Goal: Task Accomplishment & Management: Use online tool/utility

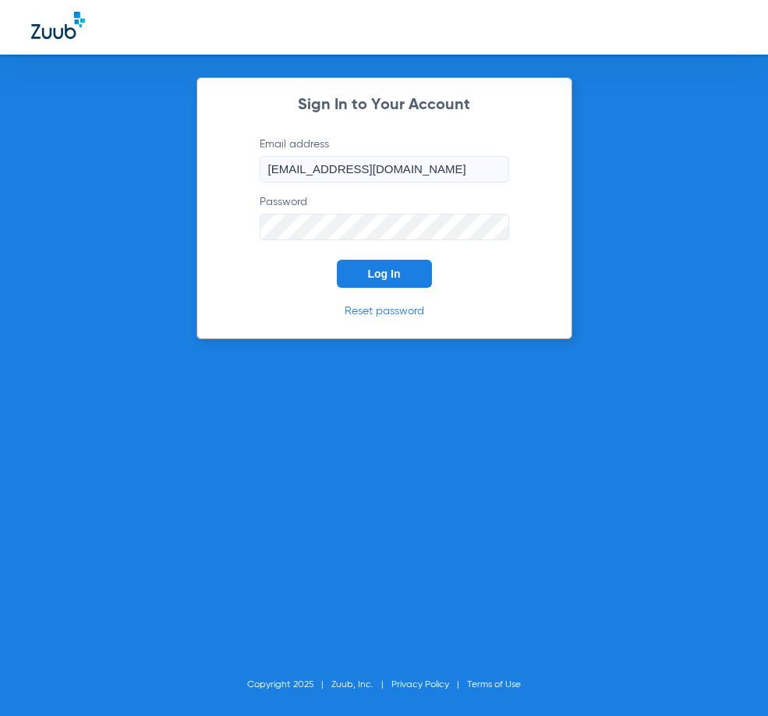
click at [380, 289] on div "Sign In to Your Account Email address [EMAIL_ADDRESS][DOMAIN_NAME] Password Log…" at bounding box center [384, 208] width 376 height 262
click at [387, 275] on span "Log In" at bounding box center [384, 273] width 33 height 12
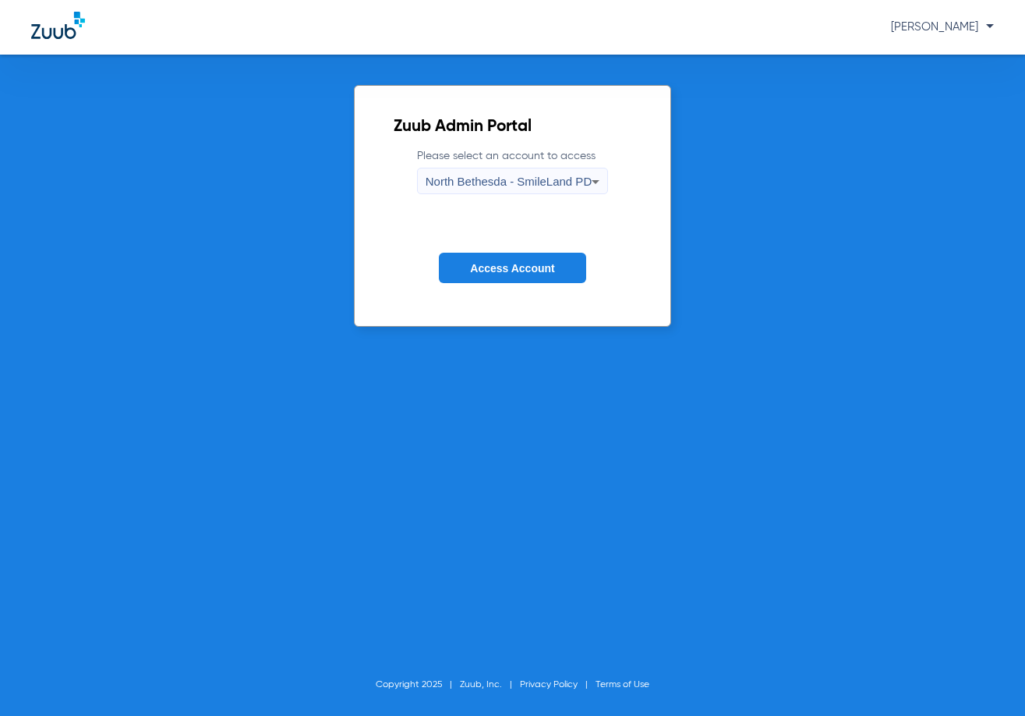
click at [569, 170] on div "North Bethesda - SmileLand PD" at bounding box center [509, 181] width 166 height 27
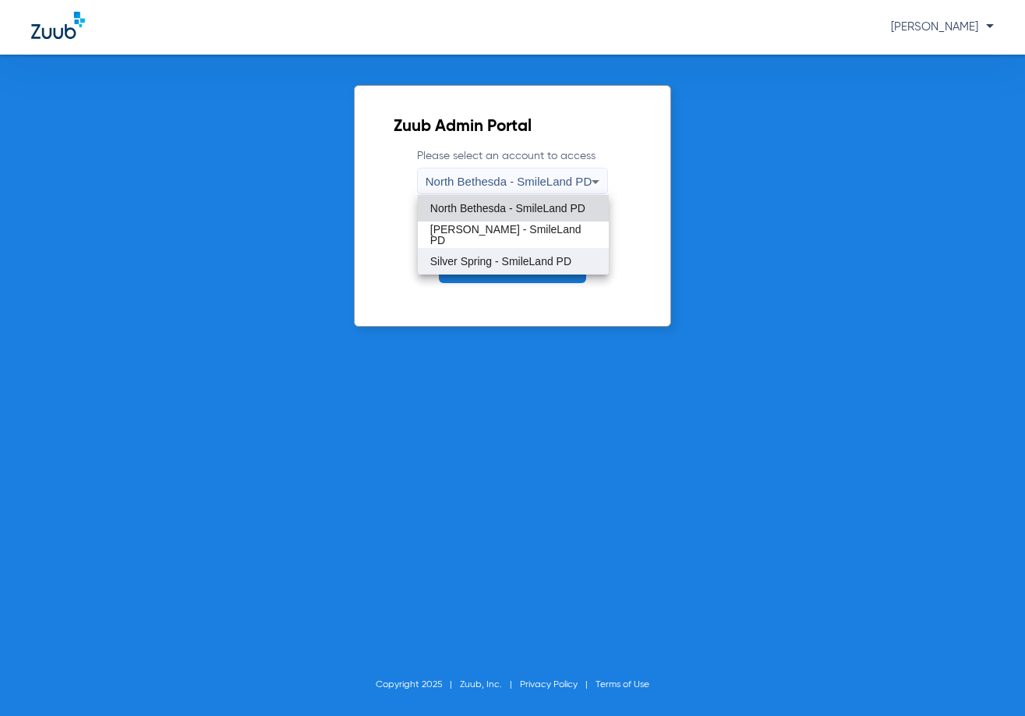
click at [540, 262] on span "Silver Spring - SmileLand PD" at bounding box center [500, 261] width 141 height 11
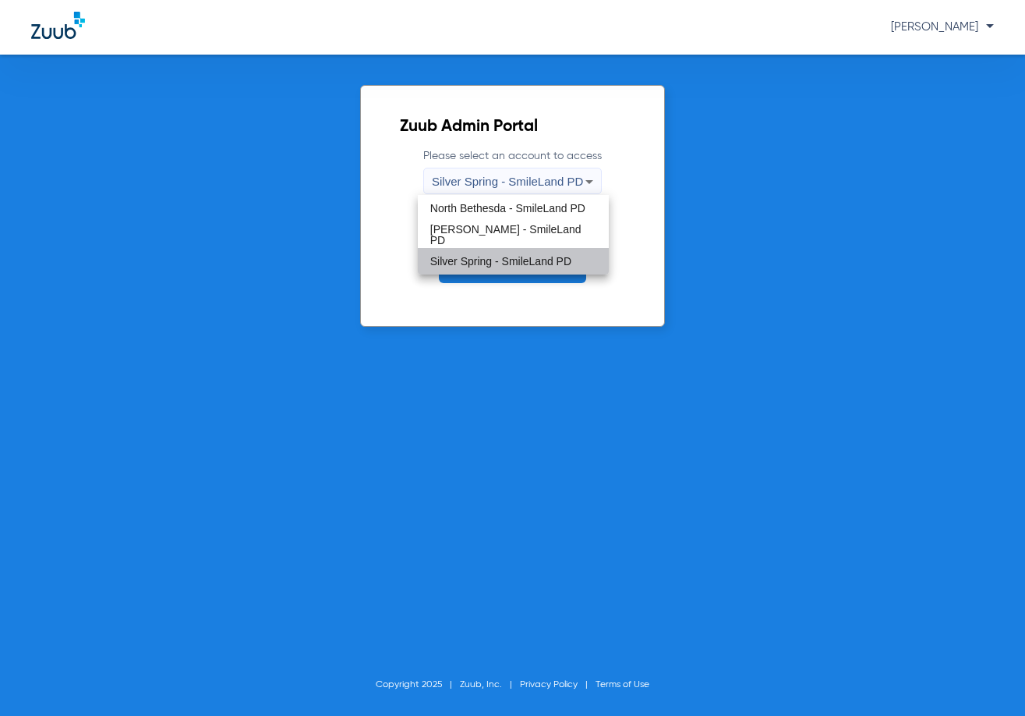
click at [533, 283] on form "Please select an account to access Silver Spring - SmileLand PD Access Account" at bounding box center [512, 227] width 225 height 158
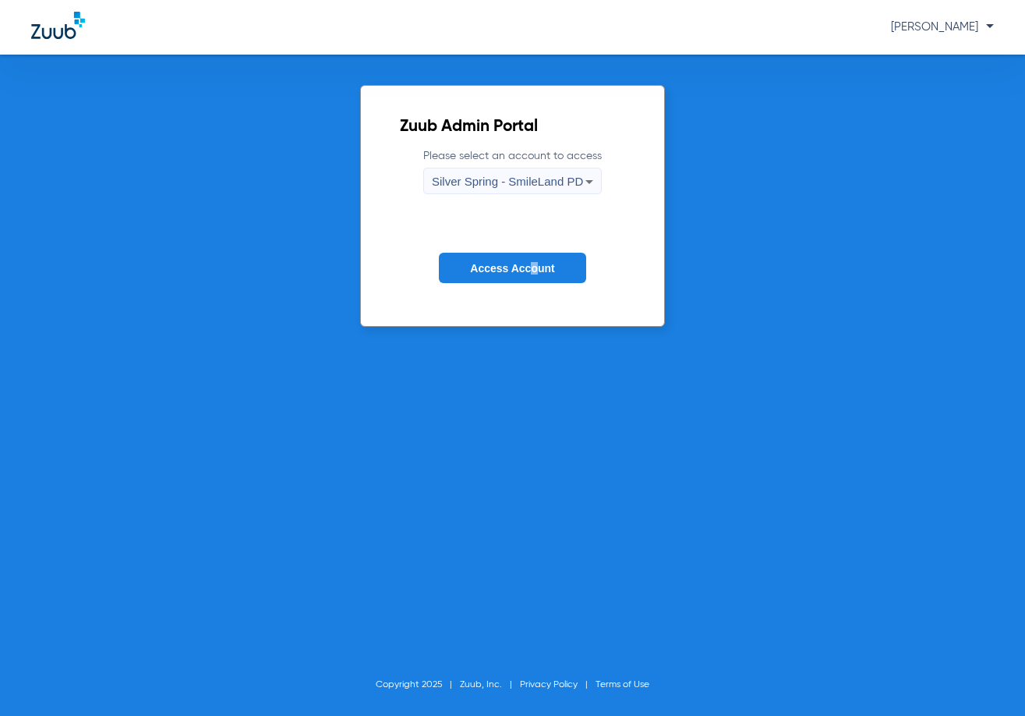
click at [532, 276] on button "Access Account" at bounding box center [512, 268] width 147 height 30
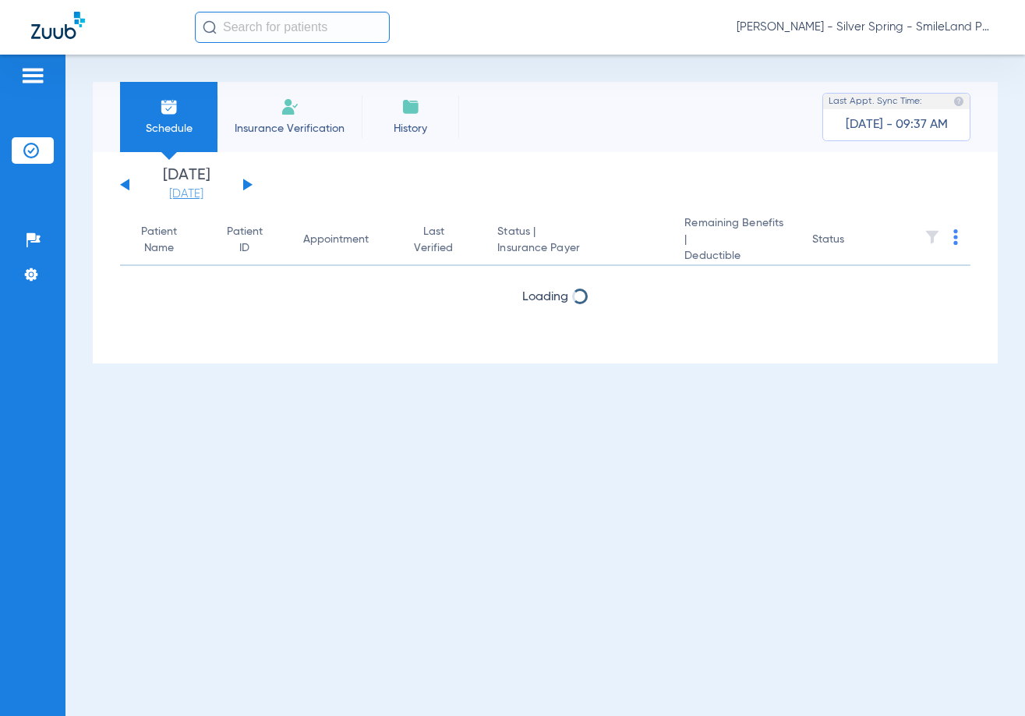
click at [187, 188] on link "[DATE]" at bounding box center [187, 194] width 94 height 16
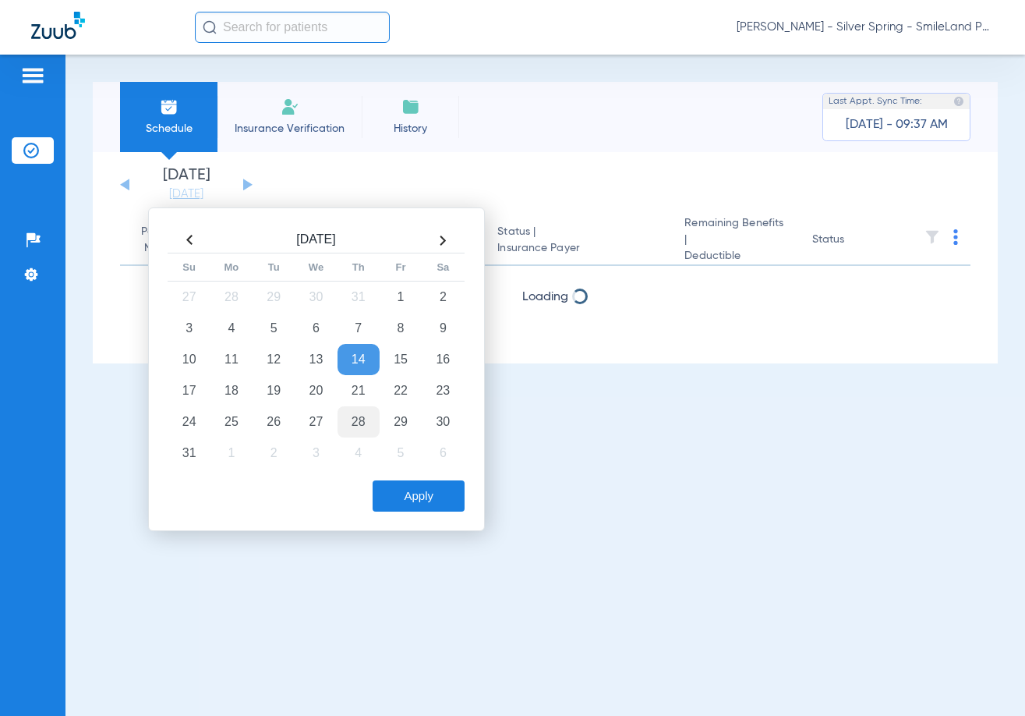
click at [370, 427] on td "28" at bounding box center [359, 421] width 42 height 31
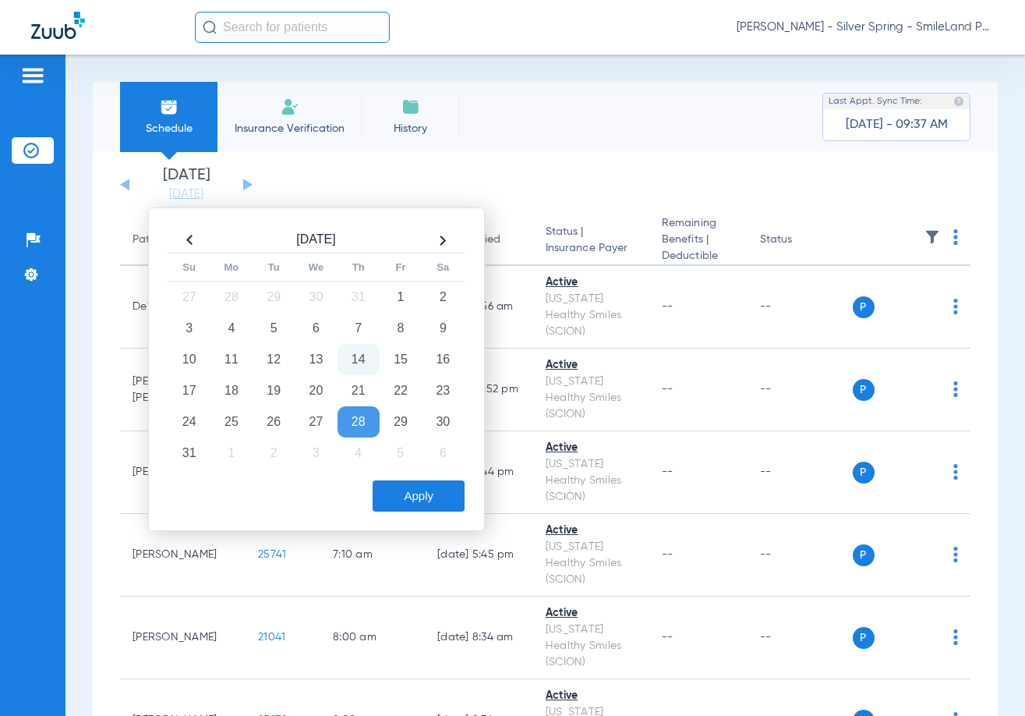
click at [363, 424] on td "28" at bounding box center [359, 421] width 42 height 31
click at [409, 501] on button "Apply" at bounding box center [419, 495] width 92 height 31
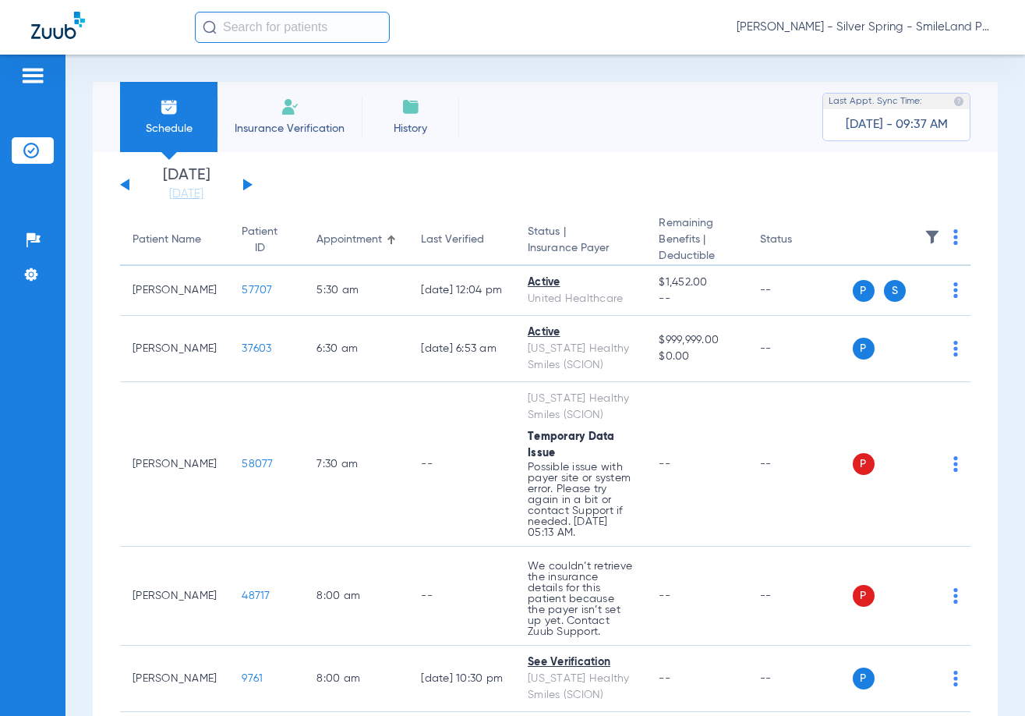
click at [767, 234] on th at bounding box center [912, 240] width 119 height 51
click at [767, 239] on img at bounding box center [956, 237] width 5 height 16
click at [767, 295] on span "Verify All" at bounding box center [884, 299] width 97 height 11
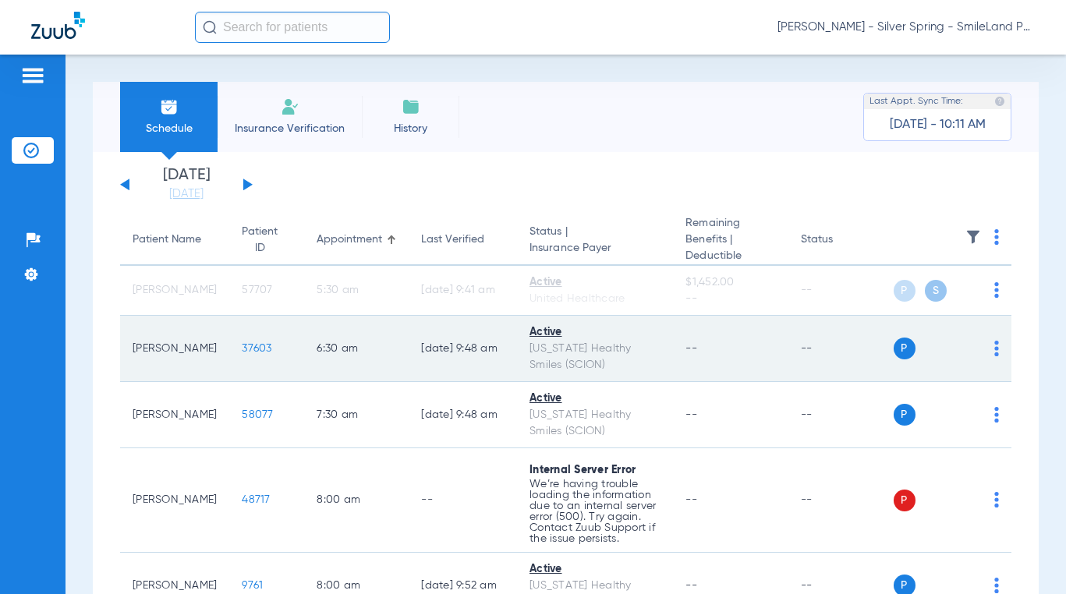
click at [767, 188] on app-single-date-navigator "[DATE] [DATE] [DATE] [DATE] [DATE] [DATE] [DATE] [DATE] [DATE] [DATE] [DATE] [D…" at bounding box center [565, 185] width 891 height 34
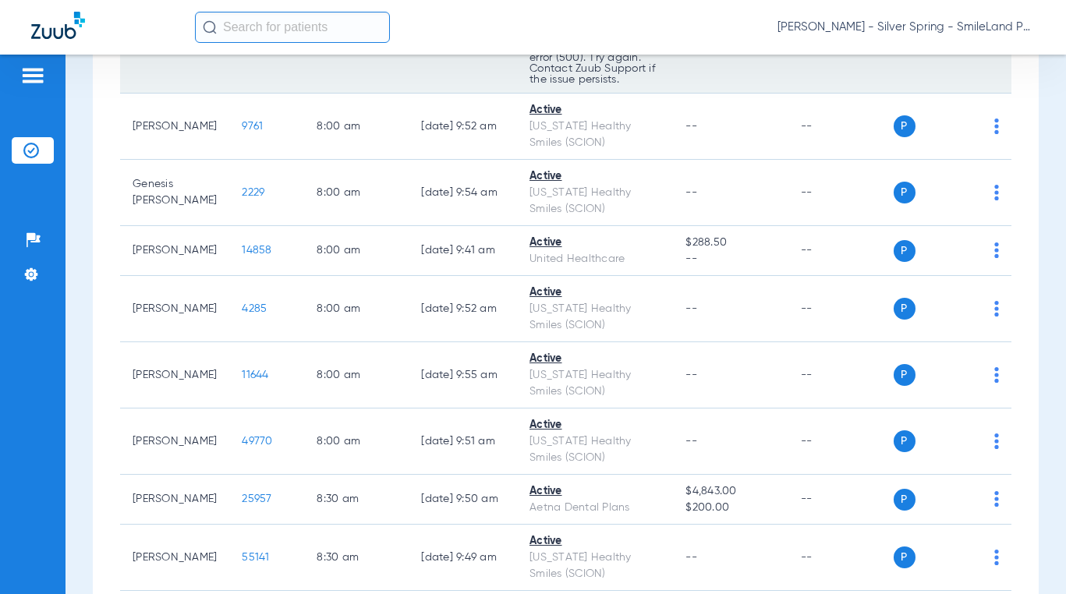
scroll to position [468, 0]
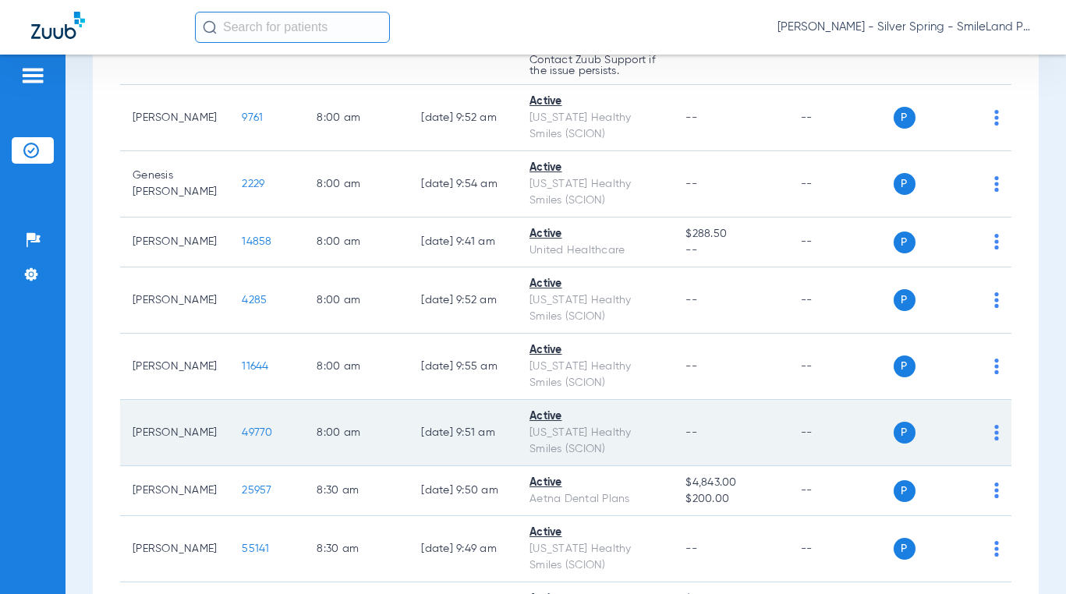
click at [242, 436] on span "49770" at bounding box center [257, 432] width 30 height 11
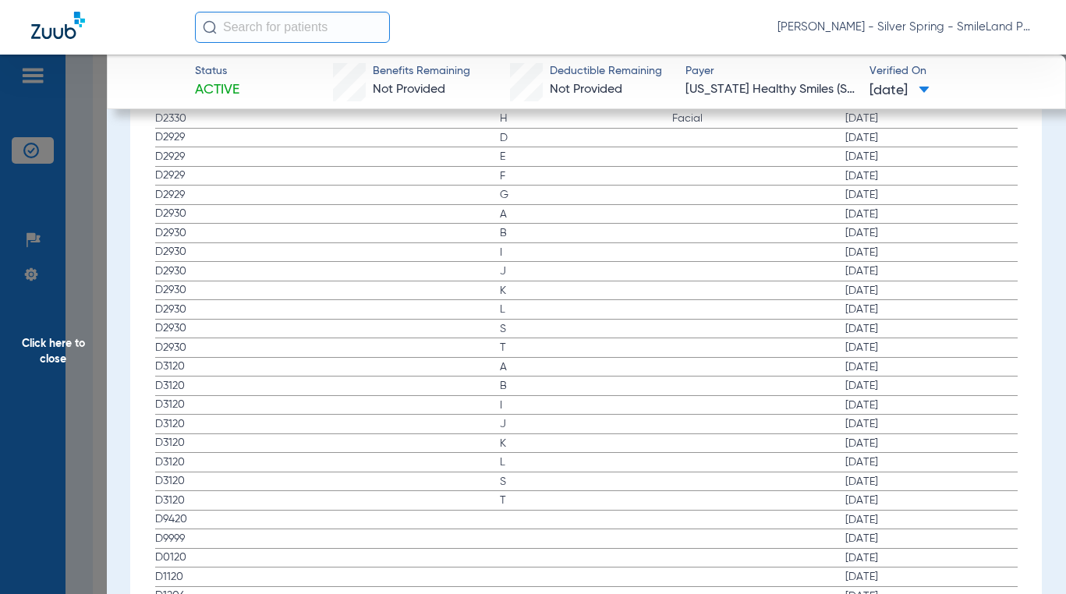
scroll to position [2183, 0]
drag, startPoint x: 192, startPoint y: 489, endPoint x: 2, endPoint y: 165, distance: 375.3
click at [767, 505] on app-history-list "Procedure ADA Code Name Tooth/Quad Surface Service Date D0140 [DATE] D0220 A [D…" at bounding box center [586, 230] width 862 height 977
drag, startPoint x: 831, startPoint y: 370, endPoint x: 293, endPoint y: 291, distance: 543.8
click at [767, 375] on label "D3120 L [DATE]" at bounding box center [586, 384] width 862 height 19
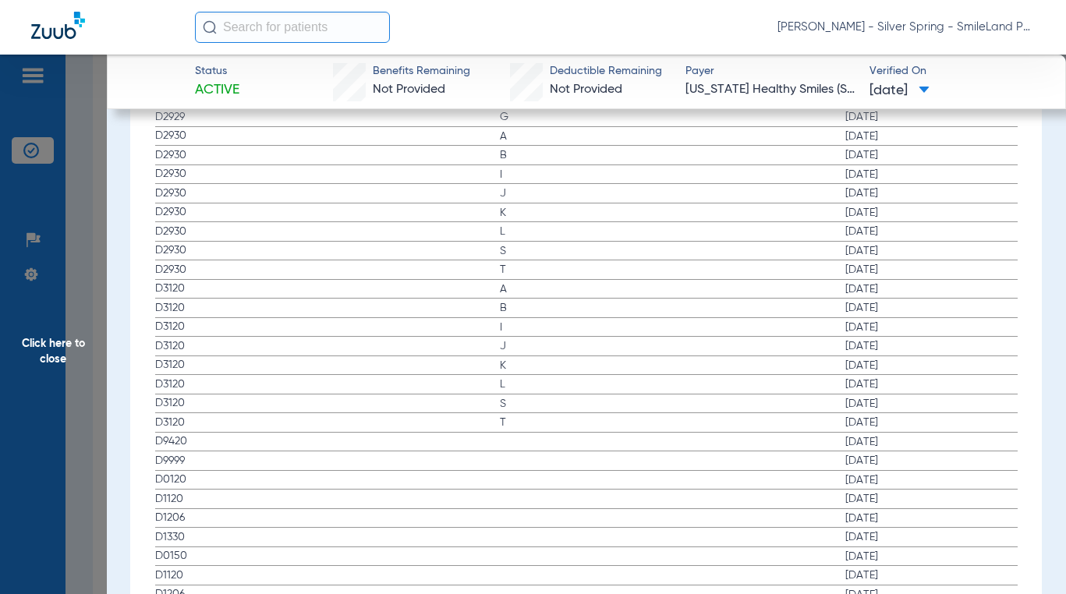
click at [76, 262] on span "Click here to close" at bounding box center [53, 352] width 107 height 594
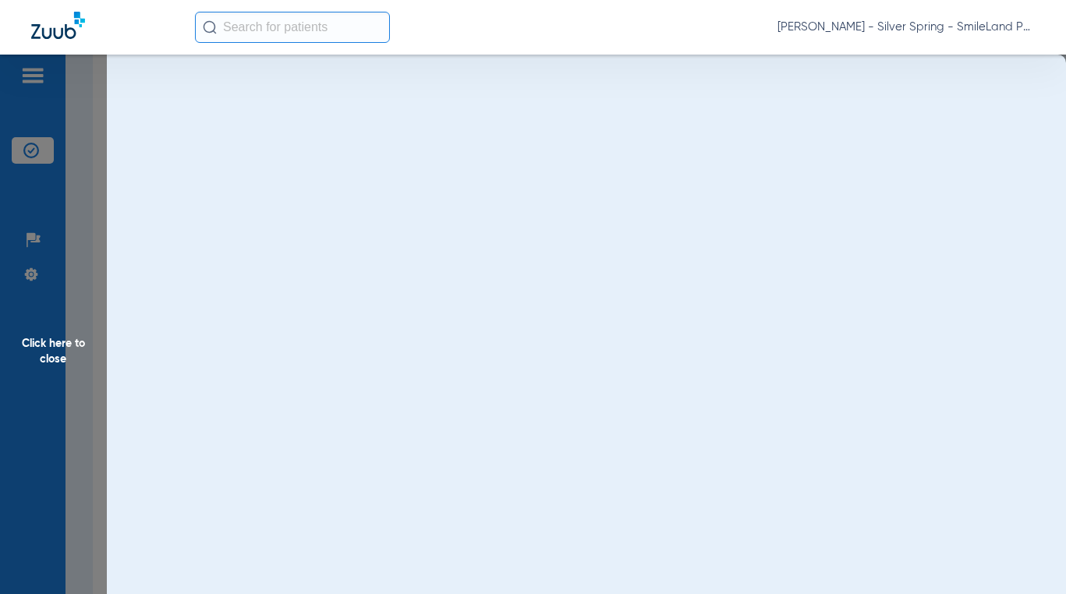
scroll to position [0, 0]
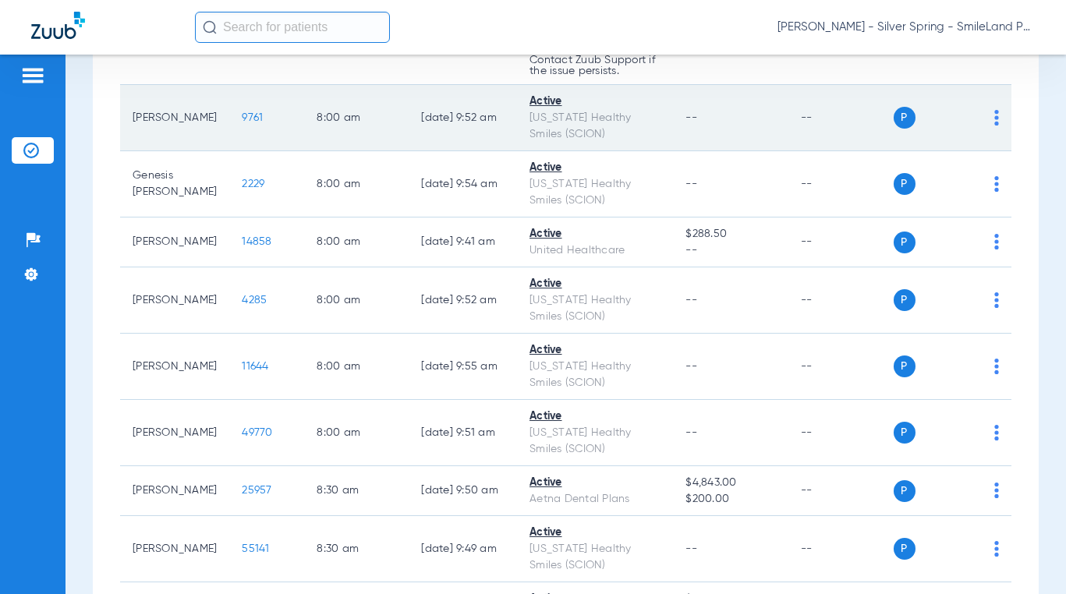
click at [242, 122] on span "9761" at bounding box center [252, 117] width 21 height 11
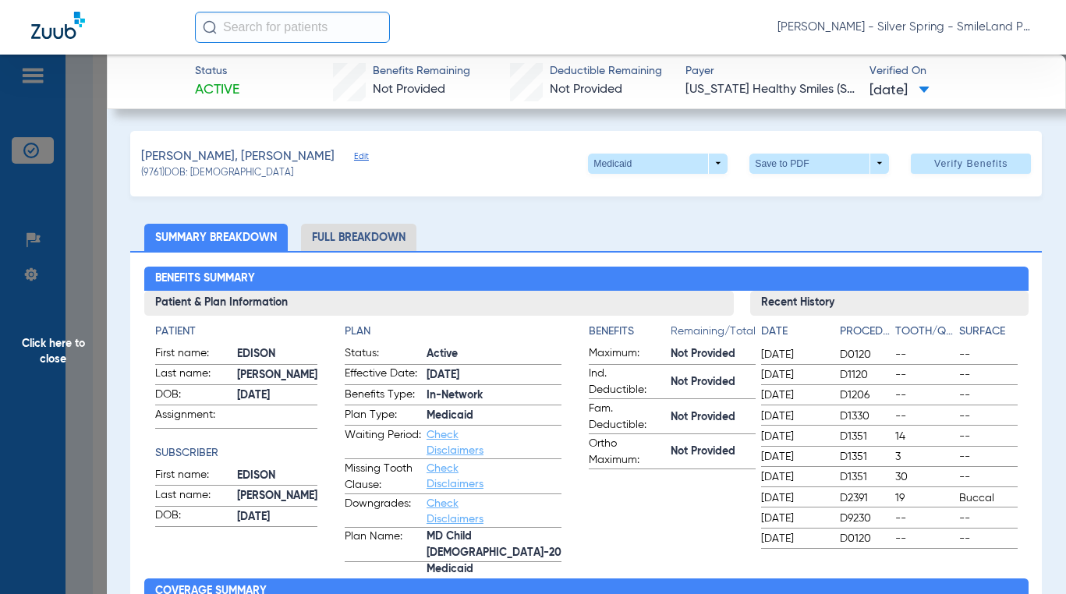
drag, startPoint x: 832, startPoint y: 243, endPoint x: 224, endPoint y: 256, distance: 608.3
click at [767, 243] on ul "Summary Breakdown Full Breakdown" at bounding box center [585, 237] width 911 height 27
click at [33, 283] on span "Click here to close" at bounding box center [53, 352] width 107 height 594
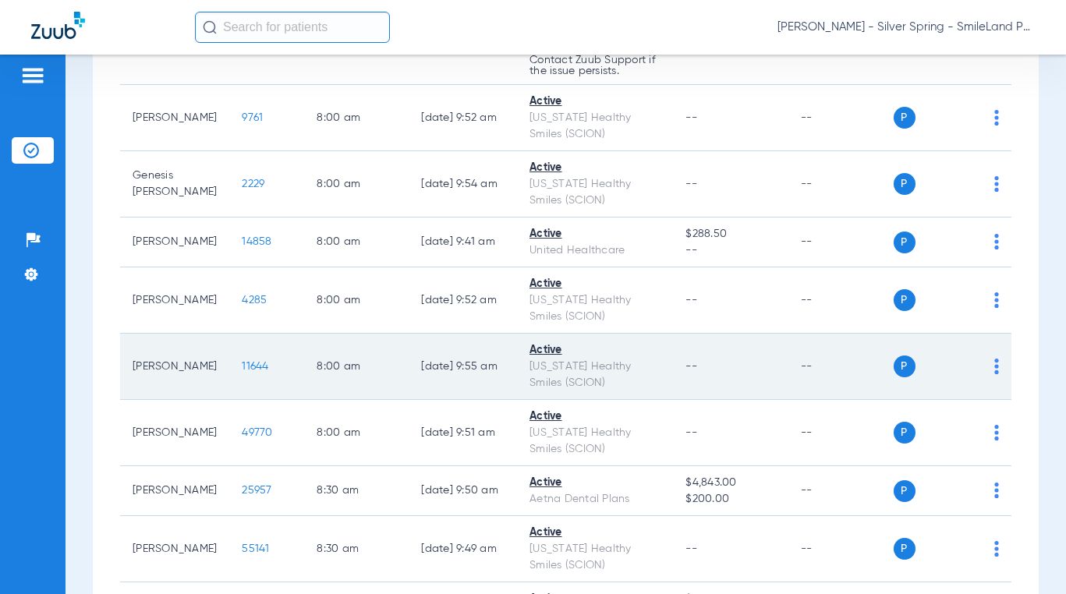
click at [242, 370] on span "11644" at bounding box center [255, 366] width 27 height 11
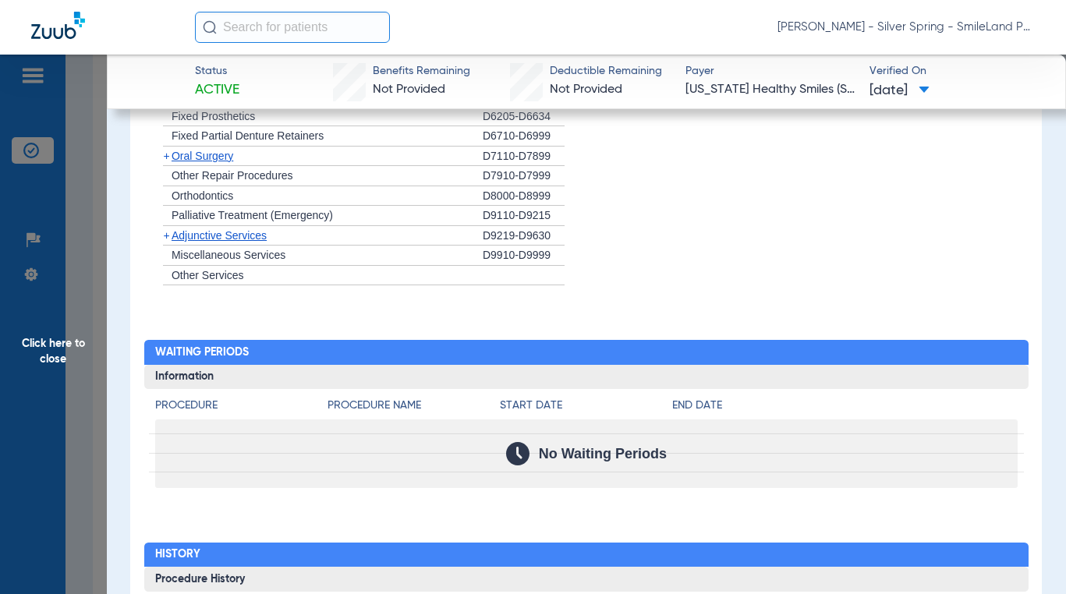
scroll to position [1559, 0]
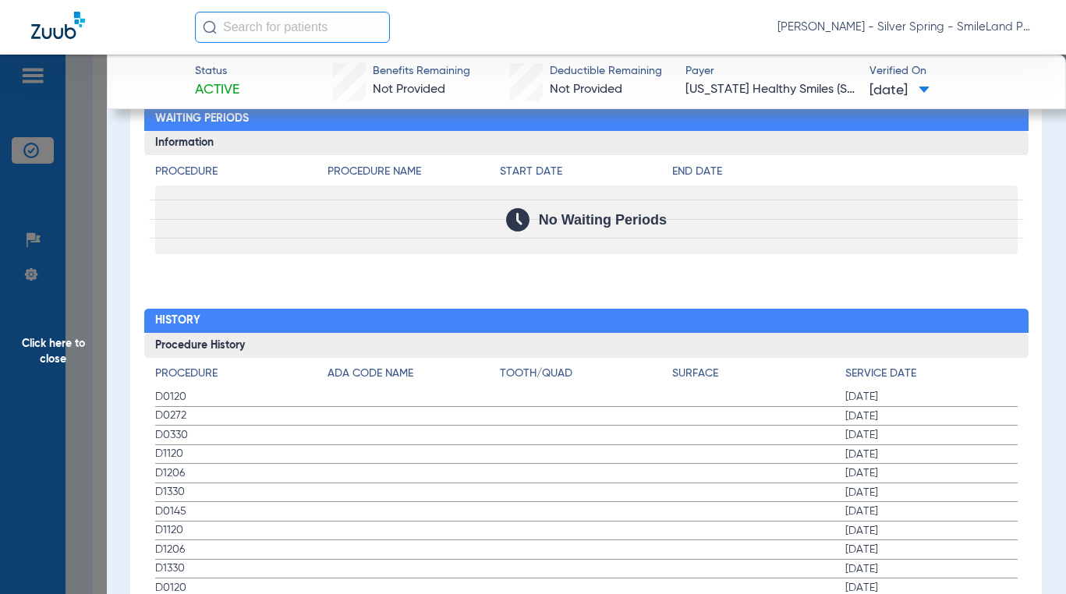
drag, startPoint x: 888, startPoint y: 239, endPoint x: 166, endPoint y: 272, distance: 722.7
click at [767, 239] on div "No Waiting Periods" at bounding box center [586, 220] width 862 height 69
click at [62, 258] on span "Click here to close" at bounding box center [53, 352] width 107 height 594
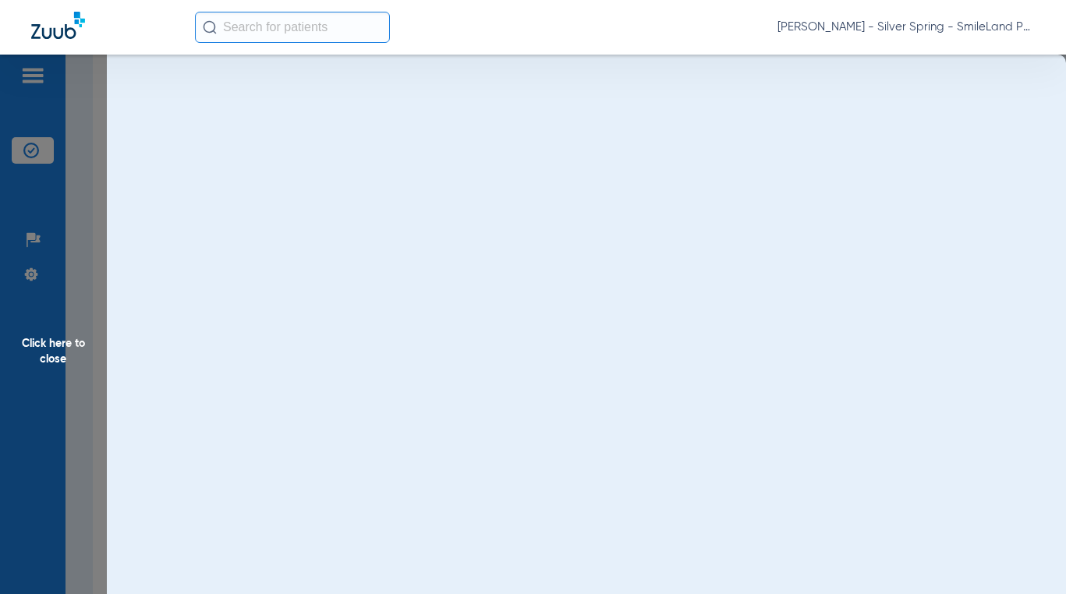
scroll to position [0, 0]
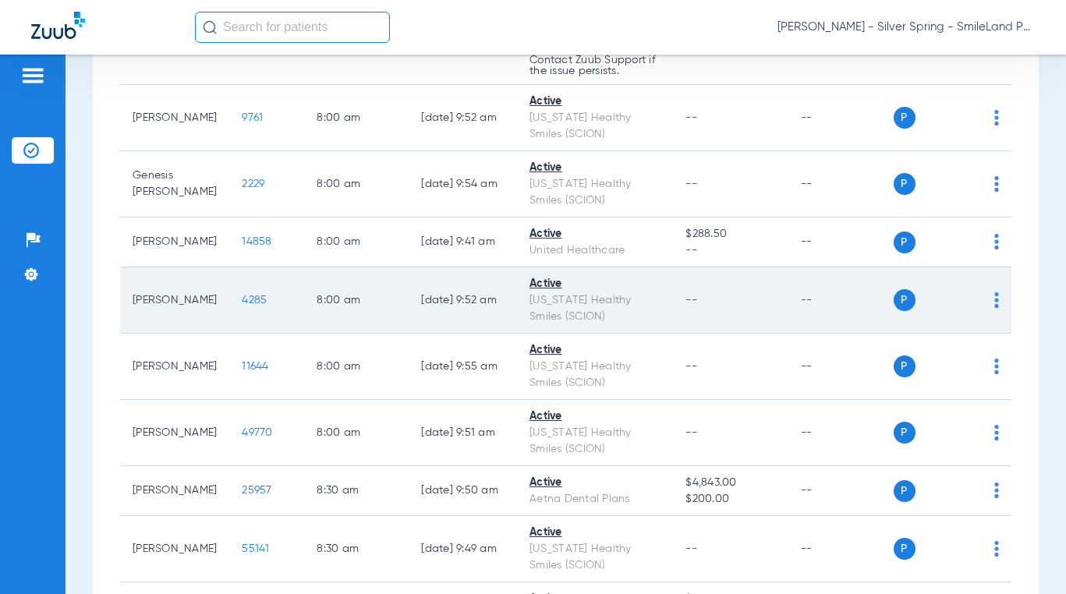
click at [229, 303] on td "4285" at bounding box center [266, 300] width 75 height 66
click at [242, 303] on span "4285" at bounding box center [254, 300] width 25 height 11
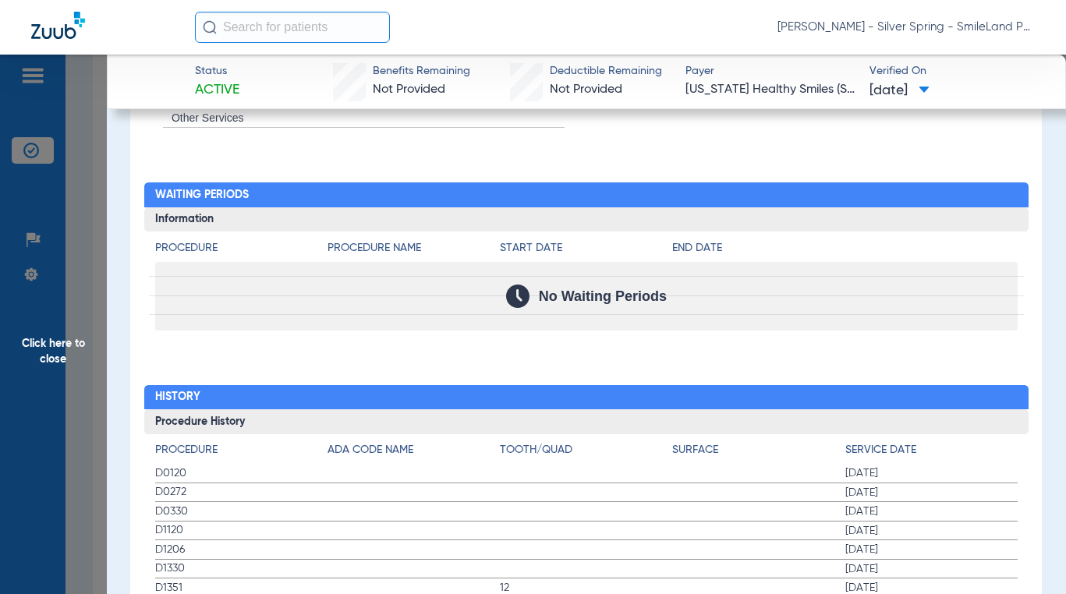
scroll to position [1557, 0]
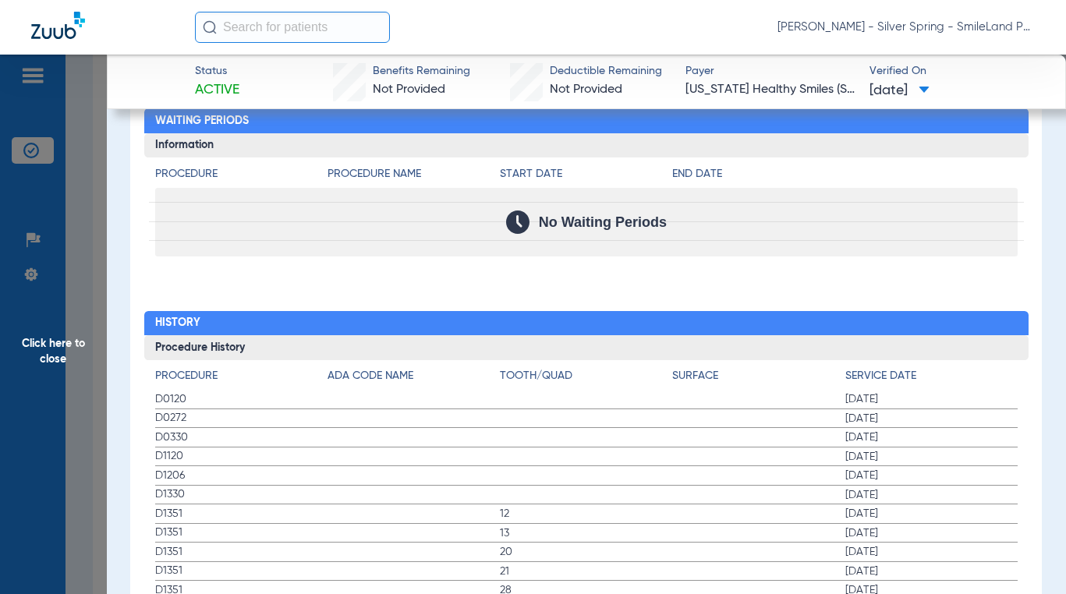
drag, startPoint x: 831, startPoint y: 303, endPoint x: 728, endPoint y: 403, distance: 143.4
click at [767, 303] on div "Procedure Benefits Disclaimers The Service History displayed above is the last …" at bounding box center [585, 369] width 911 height 2050
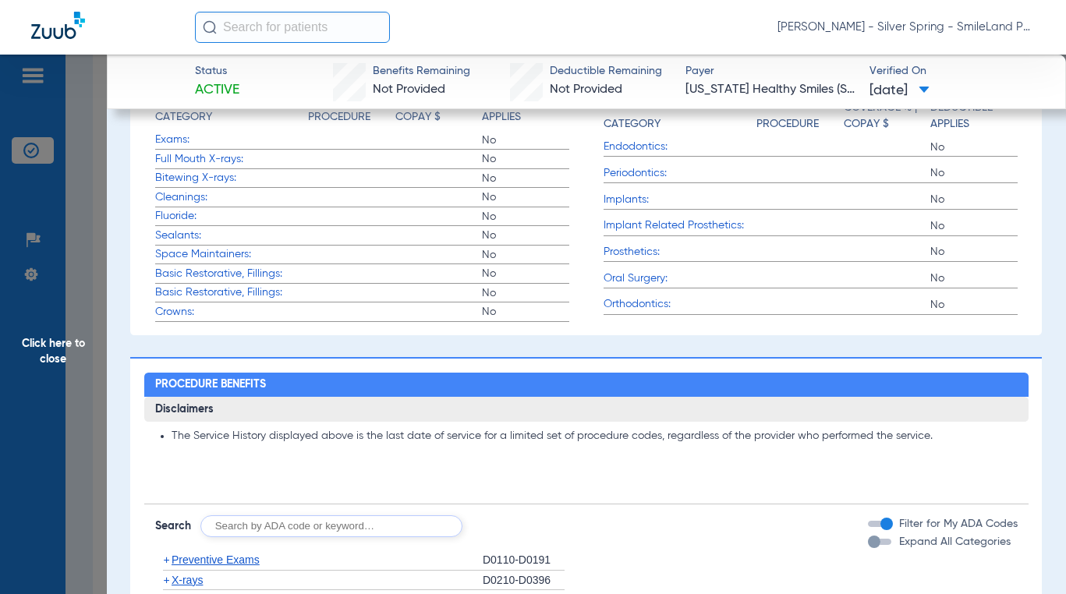
scroll to position [0, 0]
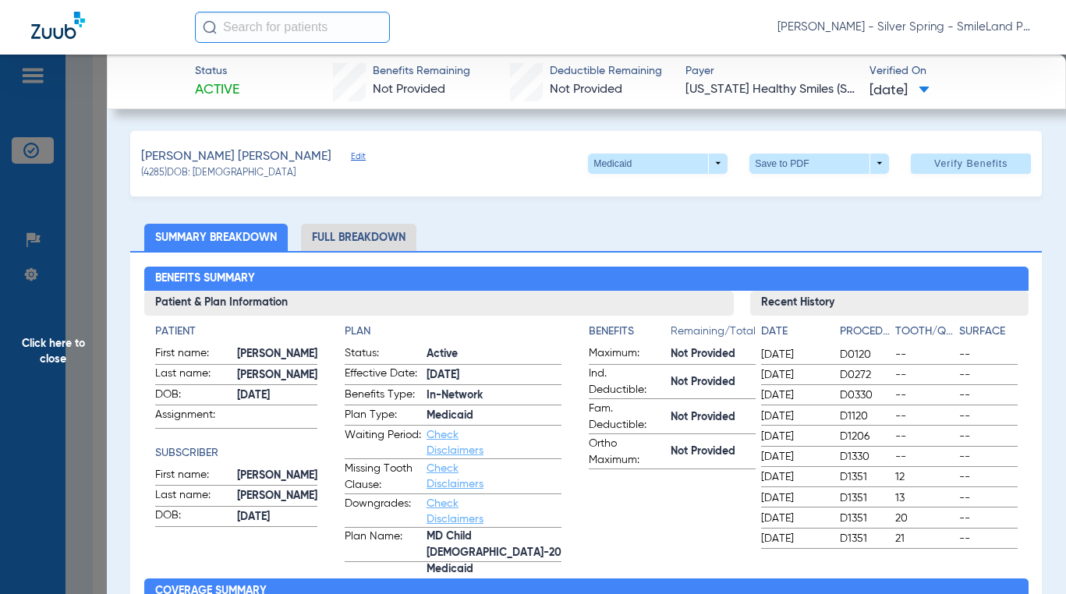
click at [767, 250] on ul "Summary Breakdown Full Breakdown" at bounding box center [585, 237] width 911 height 27
drag, startPoint x: 126, startPoint y: 270, endPoint x: 59, endPoint y: 274, distance: 67.2
click at [59, 274] on span "Click here to close" at bounding box center [53, 352] width 107 height 594
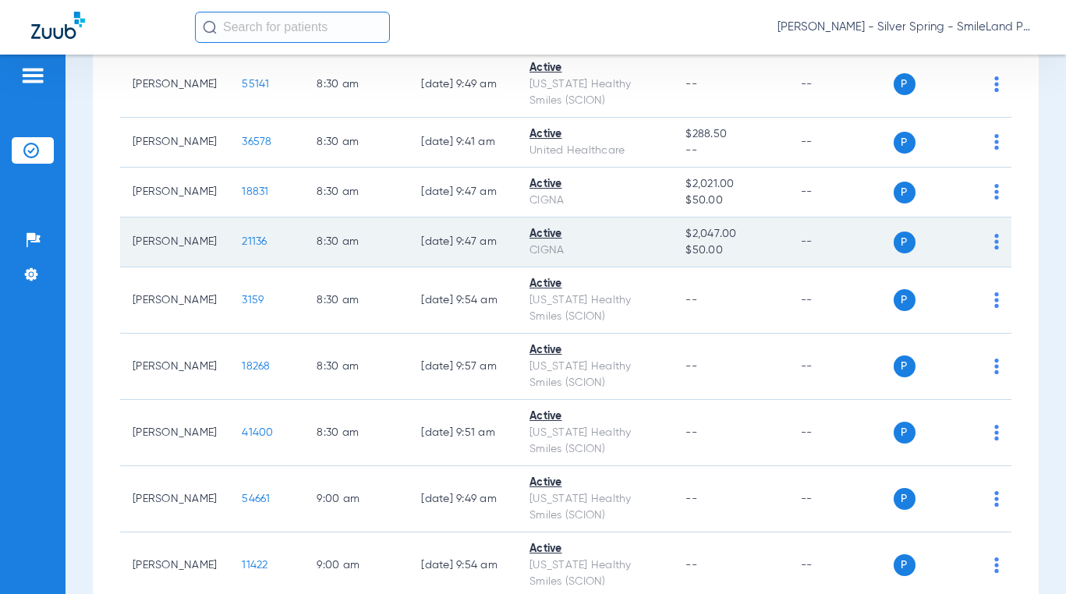
scroll to position [936, 0]
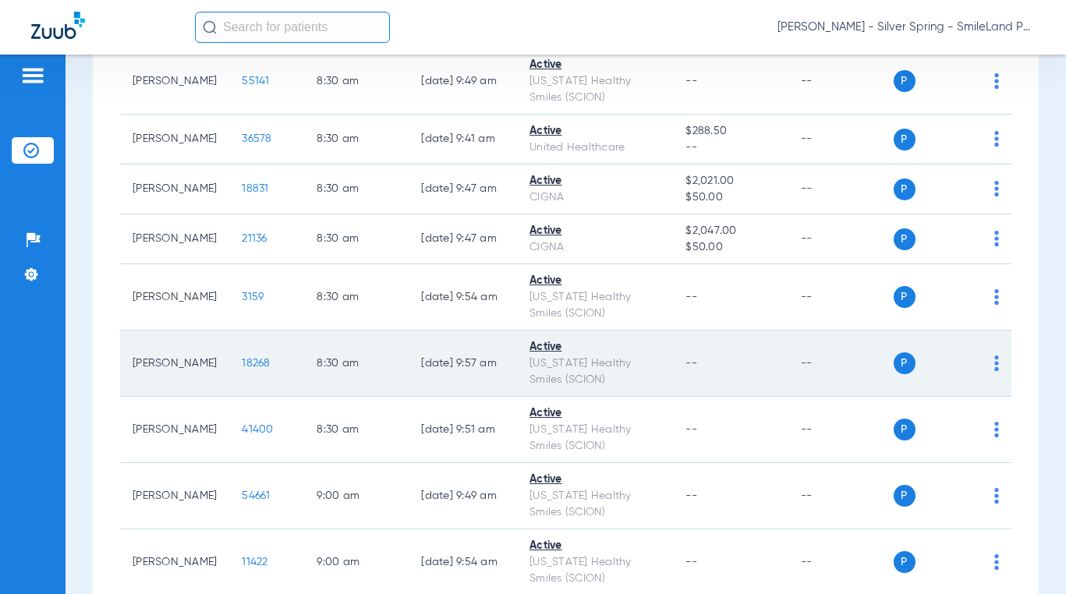
click at [242, 360] on span "18268" at bounding box center [256, 363] width 28 height 11
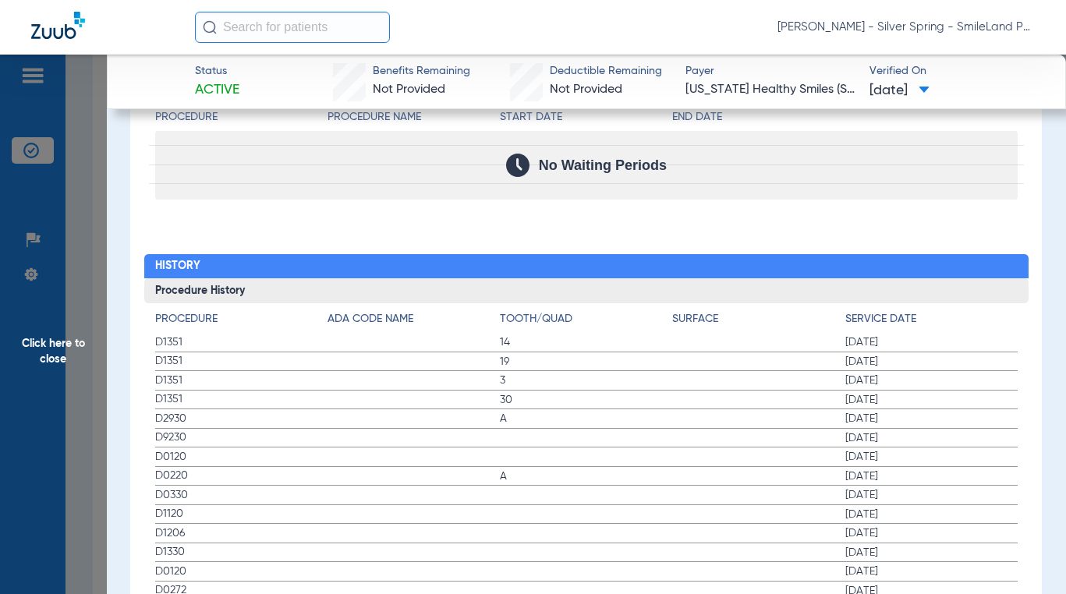
scroll to position [1615, 0]
click at [45, 276] on span "Click here to close" at bounding box center [53, 352] width 107 height 594
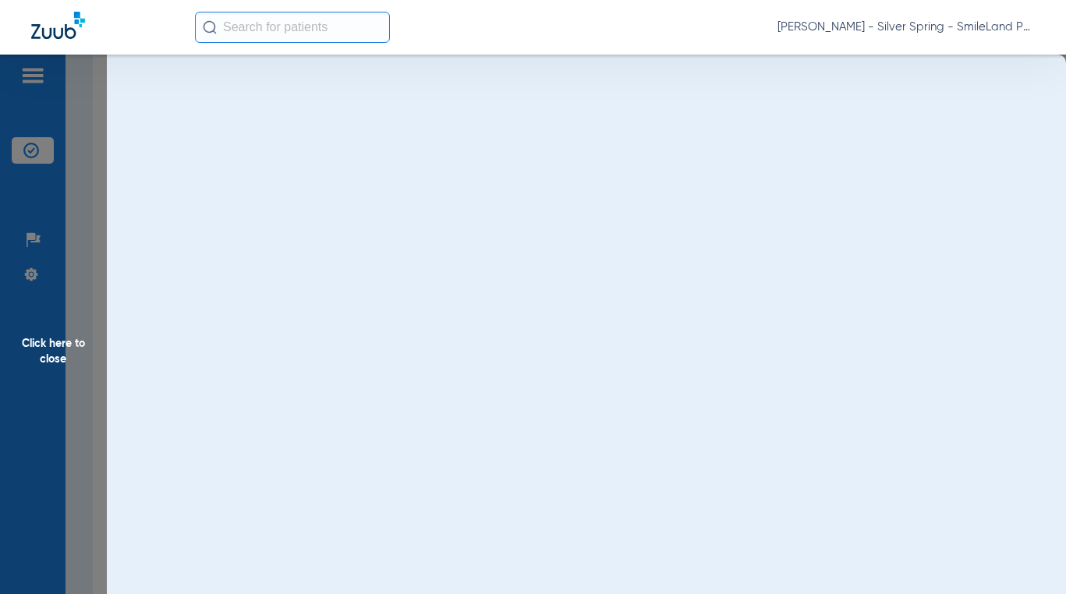
scroll to position [0, 0]
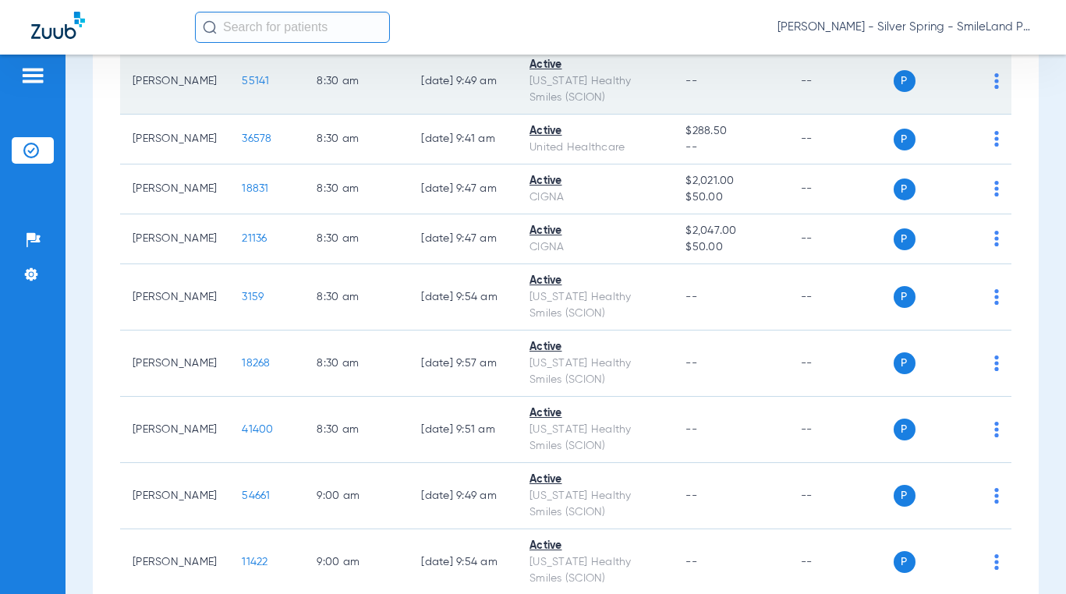
click at [243, 76] on span "55141" at bounding box center [255, 81] width 27 height 11
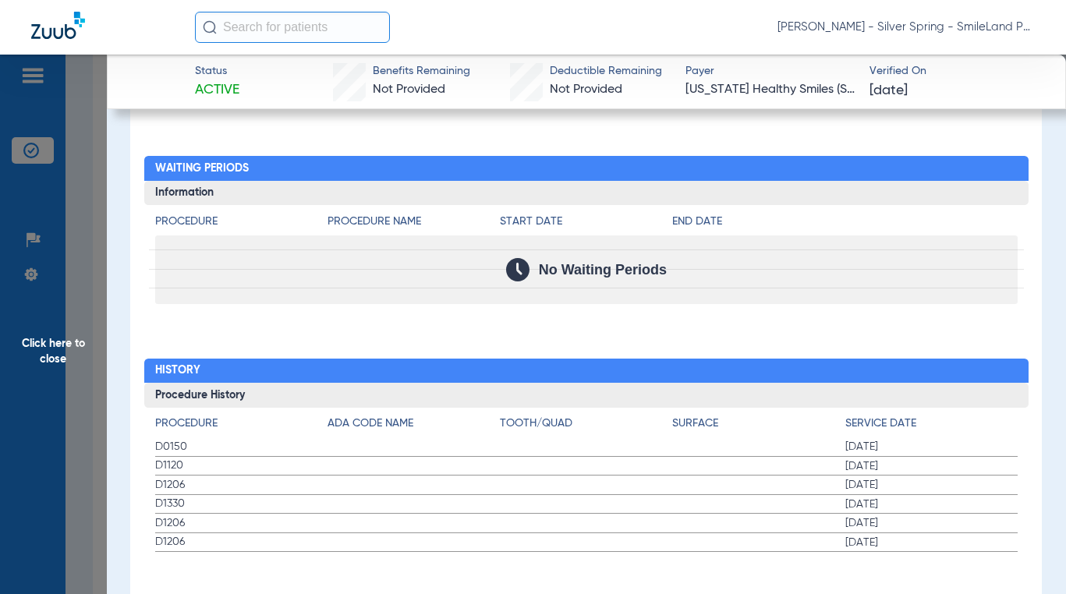
scroll to position [1513, 0]
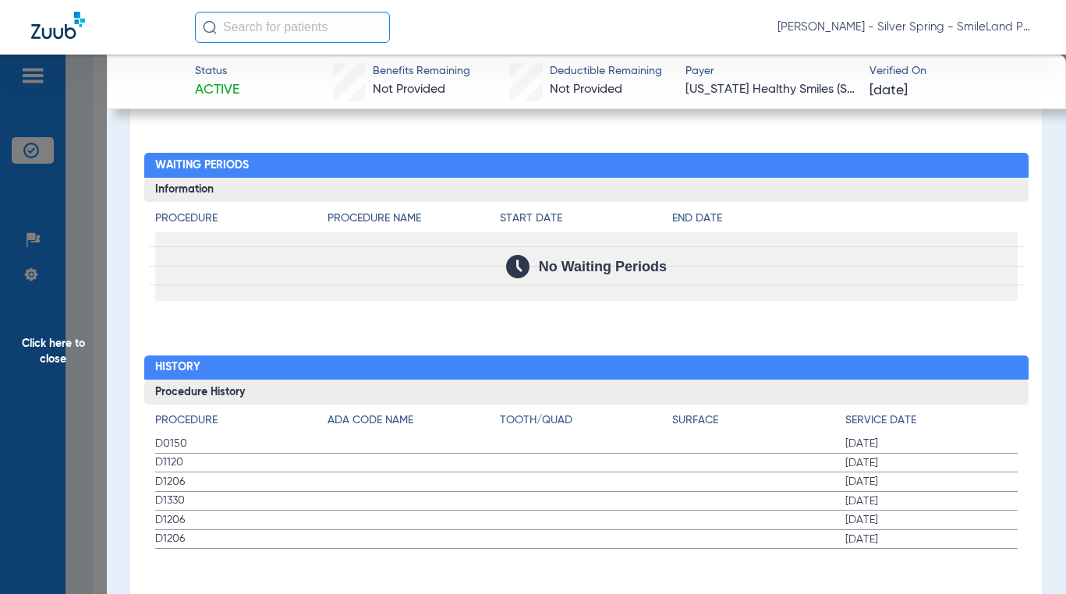
drag, startPoint x: 993, startPoint y: 303, endPoint x: 525, endPoint y: 275, distance: 469.4
click at [767, 303] on div "Procedure Benefits Disclaimers The Service History displayed above is the last …" at bounding box center [585, 3] width 911 height 1230
click at [75, 259] on span "Click here to close" at bounding box center [53, 352] width 107 height 594
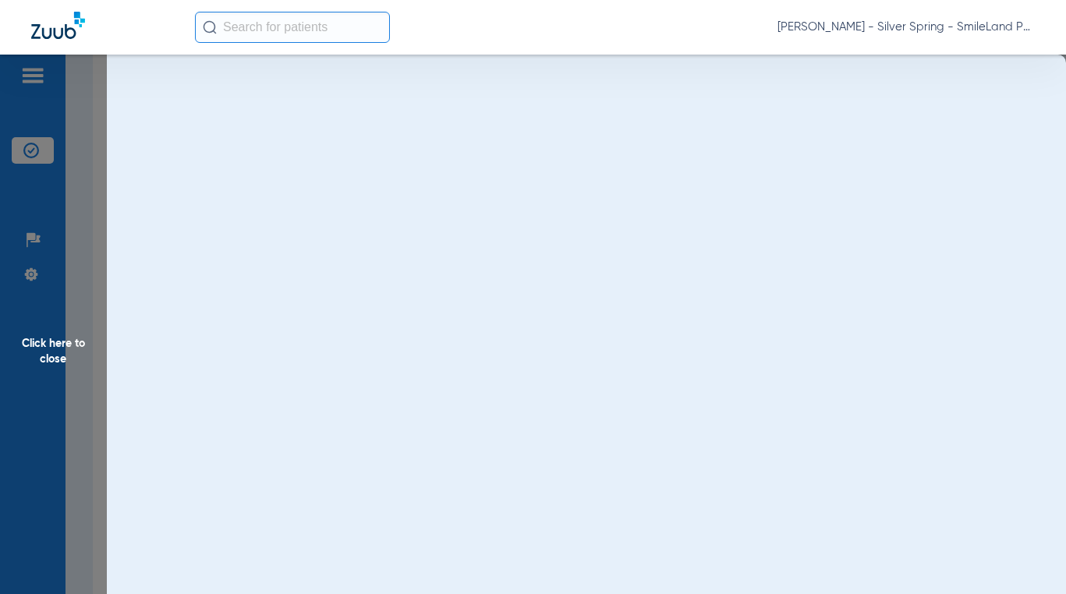
scroll to position [0, 0]
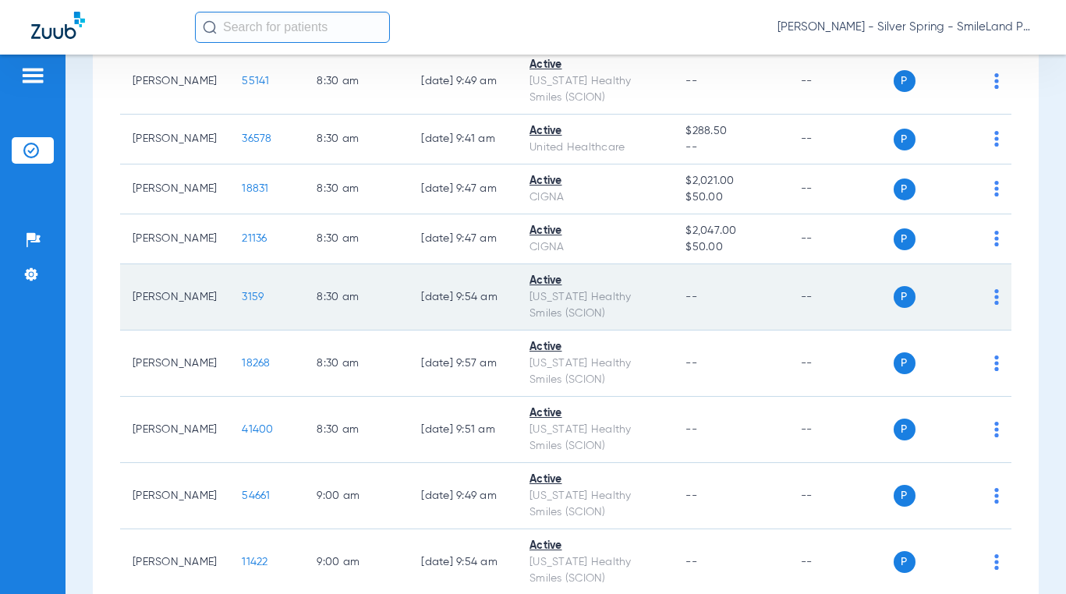
click at [242, 302] on span "3159" at bounding box center [253, 297] width 22 height 11
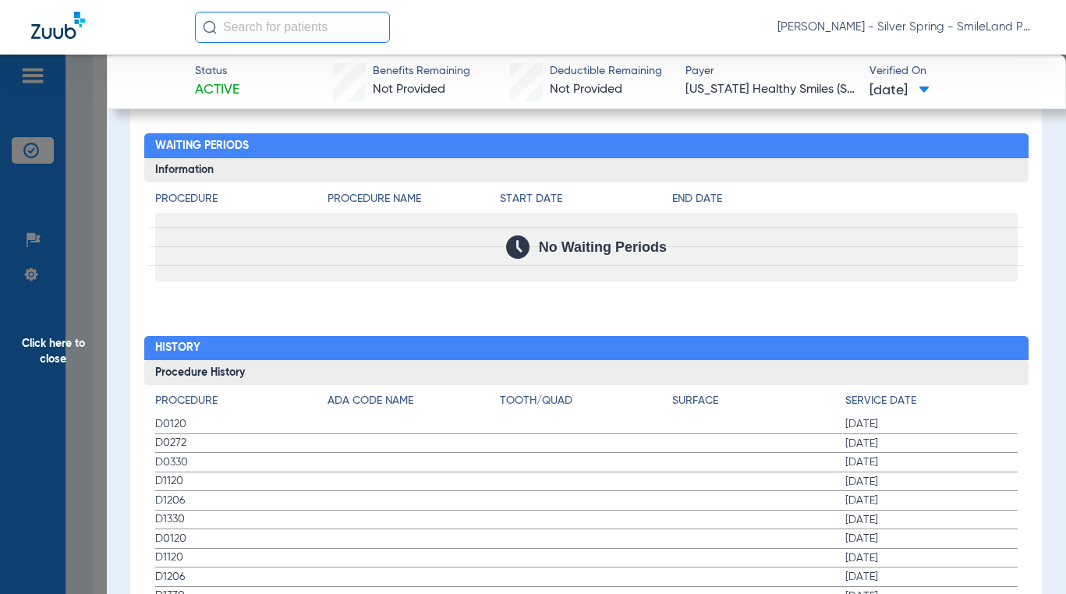
scroll to position [1537, 0]
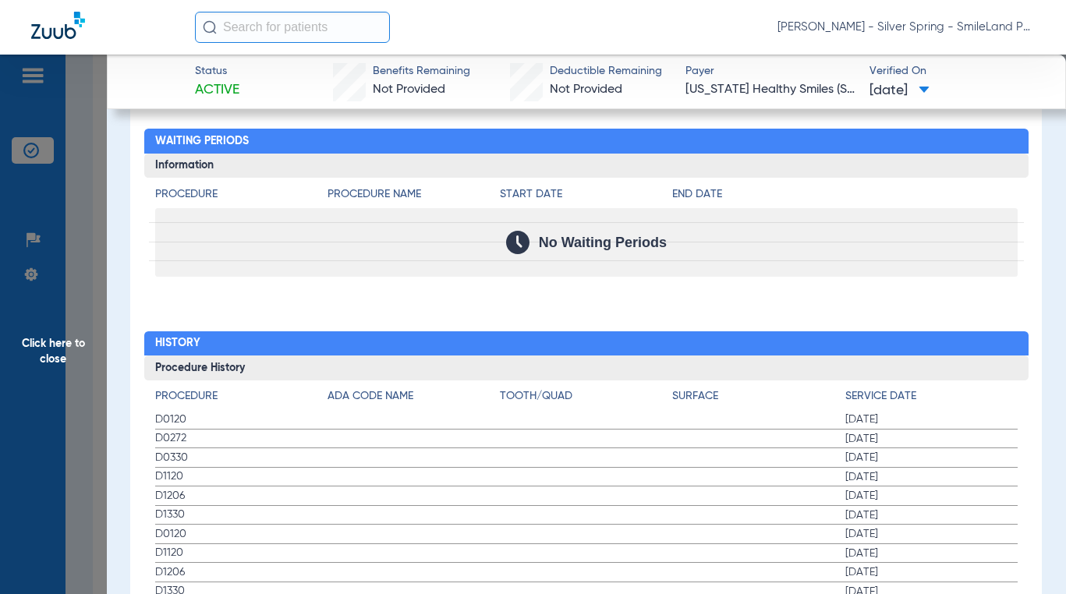
drag, startPoint x: 65, startPoint y: 365, endPoint x: 152, endPoint y: 372, distance: 87.6
click at [65, 365] on span "Click here to close" at bounding box center [53, 352] width 107 height 594
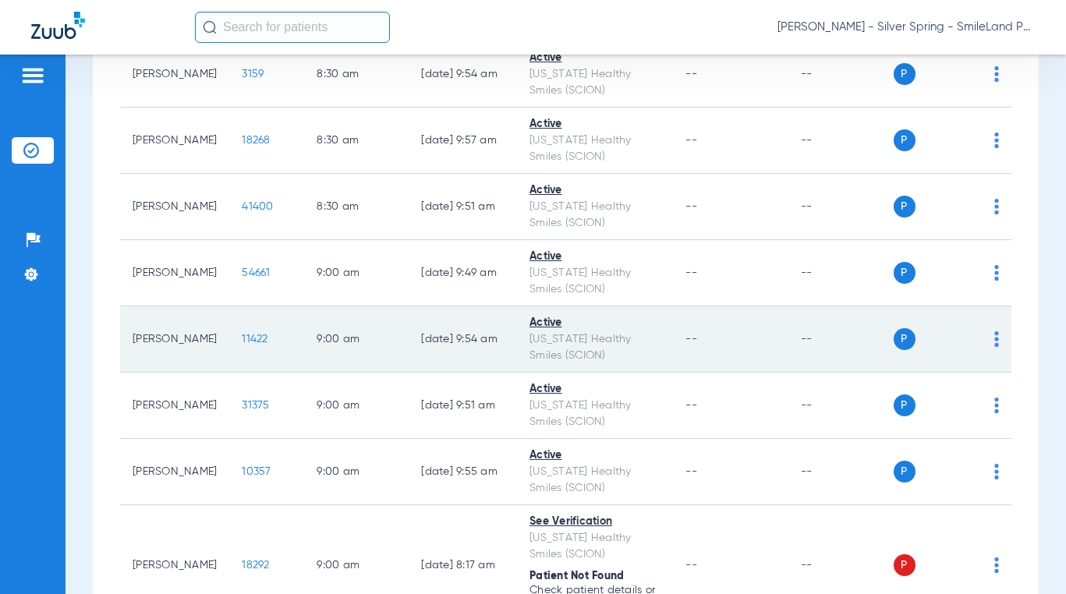
scroll to position [1247, 0]
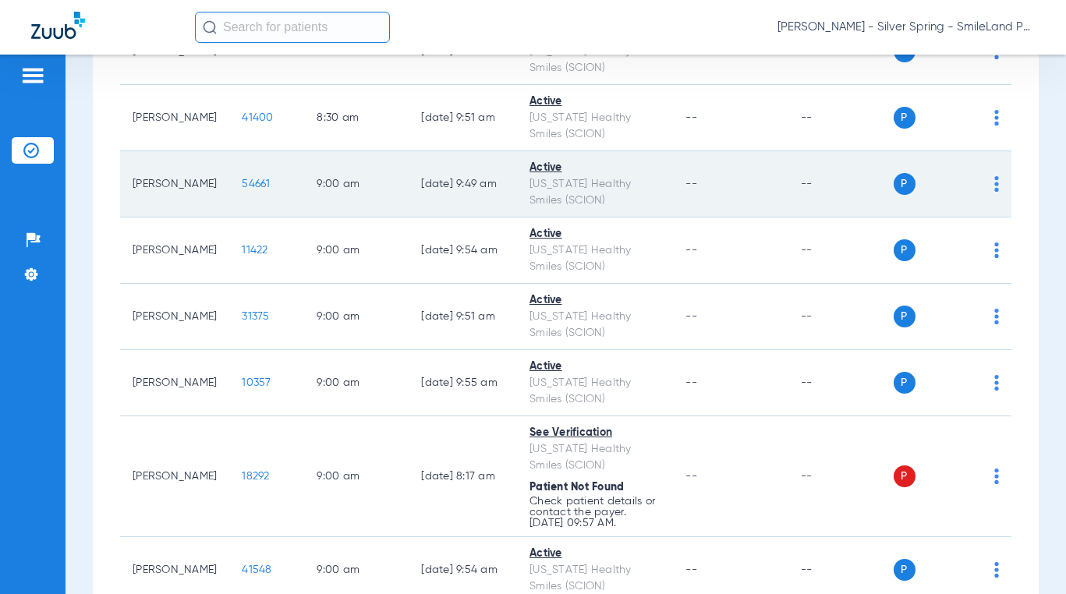
click at [242, 184] on span "54661" at bounding box center [256, 184] width 28 height 11
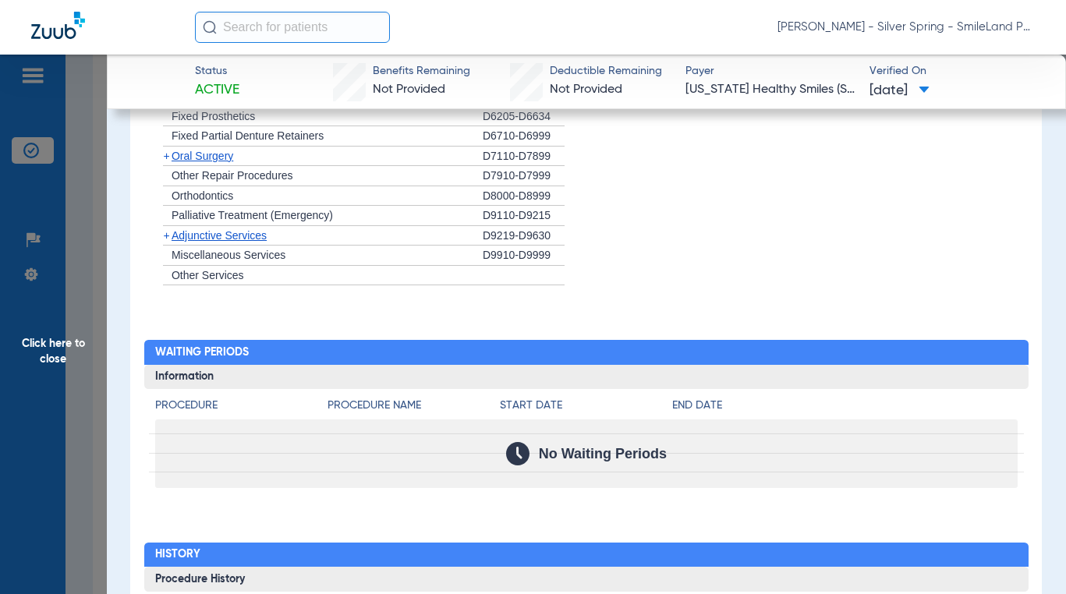
scroll to position [1559, 0]
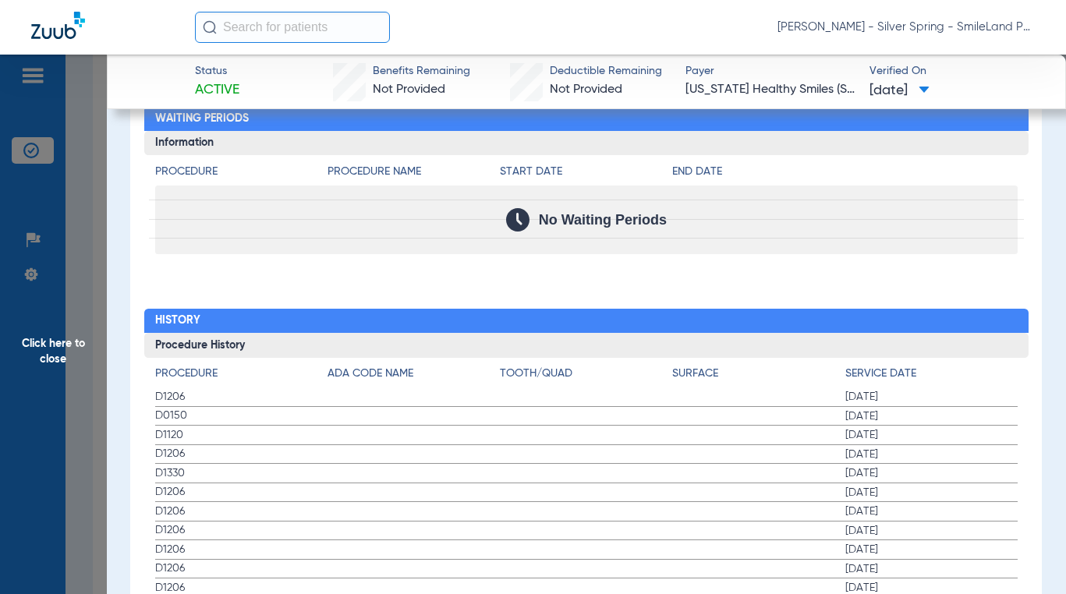
click at [767, 325] on h2 "History" at bounding box center [586, 321] width 884 height 25
click at [102, 332] on span "Click here to close" at bounding box center [53, 352] width 107 height 594
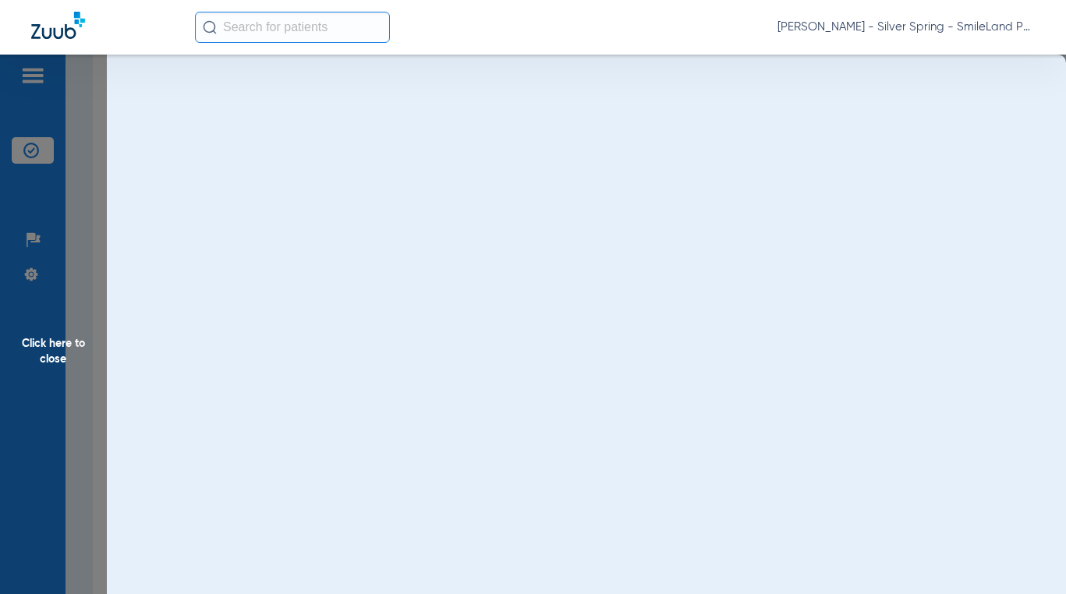
scroll to position [0, 0]
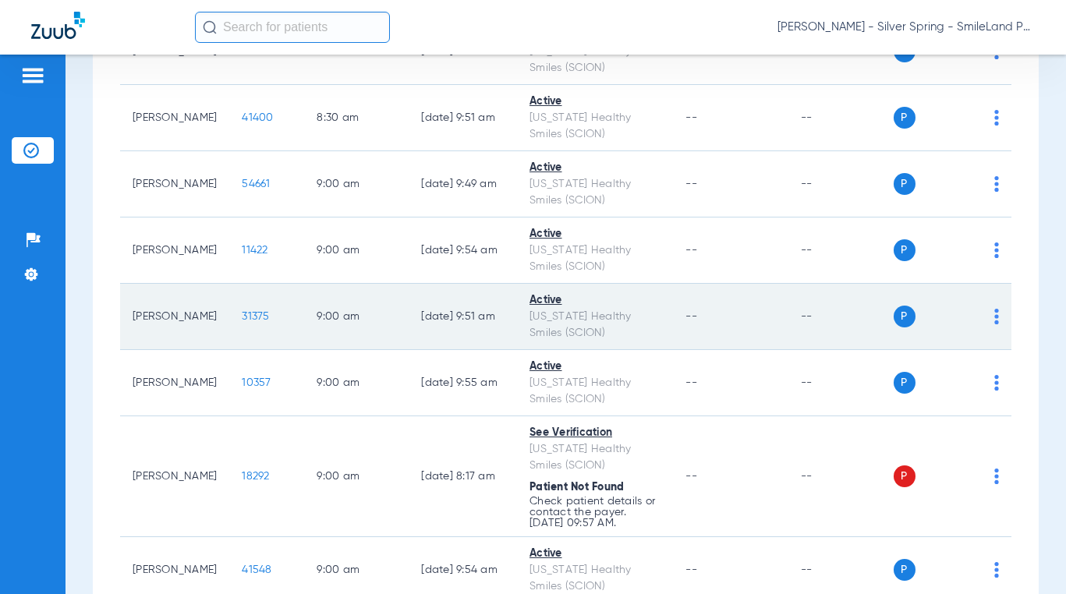
click at [242, 315] on span "31375" at bounding box center [255, 316] width 27 height 11
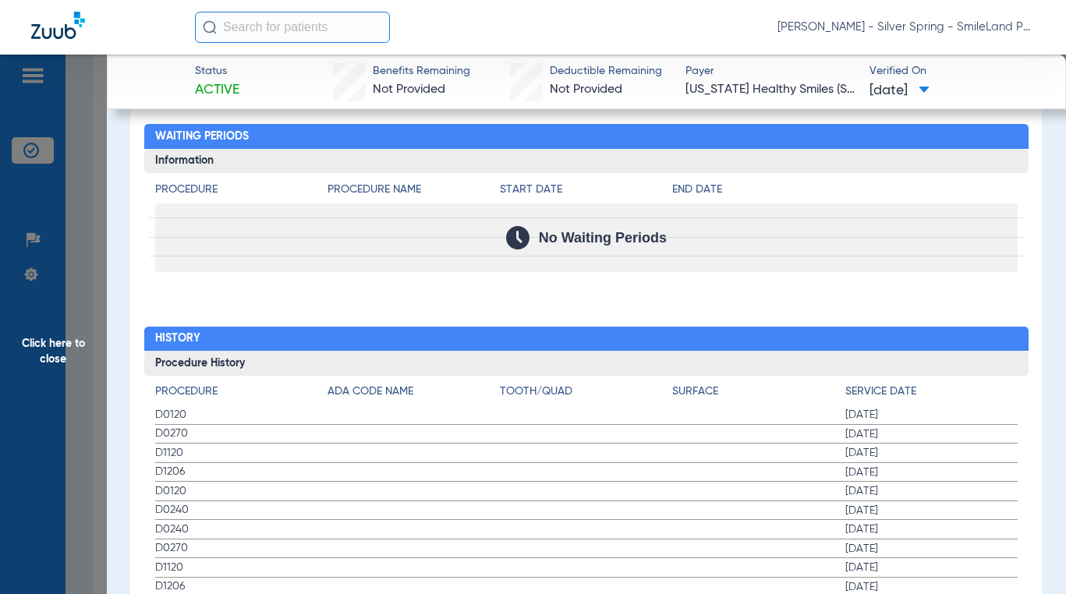
scroll to position [1552, 0]
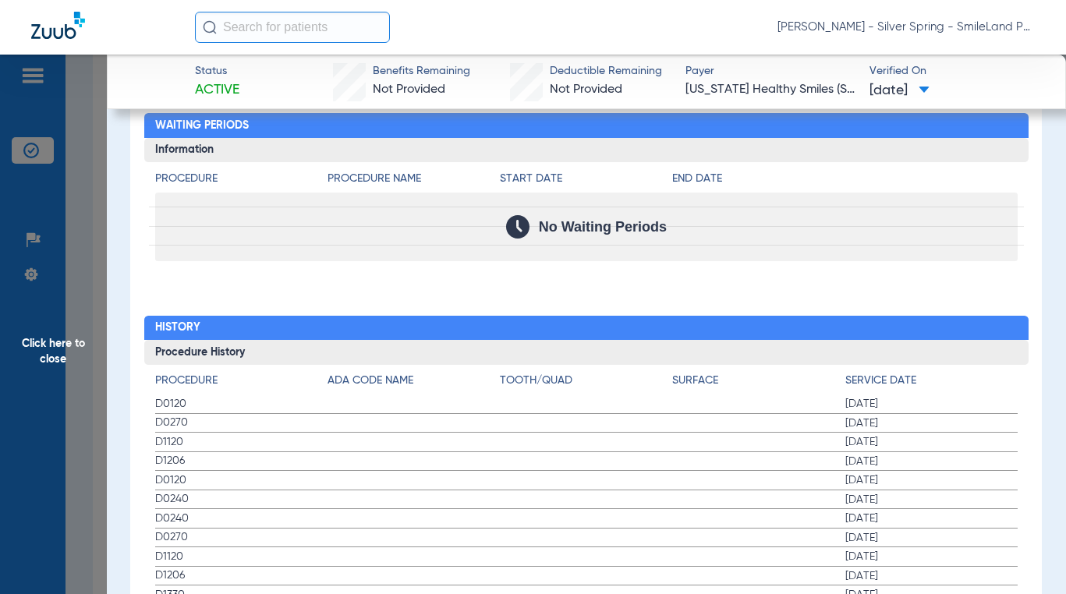
click at [767, 242] on div "No Waiting Periods" at bounding box center [586, 227] width 862 height 69
click at [90, 242] on span "Click here to close" at bounding box center [53, 352] width 107 height 594
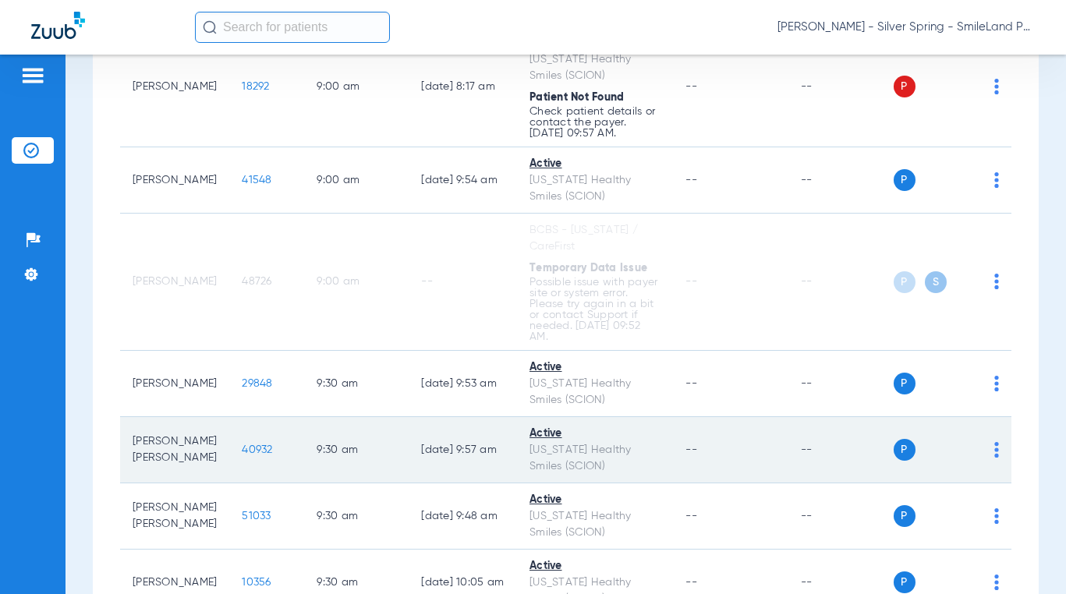
scroll to position [1715, 0]
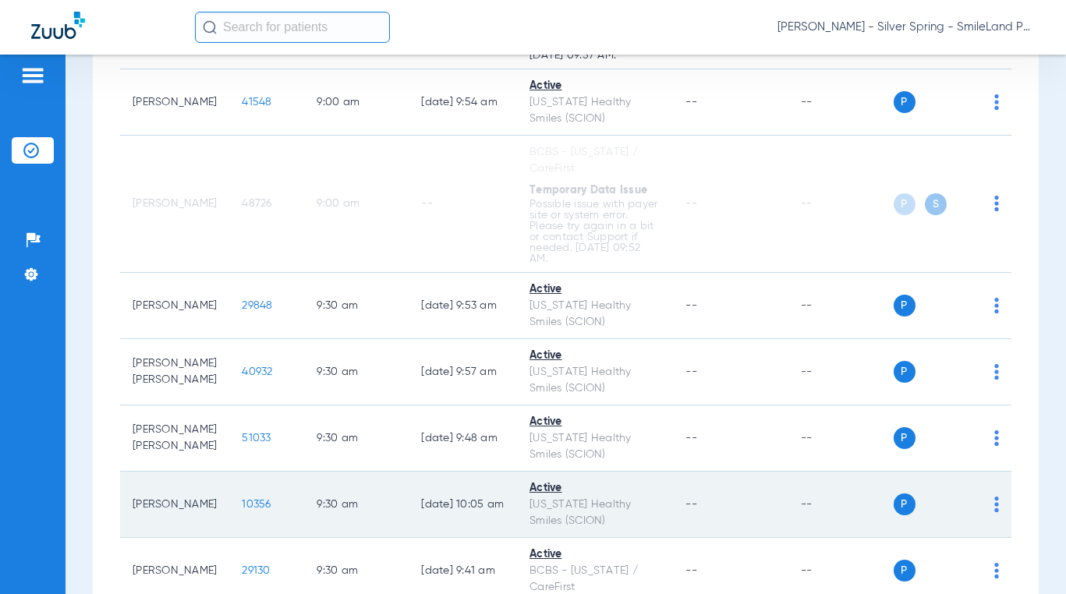
click at [243, 504] on span "10356" at bounding box center [256, 504] width 29 height 11
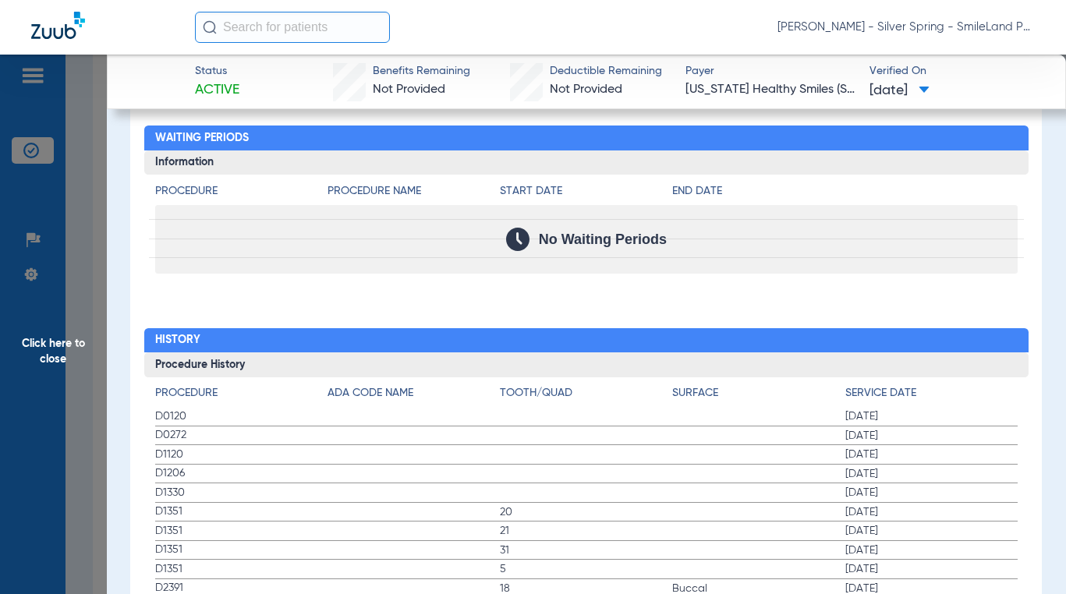
scroll to position [1559, 0]
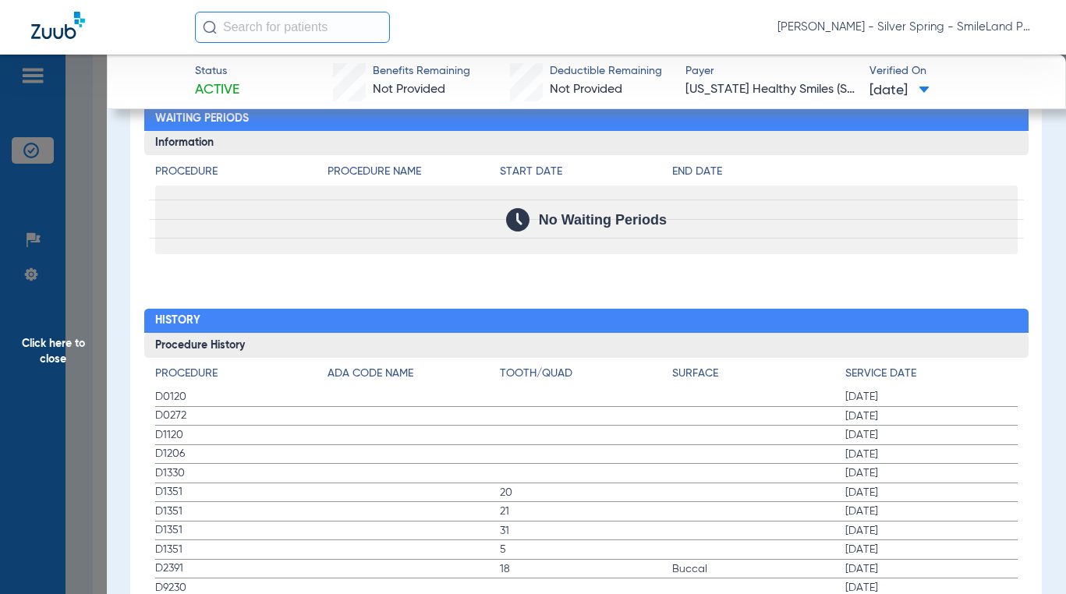
click at [218, 431] on span "D1120" at bounding box center [241, 435] width 172 height 16
drag, startPoint x: 848, startPoint y: 293, endPoint x: 99, endPoint y: 303, distance: 749.3
click at [39, 310] on span "Click here to close" at bounding box center [53, 352] width 107 height 594
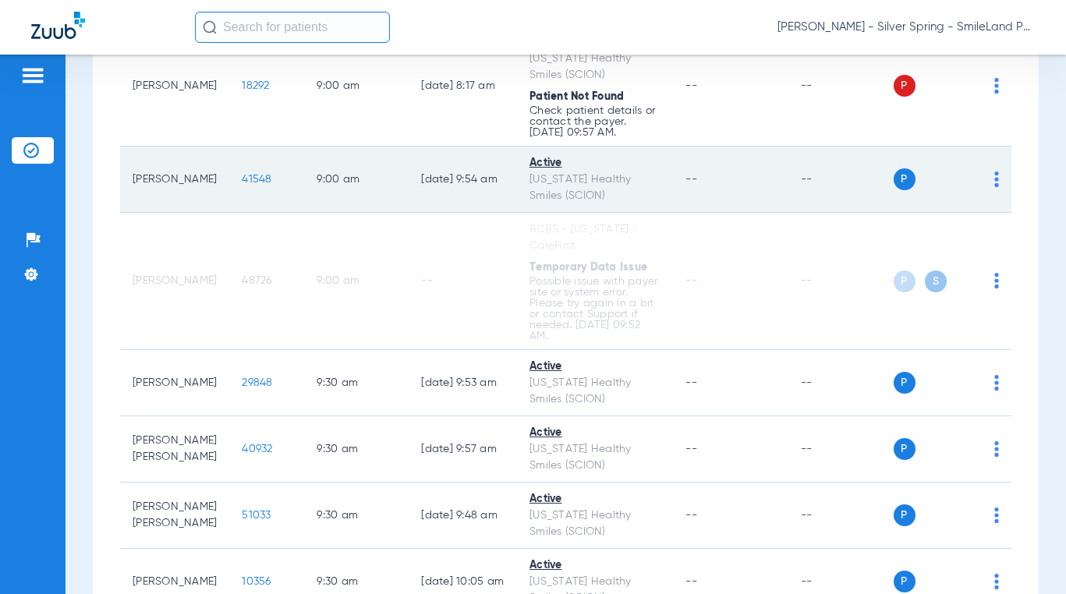
scroll to position [1637, 0]
click at [242, 180] on span "41548" at bounding box center [257, 180] width 30 height 11
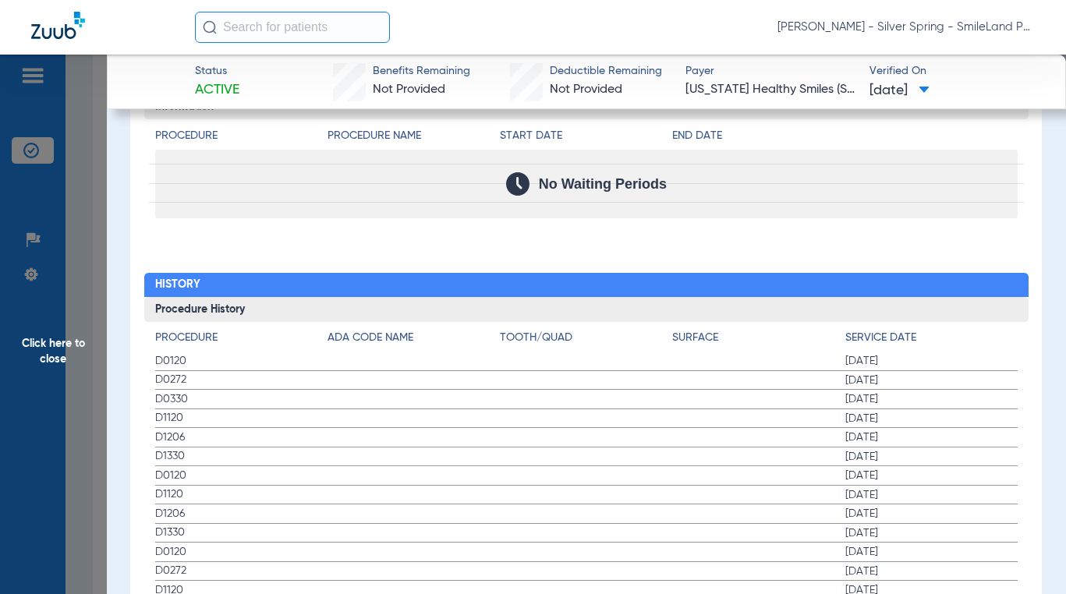
scroll to position [1630, 0]
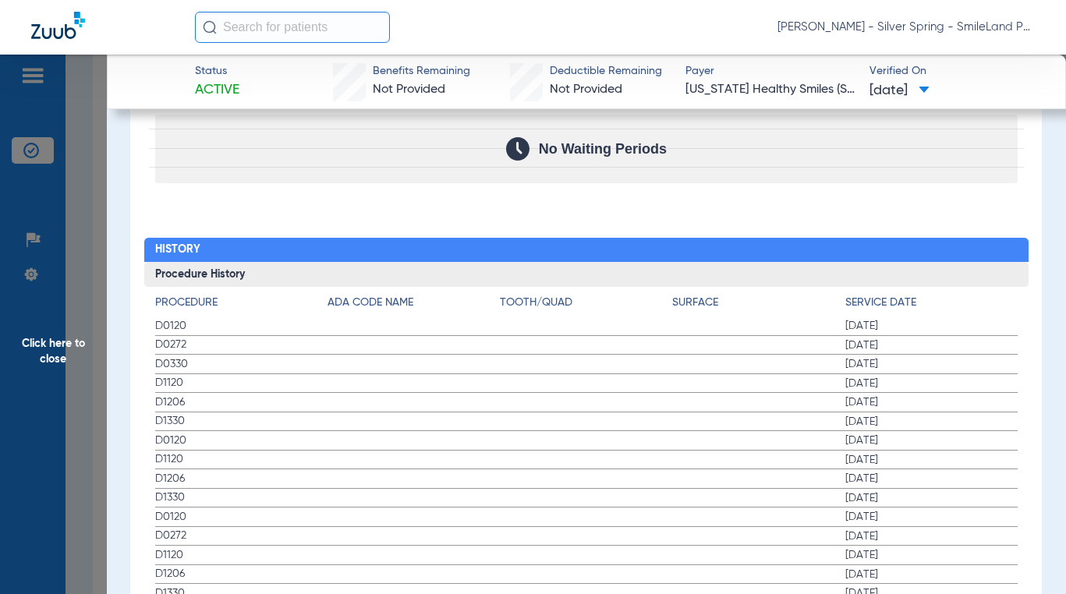
click at [767, 404] on label "D1206 [DATE]" at bounding box center [586, 402] width 862 height 19
click at [43, 341] on span "Click here to close" at bounding box center [53, 352] width 107 height 594
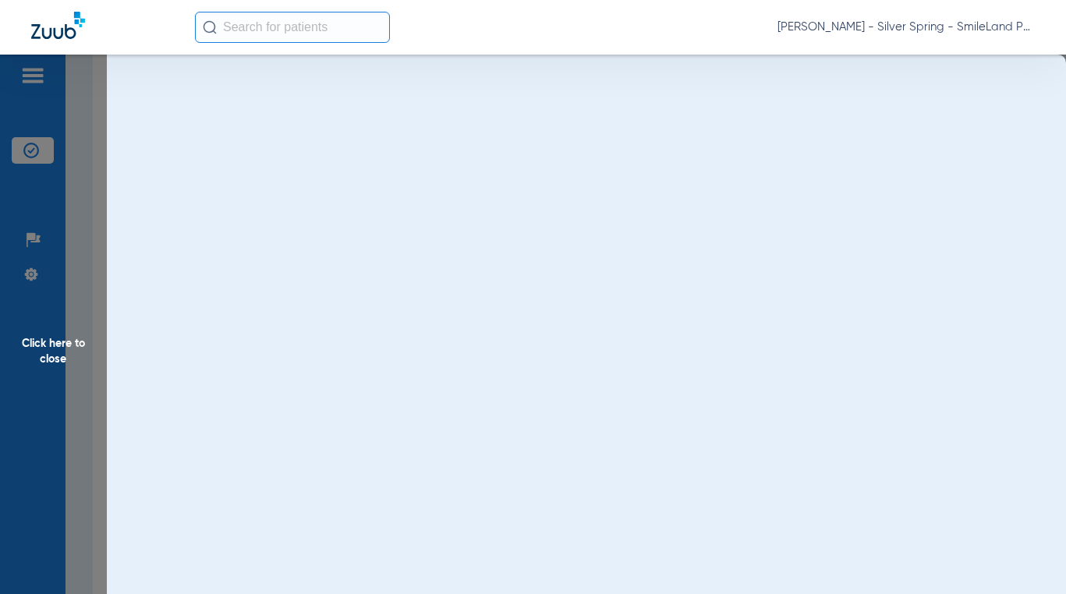
scroll to position [0, 0]
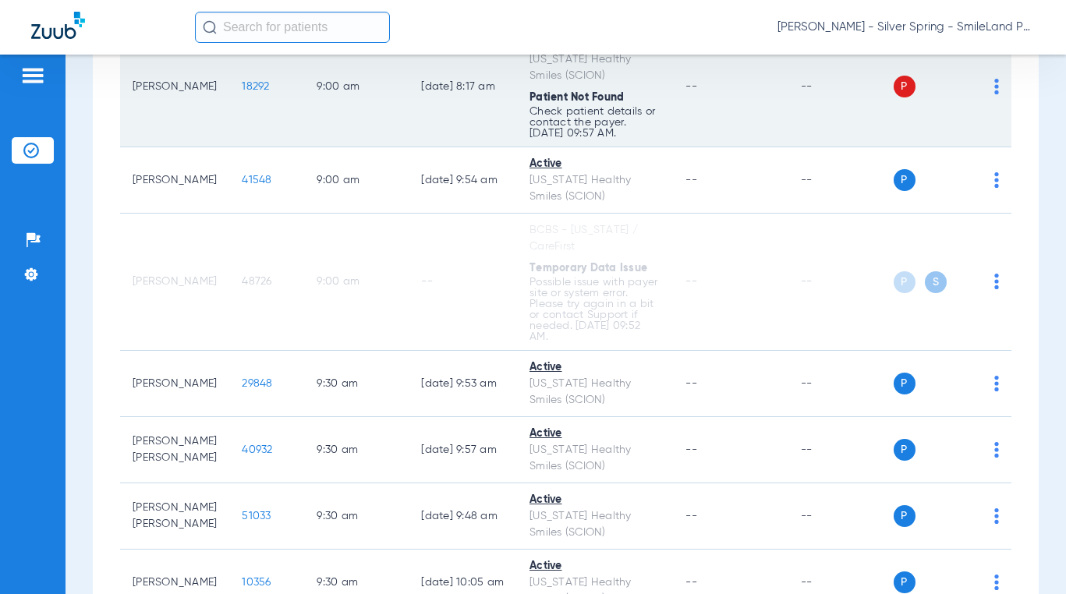
click at [242, 84] on span "18292" at bounding box center [255, 86] width 27 height 11
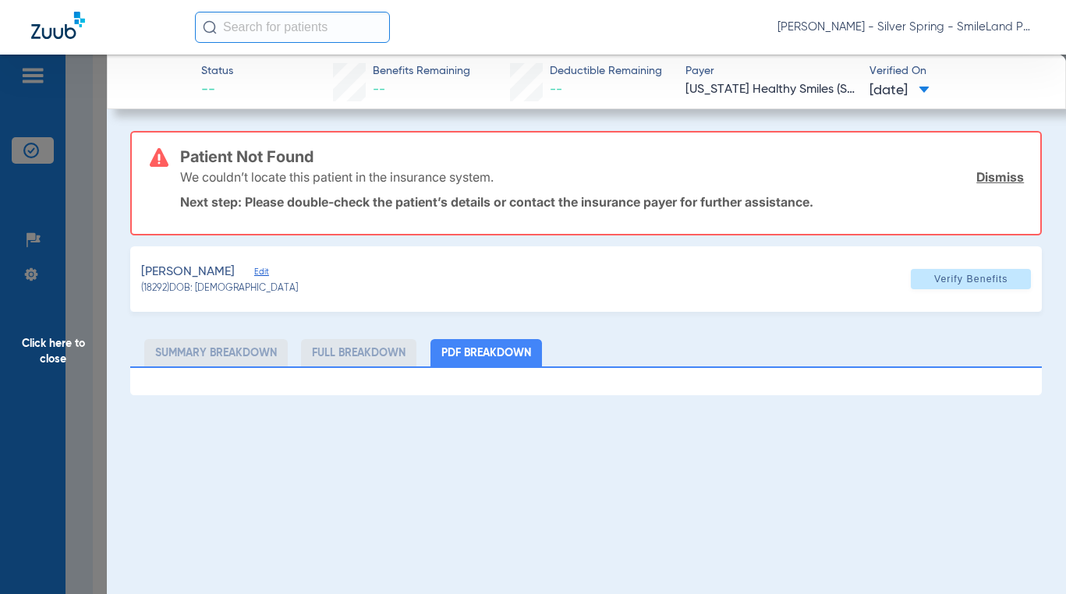
click at [97, 318] on span "Click here to close" at bounding box center [53, 352] width 107 height 594
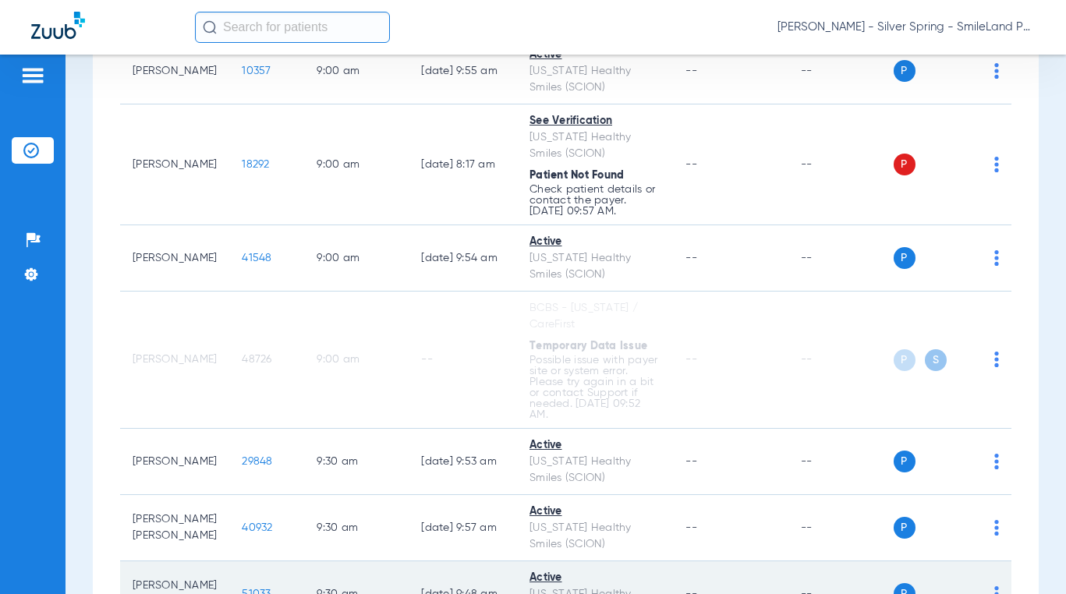
scroll to position [1481, 0]
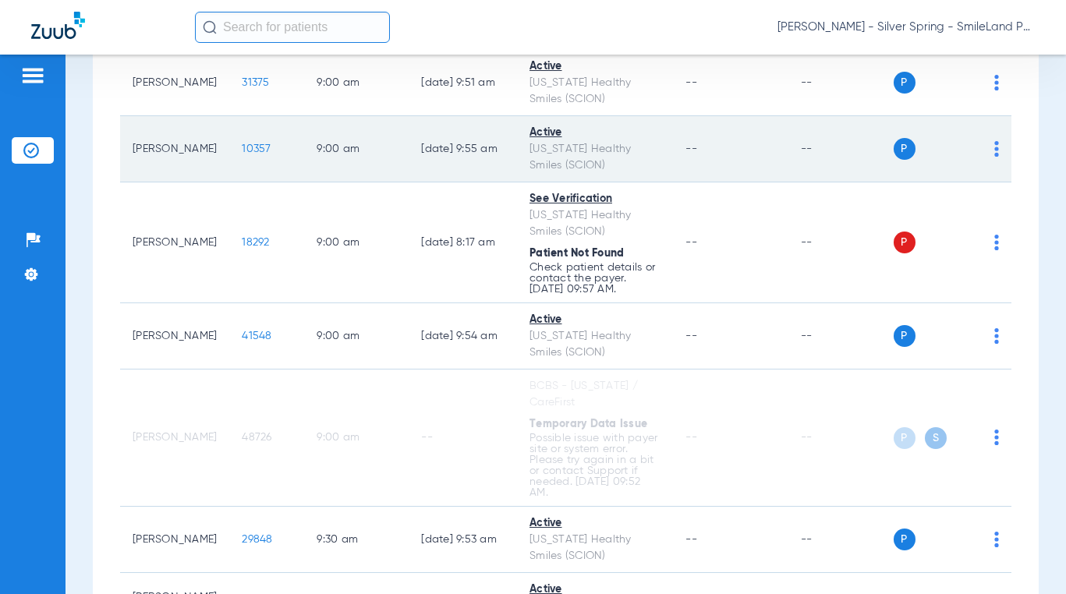
click at [242, 154] on span "10357" at bounding box center [256, 148] width 29 height 11
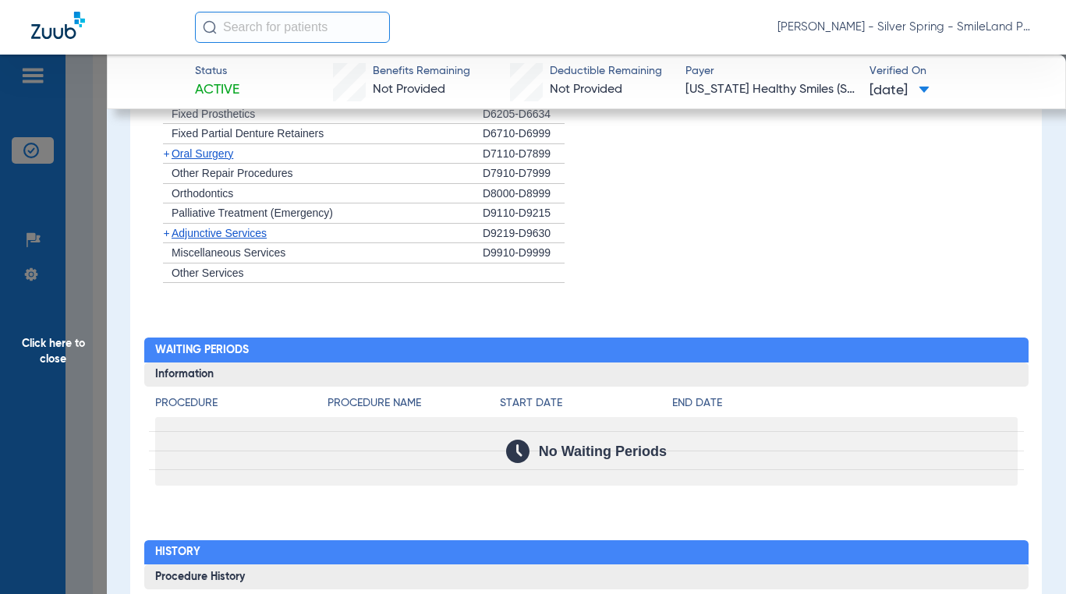
scroll to position [1449, 0]
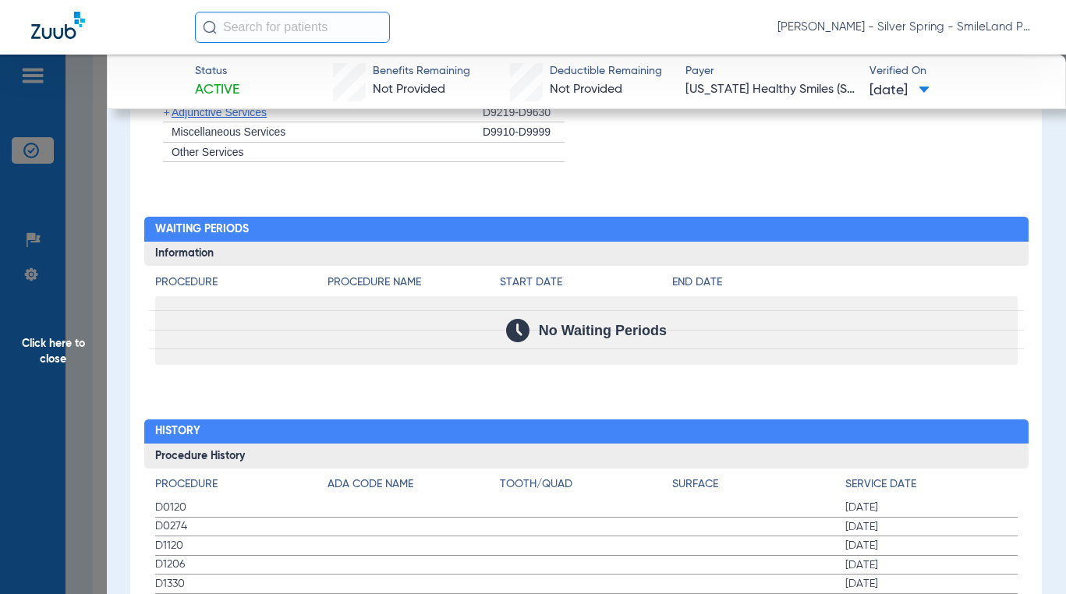
click at [767, 284] on h4 "End Date" at bounding box center [844, 282] width 345 height 16
drag, startPoint x: 20, startPoint y: 376, endPoint x: 77, endPoint y: 365, distance: 58.0
click at [20, 376] on span "Click here to close" at bounding box center [53, 352] width 107 height 594
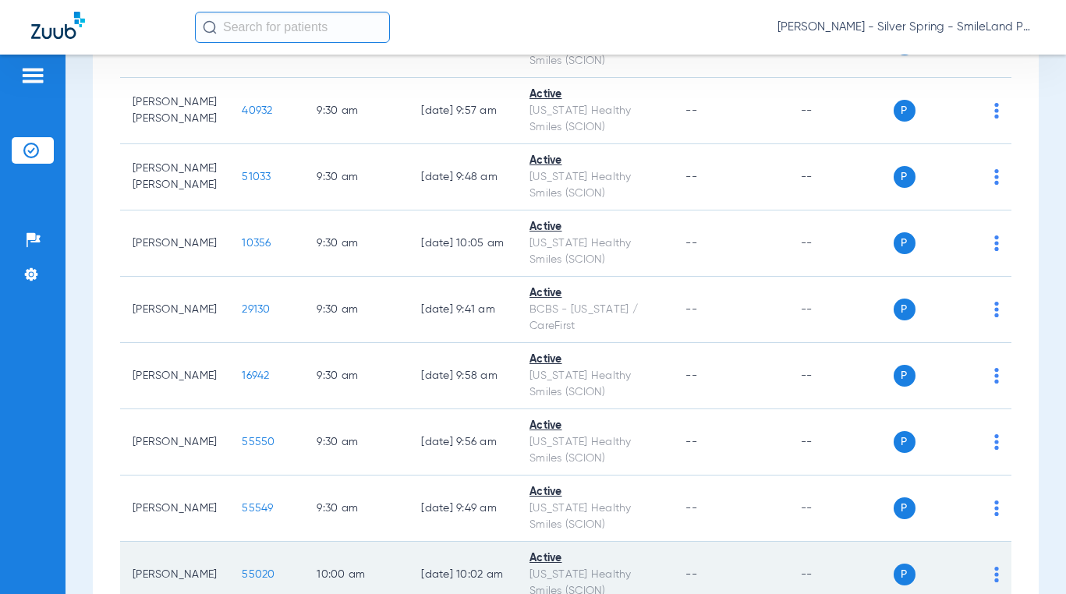
scroll to position [1949, 0]
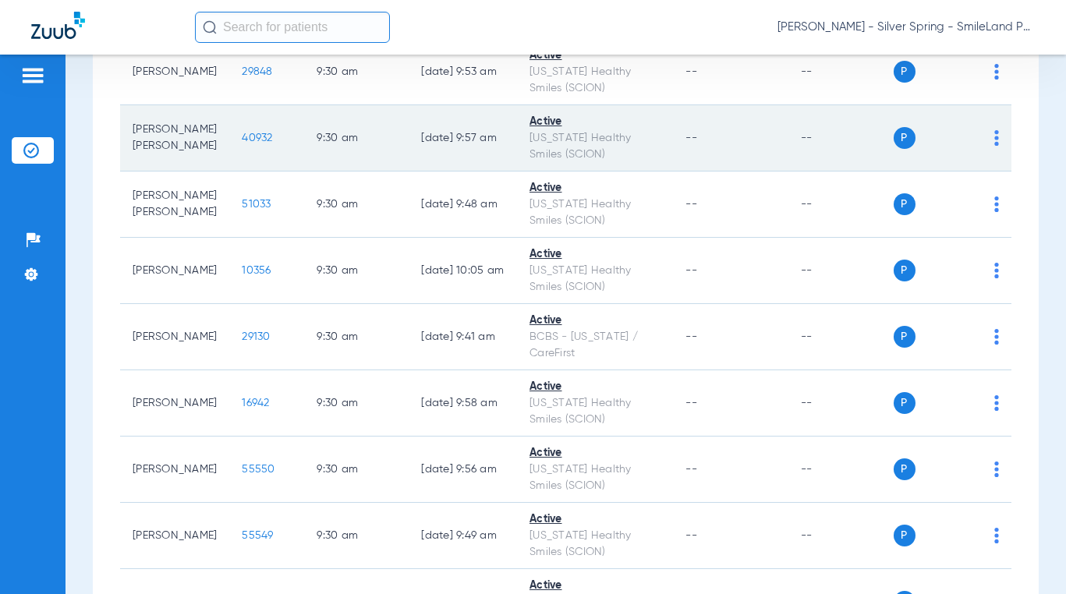
click at [242, 140] on span "40932" at bounding box center [257, 138] width 30 height 11
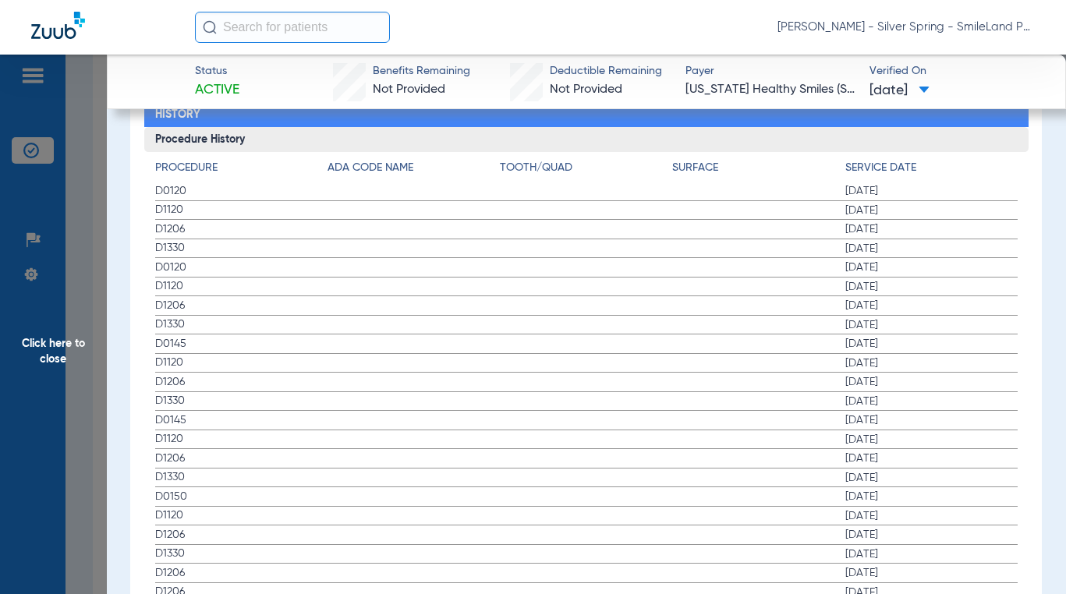
scroll to position [1827, 0]
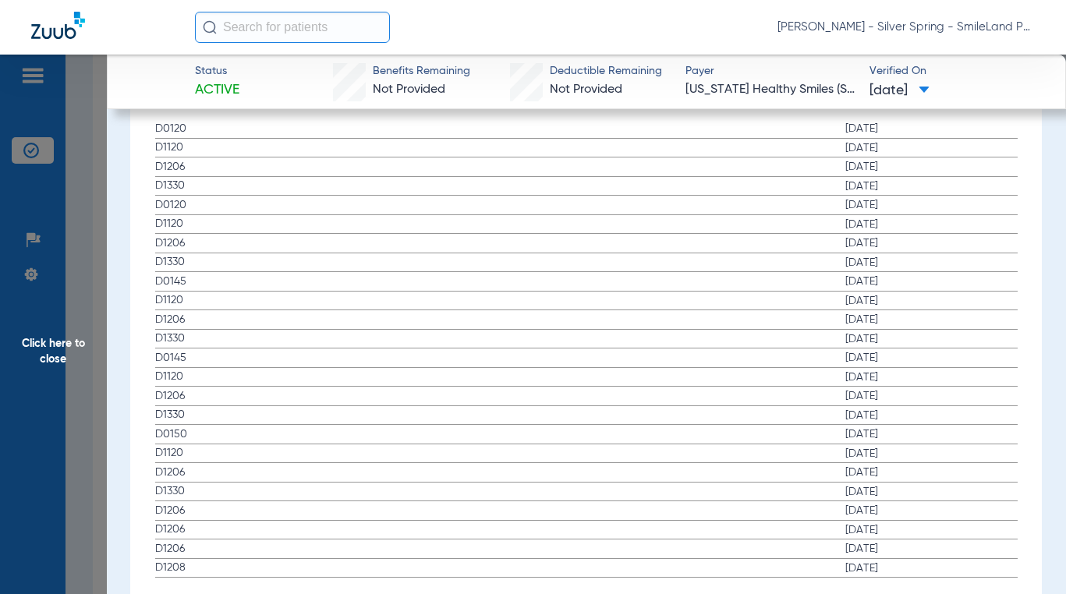
click at [767, 257] on span "[DATE]" at bounding box center [931, 263] width 172 height 16
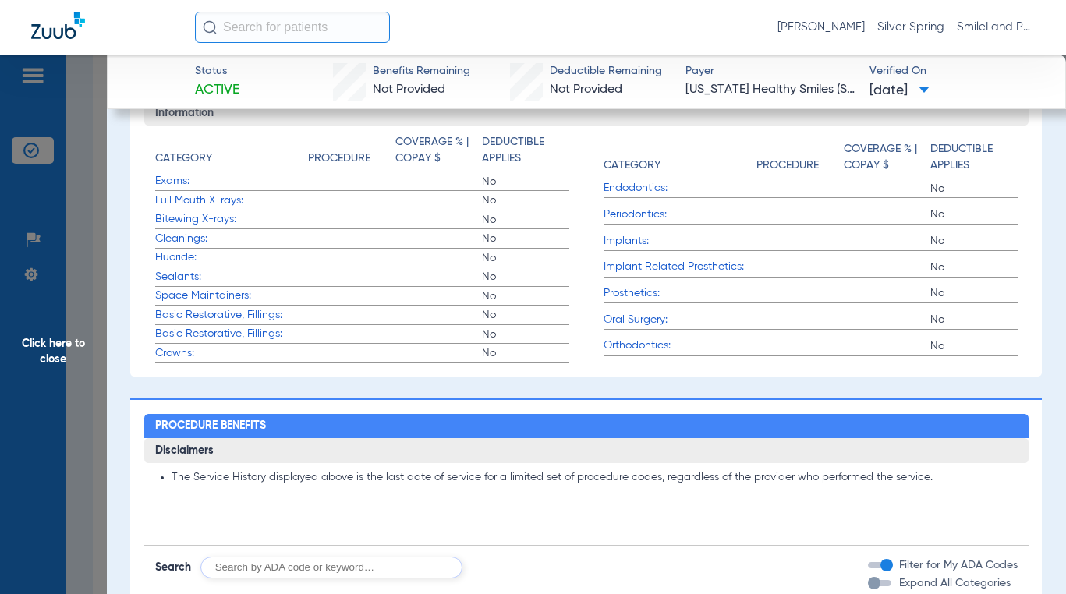
scroll to position [0, 0]
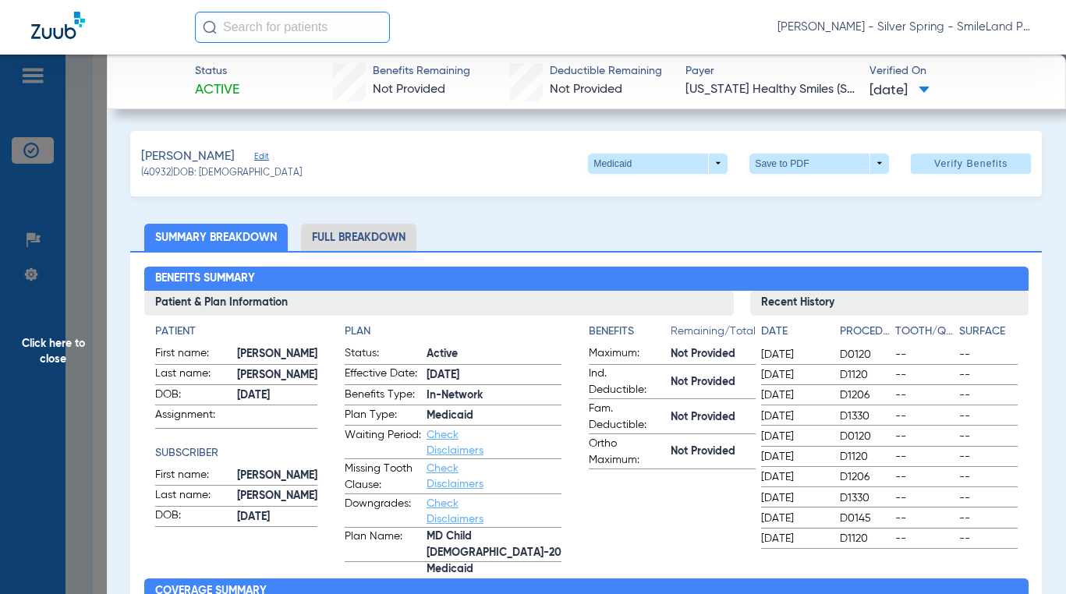
click at [74, 268] on span "Click here to close" at bounding box center [53, 352] width 107 height 594
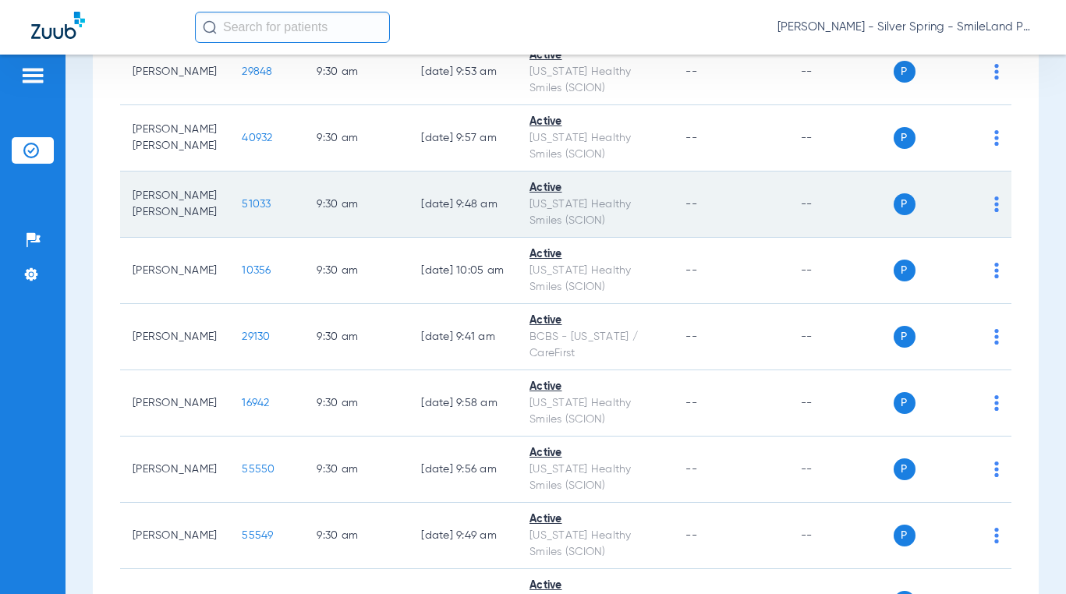
click at [242, 207] on span "51033" at bounding box center [256, 204] width 29 height 11
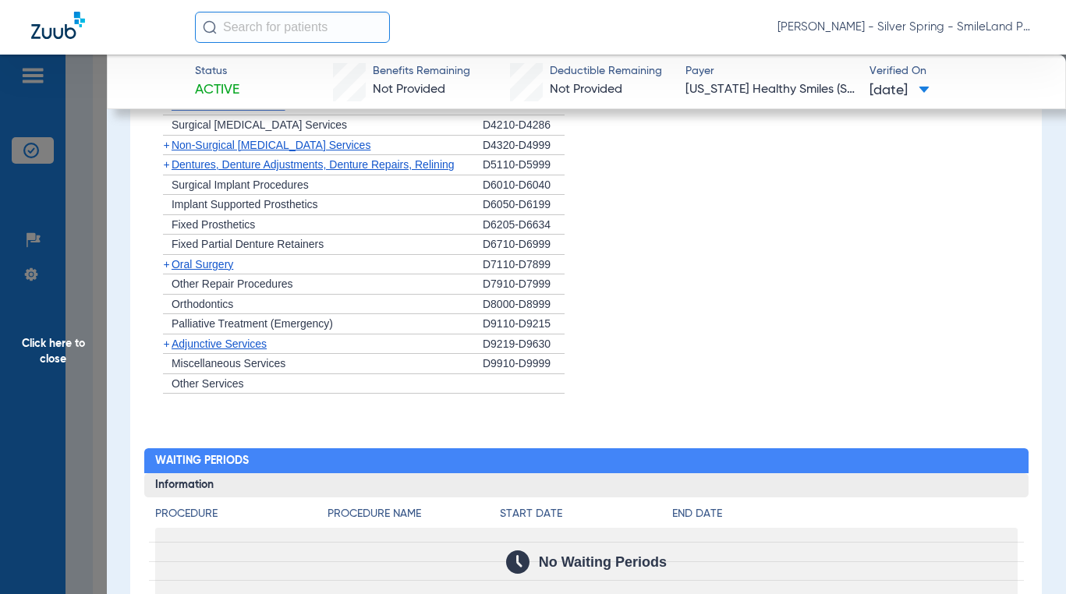
scroll to position [1529, 0]
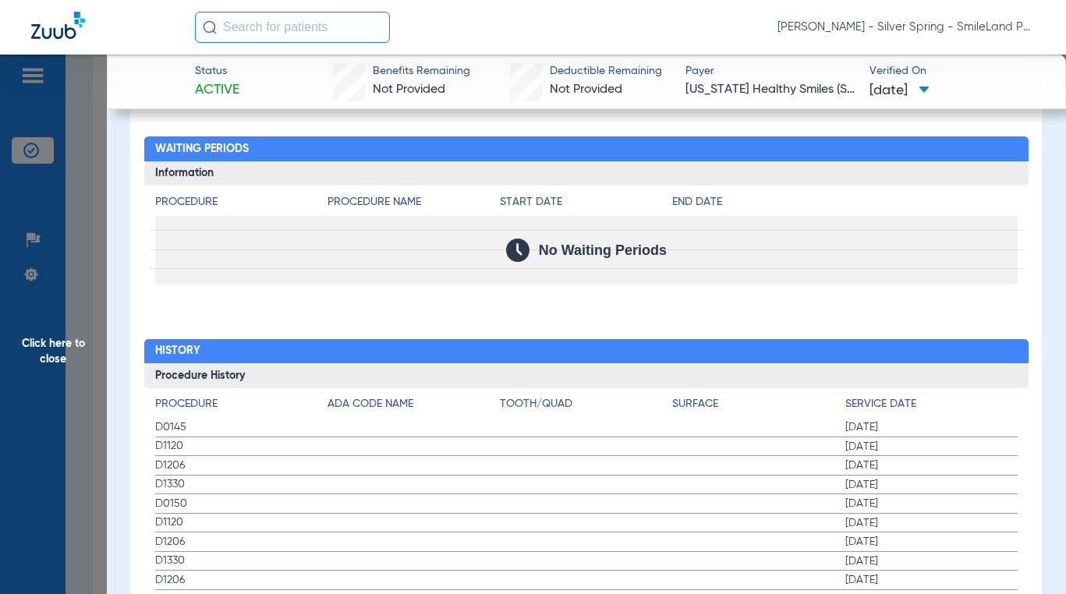
click at [767, 402] on app-breakdown-title "Service Date" at bounding box center [931, 407] width 172 height 22
click at [44, 288] on span "Click here to close" at bounding box center [53, 352] width 107 height 594
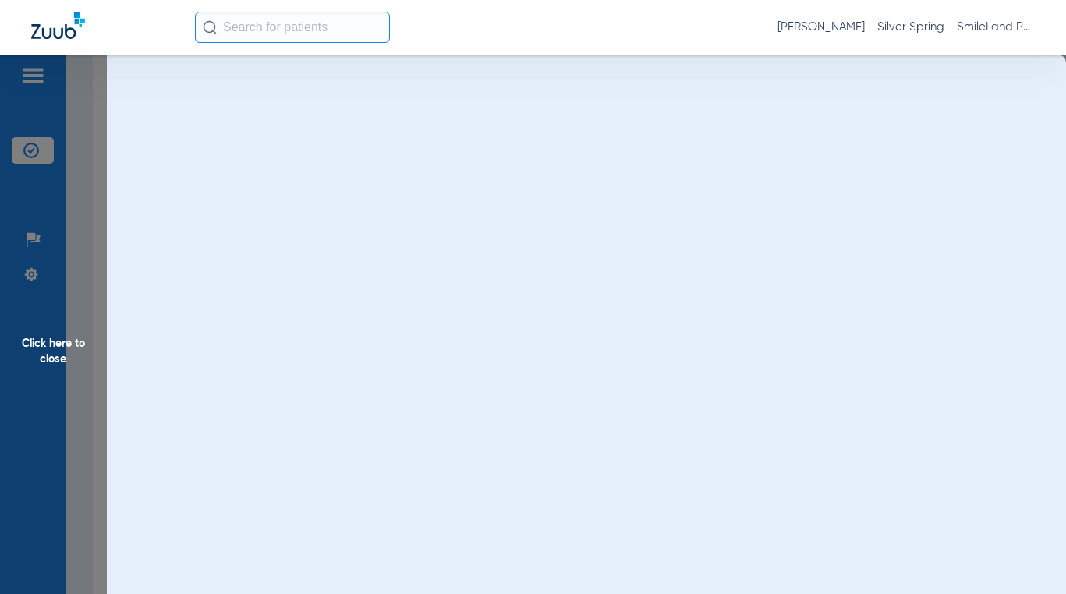
scroll to position [0, 0]
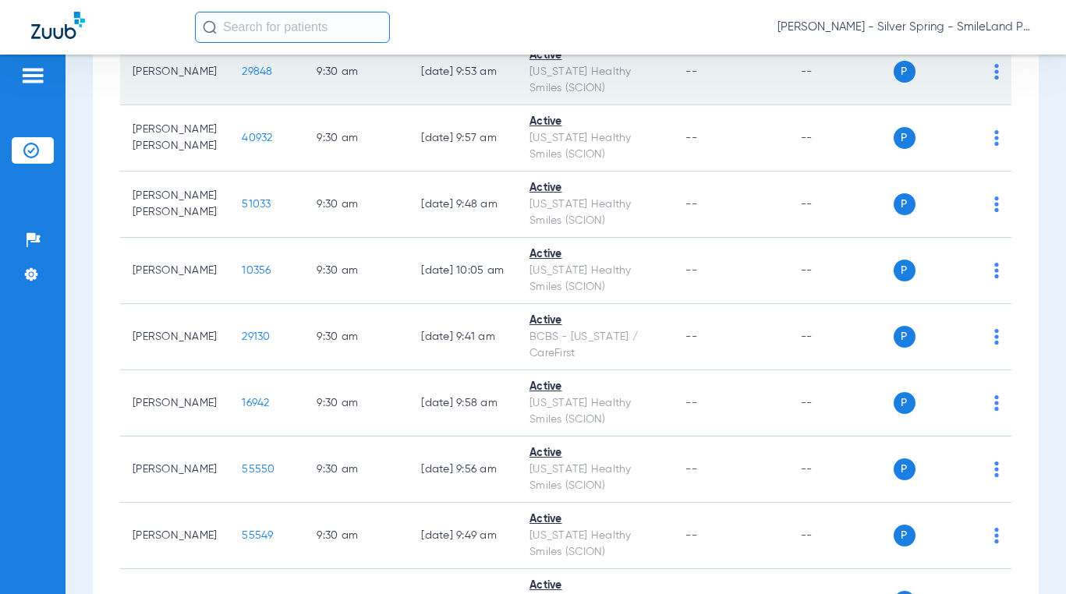
click at [242, 71] on span "29848" at bounding box center [257, 71] width 30 height 11
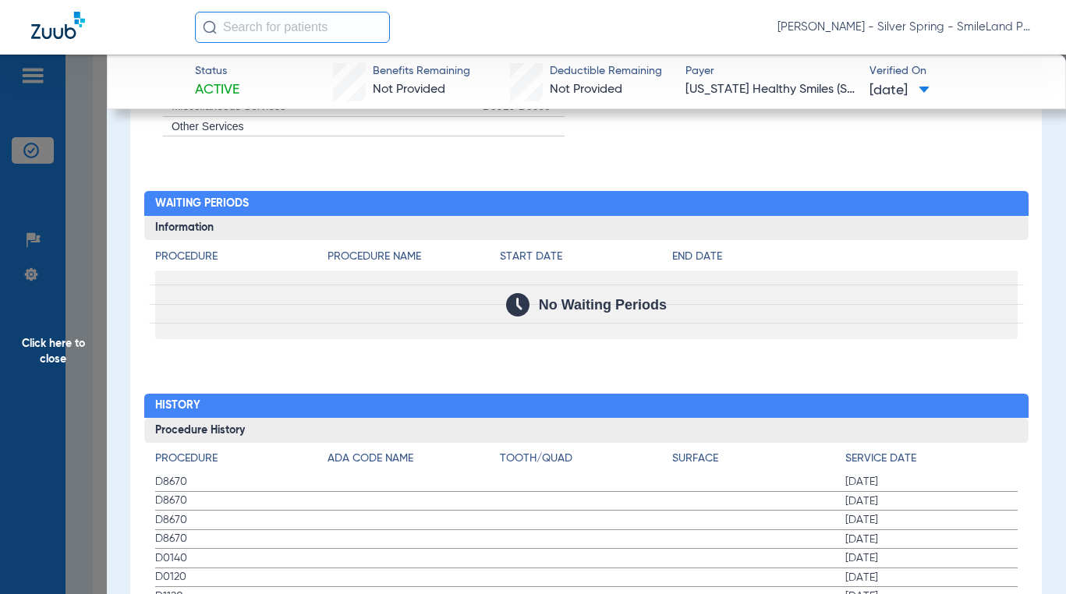
scroll to position [1786, 0]
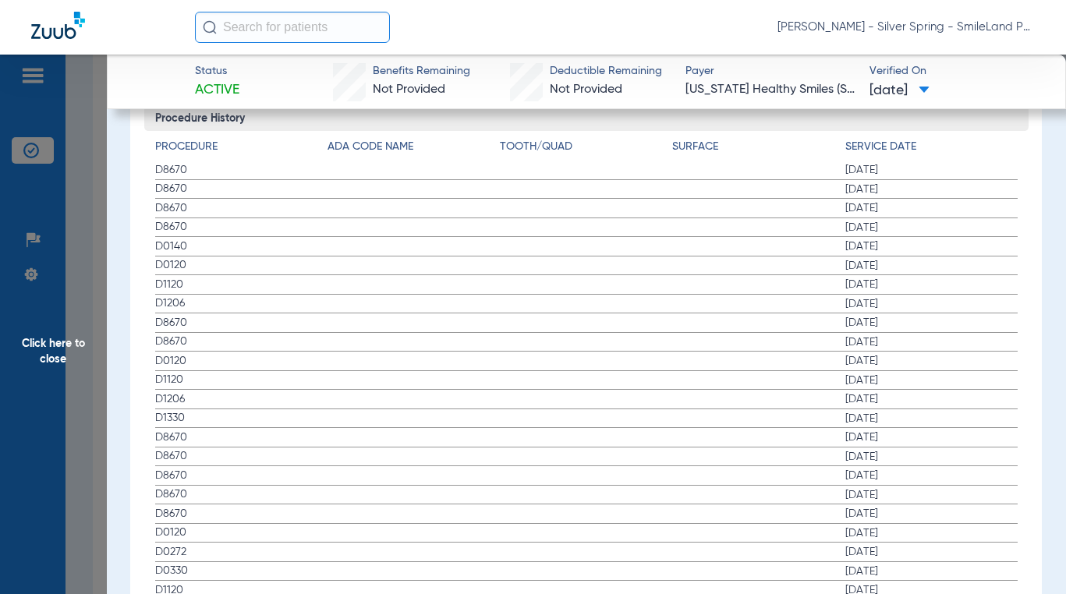
drag, startPoint x: 210, startPoint y: 274, endPoint x: 212, endPoint y: 379, distance: 104.5
click at [767, 199] on label "D8670 [DATE]" at bounding box center [586, 208] width 862 height 19
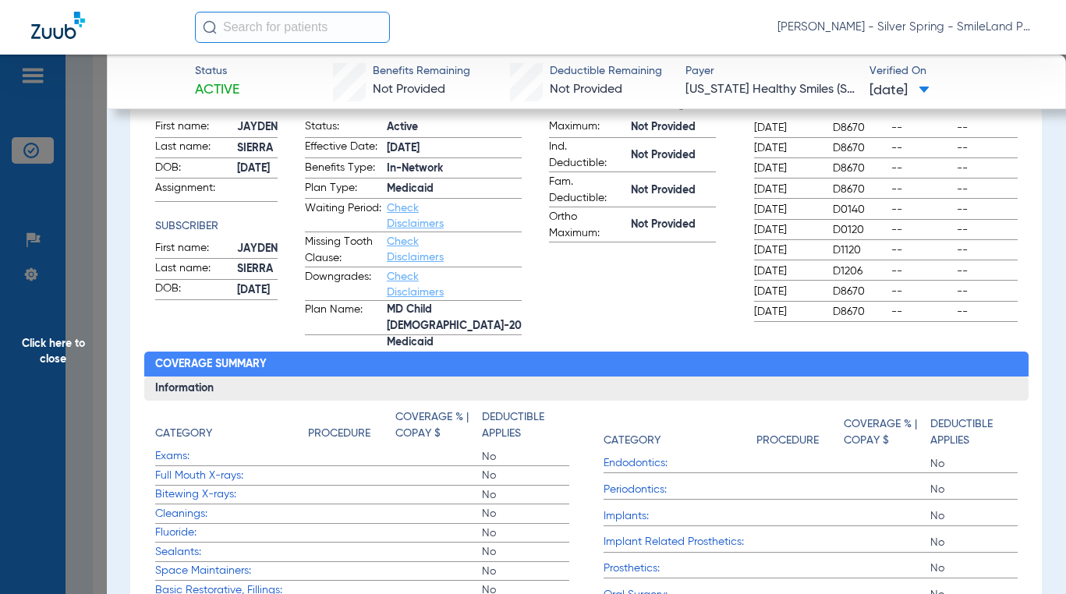
scroll to position [0, 0]
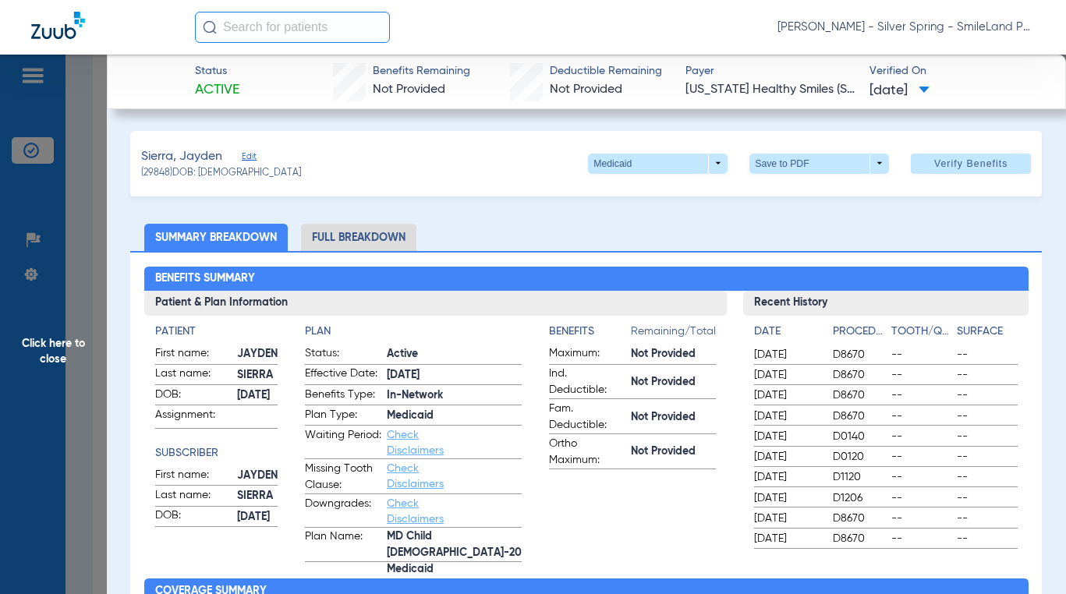
drag, startPoint x: 838, startPoint y: 216, endPoint x: 522, endPoint y: 12, distance: 376.1
click at [84, 209] on span "Click here to close" at bounding box center [53, 352] width 107 height 594
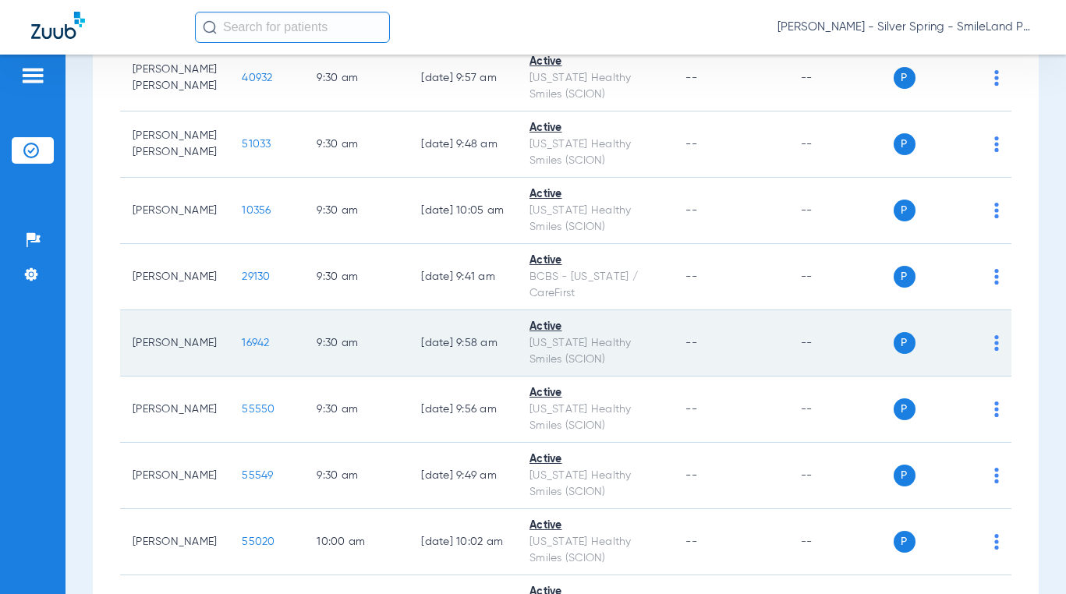
scroll to position [2027, 0]
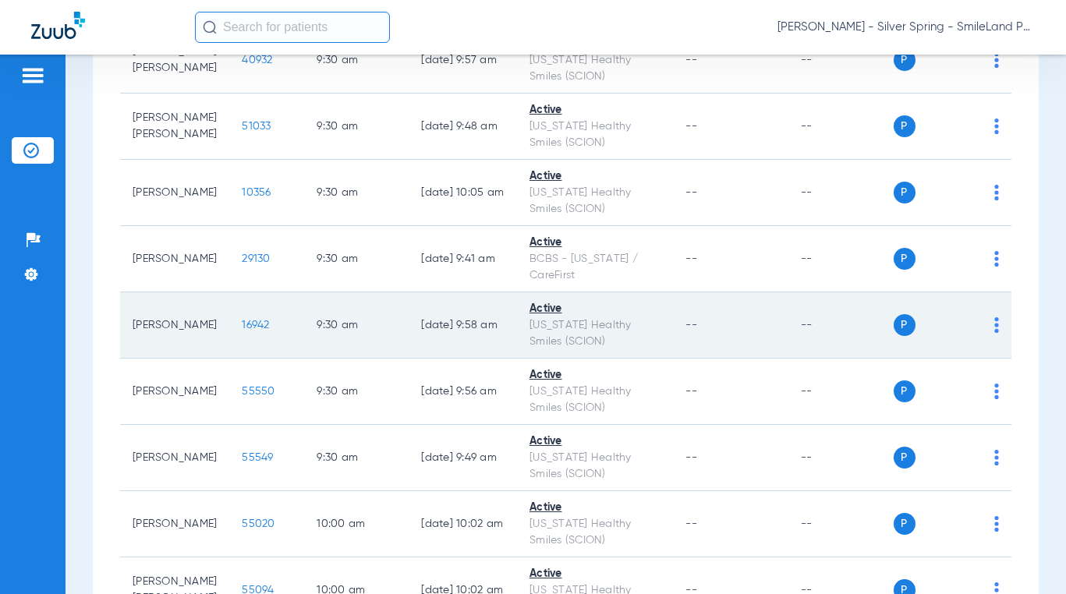
drag, startPoint x: 253, startPoint y: 328, endPoint x: 221, endPoint y: 324, distance: 32.3
click at [239, 327] on td "16942" at bounding box center [266, 325] width 75 height 66
click at [242, 324] on span "16942" at bounding box center [255, 325] width 27 height 11
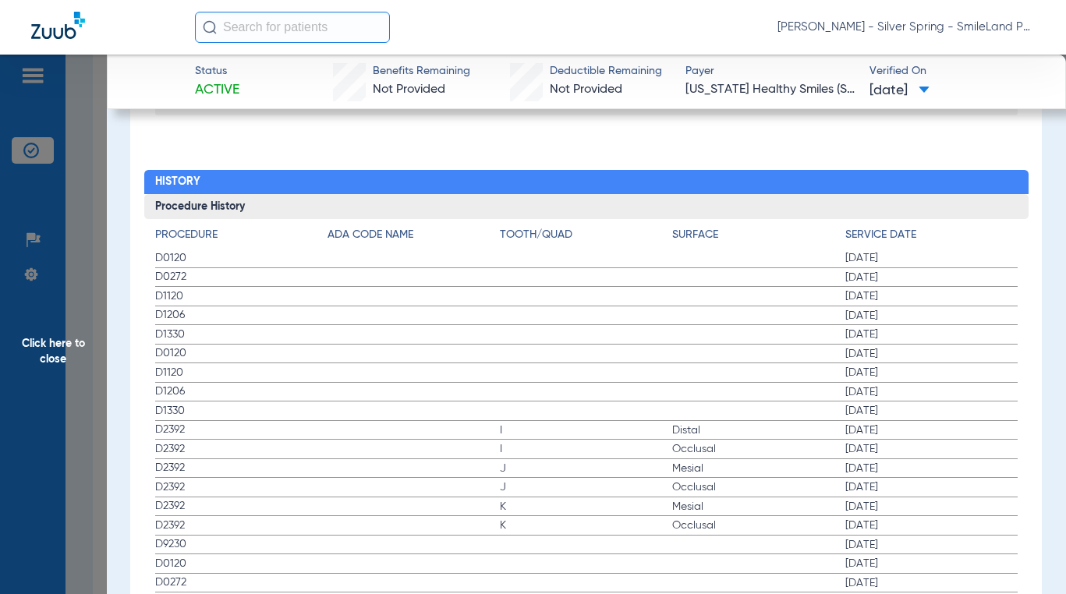
scroll to position [1715, 0]
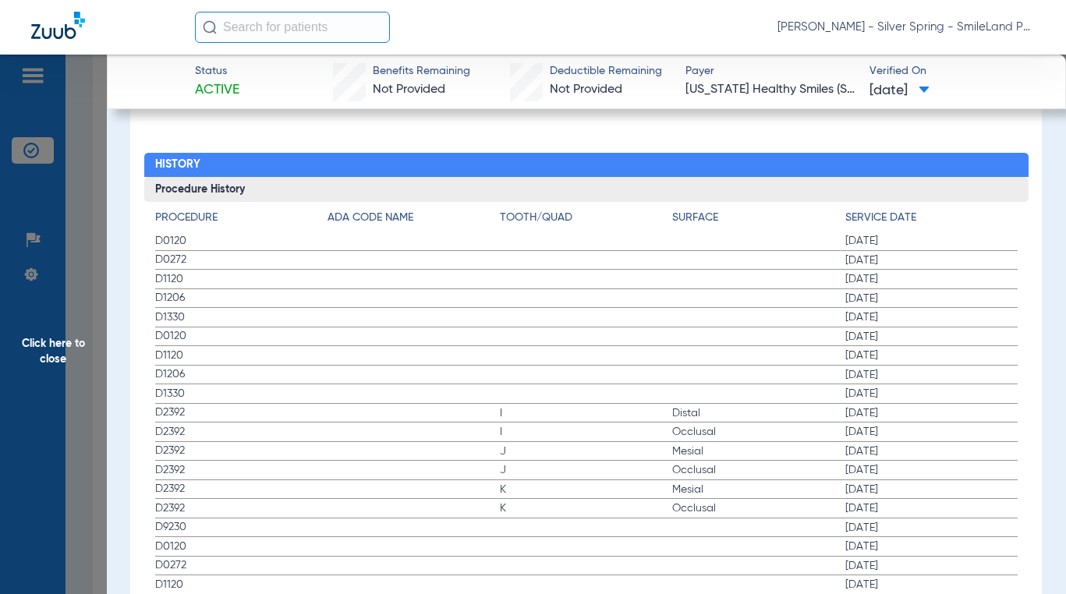
drag, startPoint x: 920, startPoint y: 271, endPoint x: 184, endPoint y: 377, distance: 743.6
click at [767, 271] on span "[DATE]" at bounding box center [931, 279] width 172 height 16
click at [112, 381] on app-member-insurance-verification-view "Status Active Benefits Remaining Not Provided Deductible Remaining Not Provided…" at bounding box center [586, 102] width 959 height 3527
click at [47, 349] on span "Click here to close" at bounding box center [53, 352] width 107 height 594
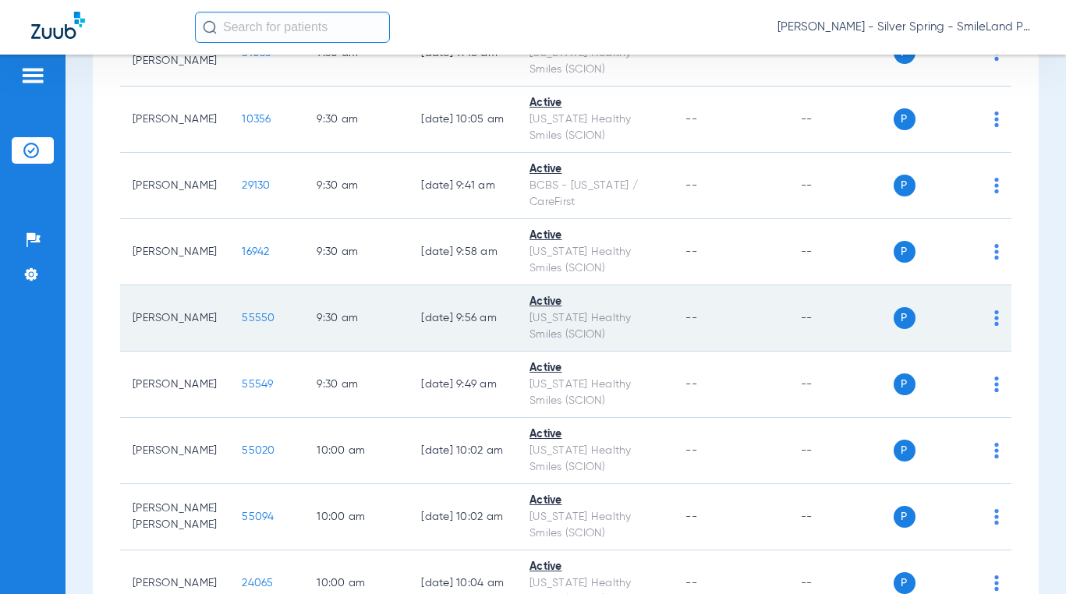
scroll to position [2183, 0]
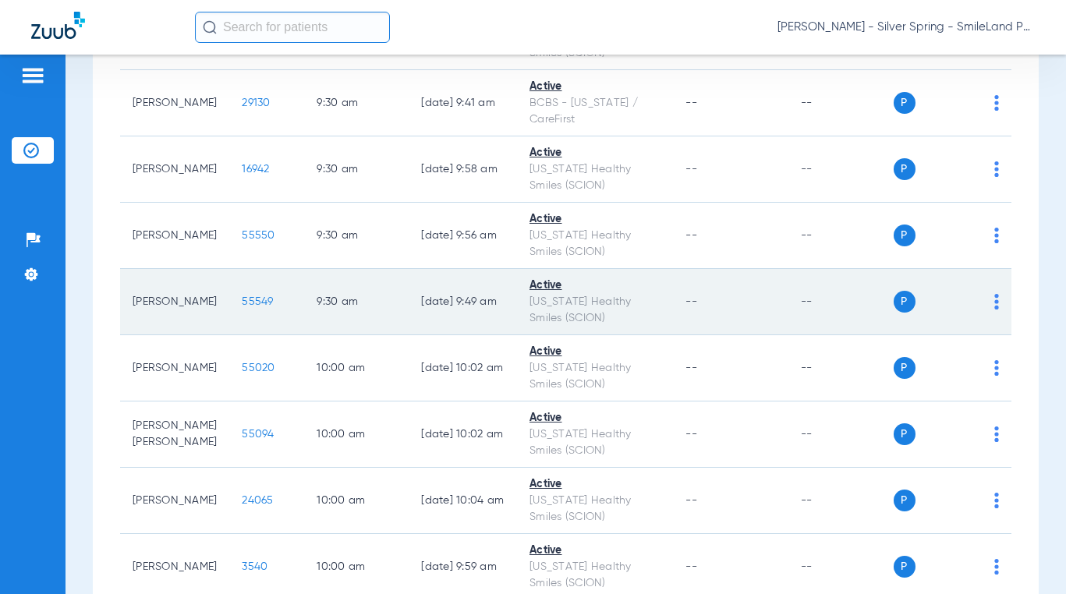
click at [236, 309] on td "55549" at bounding box center [266, 302] width 75 height 66
click at [242, 301] on span "55549" at bounding box center [257, 301] width 31 height 11
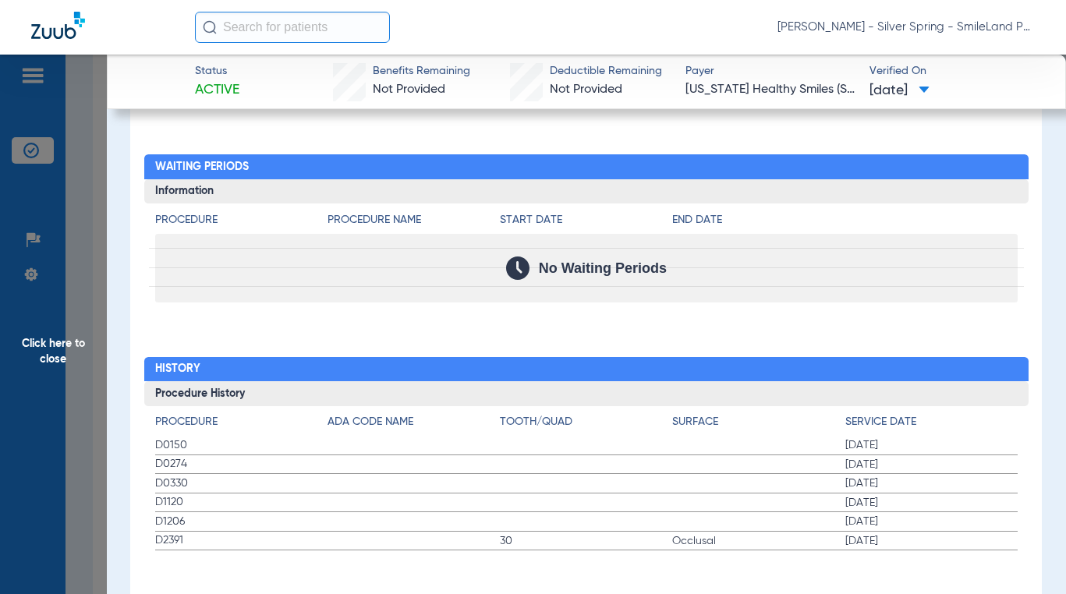
scroll to position [1513, 0]
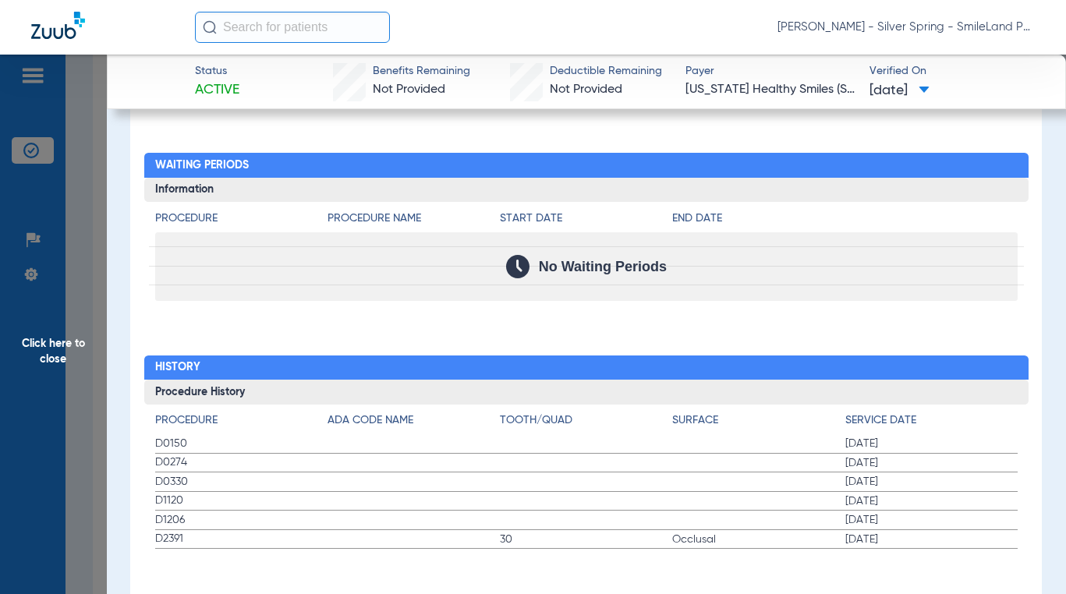
click at [767, 280] on div "No Waiting Periods" at bounding box center [586, 266] width 862 height 69
click at [6, 226] on span "Click here to close" at bounding box center [53, 352] width 107 height 594
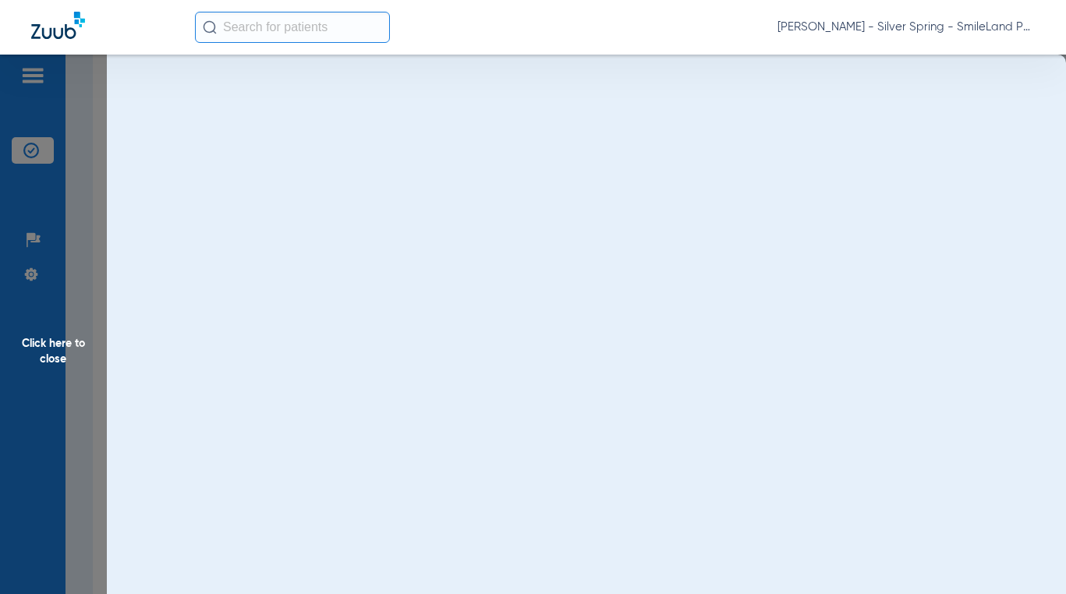
scroll to position [0, 0]
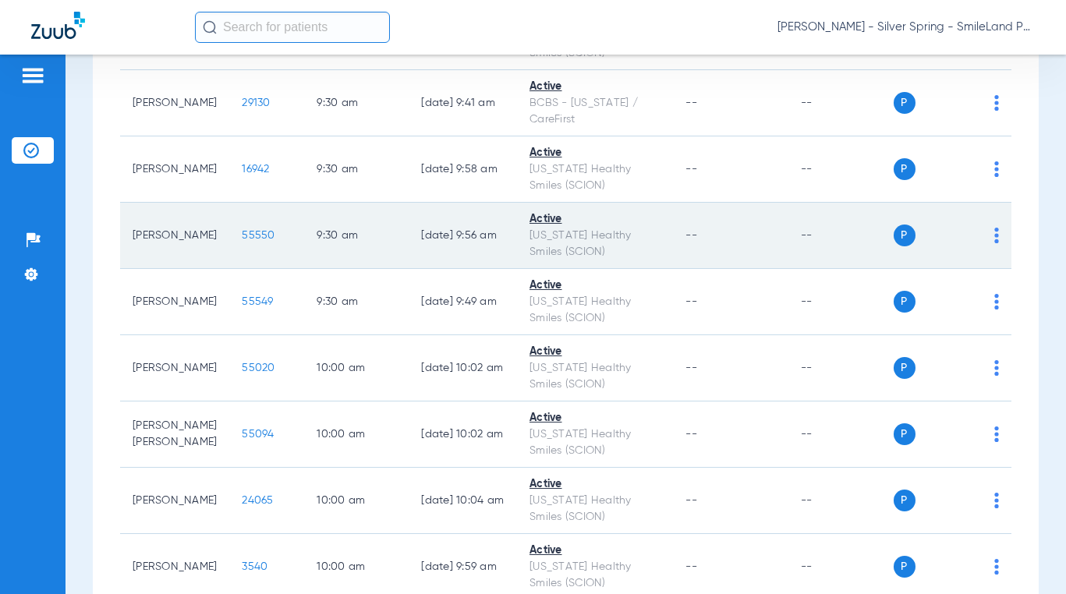
click at [242, 236] on span "55550" at bounding box center [258, 235] width 33 height 11
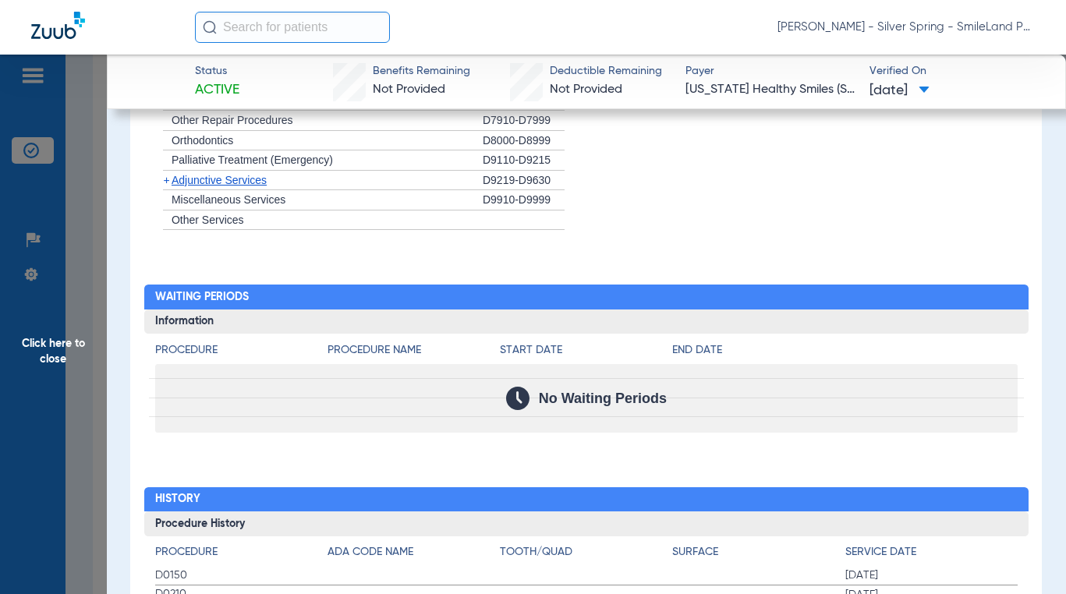
scroll to position [1494, 0]
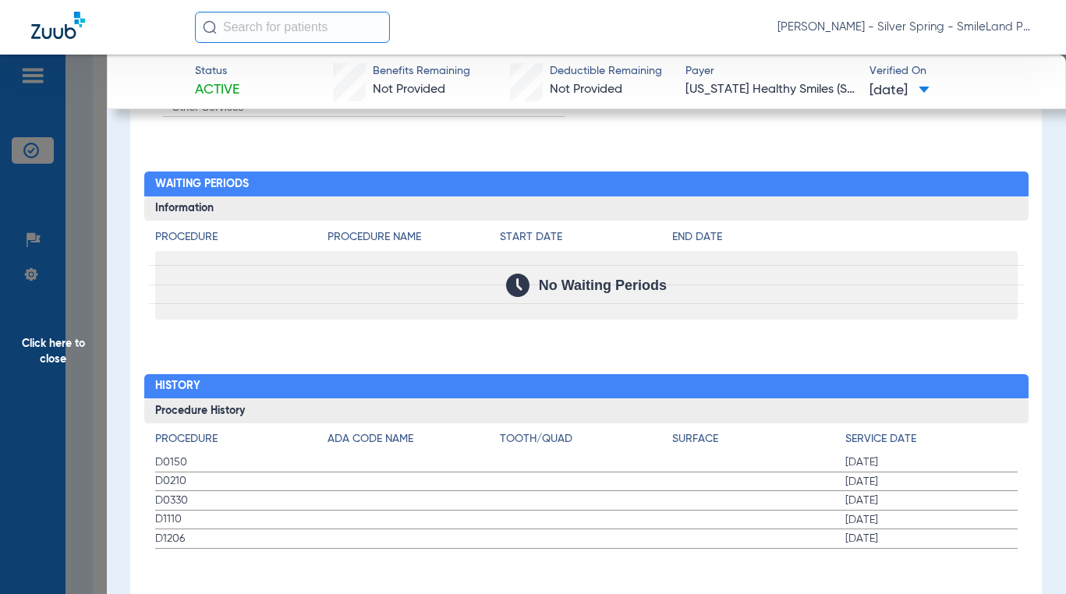
click at [767, 540] on div "Procedure Benefits Disclaimers The Service History displayed above is the last …" at bounding box center [585, 12] width 911 height 1210
drag, startPoint x: 919, startPoint y: 387, endPoint x: 62, endPoint y: 420, distance: 858.3
click at [767, 387] on h2 "History" at bounding box center [586, 386] width 884 height 25
click at [62, 420] on span "Click here to close" at bounding box center [53, 352] width 107 height 594
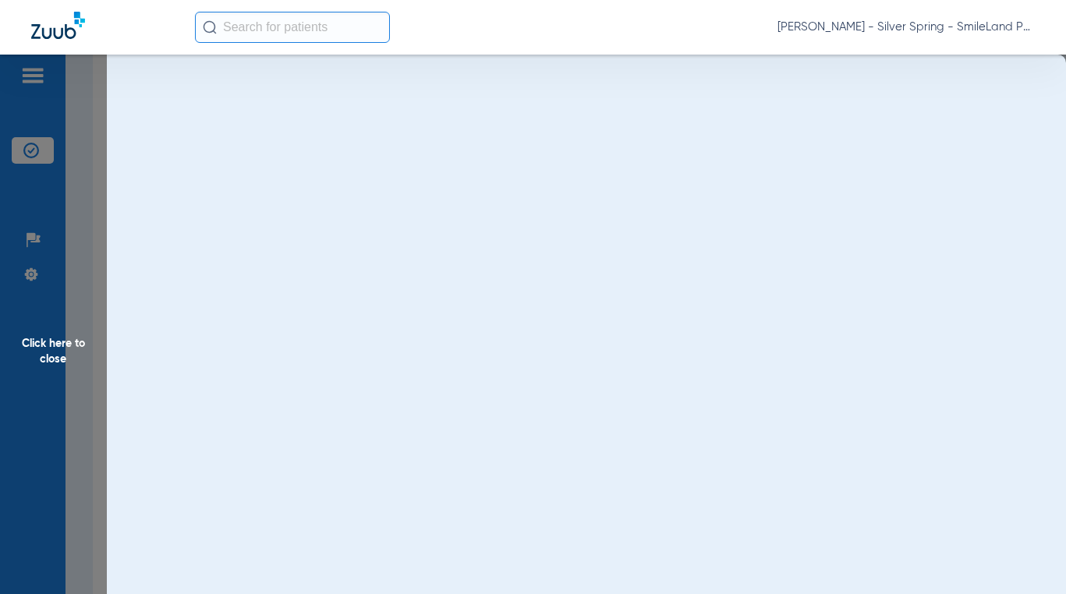
scroll to position [0, 0]
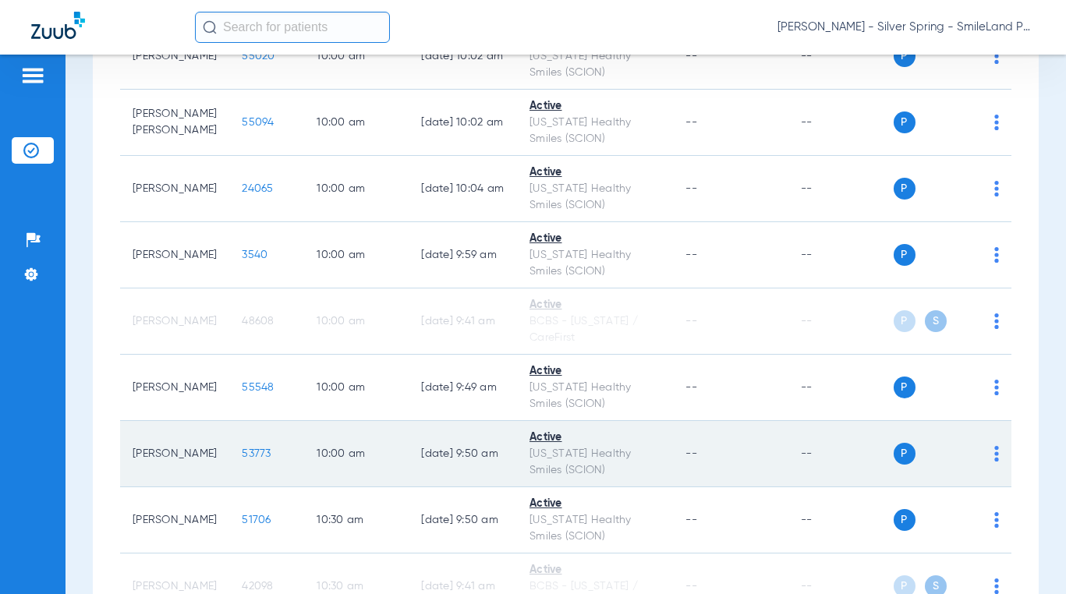
click at [229, 462] on td "53773" at bounding box center [266, 454] width 75 height 66
click at [242, 448] on span "53773" at bounding box center [256, 453] width 29 height 11
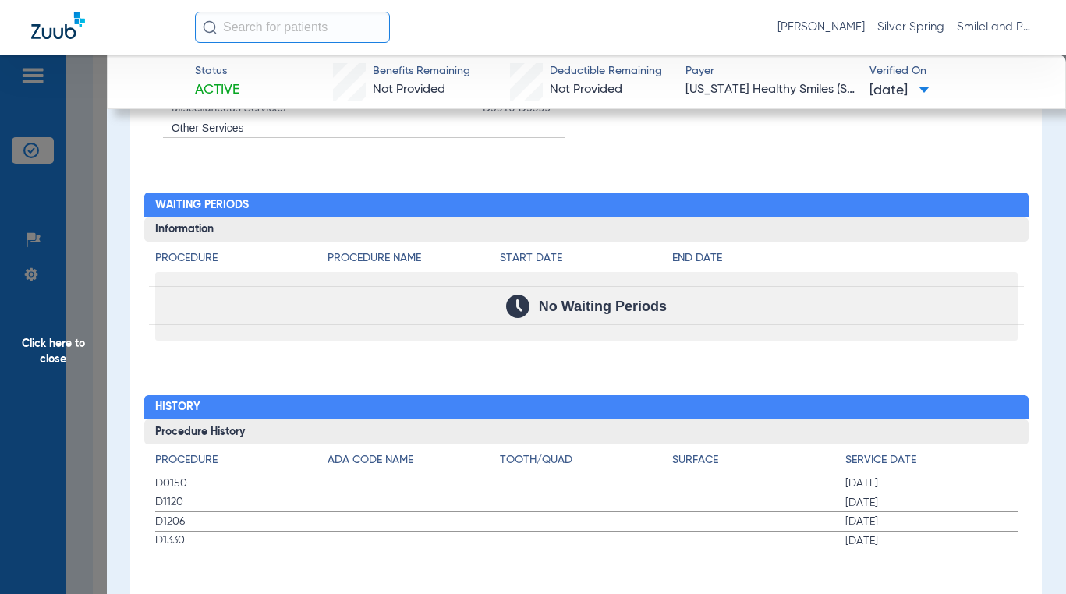
scroll to position [1474, 0]
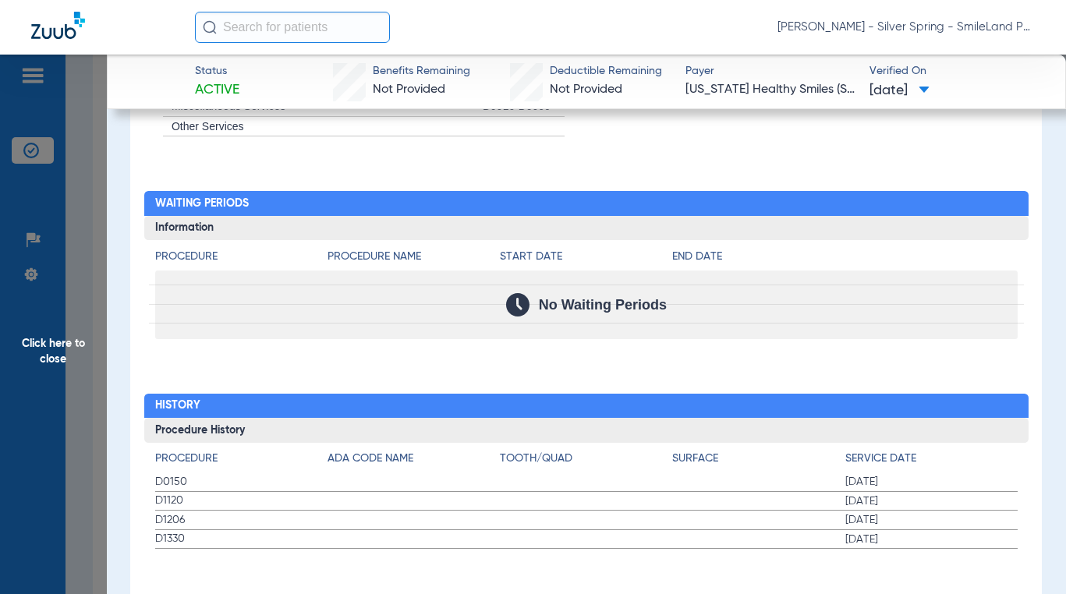
click at [767, 249] on h4 "End Date" at bounding box center [844, 257] width 345 height 16
click at [96, 382] on span "Click here to close" at bounding box center [53, 352] width 107 height 594
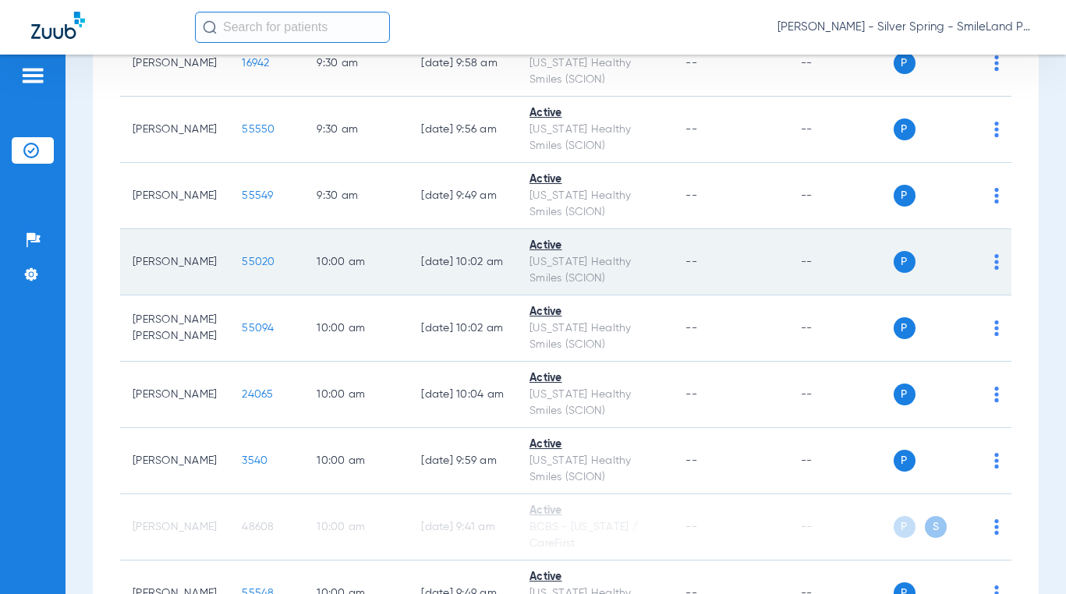
scroll to position [2261, 0]
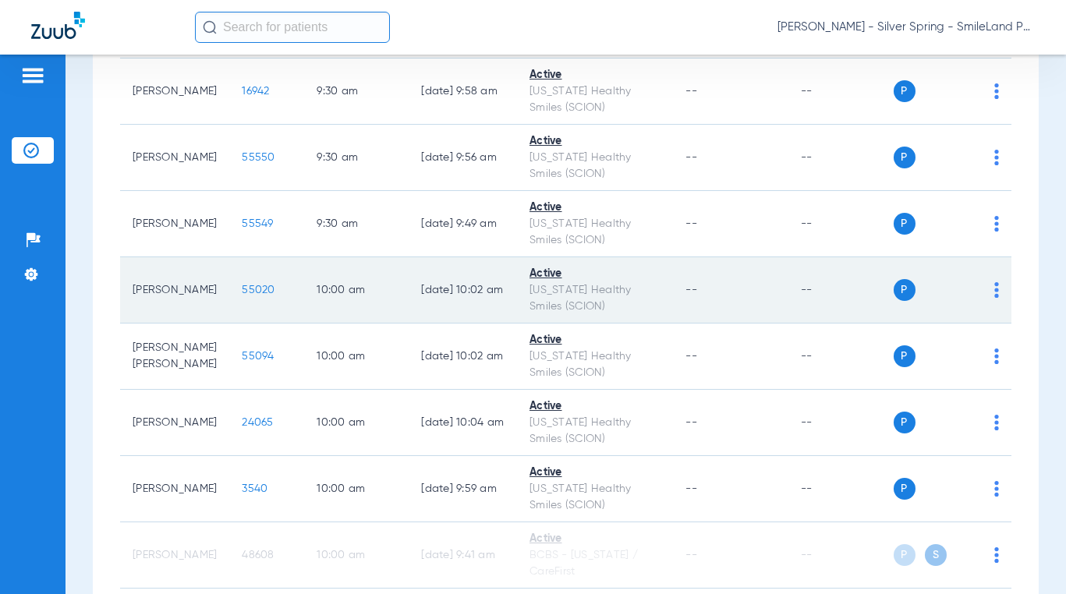
click at [252, 292] on span "55020" at bounding box center [258, 290] width 33 height 11
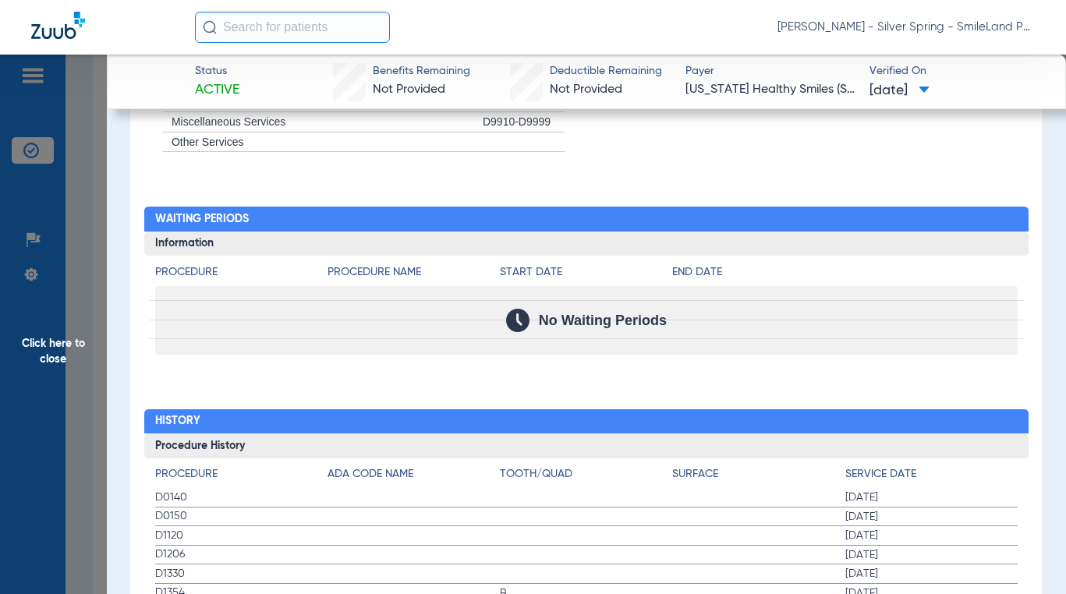
scroll to position [1537, 0]
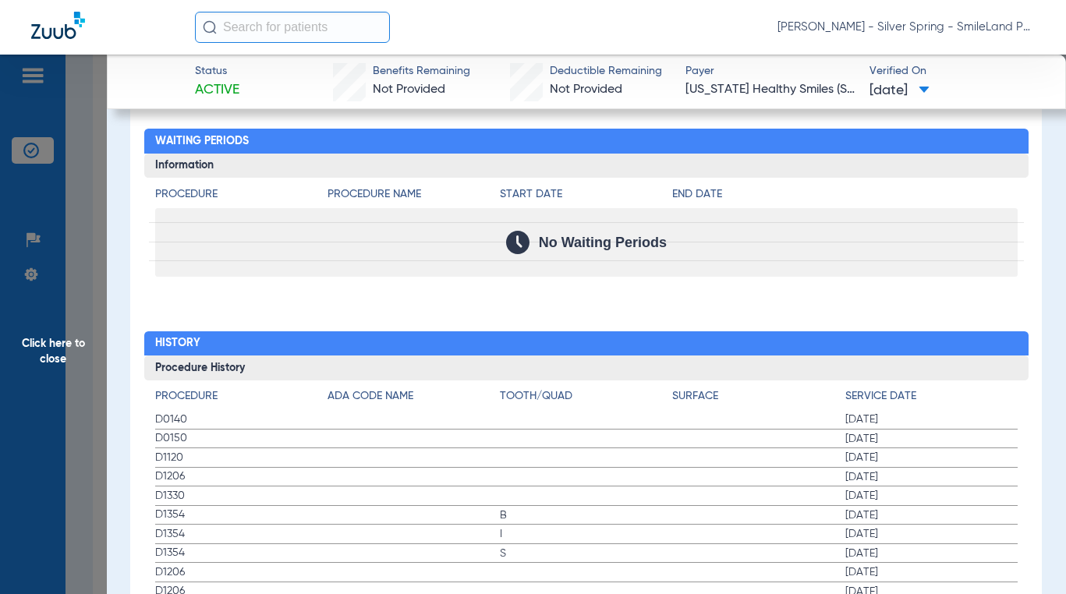
click at [767, 380] on div "Procedure ADA Code Name Tooth/Quad Surface Service Date D0140 [DATE] D0150 [DAT…" at bounding box center [586, 500] width 884 height 240
click at [49, 362] on span "Click here to close" at bounding box center [53, 352] width 107 height 594
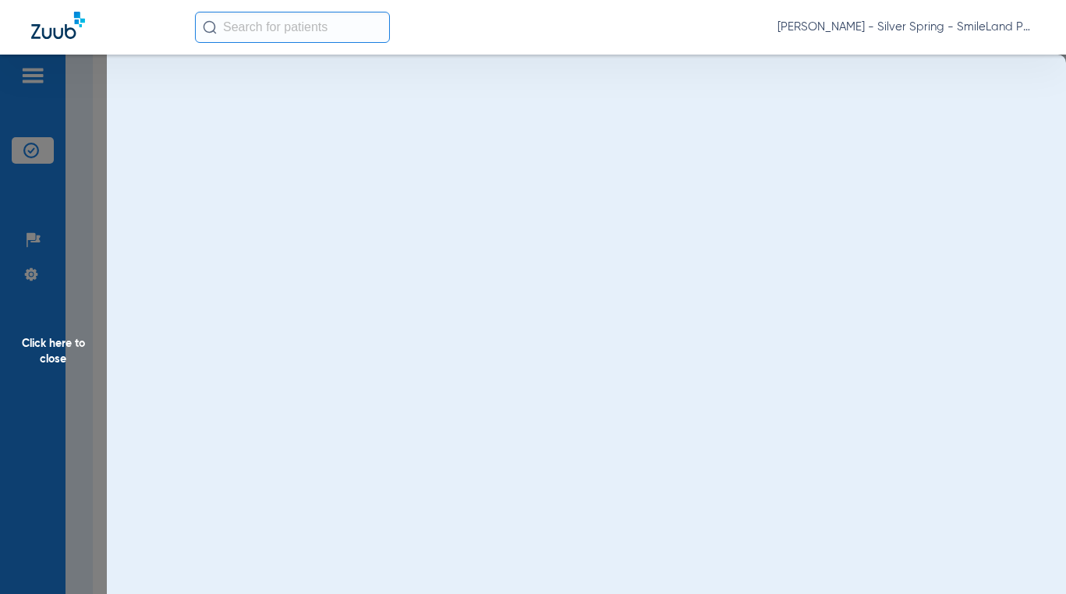
scroll to position [0, 0]
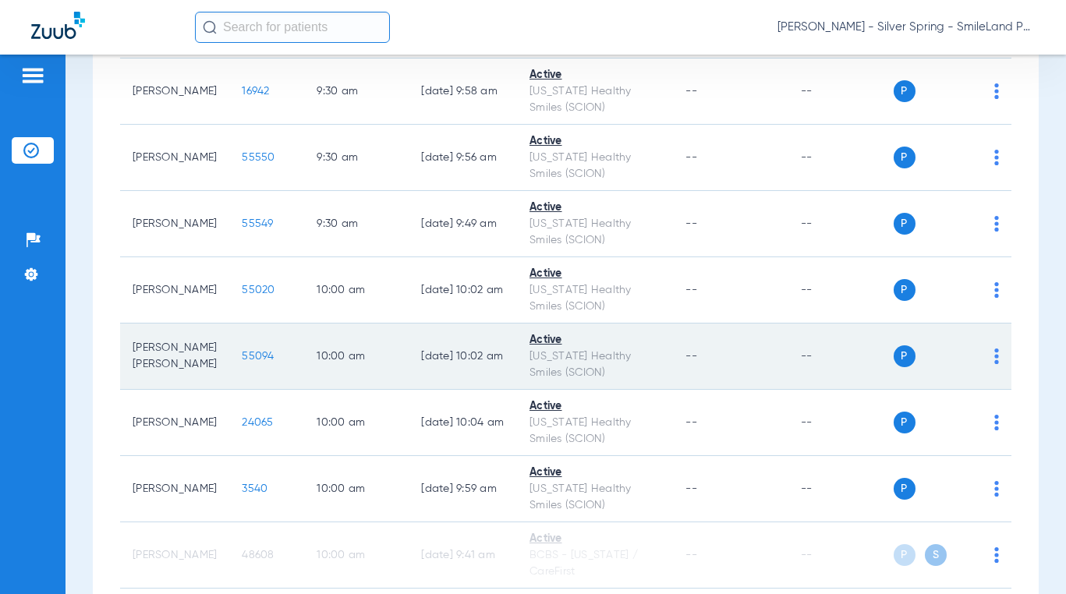
click at [242, 360] on span "55094" at bounding box center [258, 356] width 32 height 11
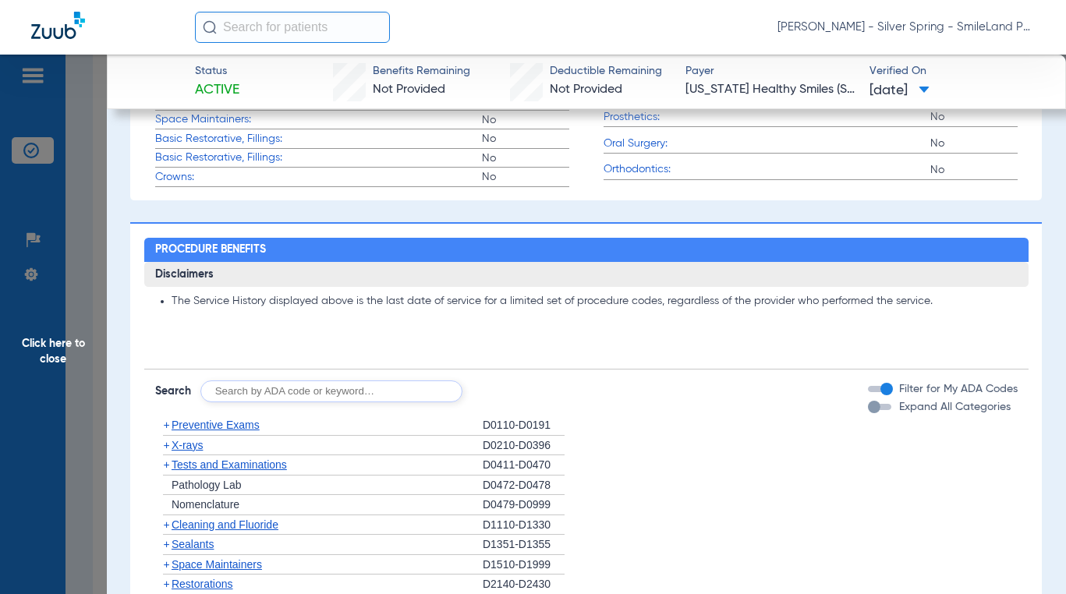
scroll to position [1608, 0]
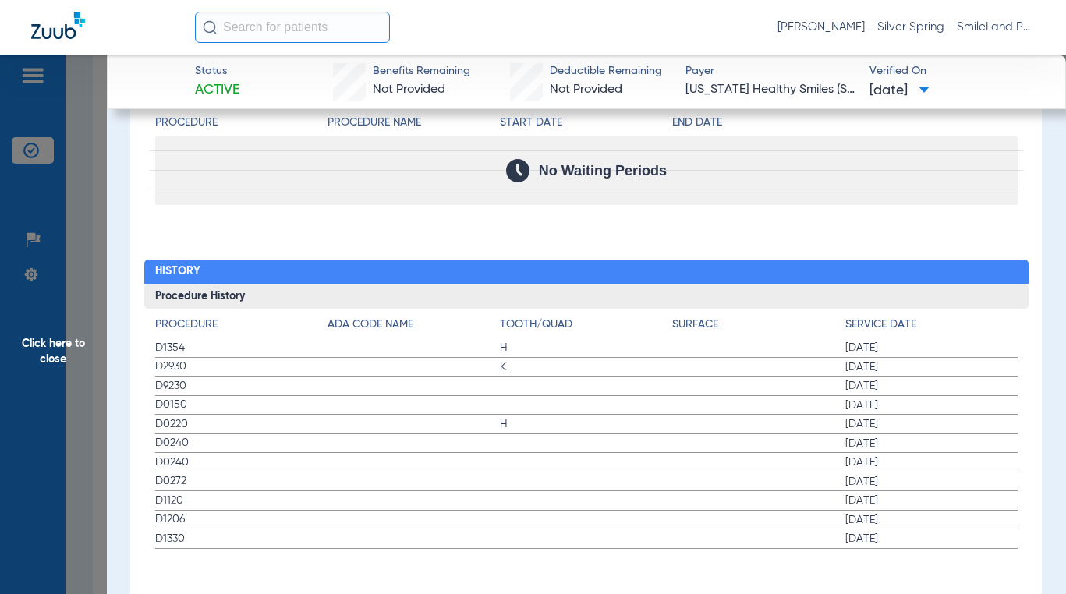
drag, startPoint x: 865, startPoint y: 253, endPoint x: 334, endPoint y: 335, distance: 538.1
click at [767, 260] on h2 "History" at bounding box center [586, 272] width 884 height 25
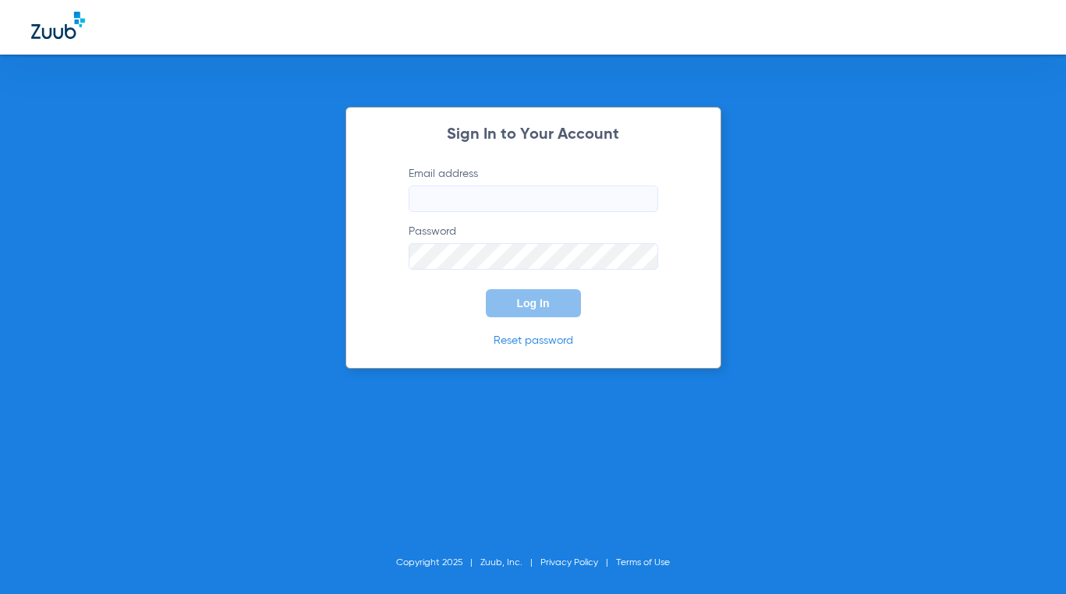
type input "[EMAIL_ADDRESS][DOMAIN_NAME]"
click at [516, 313] on button "Log In" at bounding box center [533, 303] width 95 height 28
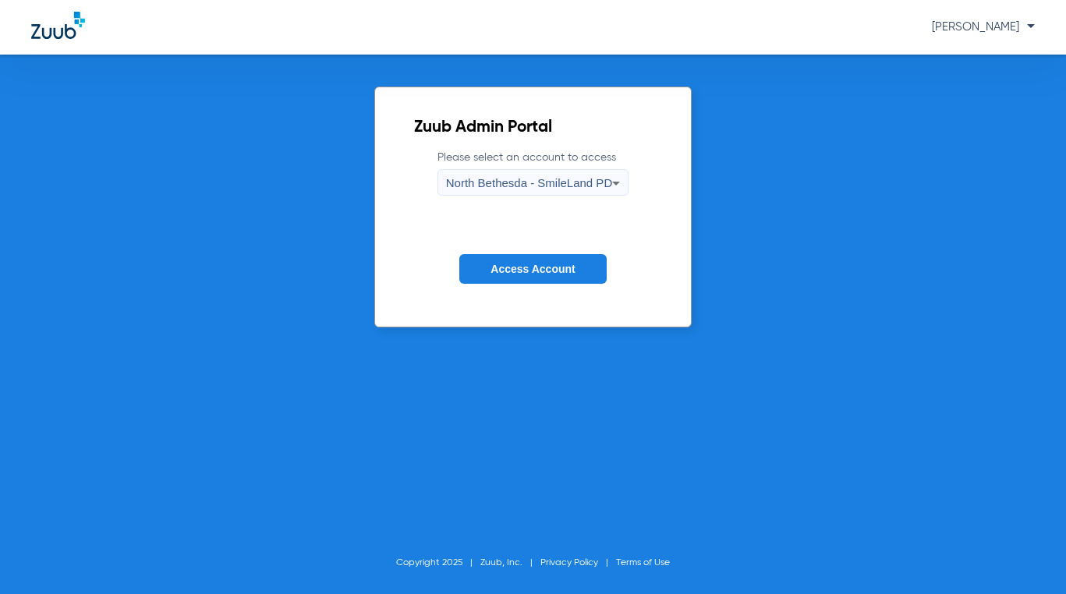
click at [566, 199] on form "Please select an account to access [GEOGRAPHIC_DATA] - SmileLand PD Access Acco…" at bounding box center [533, 229] width 238 height 158
click at [570, 182] on span "North Bethesda - SmileLand PD" at bounding box center [529, 182] width 166 height 13
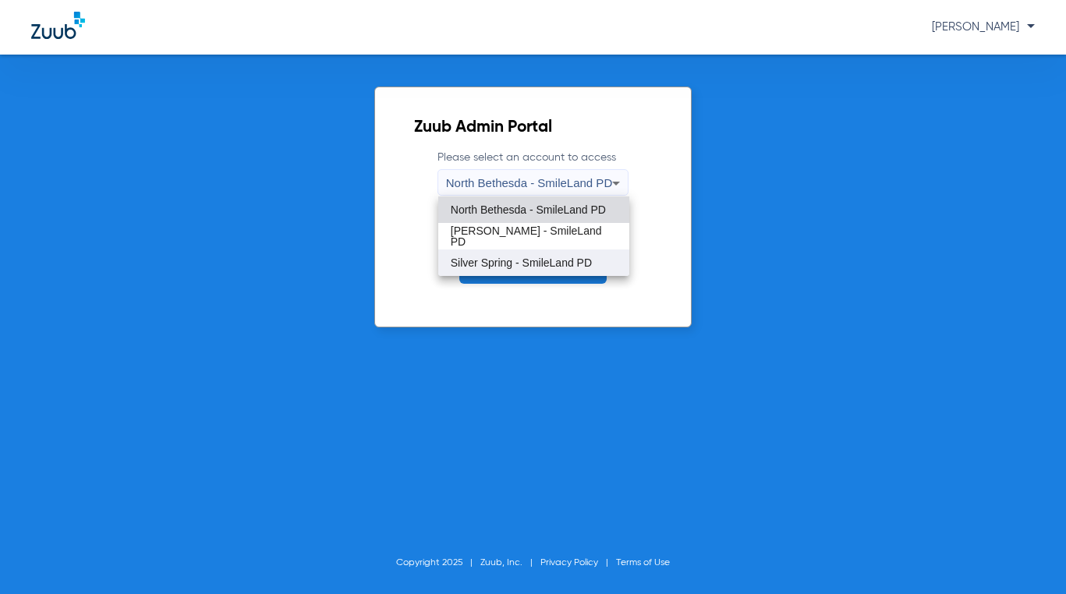
click at [522, 249] on mat-option "Silver Spring - SmileLand PD" at bounding box center [533, 262] width 191 height 27
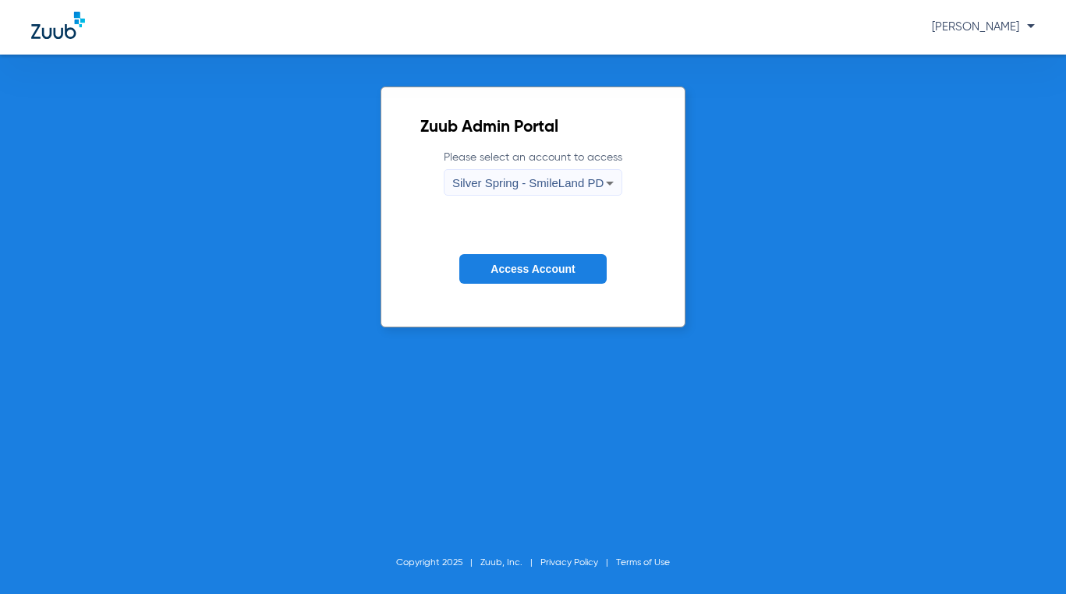
click at [525, 271] on span "Access Account" at bounding box center [532, 269] width 84 height 12
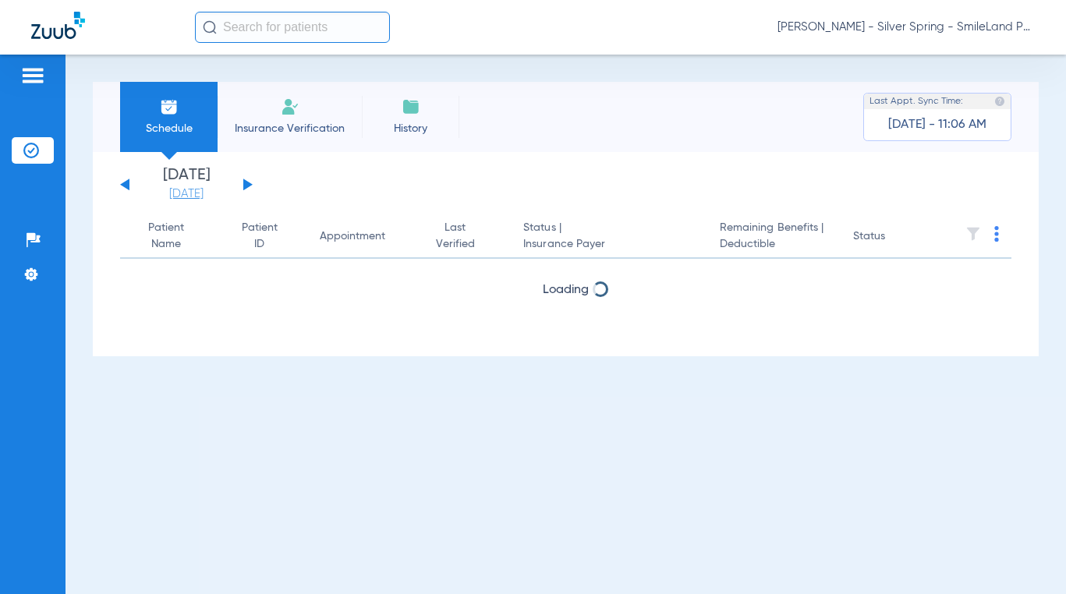
click at [174, 187] on link "[DATE]" at bounding box center [187, 194] width 94 height 16
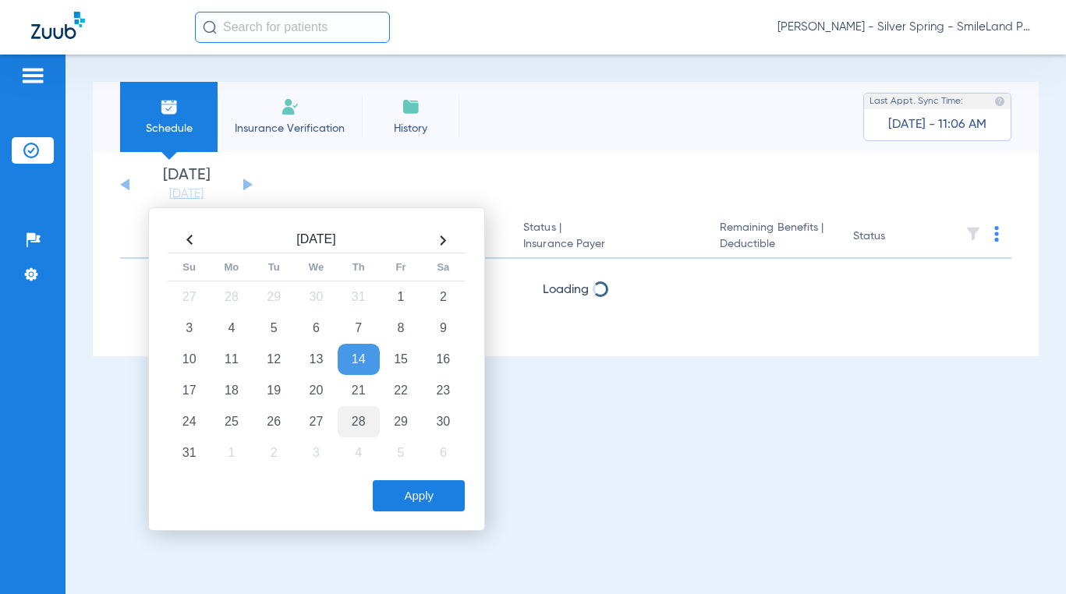
click at [351, 426] on td "28" at bounding box center [359, 421] width 42 height 31
click at [408, 480] on button "Apply" at bounding box center [419, 495] width 92 height 31
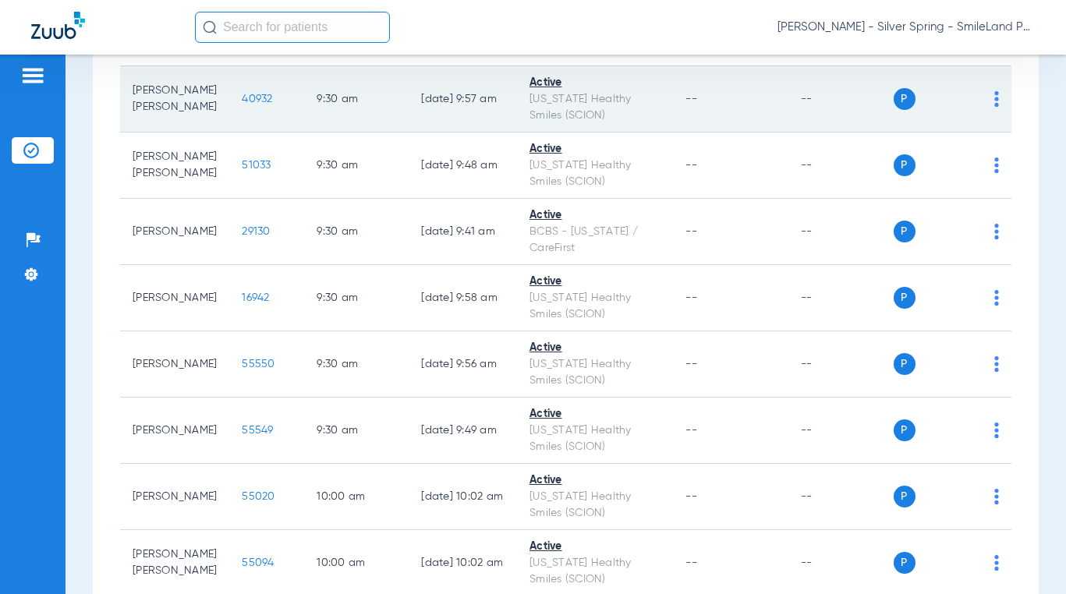
scroll to position [2261, 0]
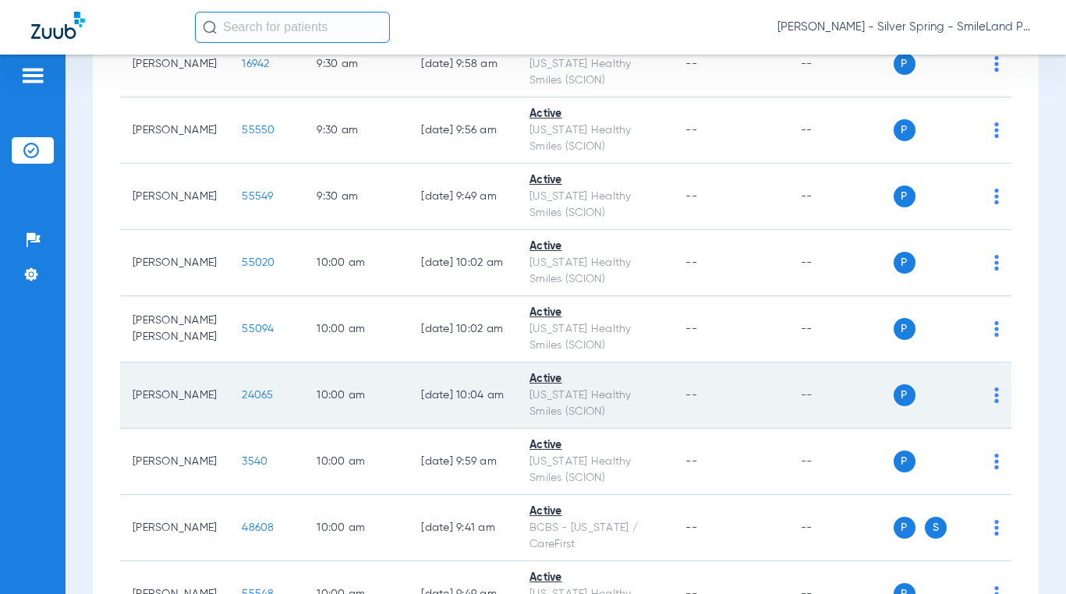
click at [242, 398] on span "24065" at bounding box center [257, 395] width 31 height 11
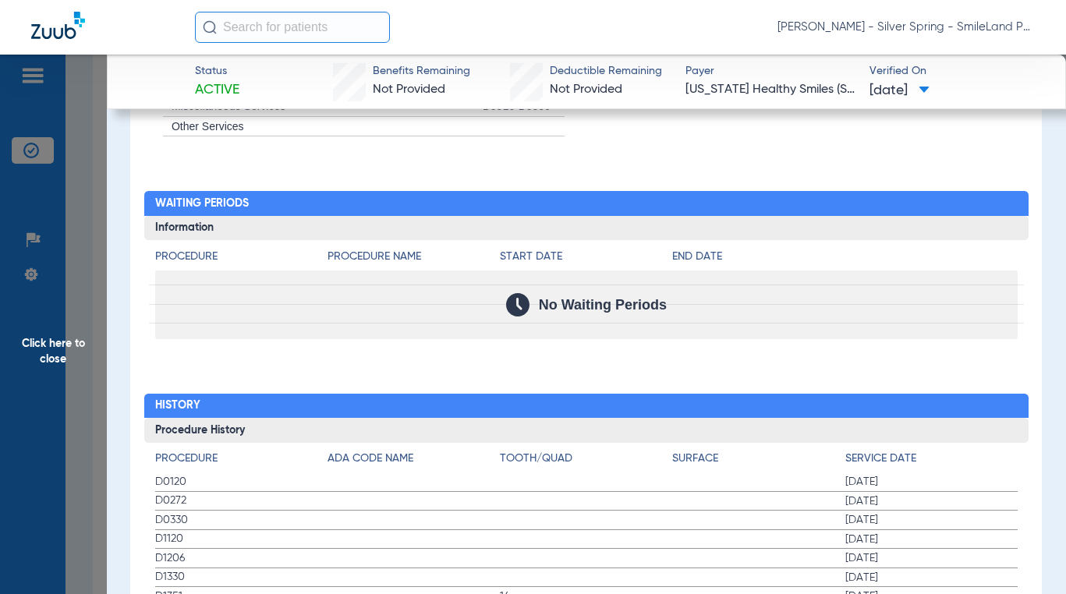
scroll to position [1630, 0]
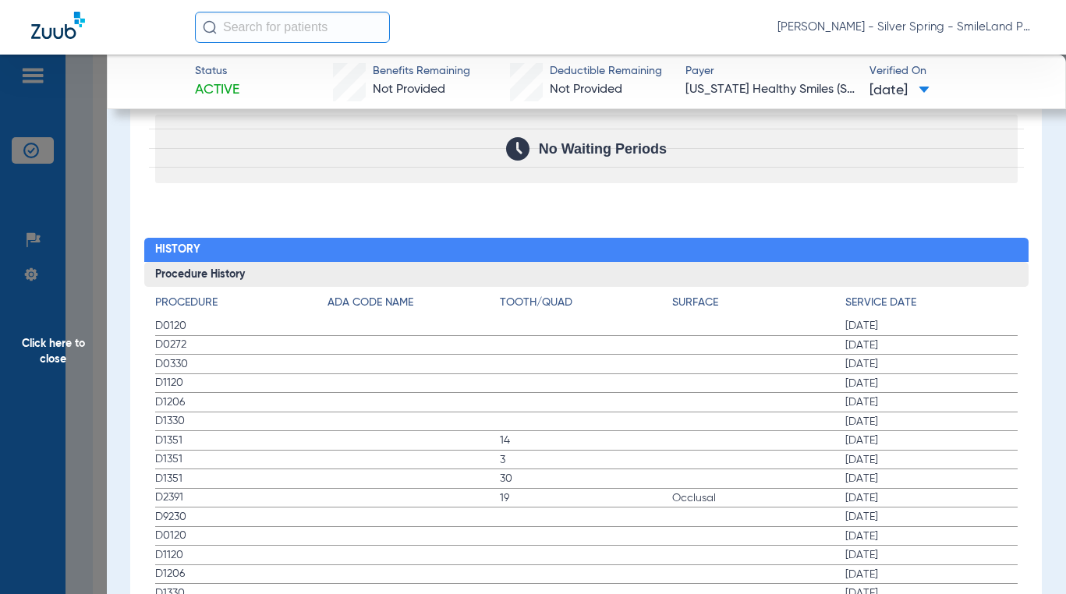
click at [767, 162] on div "No Waiting Periods" at bounding box center [586, 149] width 862 height 69
click at [54, 349] on span "Click here to close" at bounding box center [53, 352] width 107 height 594
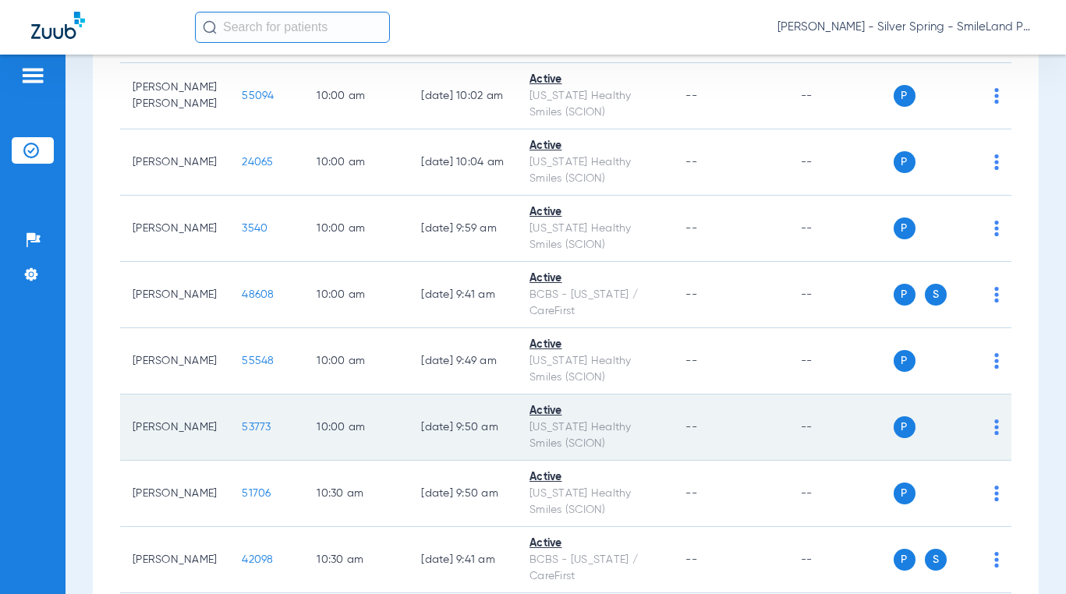
scroll to position [2495, 0]
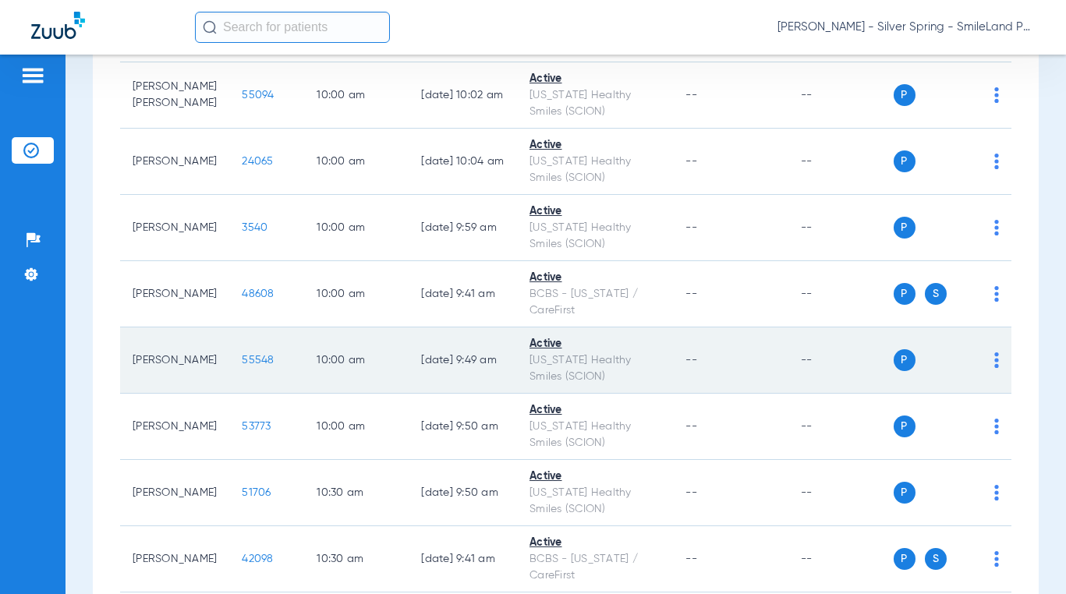
click at [242, 356] on span "55548" at bounding box center [258, 360] width 32 height 11
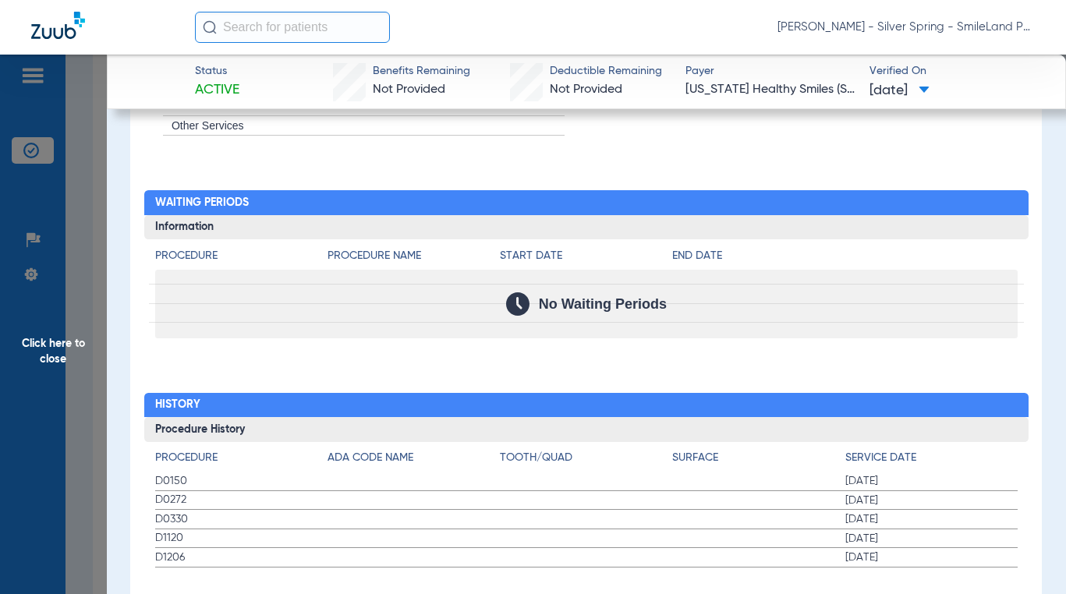
scroll to position [1494, 0]
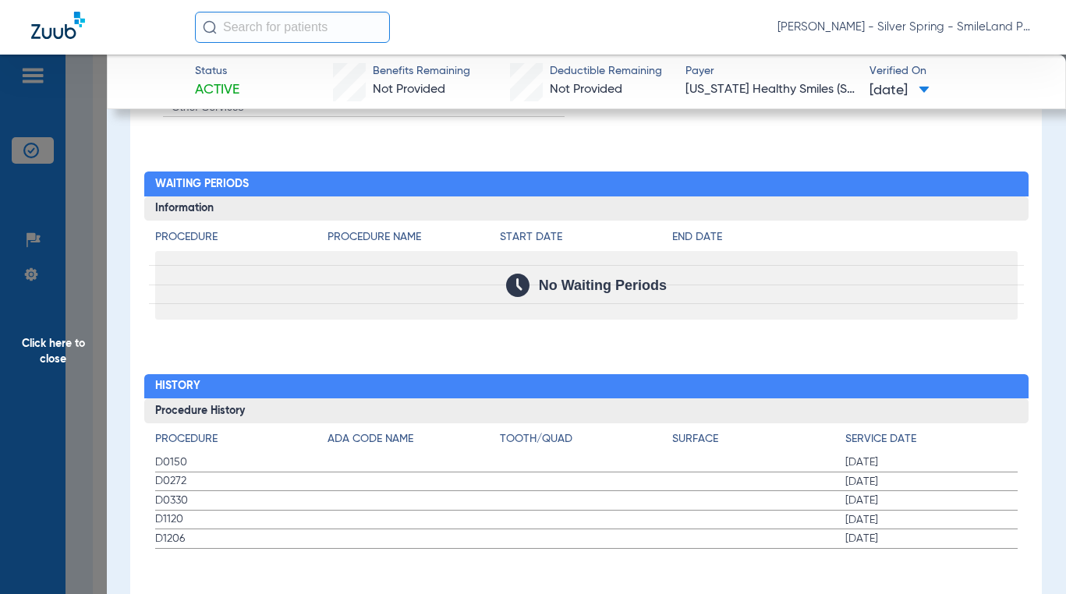
drag, startPoint x: 863, startPoint y: 239, endPoint x: 270, endPoint y: 327, distance: 599.8
click at [767, 239] on app-breakdown-title "End Date" at bounding box center [844, 240] width 345 height 22
click at [59, 327] on span "Click here to close" at bounding box center [53, 352] width 107 height 594
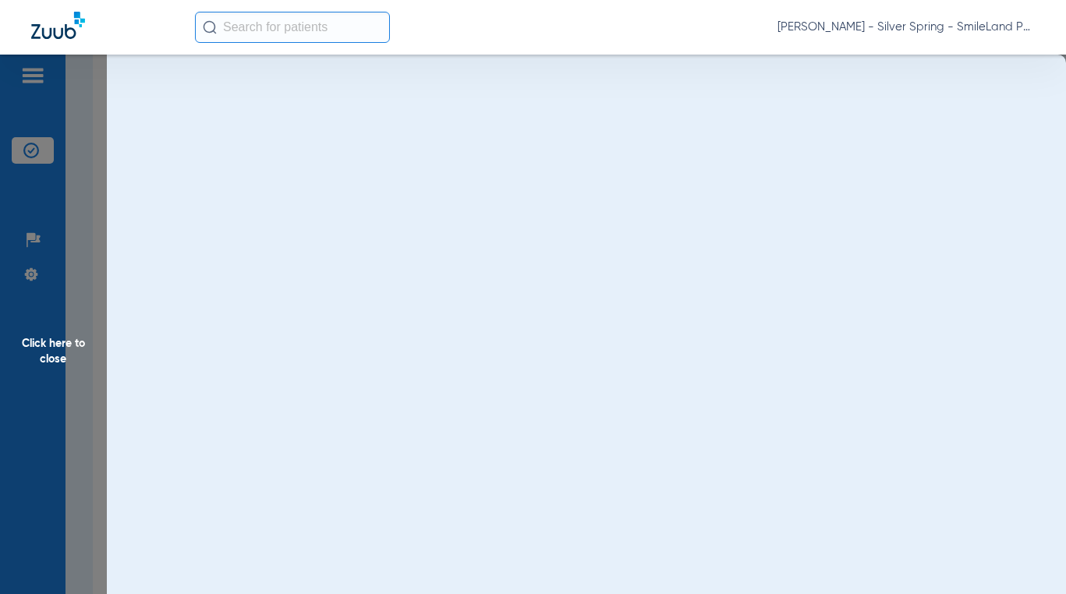
scroll to position [0, 0]
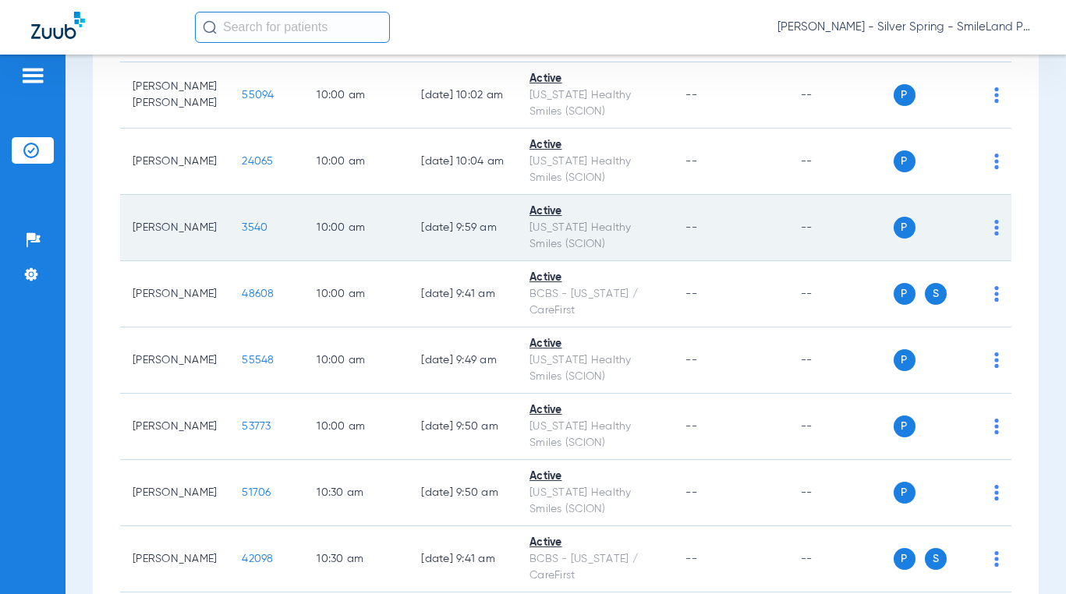
click at [248, 228] on td "3540" at bounding box center [266, 228] width 75 height 66
click at [243, 231] on span "3540" at bounding box center [255, 227] width 26 height 11
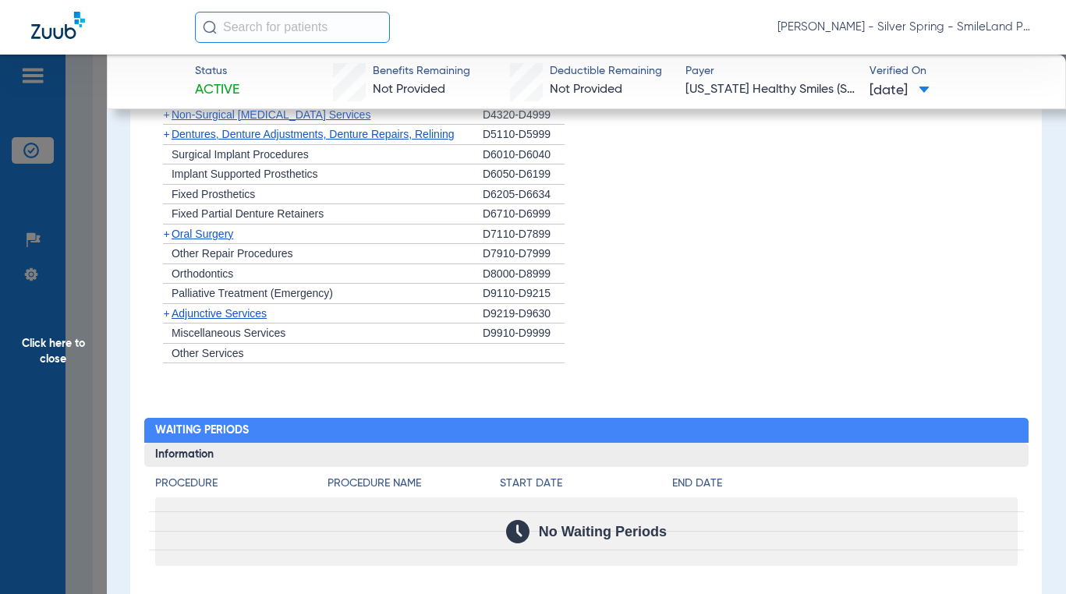
scroll to position [1559, 0]
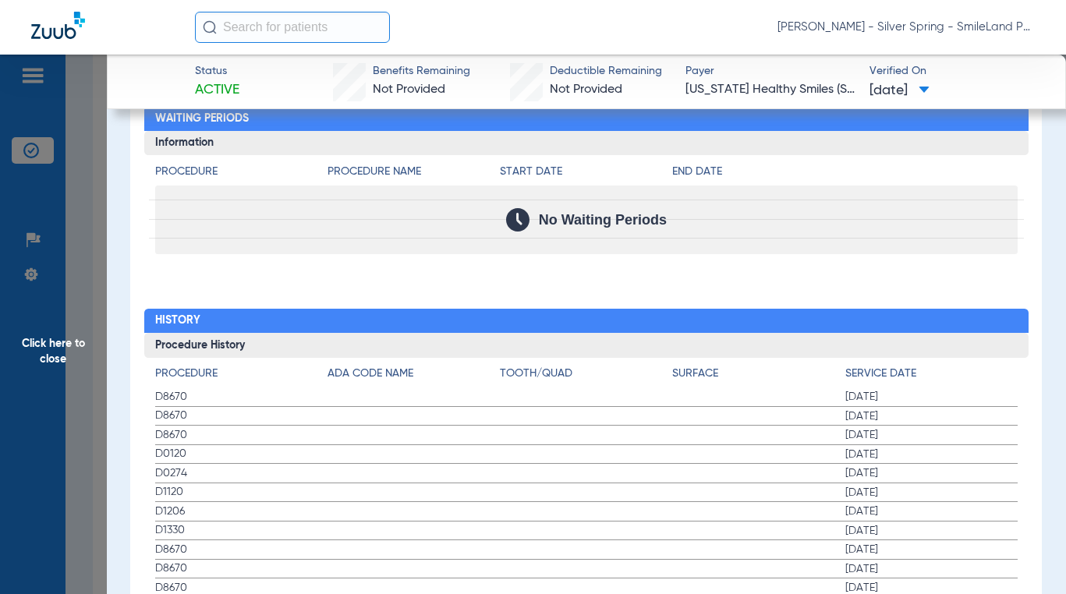
drag, startPoint x: 44, startPoint y: 471, endPoint x: 55, endPoint y: 449, distance: 24.4
click at [44, 469] on span "Click here to close" at bounding box center [53, 352] width 107 height 594
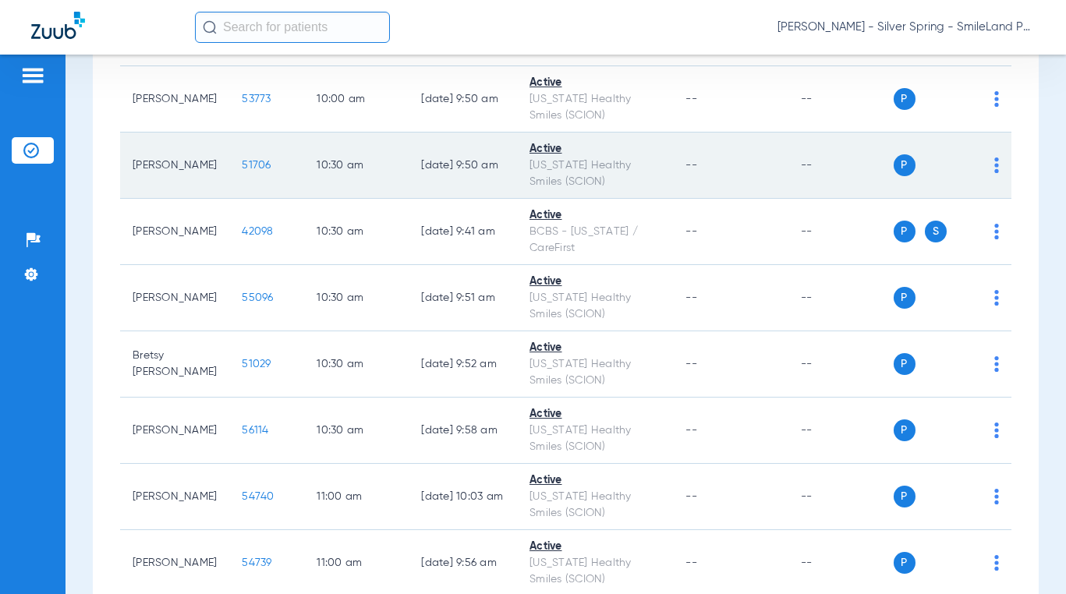
scroll to position [2885, 0]
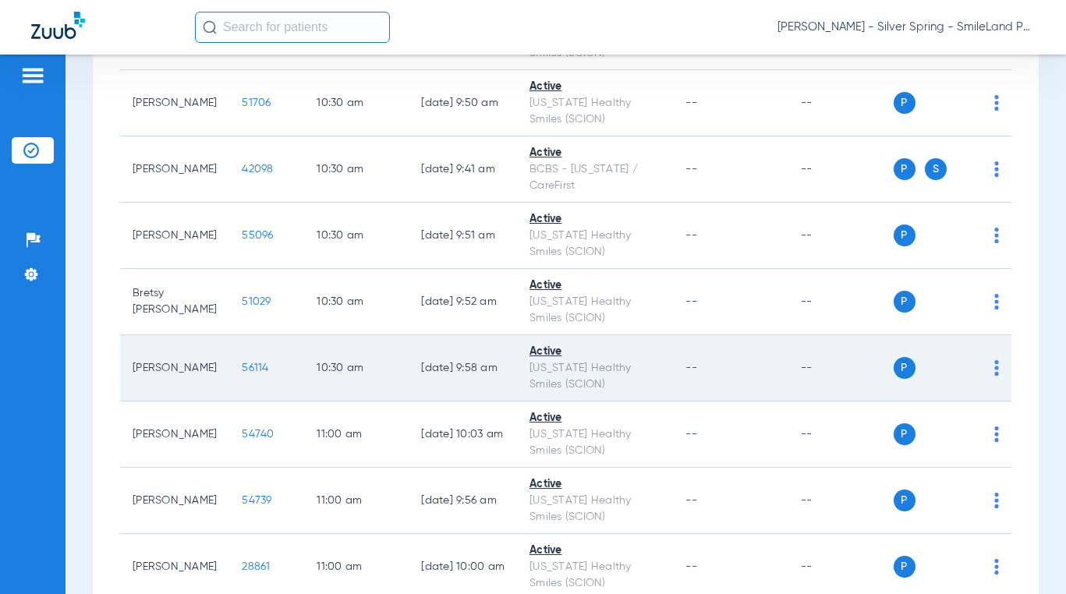
click at [242, 371] on span "56114" at bounding box center [255, 368] width 27 height 11
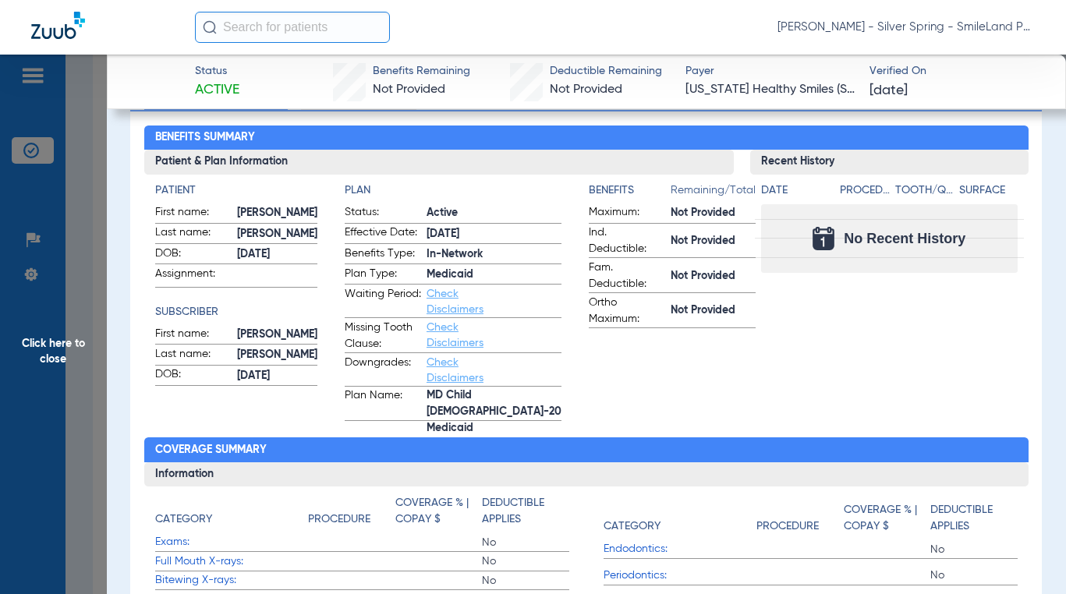
scroll to position [0, 0]
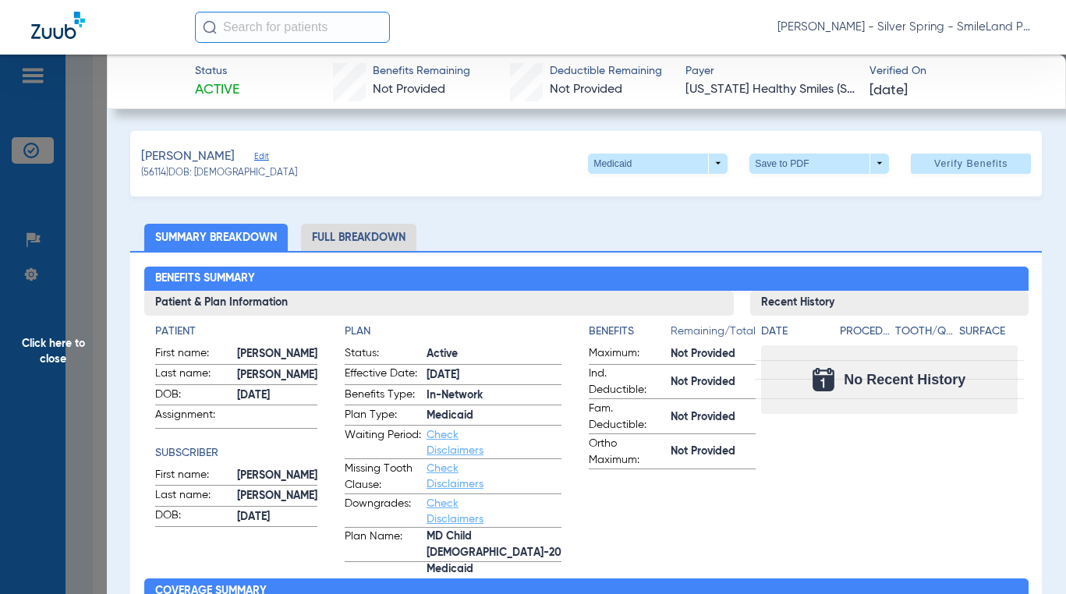
click at [767, 261] on div "Benefits Summary Patient & Plan Information Patient First name: [PERSON_NAME] L…" at bounding box center [585, 565] width 911 height 628
drag, startPoint x: 85, startPoint y: 277, endPoint x: 99, endPoint y: 310, distance: 36.3
click at [85, 277] on span "Click here to close" at bounding box center [53, 352] width 107 height 594
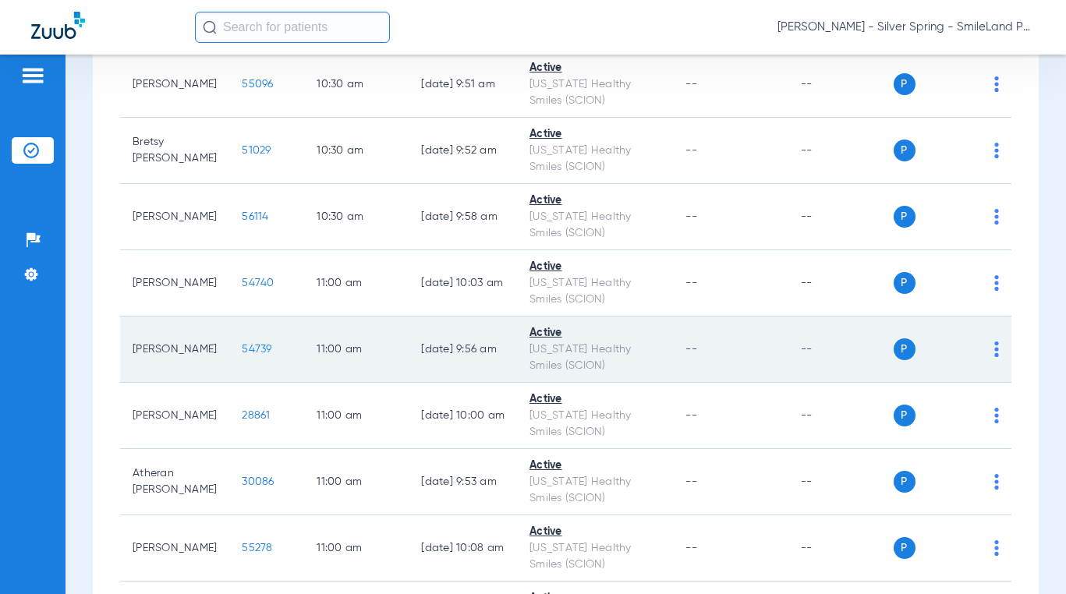
scroll to position [3041, 0]
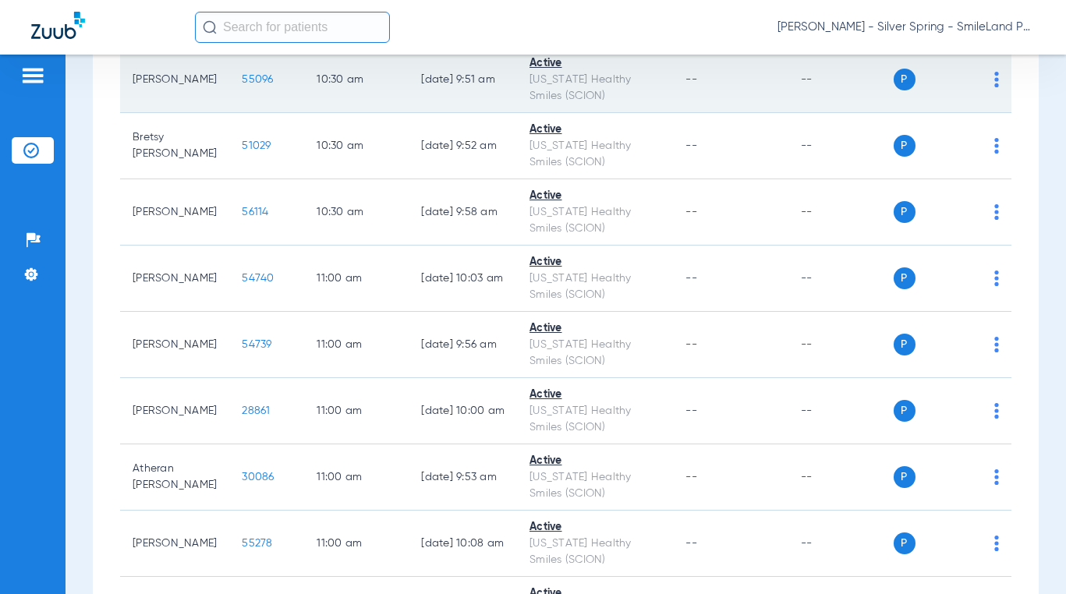
click at [251, 76] on span "55096" at bounding box center [257, 79] width 31 height 11
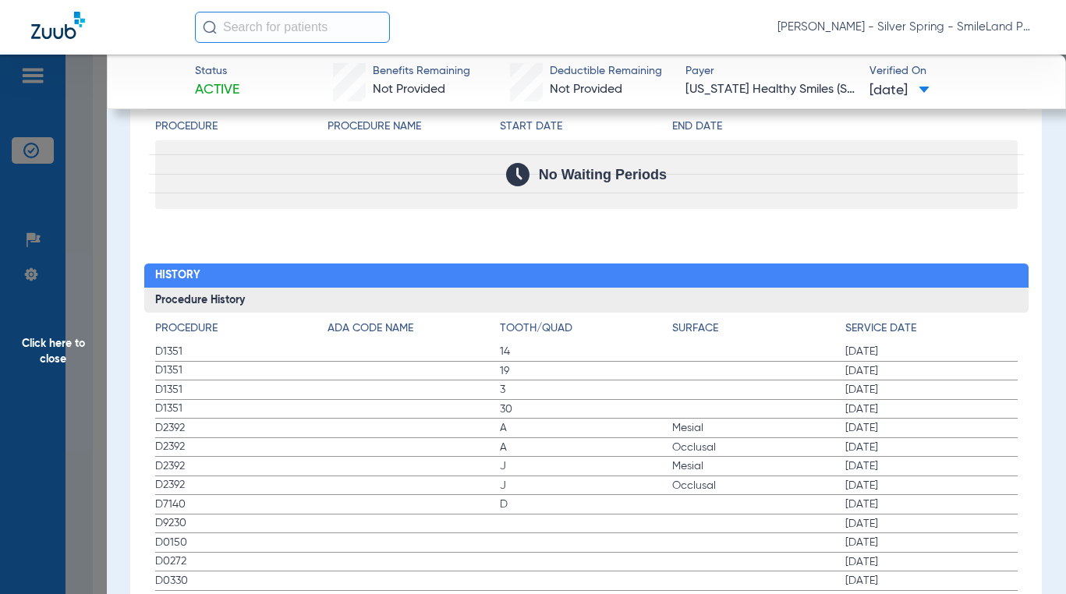
scroll to position [1704, 0]
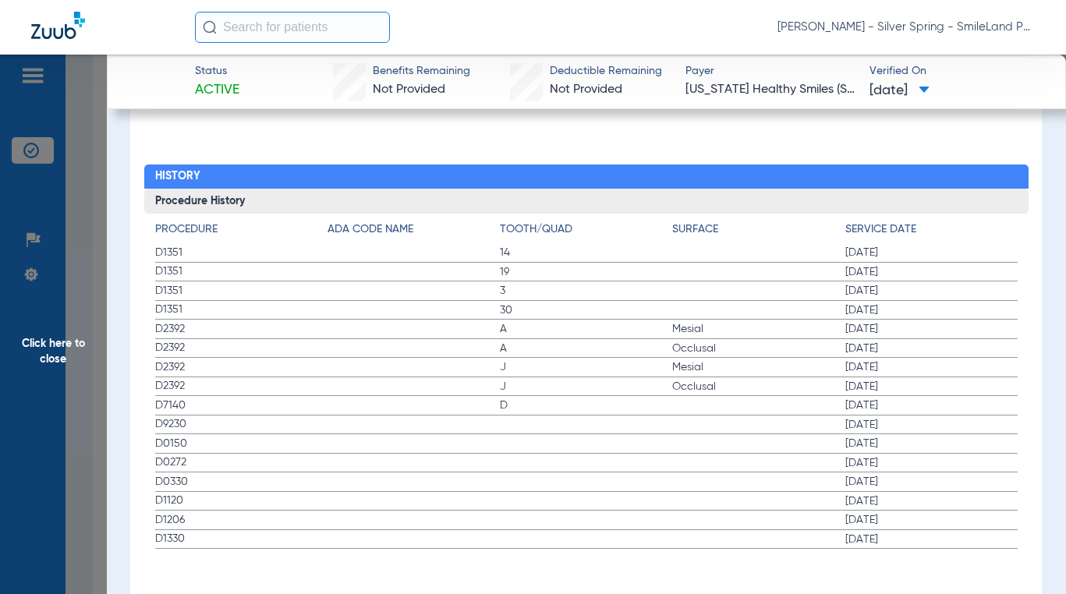
drag, startPoint x: 969, startPoint y: 294, endPoint x: 15, endPoint y: 300, distance: 954.3
click at [767, 301] on label "D1351 30 [DATE]" at bounding box center [586, 310] width 862 height 19
click at [767, 252] on span "[DATE]" at bounding box center [931, 253] width 172 height 16
click at [83, 309] on span "Click here to close" at bounding box center [53, 352] width 107 height 594
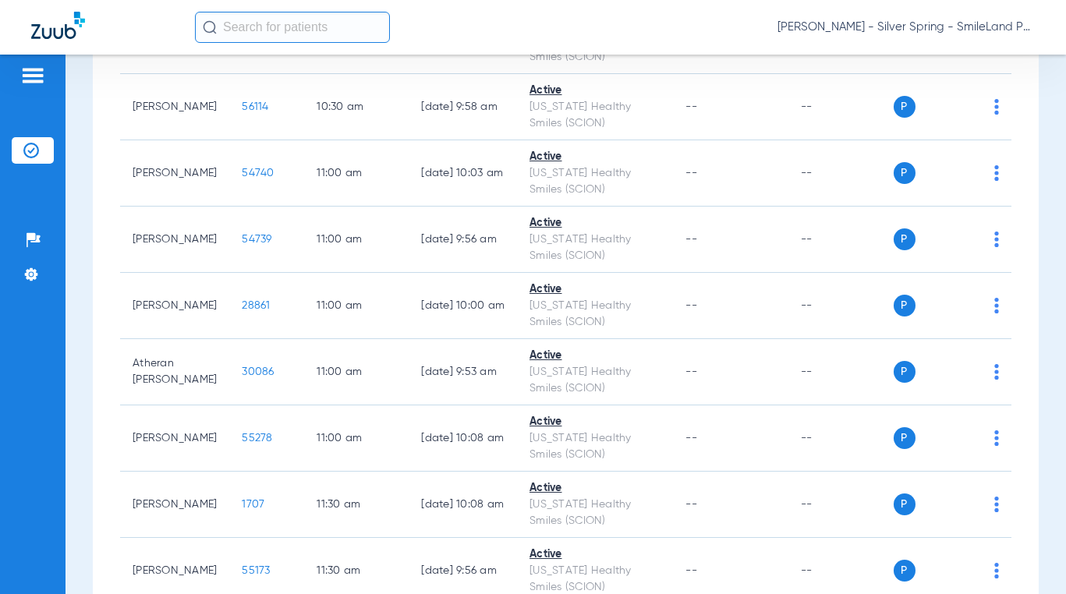
scroll to position [3119, 0]
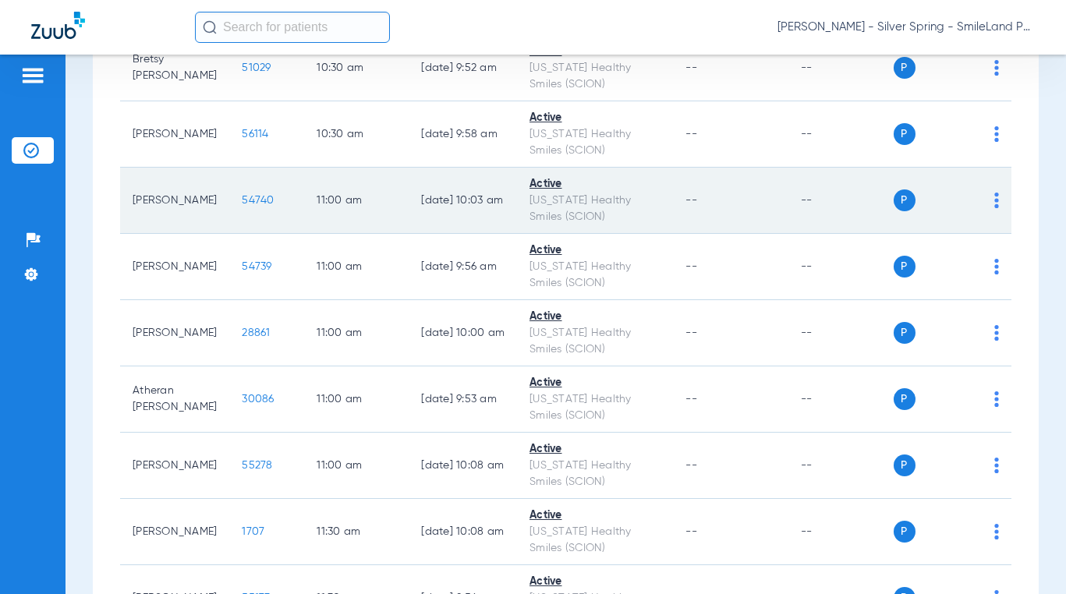
click at [229, 204] on td "54740" at bounding box center [266, 201] width 75 height 66
click at [242, 195] on span "54740" at bounding box center [258, 200] width 32 height 11
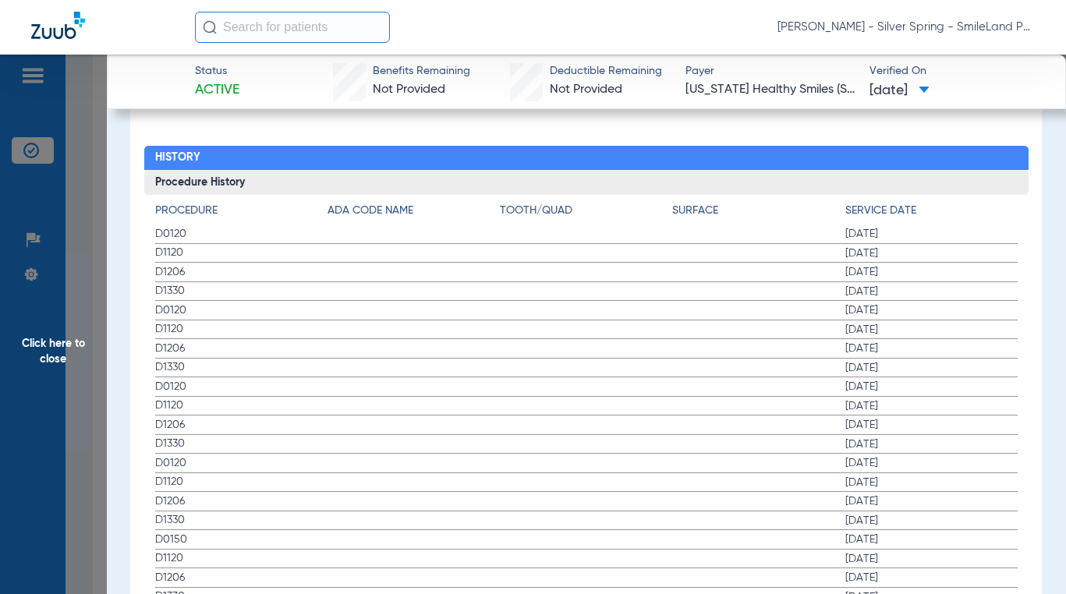
scroll to position [1721, 0]
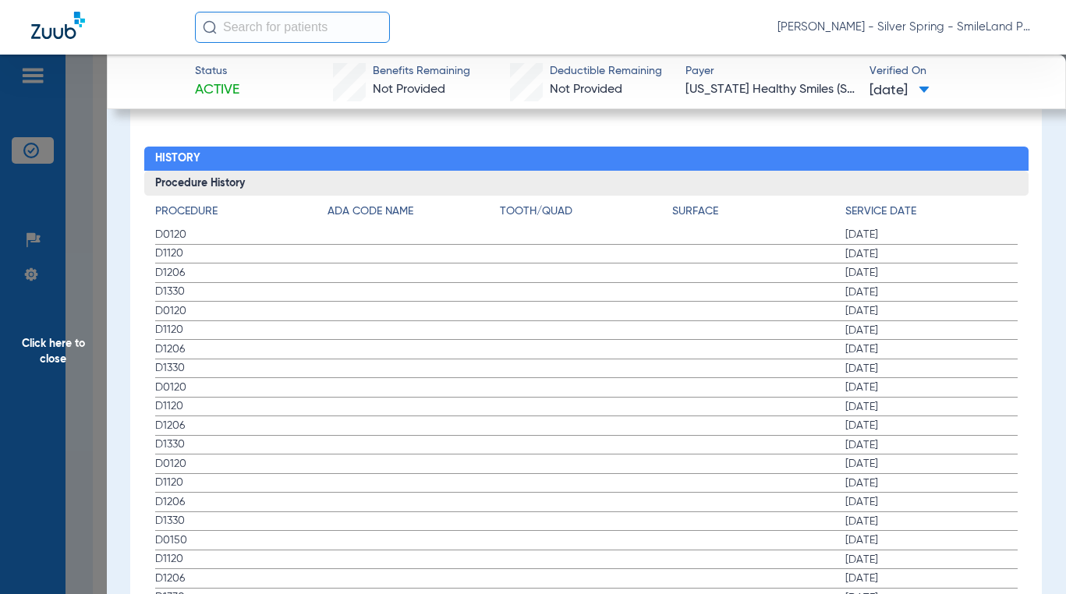
click at [767, 265] on span "[DATE]" at bounding box center [931, 273] width 172 height 16
click at [97, 306] on span "Click here to close" at bounding box center [53, 352] width 107 height 594
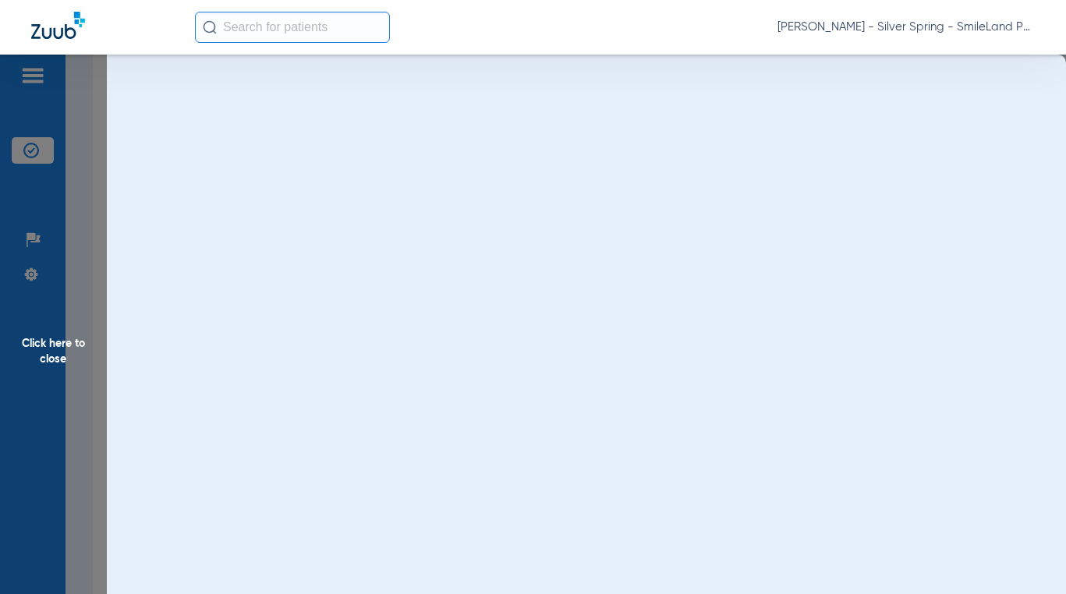
scroll to position [0, 0]
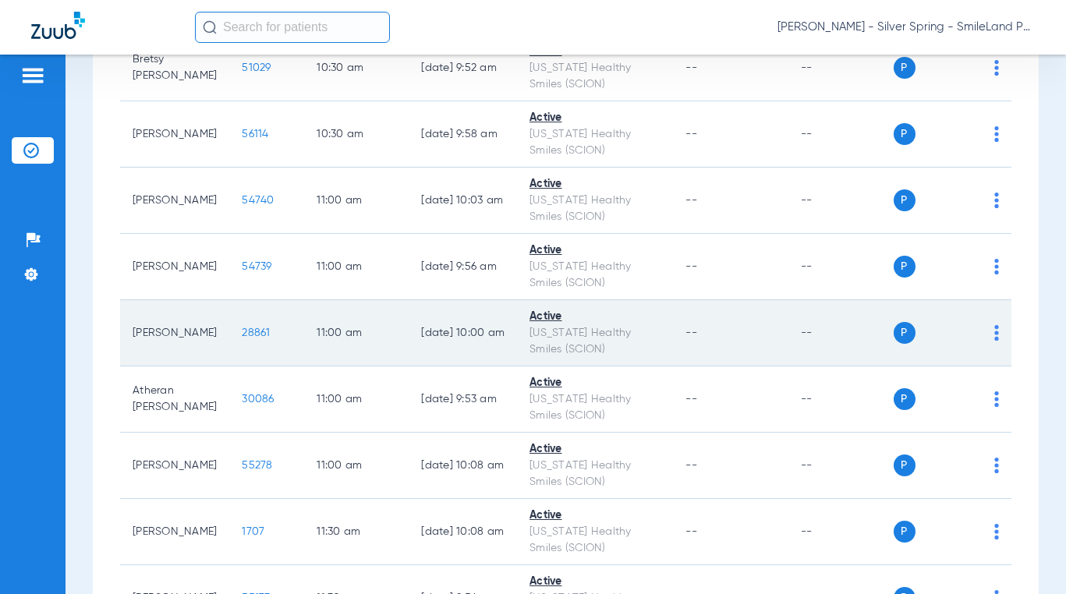
click at [242, 333] on span "28861" at bounding box center [256, 332] width 28 height 11
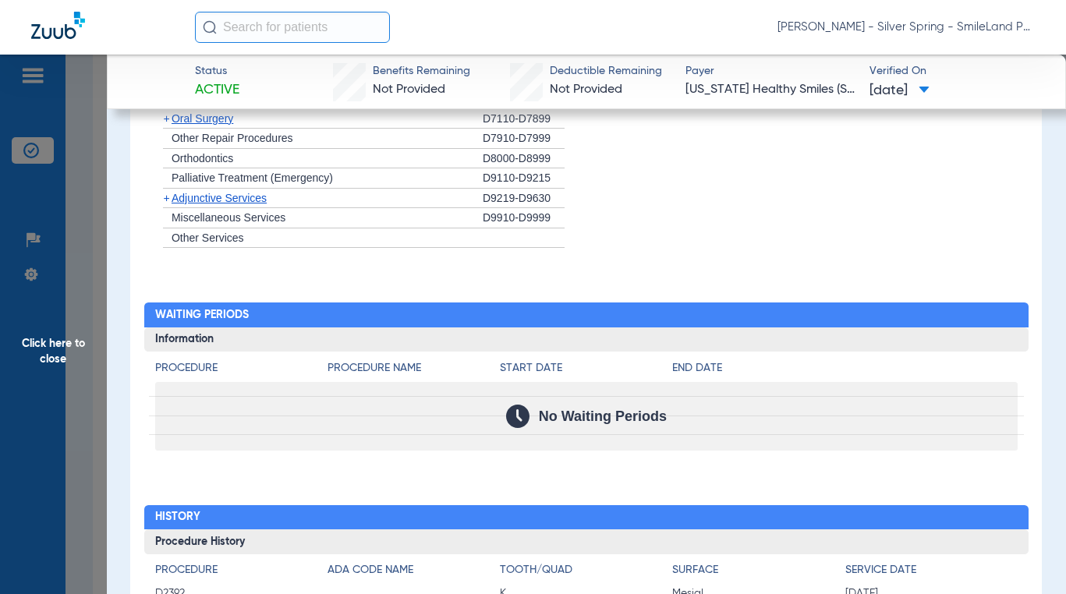
scroll to position [1675, 0]
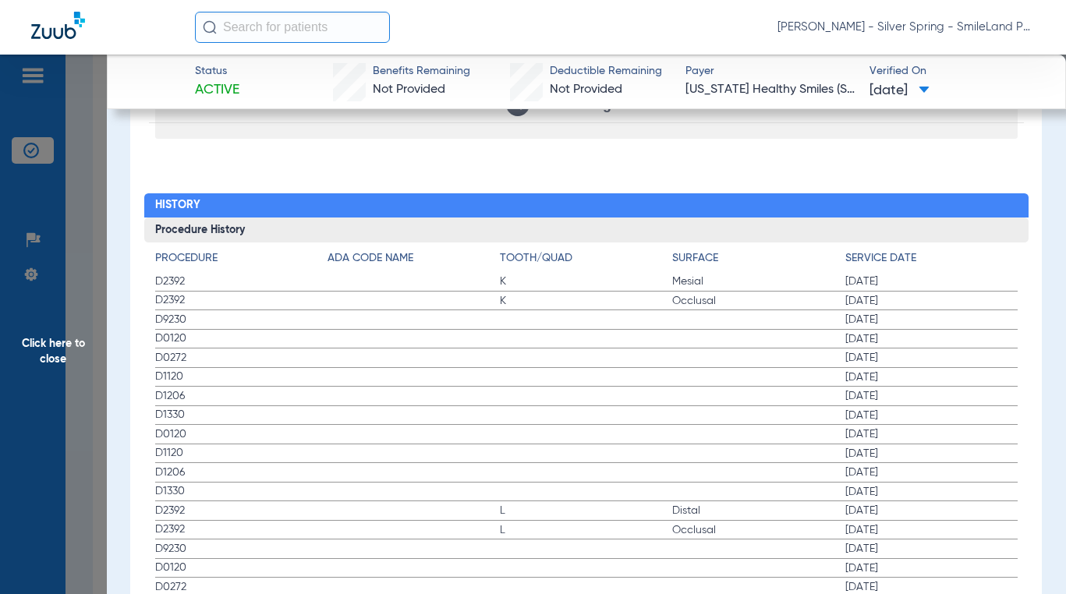
click at [767, 293] on span "[DATE]" at bounding box center [931, 301] width 172 height 16
drag, startPoint x: 34, startPoint y: 347, endPoint x: 133, endPoint y: 380, distance: 103.8
click at [35, 347] on span "Click here to close" at bounding box center [53, 352] width 107 height 594
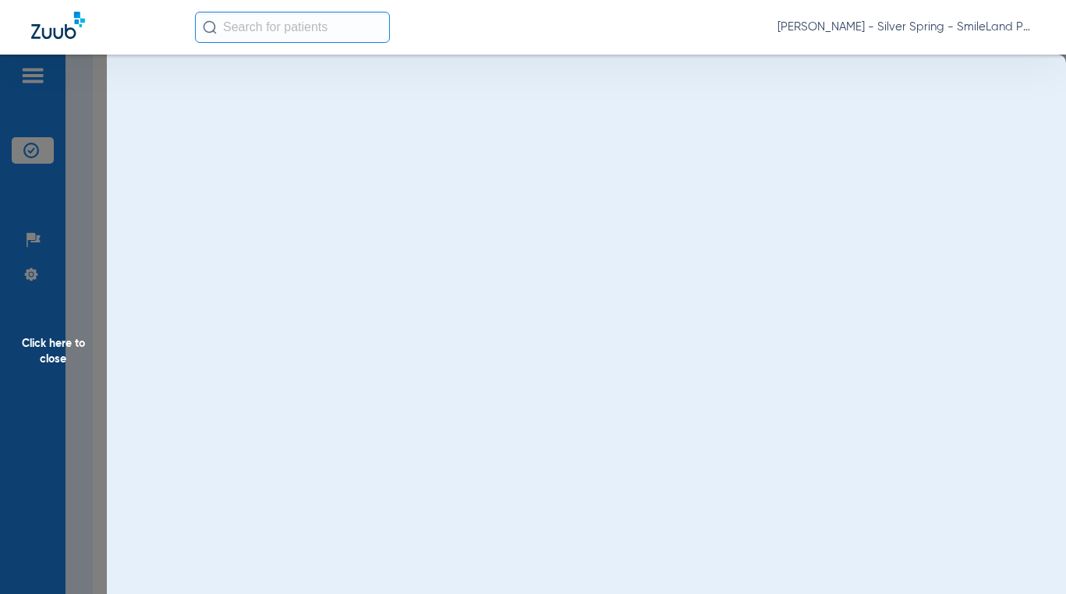
scroll to position [0, 0]
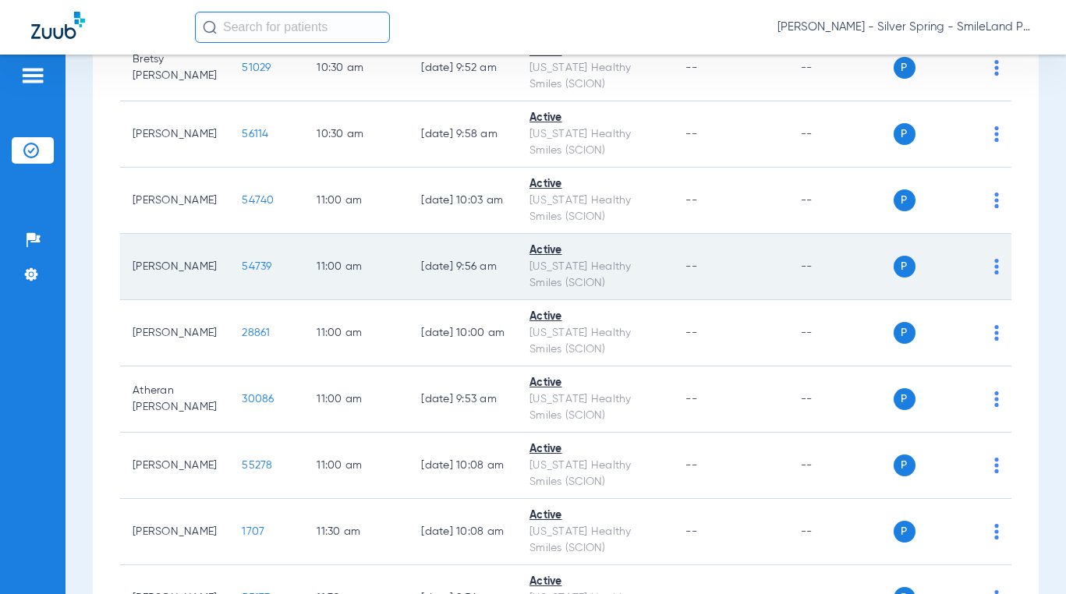
drag, startPoint x: 230, startPoint y: 273, endPoint x: 244, endPoint y: 291, distance: 22.8
click at [230, 272] on td "54739" at bounding box center [266, 267] width 75 height 66
click at [242, 267] on span "54739" at bounding box center [257, 266] width 30 height 11
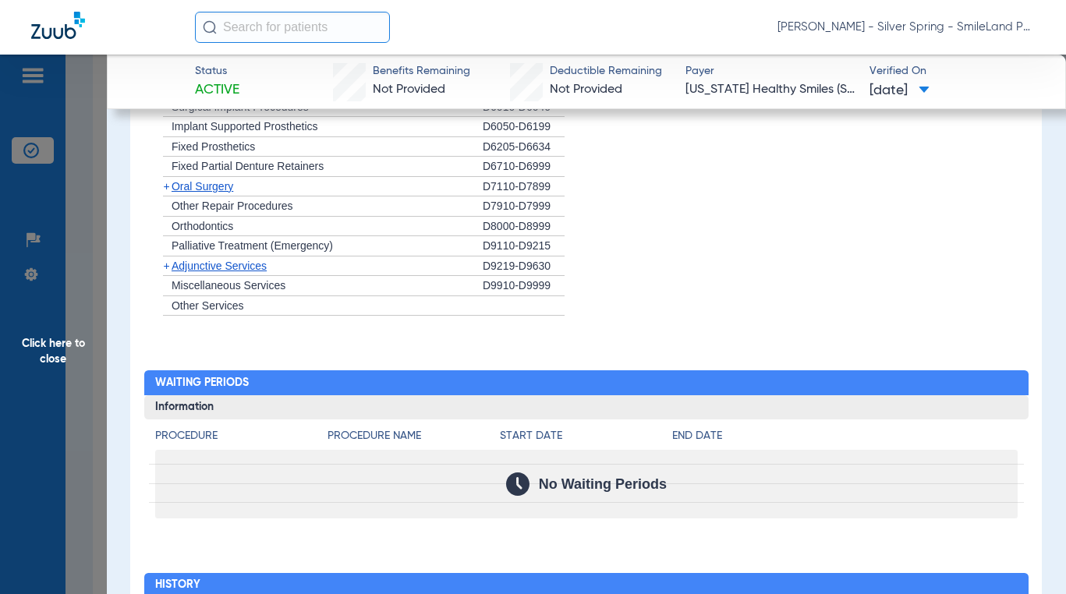
scroll to position [1570, 0]
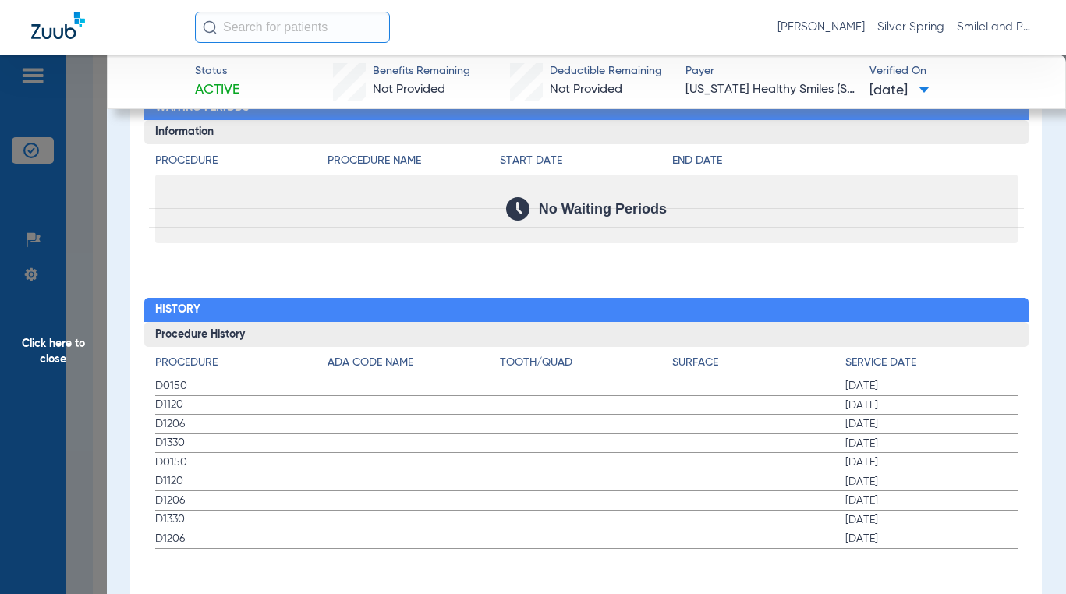
drag, startPoint x: 911, startPoint y: 223, endPoint x: 279, endPoint y: 227, distance: 631.5
click at [767, 223] on div "No Waiting Periods" at bounding box center [586, 209] width 862 height 69
click at [71, 241] on span "Click here to close" at bounding box center [53, 352] width 107 height 594
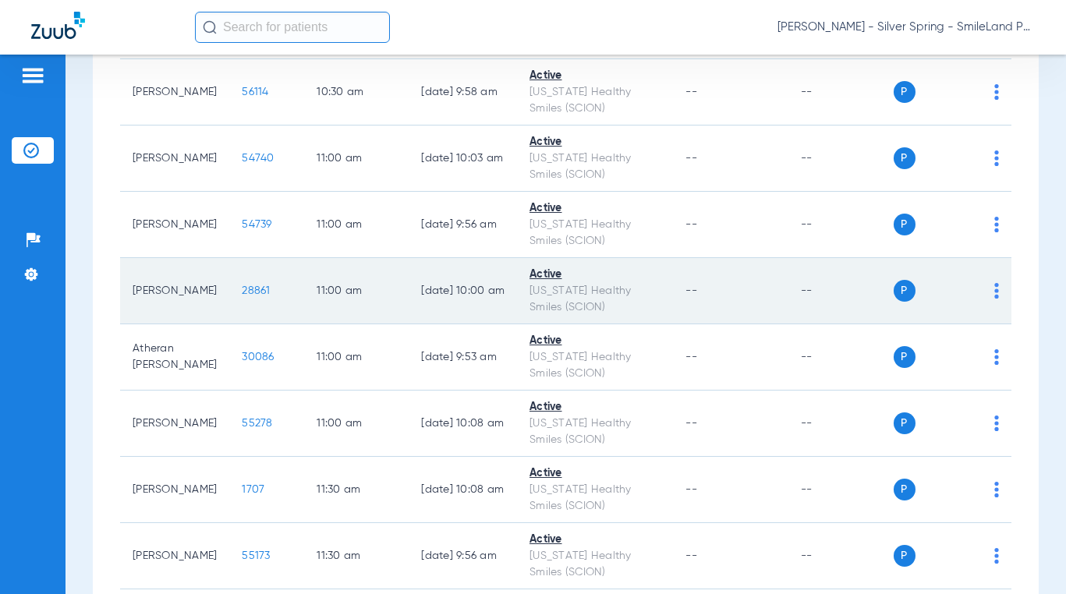
scroll to position [3197, 0]
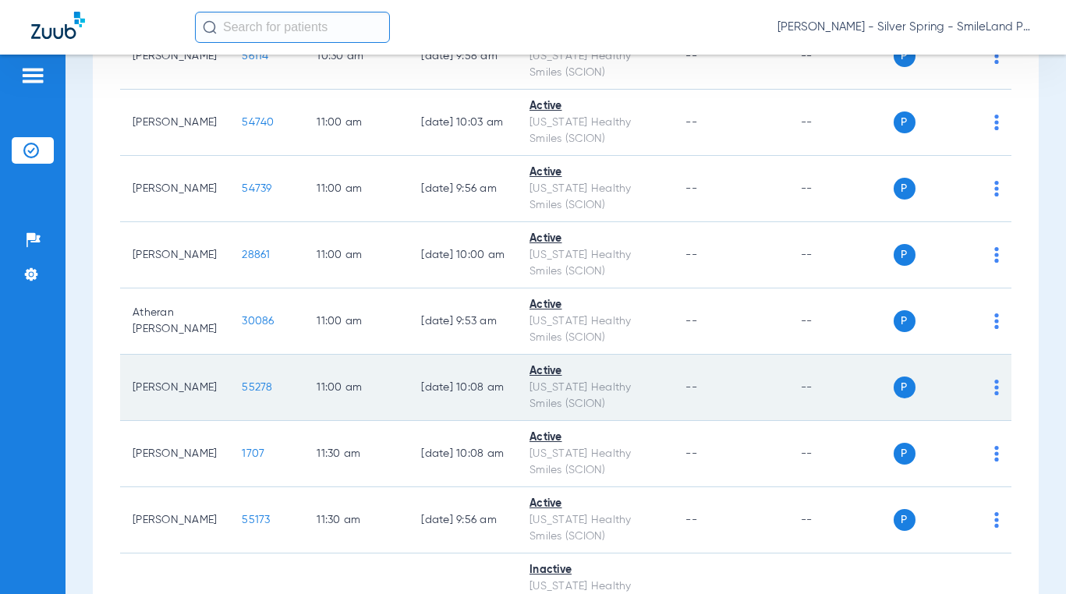
click at [237, 394] on td "55278" at bounding box center [266, 388] width 75 height 66
click at [249, 388] on span "55278" at bounding box center [257, 387] width 30 height 11
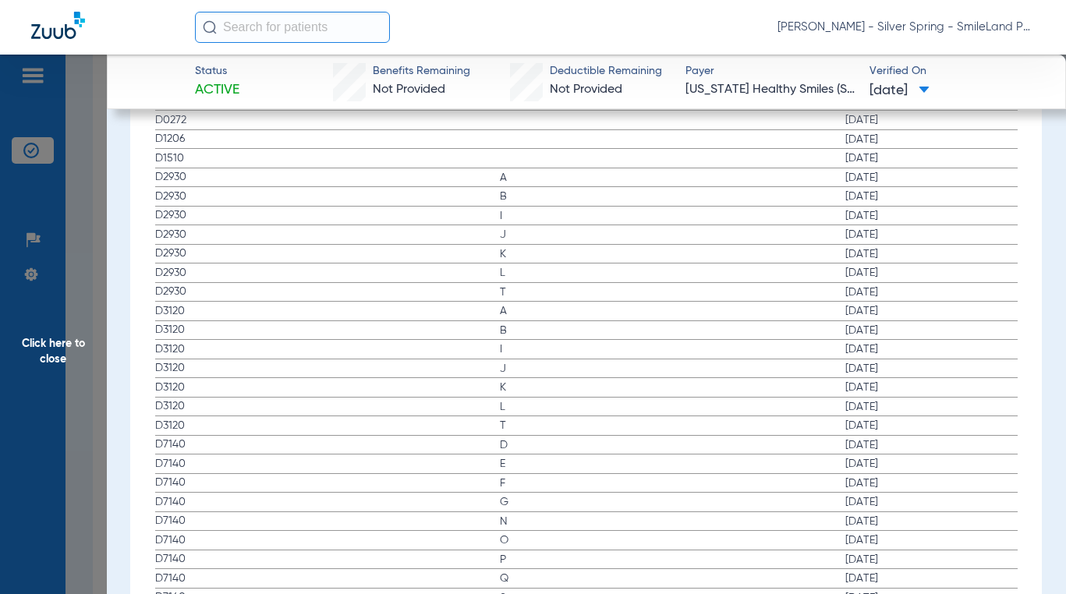
scroll to position [2060, 0]
click at [207, 511] on span "D1120" at bounding box center [241, 516] width 172 height 16
click at [215, 508] on span "D1120" at bounding box center [241, 516] width 172 height 16
drag, startPoint x: 857, startPoint y: 103, endPoint x: 229, endPoint y: 545, distance: 767.7
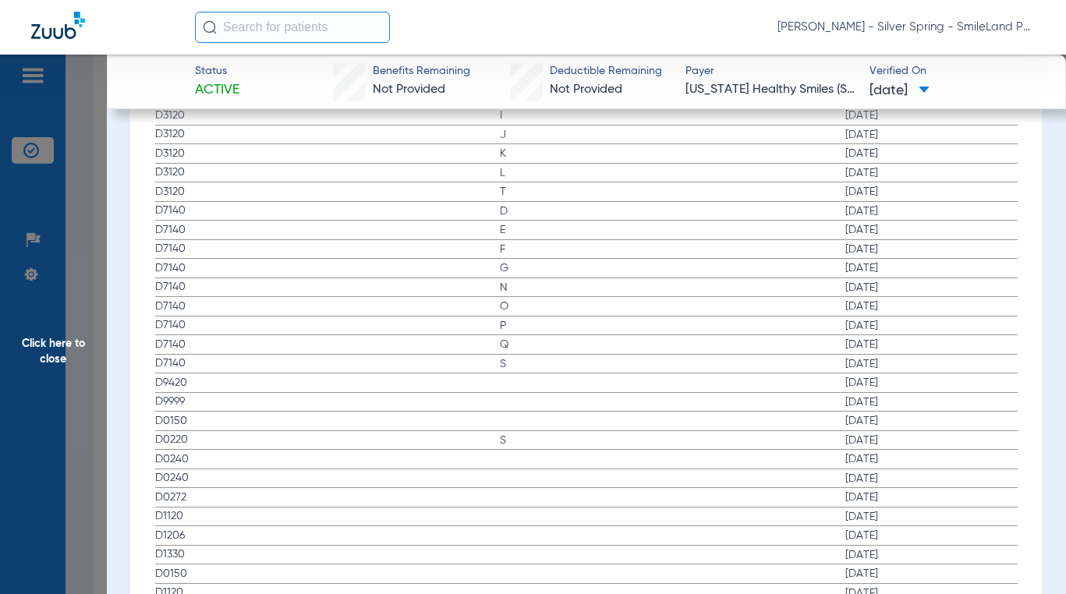
click at [857, 103] on div "Status Active Benefits Remaining Not Provided Deductible Remaining Not Provided…" at bounding box center [586, 82] width 959 height 55
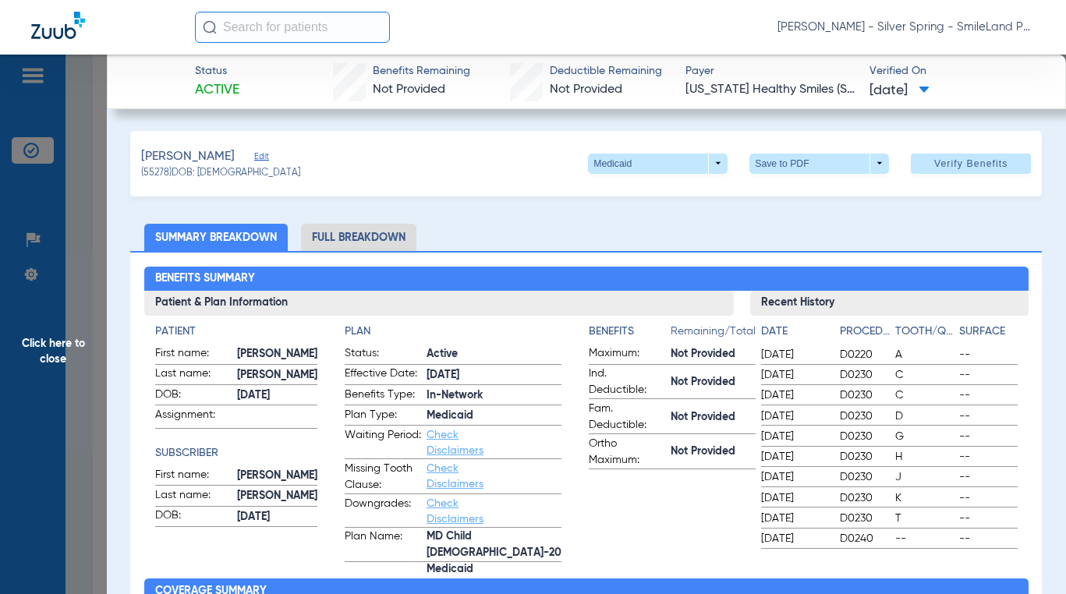
scroll to position [624, 0]
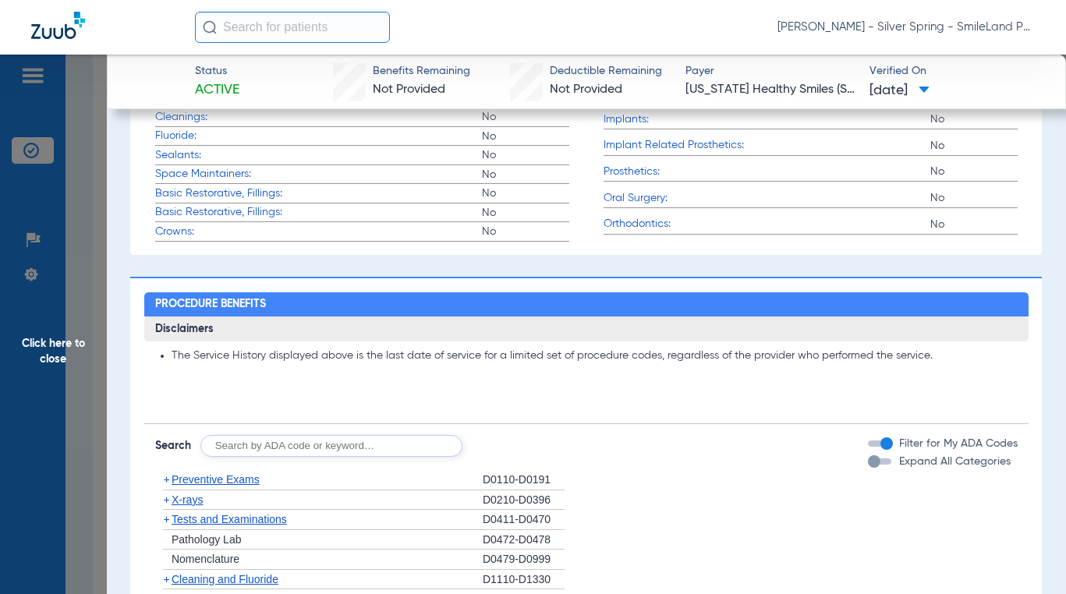
drag, startPoint x: 101, startPoint y: 246, endPoint x: 504, endPoint y: 136, distance: 417.8
click at [101, 246] on span "Click here to close" at bounding box center [53, 352] width 107 height 594
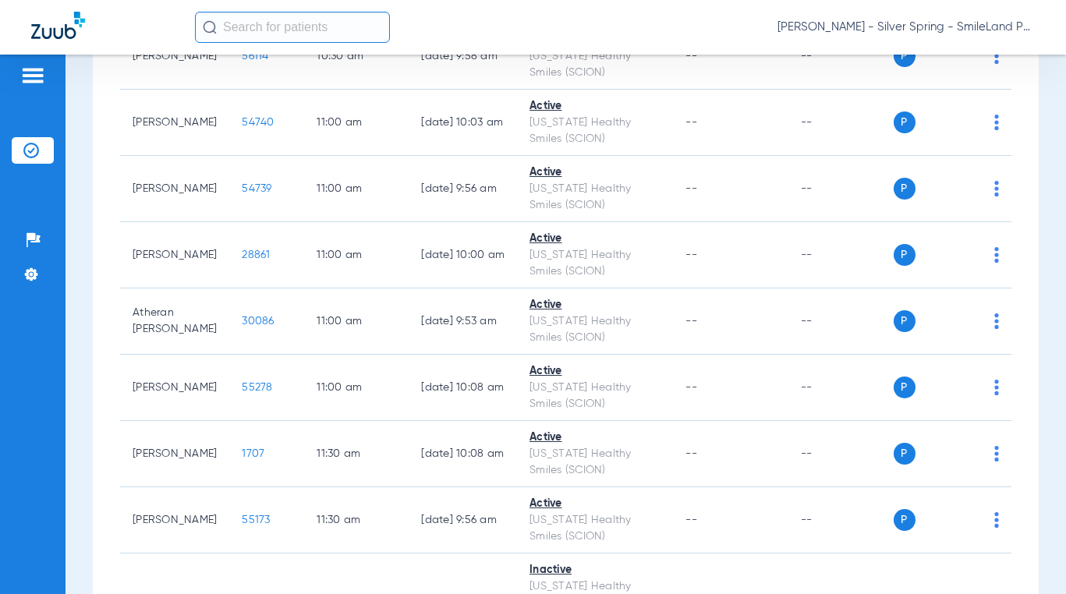
scroll to position [0, 0]
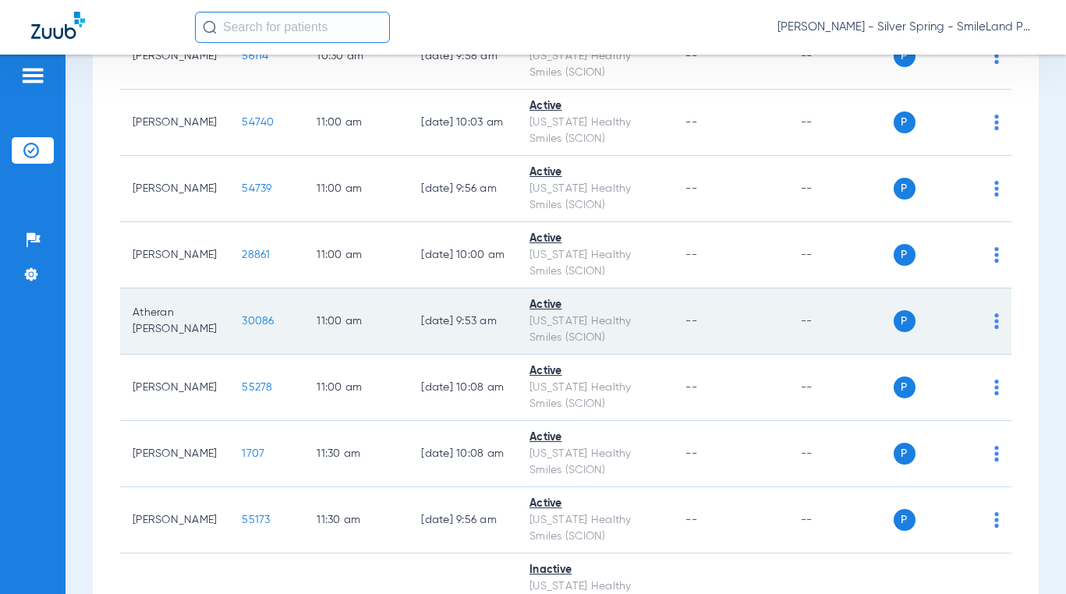
click at [242, 324] on span "30086" at bounding box center [258, 321] width 32 height 11
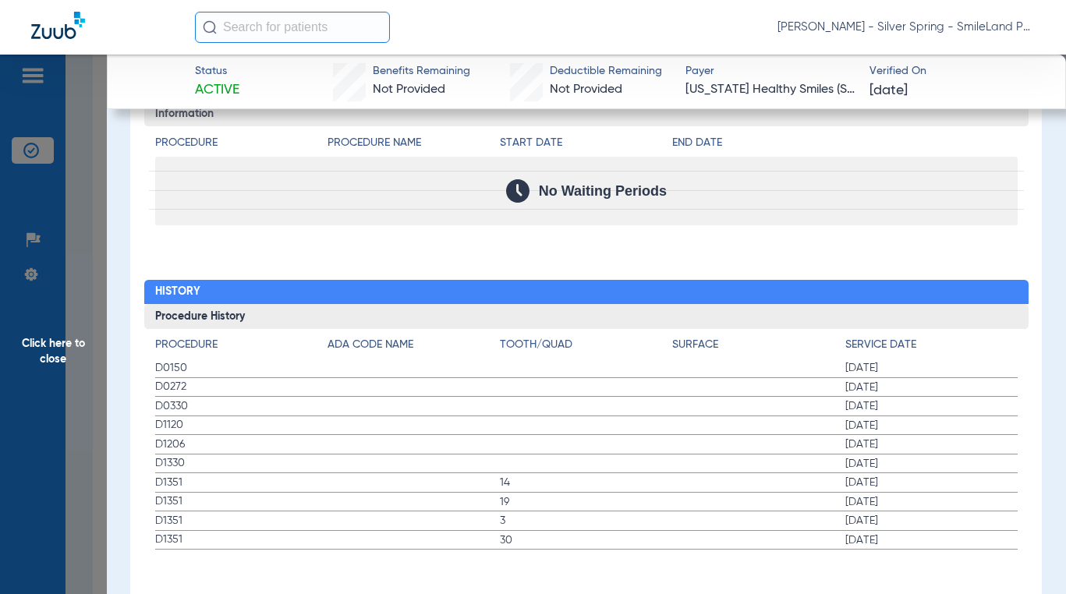
scroll to position [1589, 0]
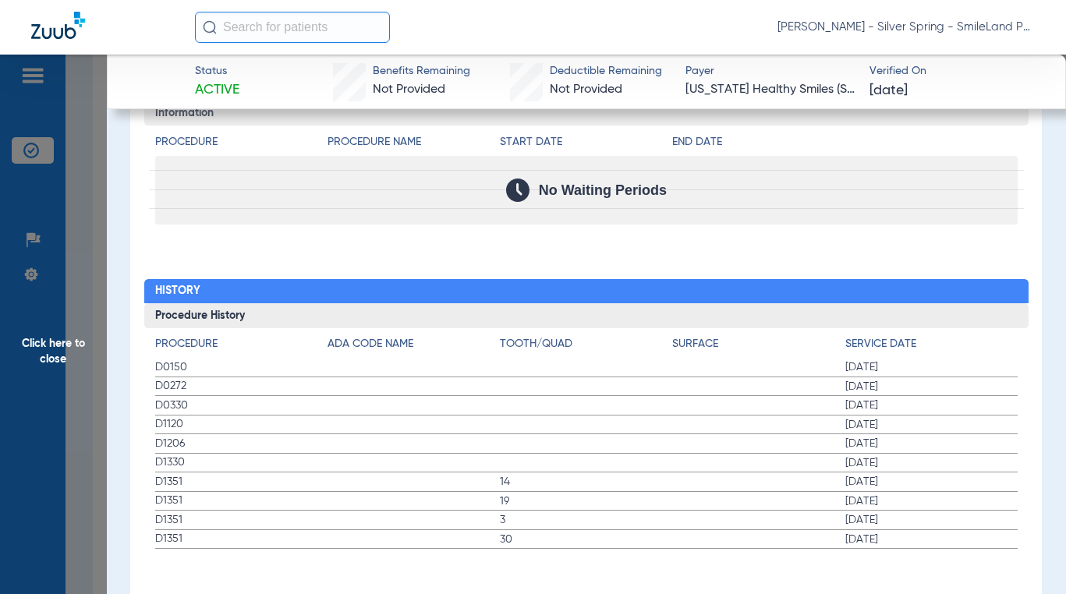
drag, startPoint x: 991, startPoint y: 284, endPoint x: 146, endPoint y: 295, distance: 845.2
click at [991, 284] on h2 "History" at bounding box center [586, 291] width 884 height 25
click at [83, 303] on span "Click here to close" at bounding box center [53, 352] width 107 height 594
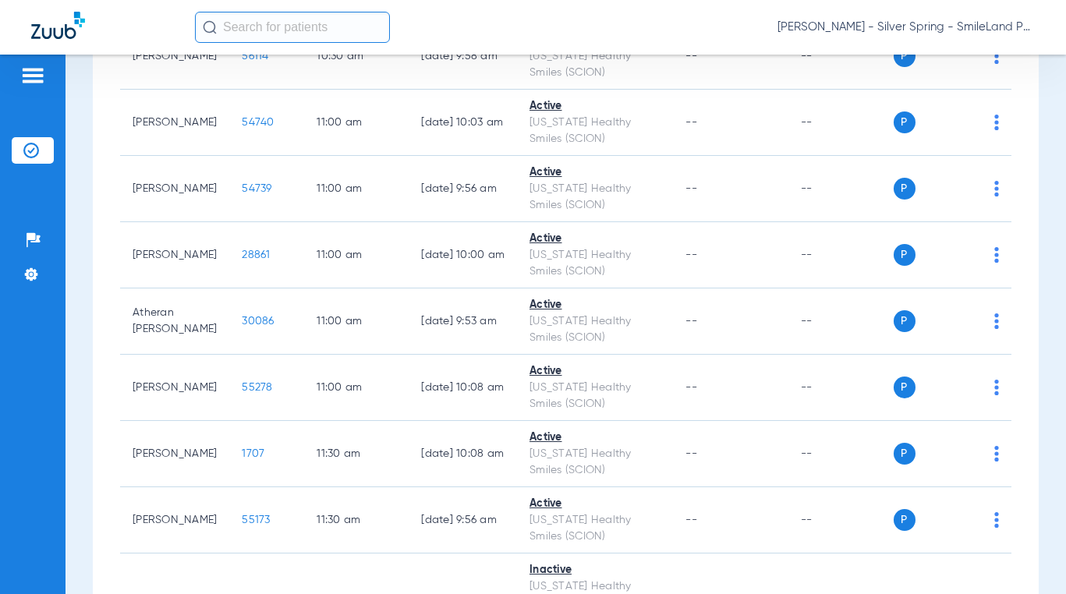
scroll to position [0, 0]
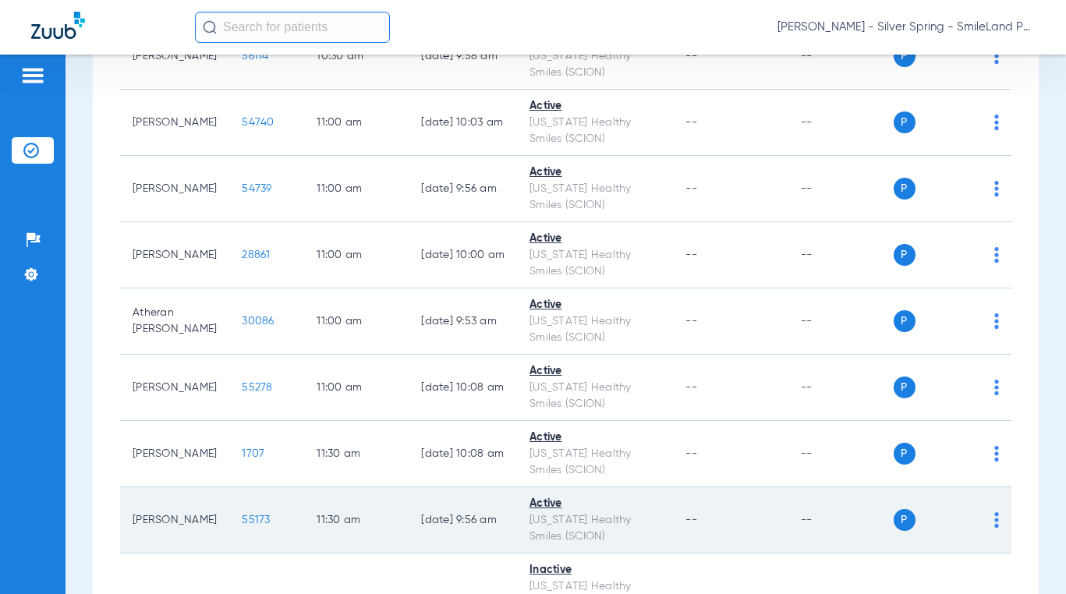
click at [247, 524] on span "55173" at bounding box center [256, 520] width 28 height 11
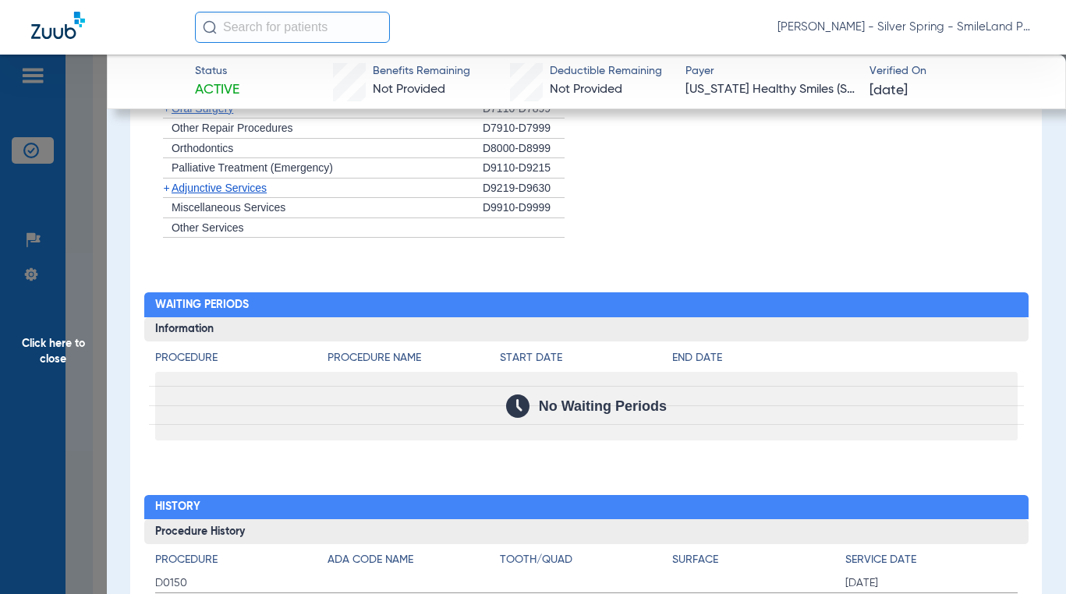
scroll to position [1474, 0]
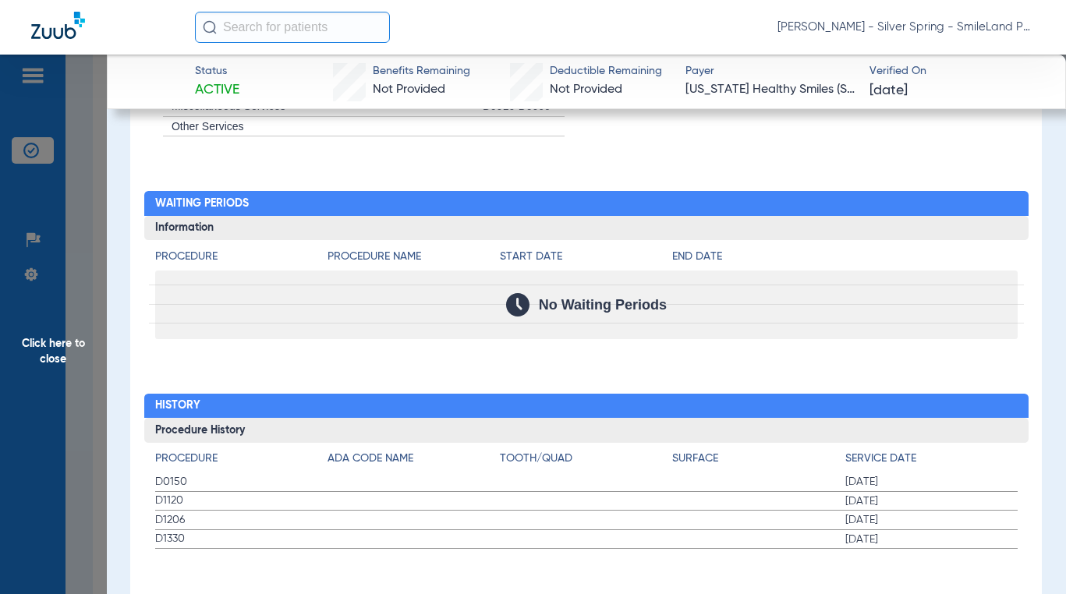
click at [996, 153] on div "Procedure Benefits Disclaimers The Service History displayed above is the last …" at bounding box center [585, 21] width 911 height 1191
drag, startPoint x: 108, startPoint y: 249, endPoint x: 97, endPoint y: 257, distance: 13.4
click at [80, 295] on span "Click here to close" at bounding box center [53, 352] width 107 height 594
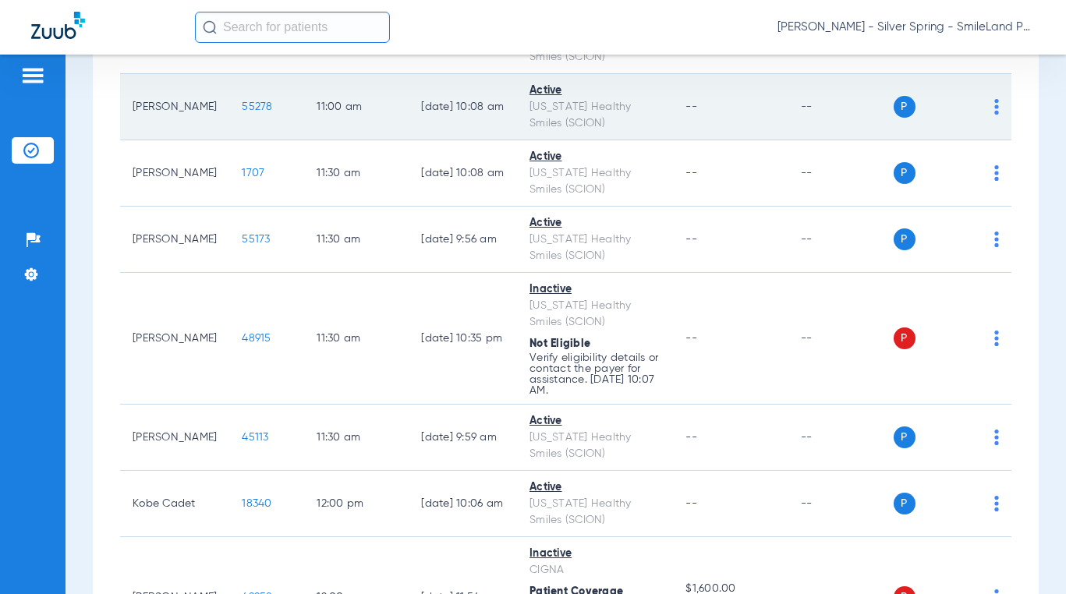
scroll to position [3508, 0]
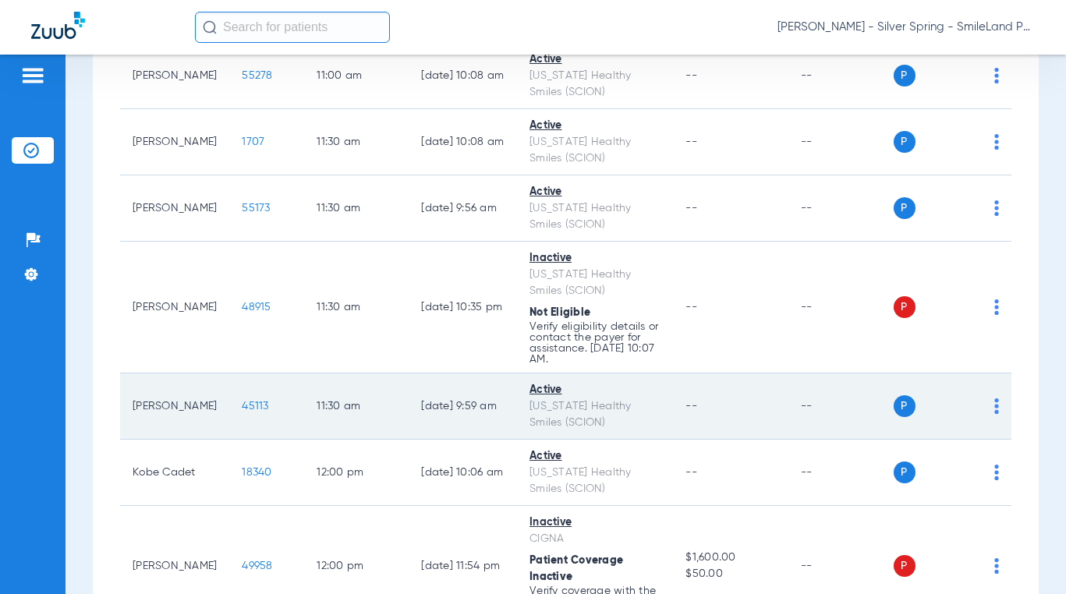
click at [242, 408] on span "45113" at bounding box center [255, 406] width 27 height 11
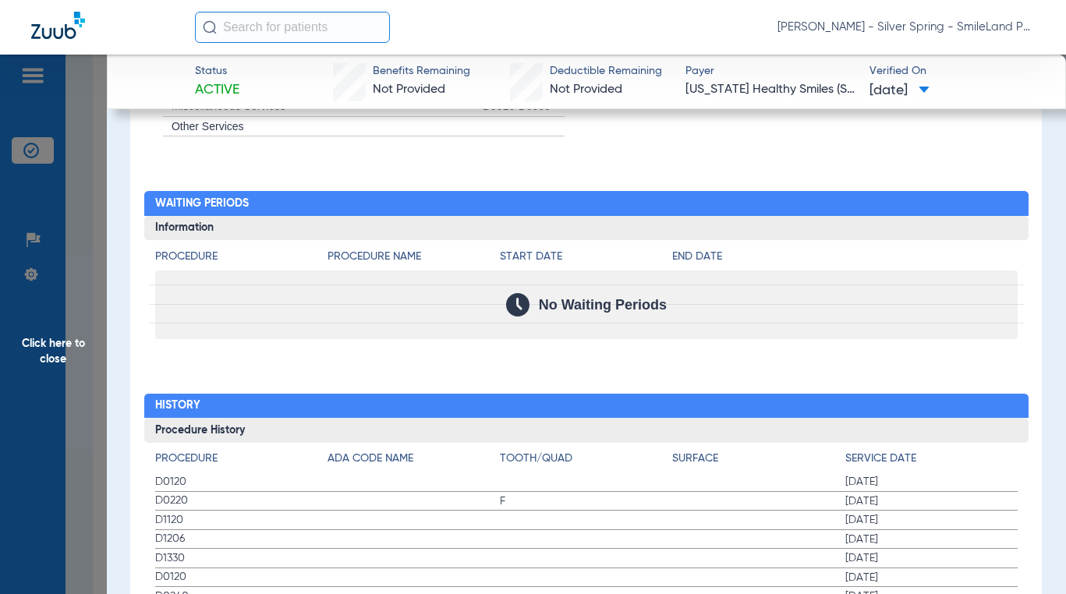
scroll to position [1708, 0]
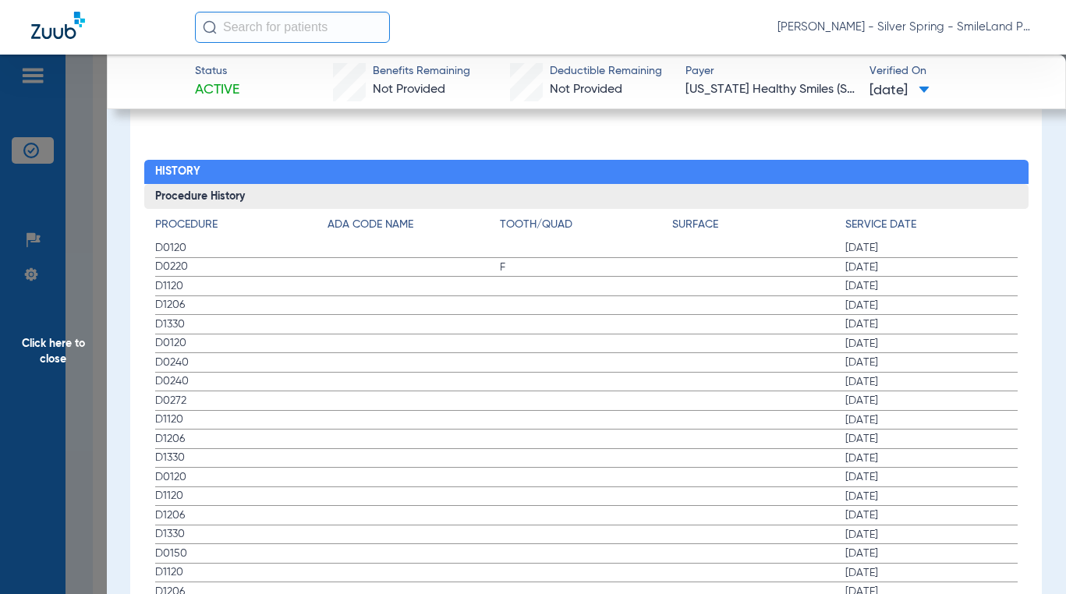
drag, startPoint x: 974, startPoint y: 206, endPoint x: 41, endPoint y: 217, distance: 932.5
click at [974, 209] on div "Procedure ADA Code Name Tooth/Quad Surface Service Date D0120 02/27/2025 D0220 …" at bounding box center [586, 415] width 884 height 412
click at [83, 239] on span "Click here to close" at bounding box center [53, 352] width 107 height 594
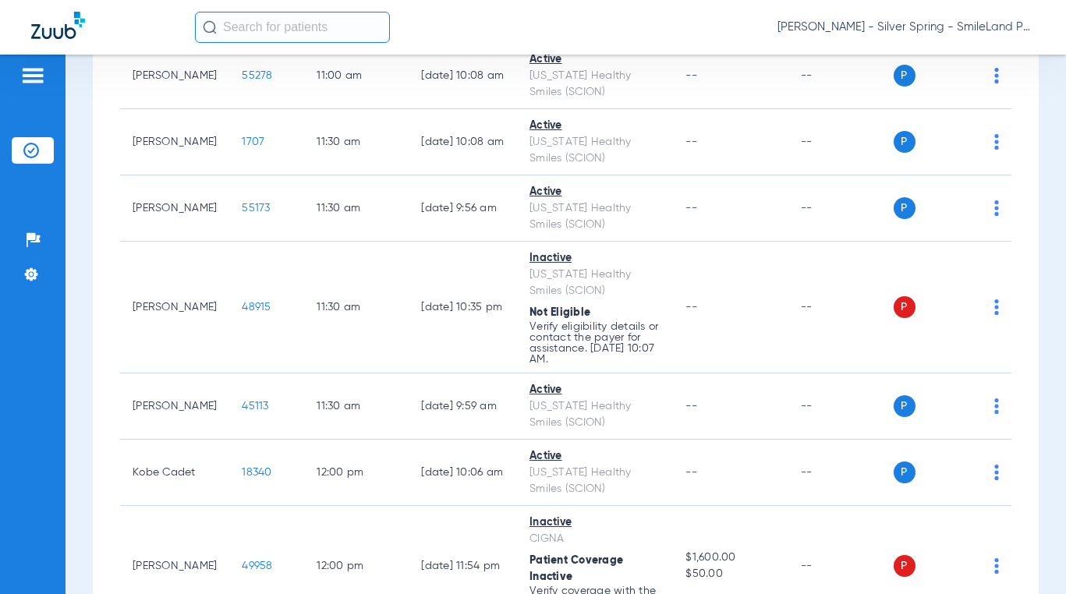
scroll to position [0, 0]
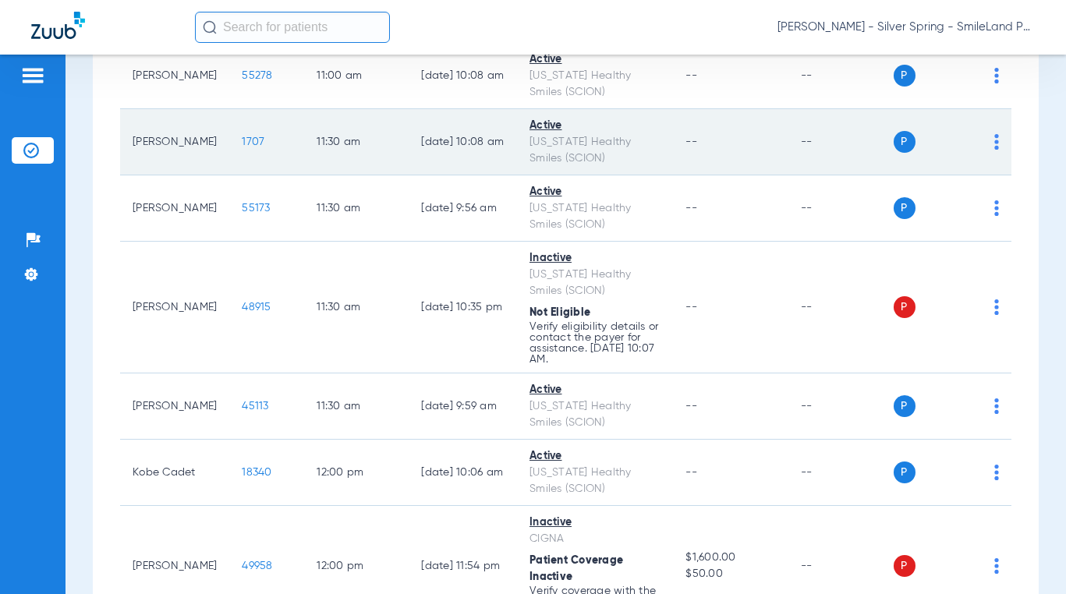
click at [242, 136] on span "1707" at bounding box center [253, 141] width 23 height 11
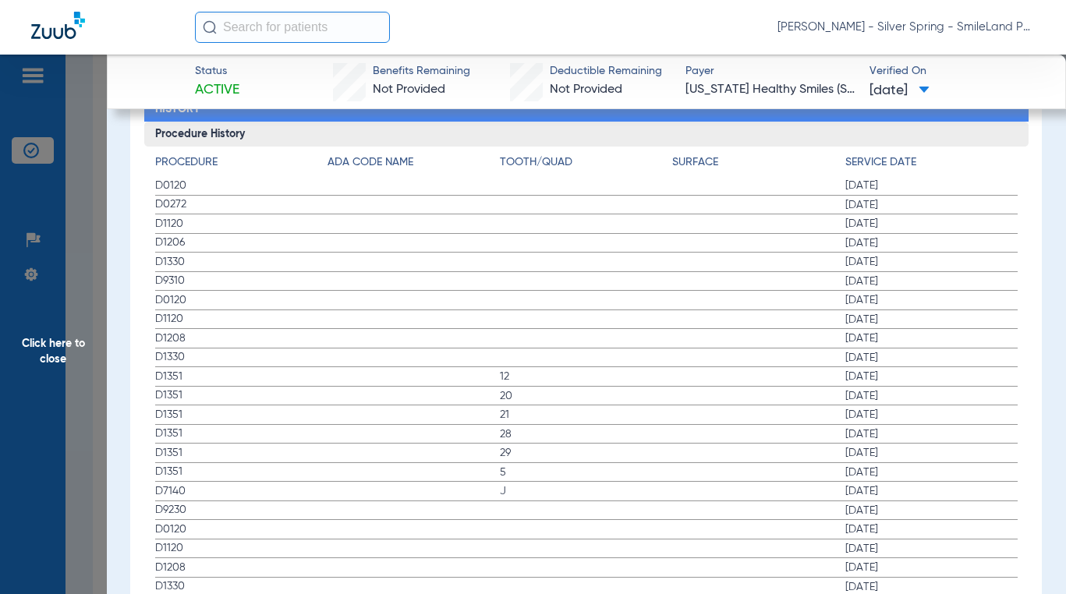
scroll to position [1763, 0]
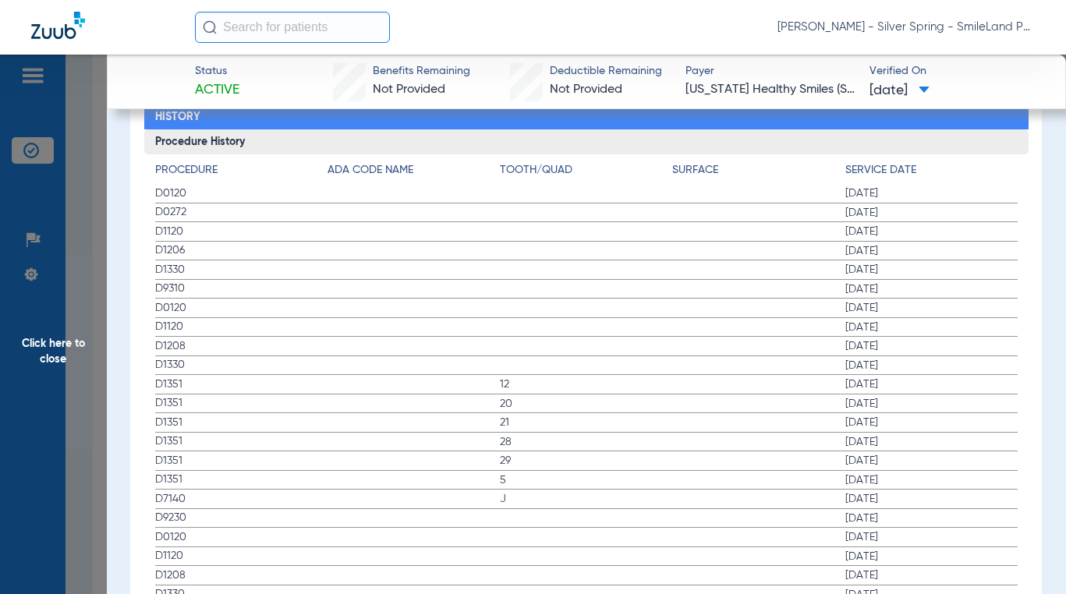
drag, startPoint x: 998, startPoint y: 180, endPoint x: 211, endPoint y: 331, distance: 801.1
click at [998, 186] on span "[DATE]" at bounding box center [931, 194] width 172 height 16
click at [79, 306] on span "Click here to close" at bounding box center [53, 352] width 107 height 594
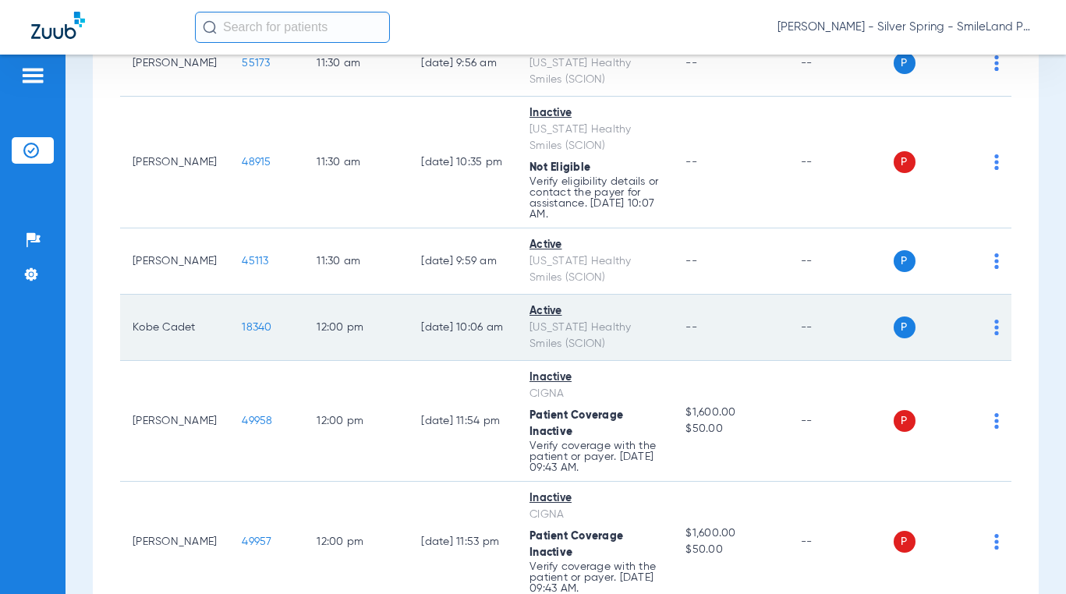
scroll to position [3664, 0]
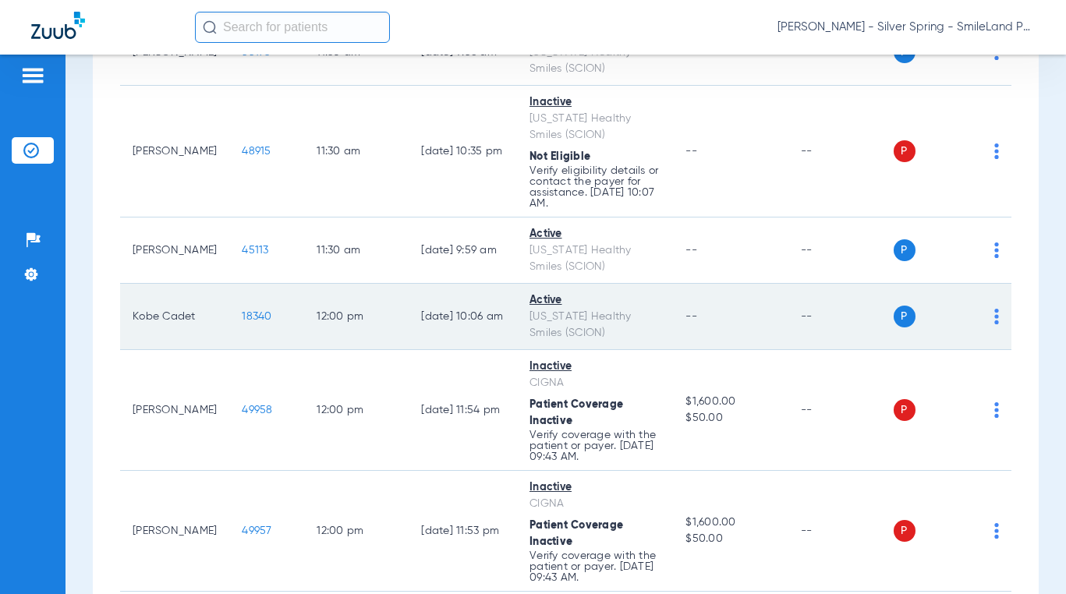
click at [242, 311] on span "18340" at bounding box center [257, 316] width 30 height 11
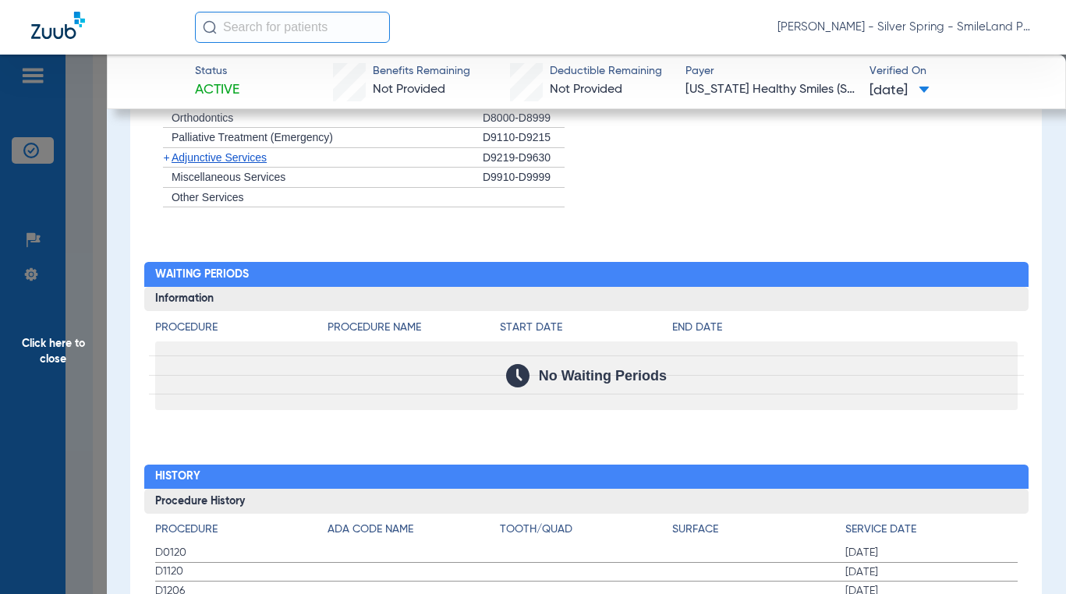
scroll to position [1559, 0]
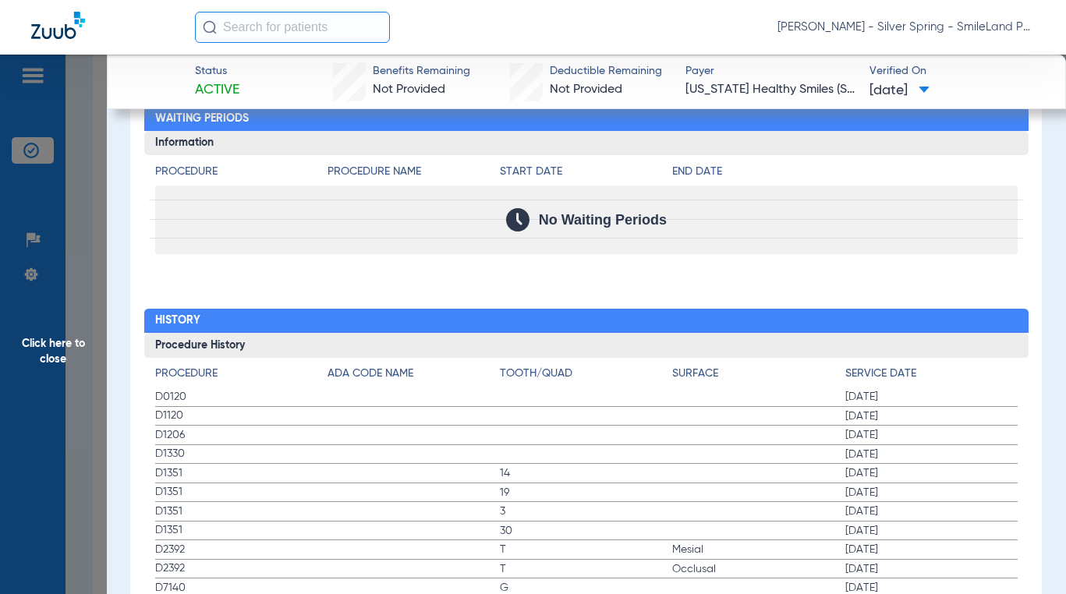
click at [964, 237] on div "No Waiting Periods" at bounding box center [586, 220] width 862 height 69
click at [30, 330] on span "Click here to close" at bounding box center [53, 352] width 107 height 594
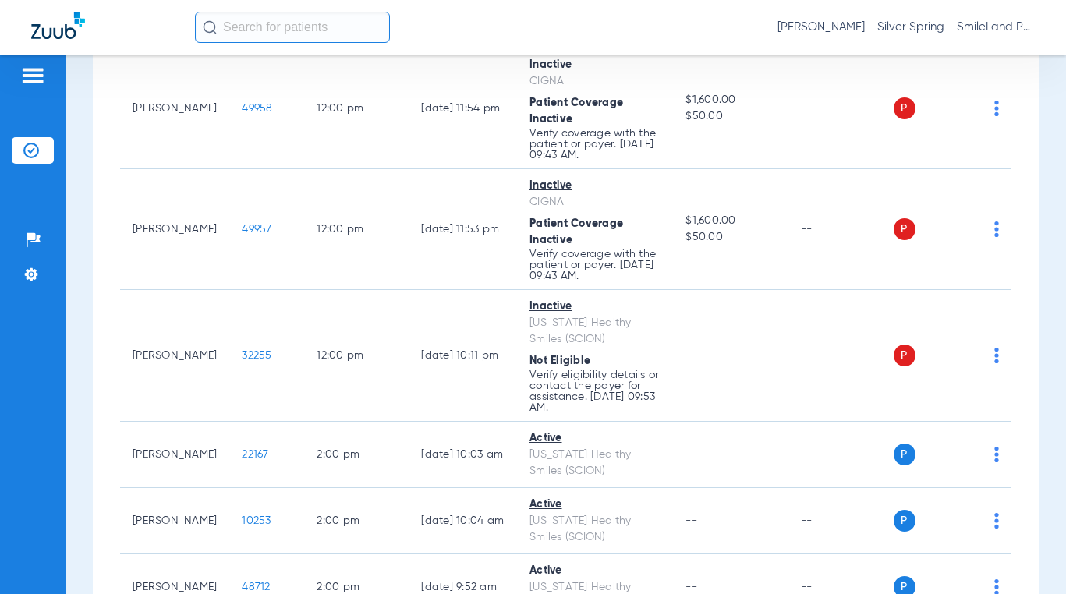
scroll to position [4132, 0]
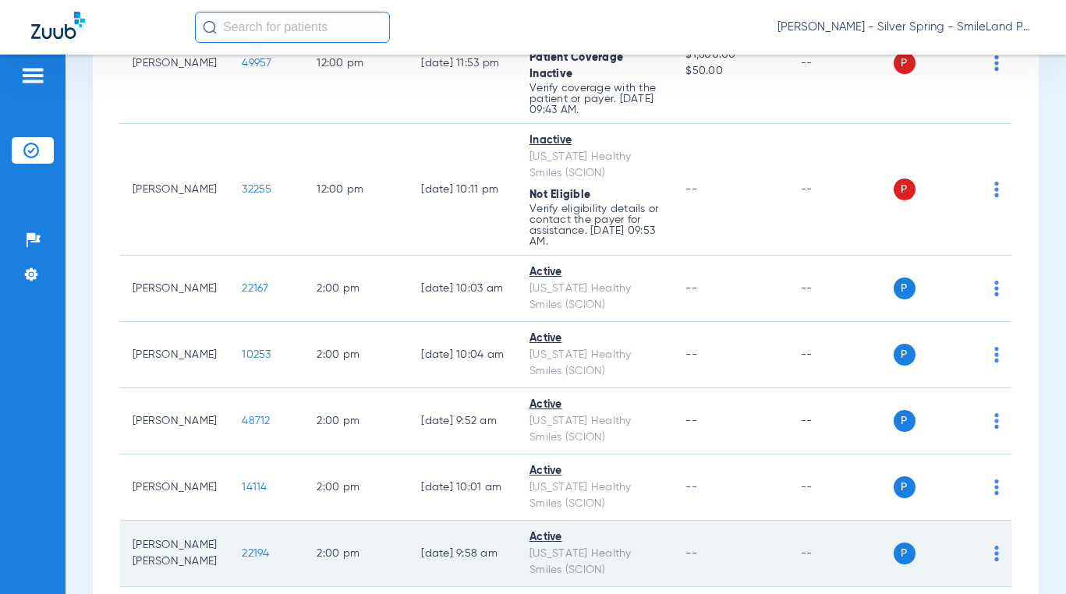
click at [242, 558] on span "22194" at bounding box center [255, 553] width 27 height 11
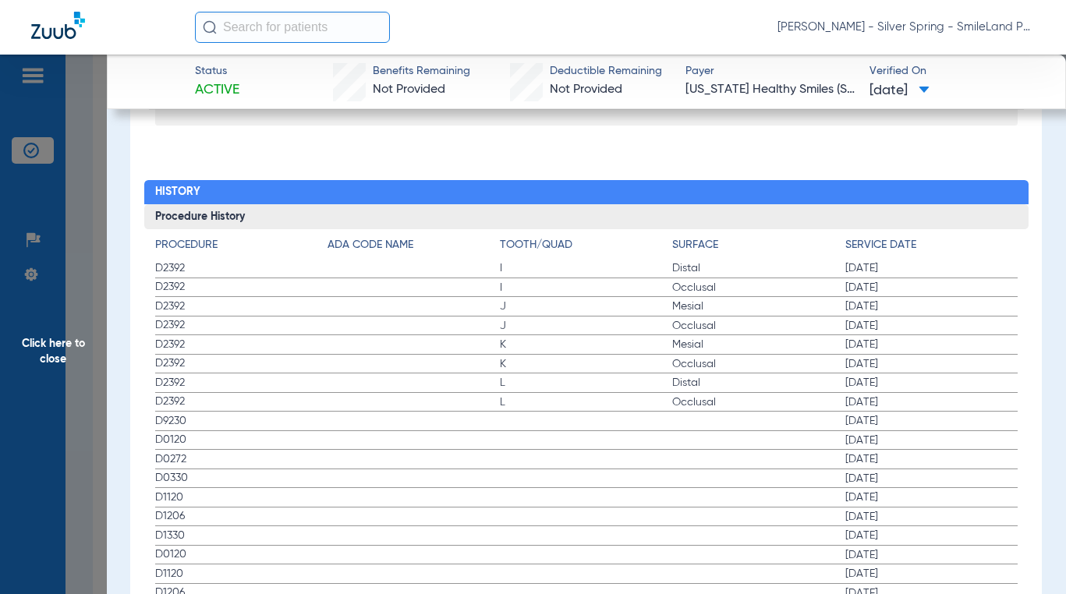
scroll to position [1763, 0]
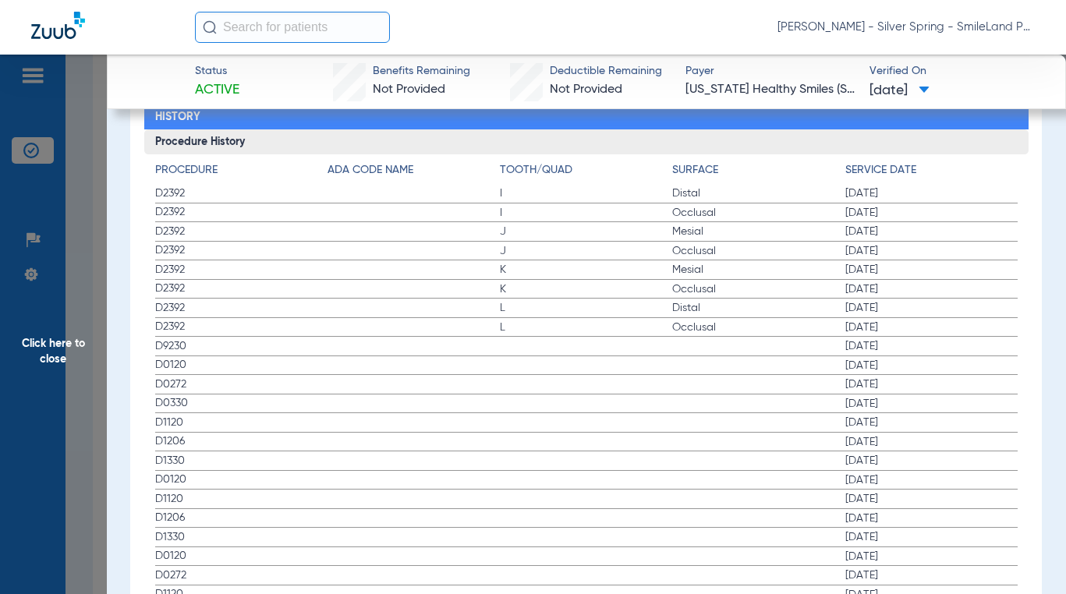
click at [964, 189] on span "03/28/2025" at bounding box center [931, 194] width 172 height 16
click at [27, 179] on span "Click here to close" at bounding box center [53, 352] width 107 height 594
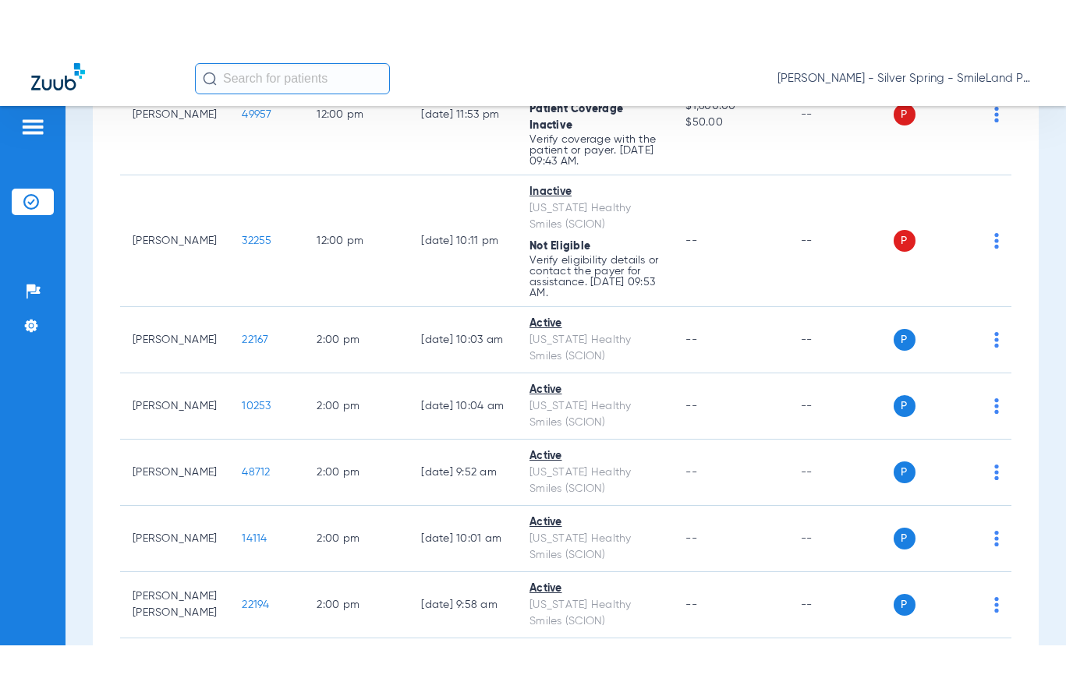
scroll to position [0, 0]
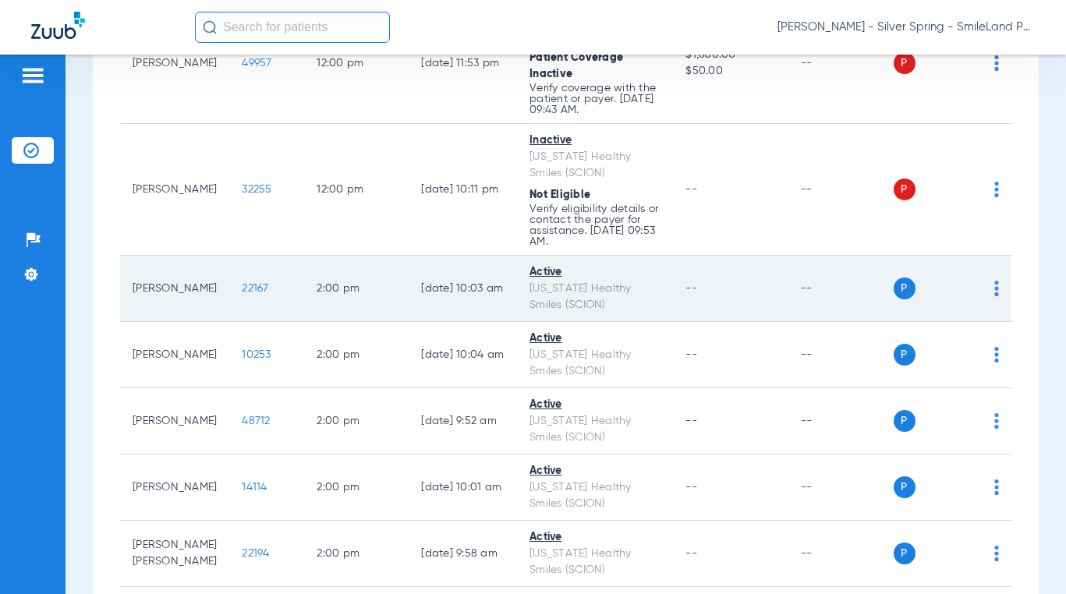
click at [250, 288] on td "22167" at bounding box center [266, 289] width 75 height 66
click at [246, 286] on span "22167" at bounding box center [255, 288] width 27 height 11
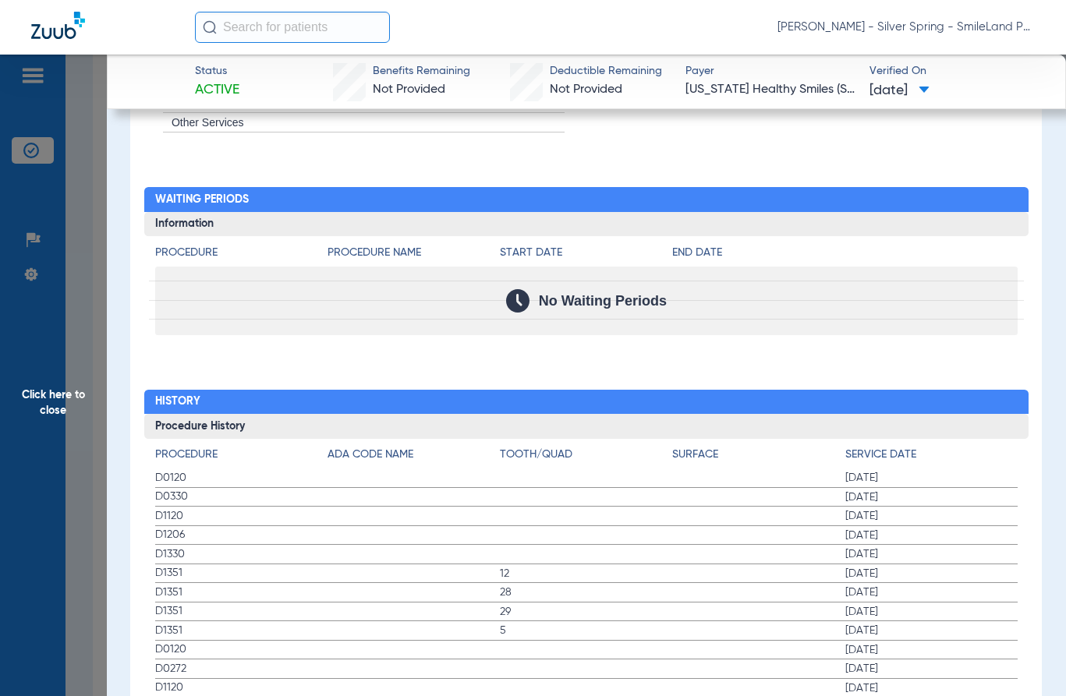
scroll to position [1481, 0]
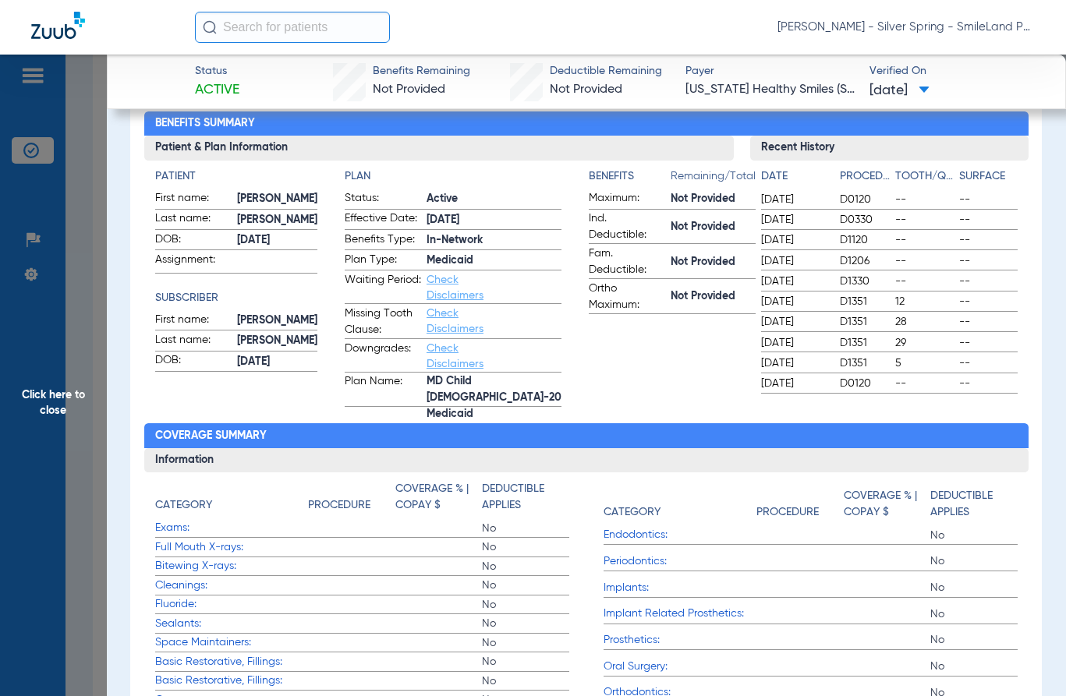
scroll to position [0, 0]
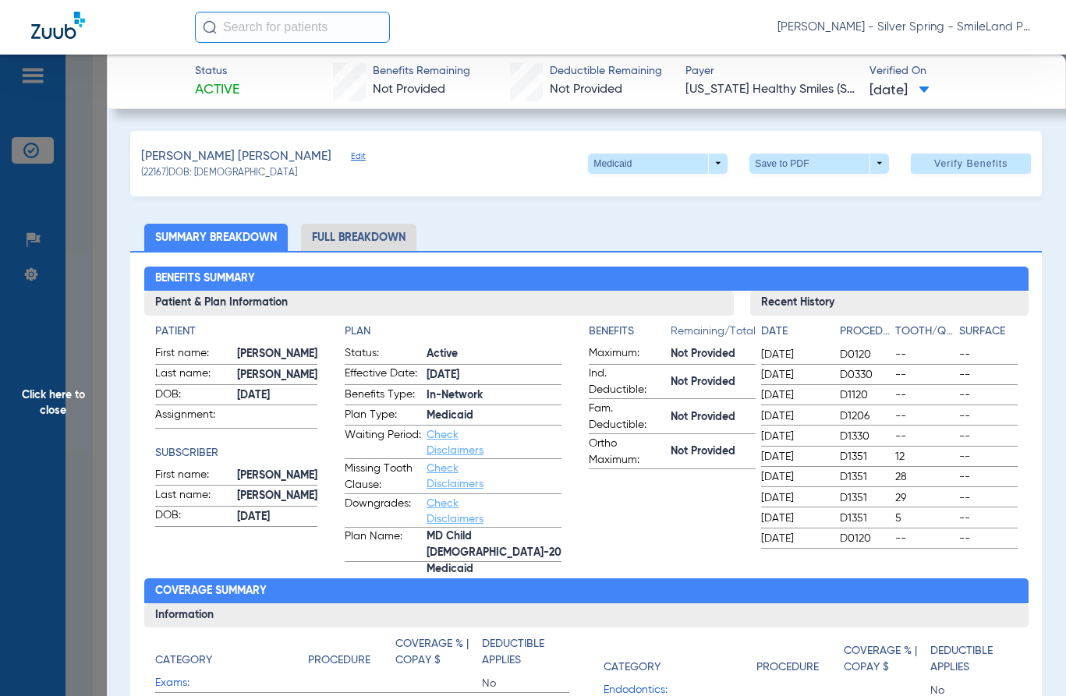
drag, startPoint x: 968, startPoint y: 127, endPoint x: 94, endPoint y: 295, distance: 889.9
click at [94, 295] on span "Click here to close" at bounding box center [53, 403] width 107 height 696
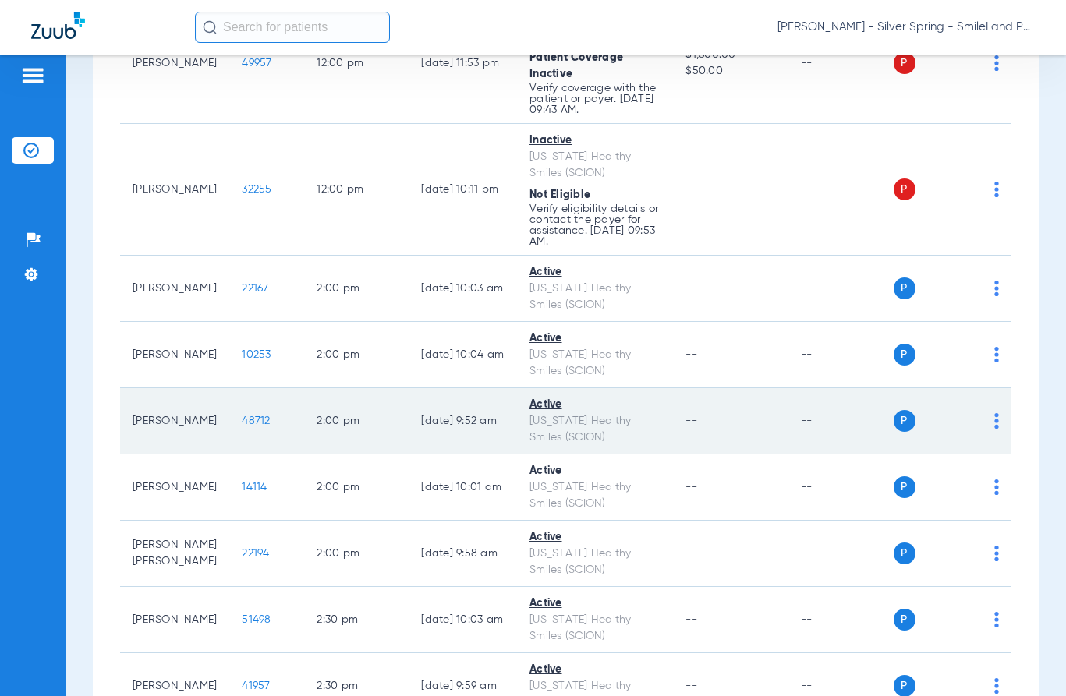
click at [242, 422] on span "48712" at bounding box center [256, 421] width 28 height 11
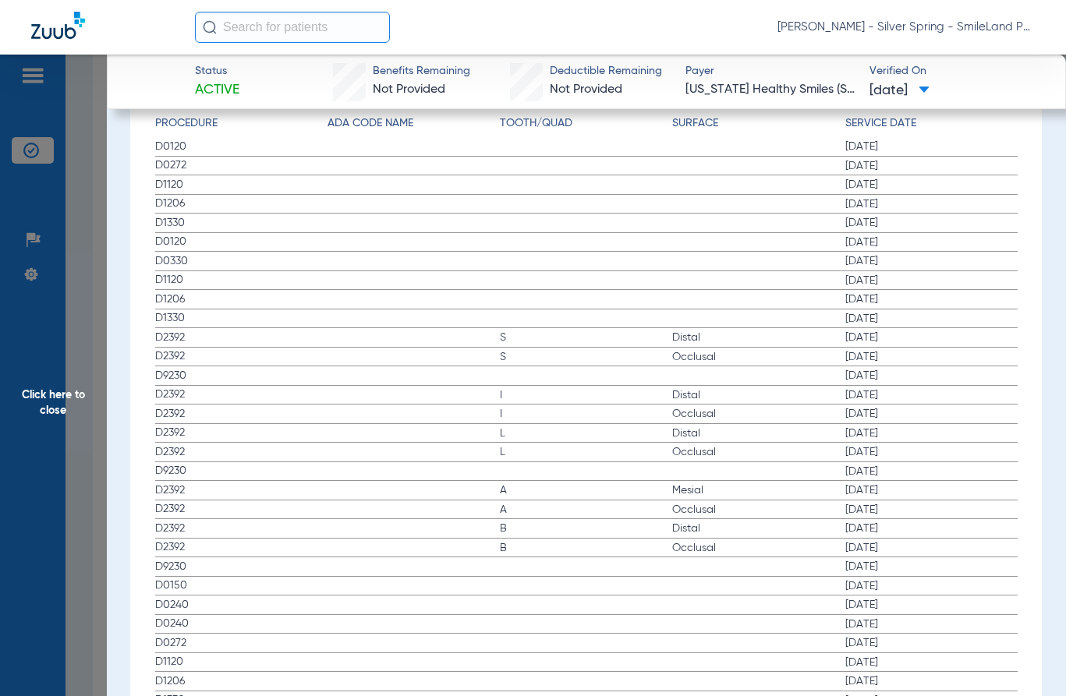
scroll to position [1793, 0]
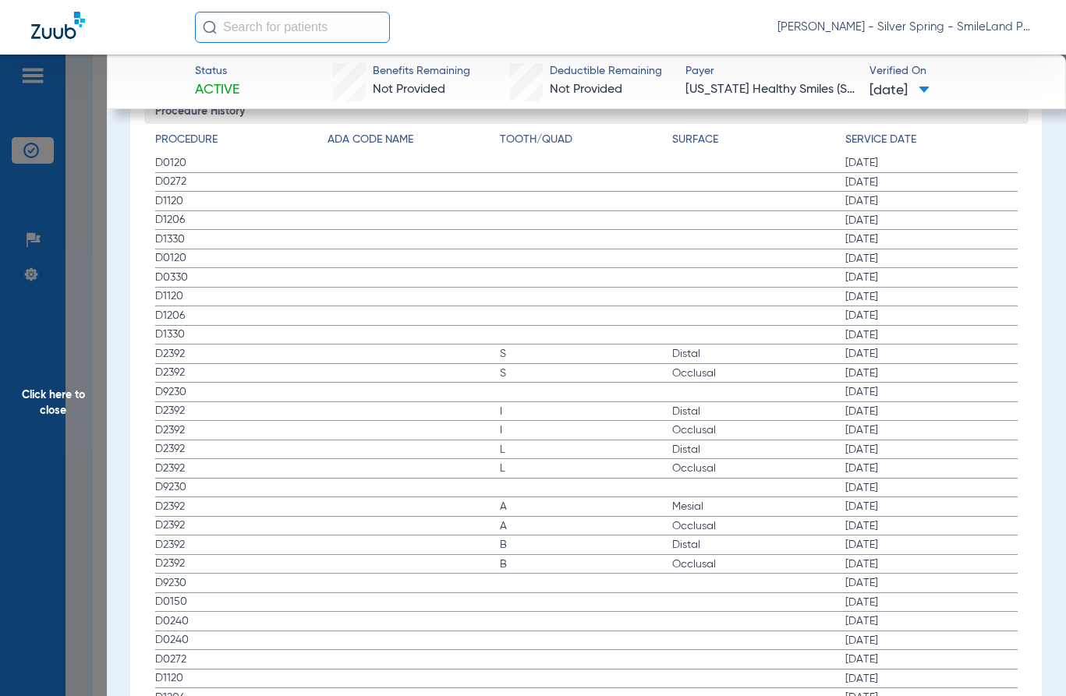
click at [930, 308] on span "[DATE]" at bounding box center [931, 316] width 172 height 16
click at [87, 292] on span "Click here to close" at bounding box center [53, 403] width 107 height 696
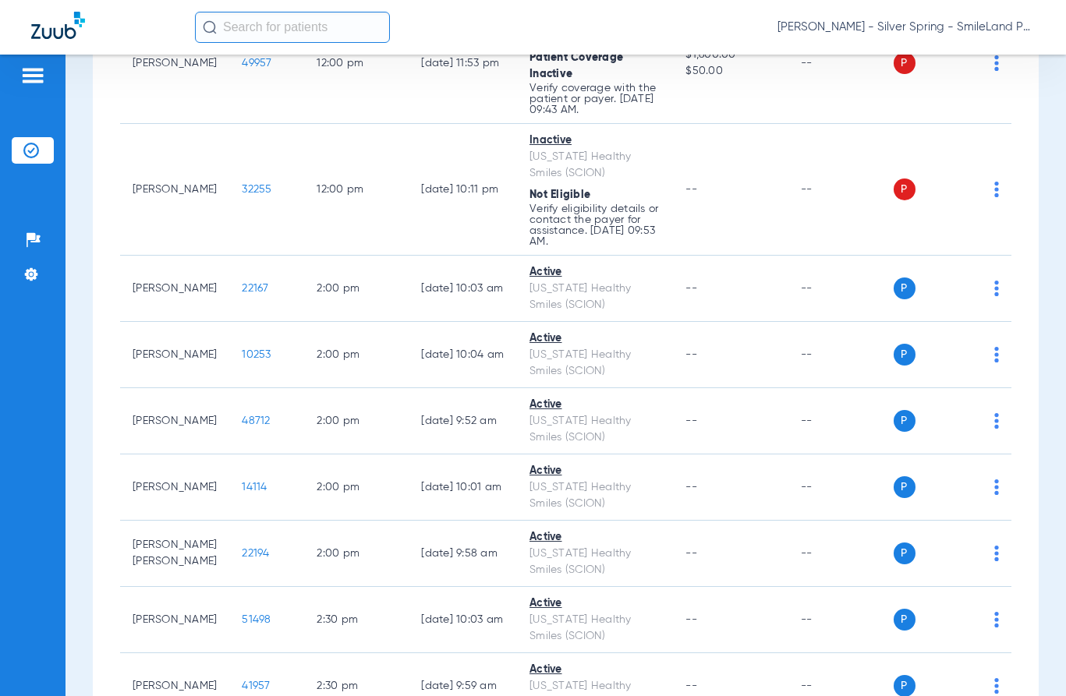
scroll to position [0, 0]
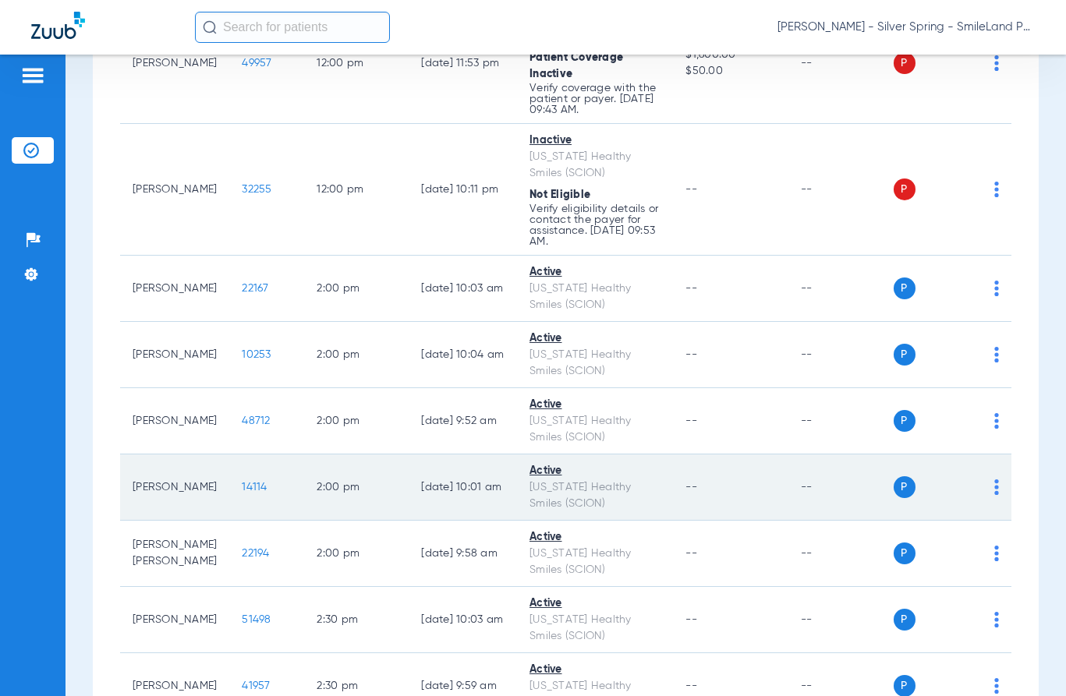
click at [244, 487] on span "14114" at bounding box center [254, 487] width 25 height 11
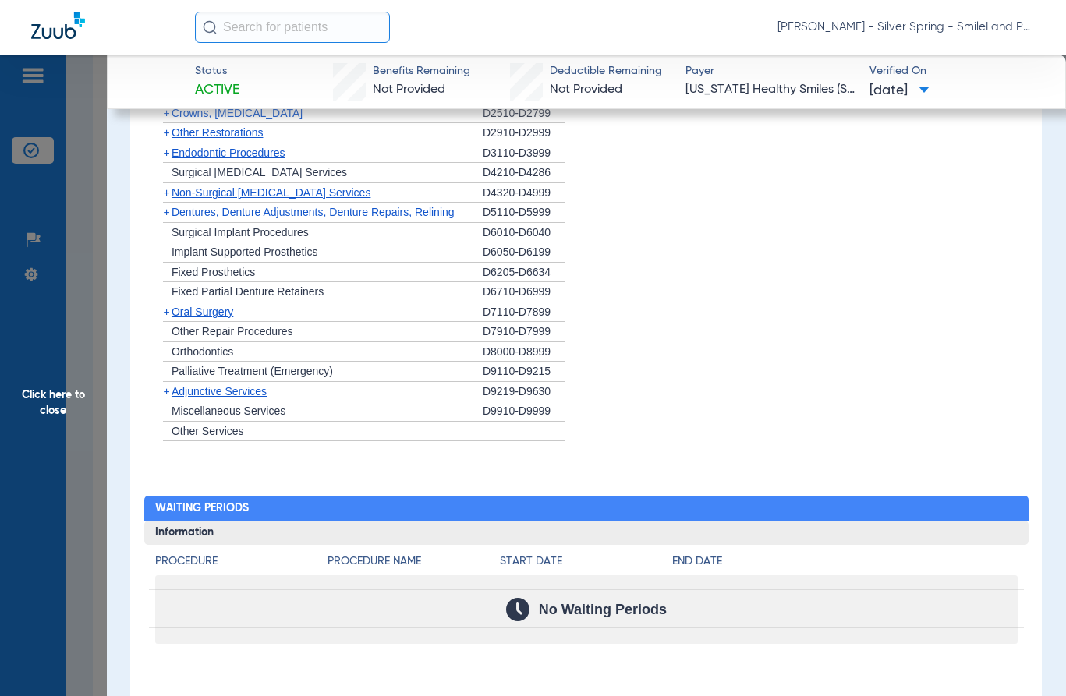
scroll to position [1559, 0]
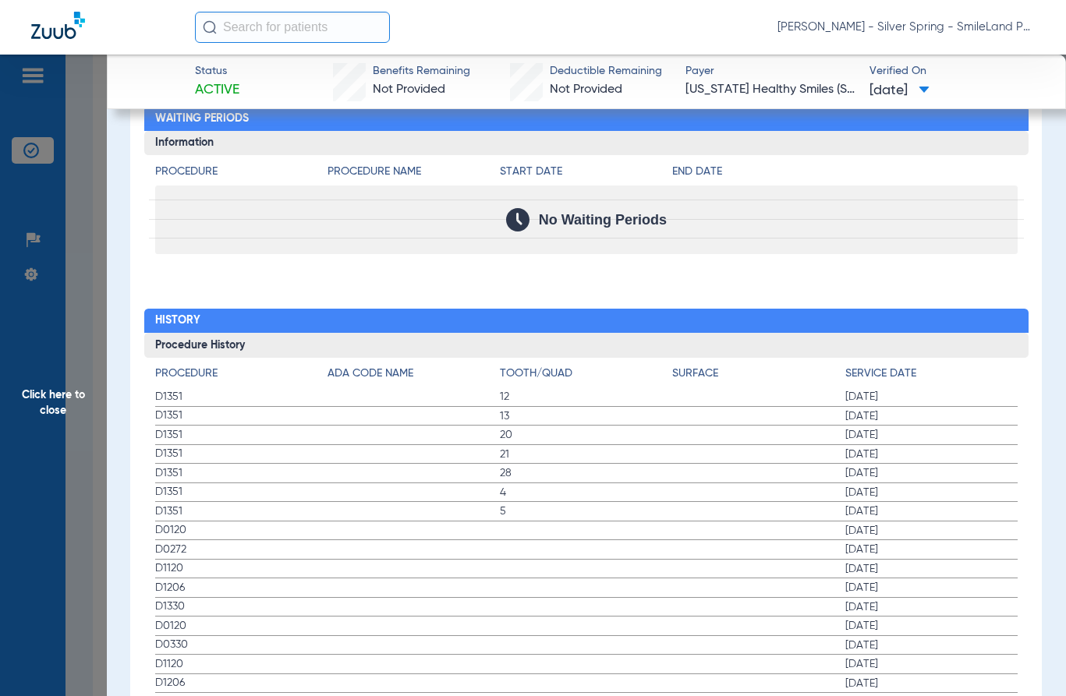
click at [892, 193] on div "No Waiting Periods" at bounding box center [586, 220] width 862 height 69
click at [56, 340] on span "Click here to close" at bounding box center [53, 403] width 107 height 696
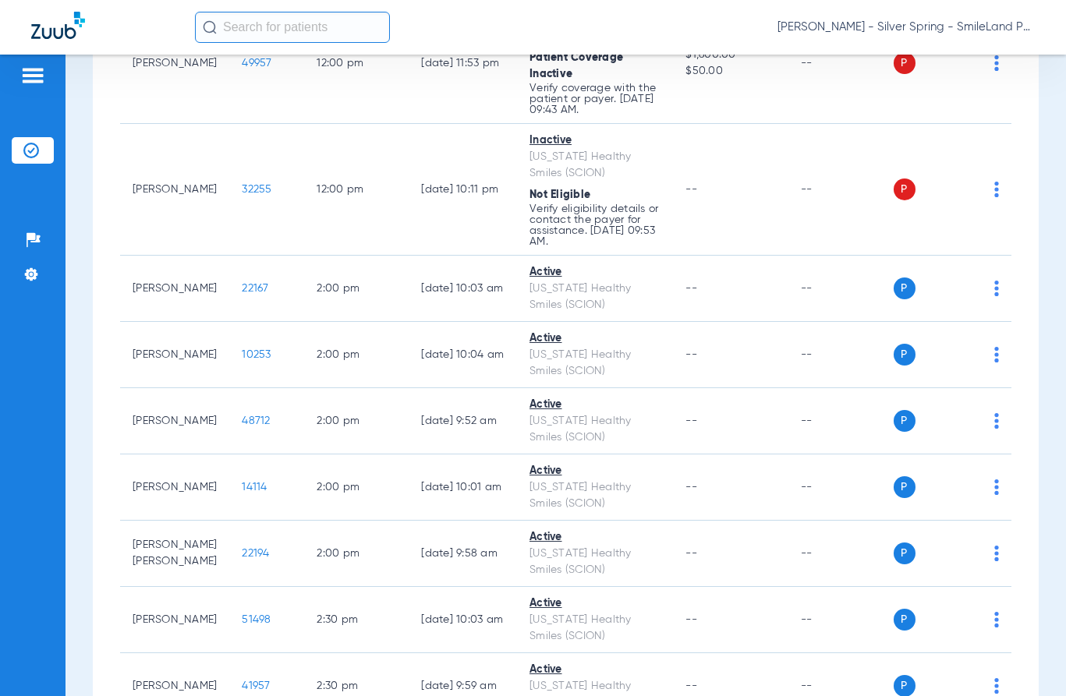
scroll to position [0, 0]
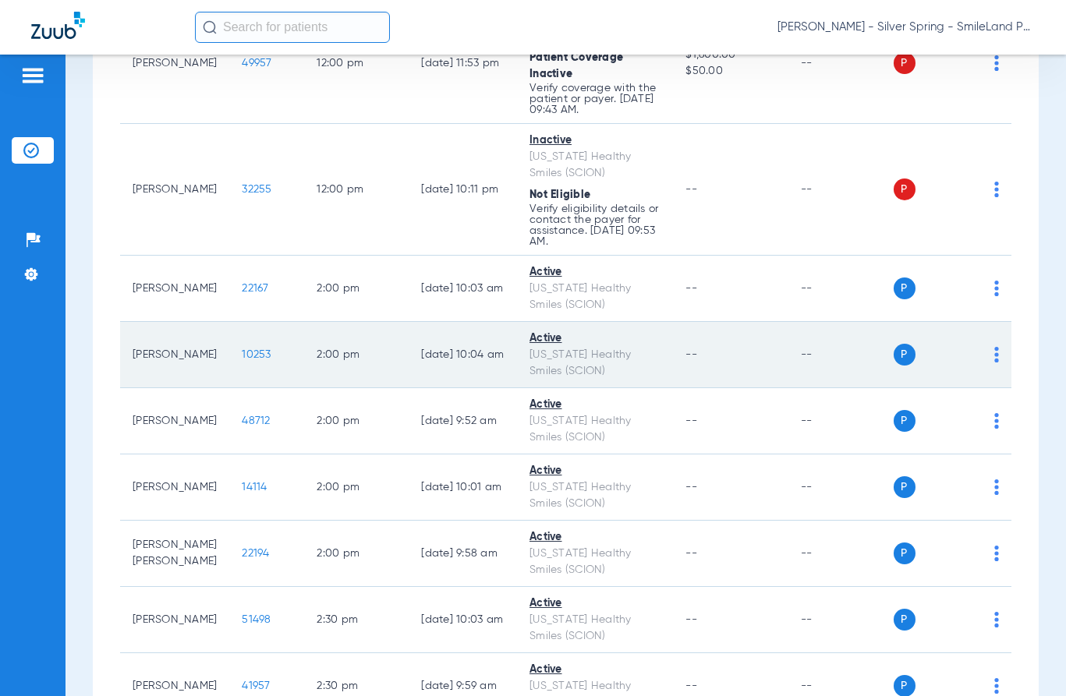
click at [242, 357] on span "10253" at bounding box center [256, 354] width 29 height 11
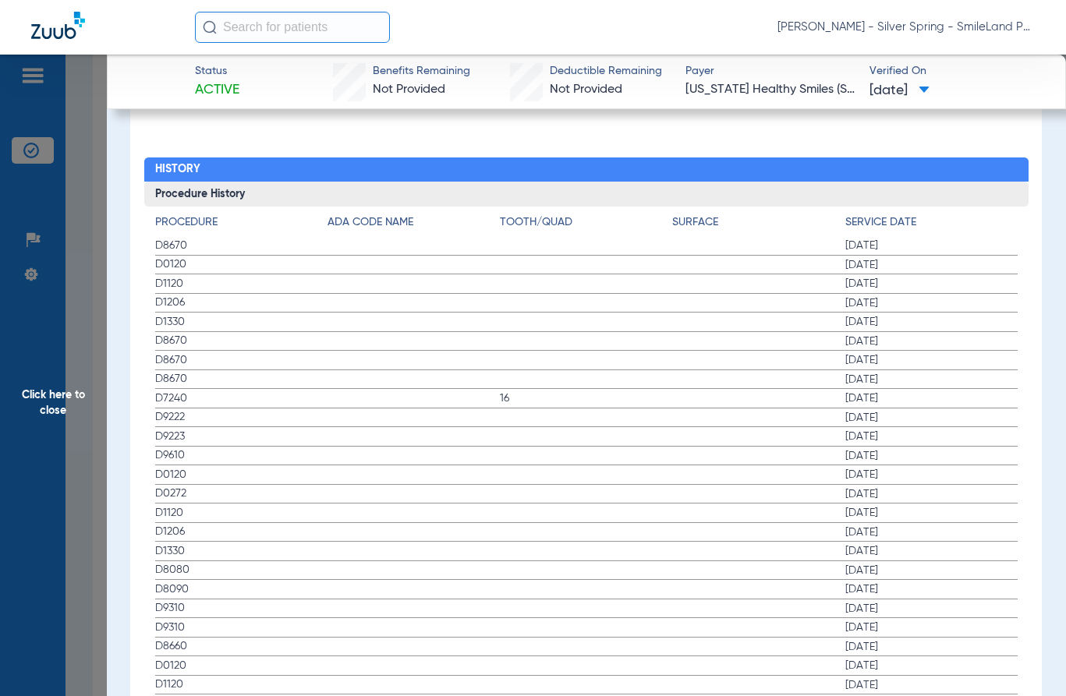
scroll to position [1728, 0]
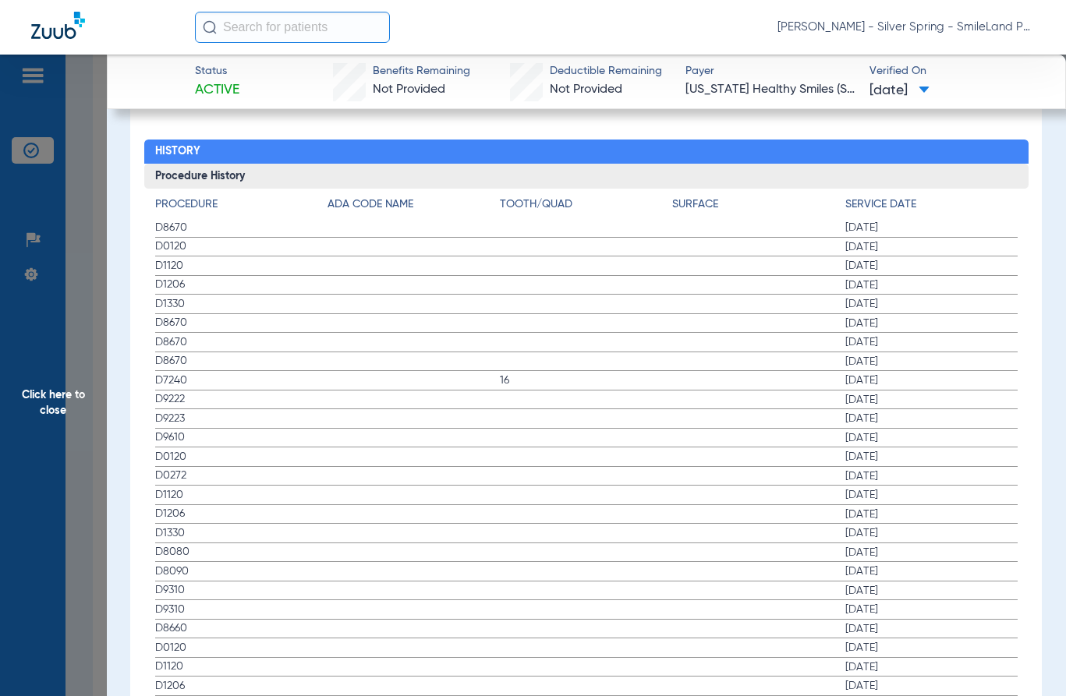
click at [73, 182] on span "Click here to close" at bounding box center [53, 403] width 107 height 696
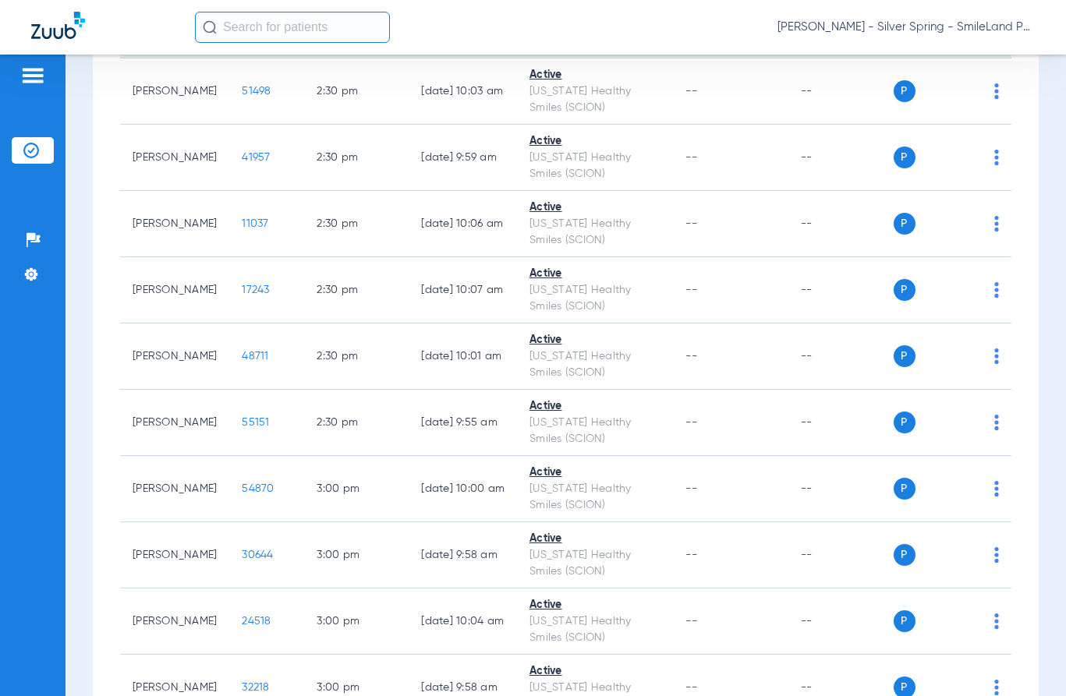
scroll to position [4678, 0]
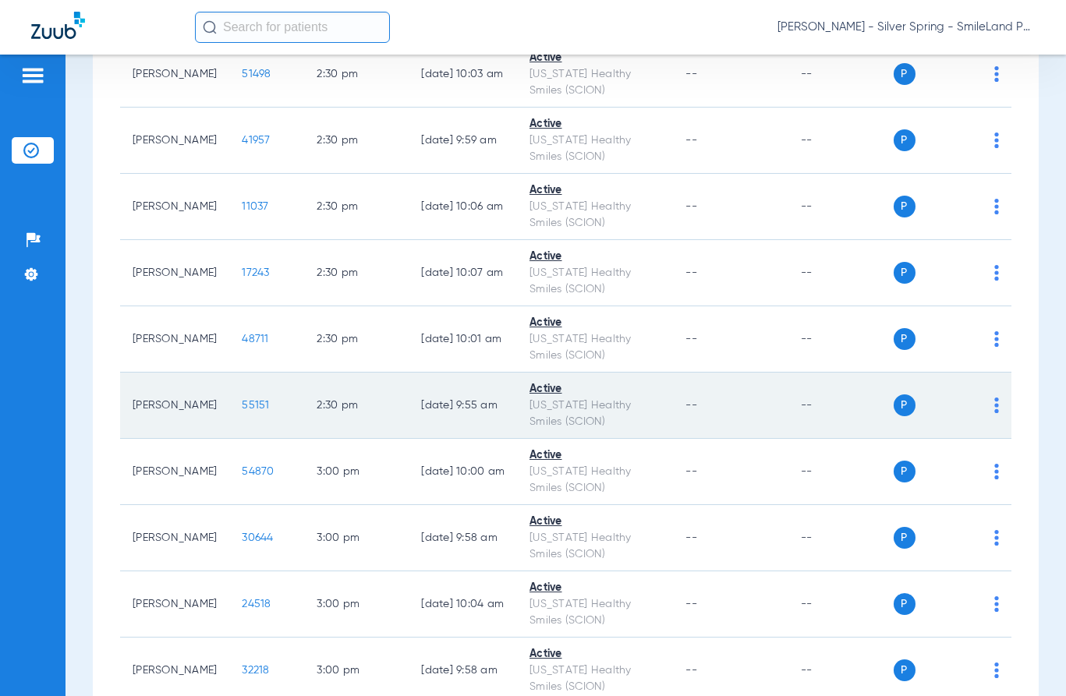
click at [242, 411] on span "55151" at bounding box center [255, 405] width 27 height 11
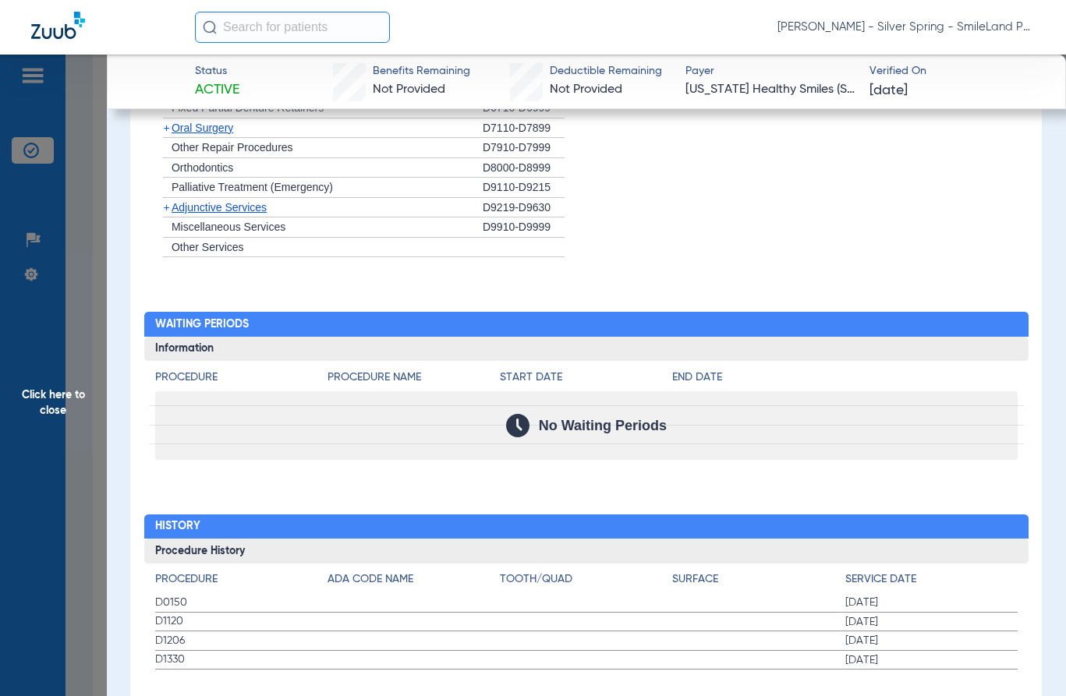
scroll to position [1372, 0]
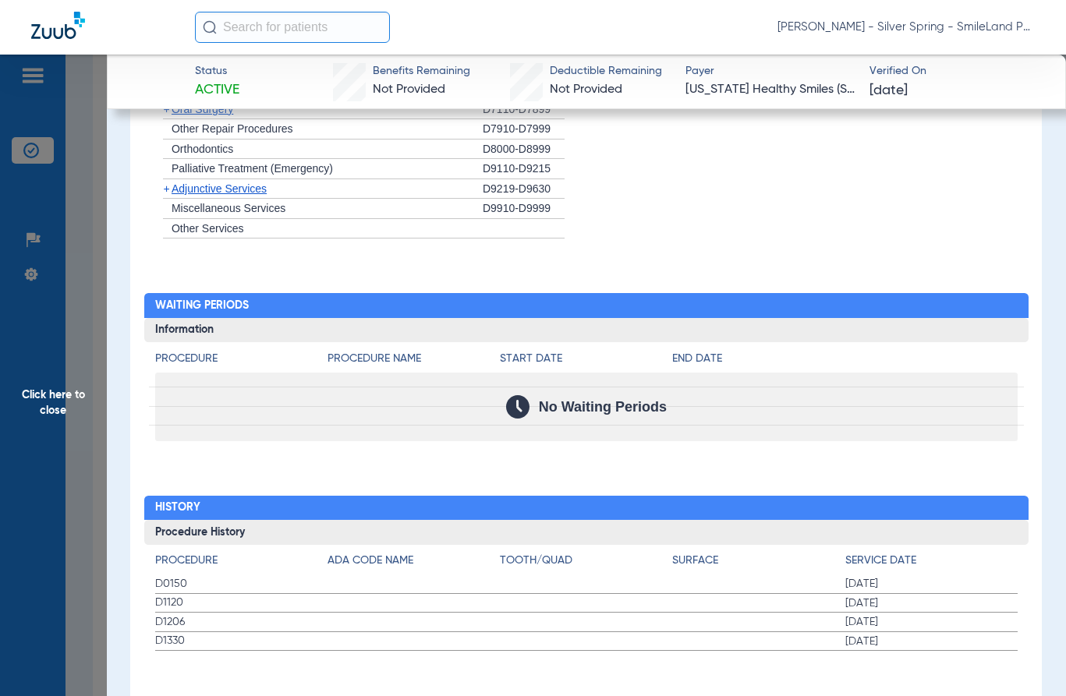
drag, startPoint x: 985, startPoint y: 181, endPoint x: 105, endPoint y: 398, distance: 906.5
click at [985, 181] on li "+ Adjunctive Services D9219-D9630" at bounding box center [586, 189] width 862 height 20
click at [94, 397] on span "Click here to close" at bounding box center [53, 403] width 107 height 696
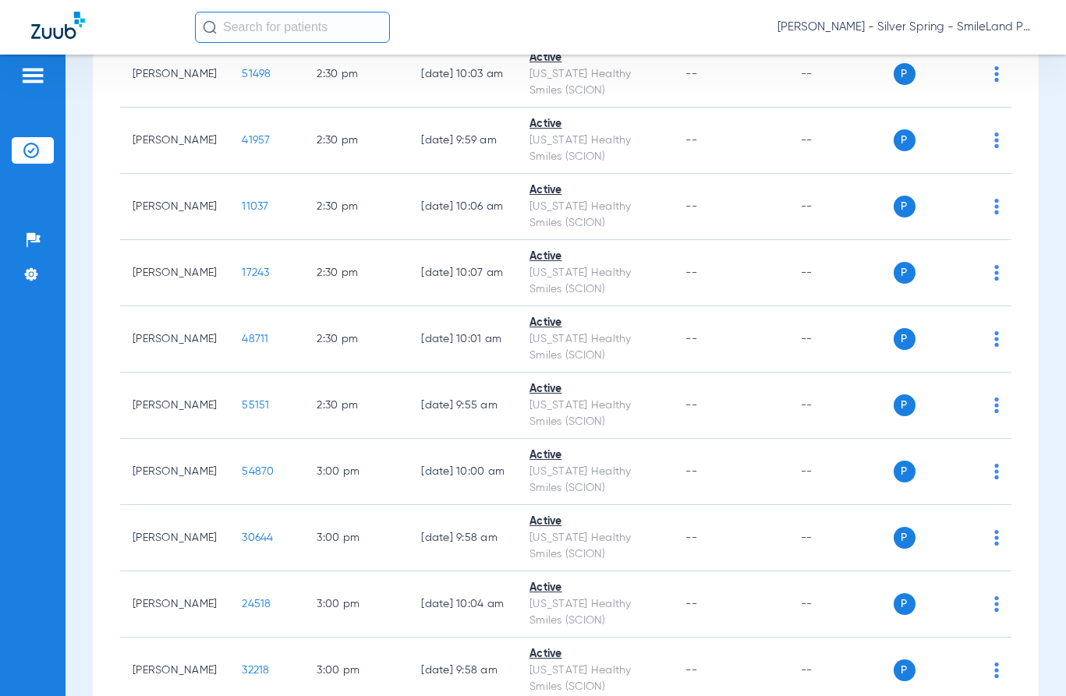
scroll to position [0, 0]
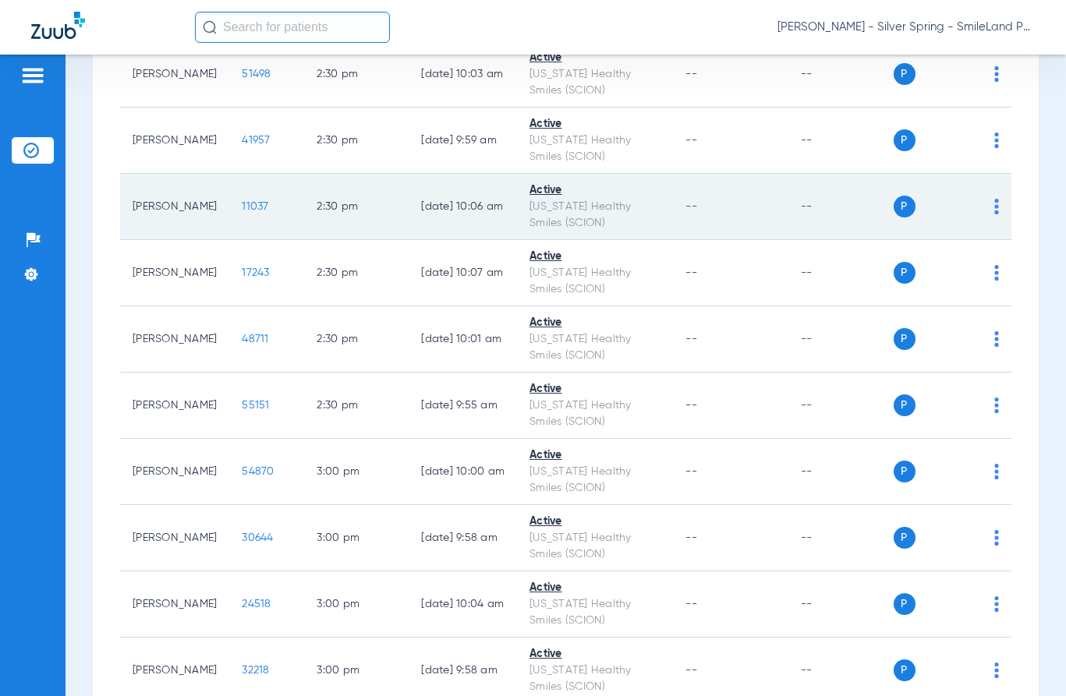
click at [242, 208] on span "11037" at bounding box center [255, 206] width 27 height 11
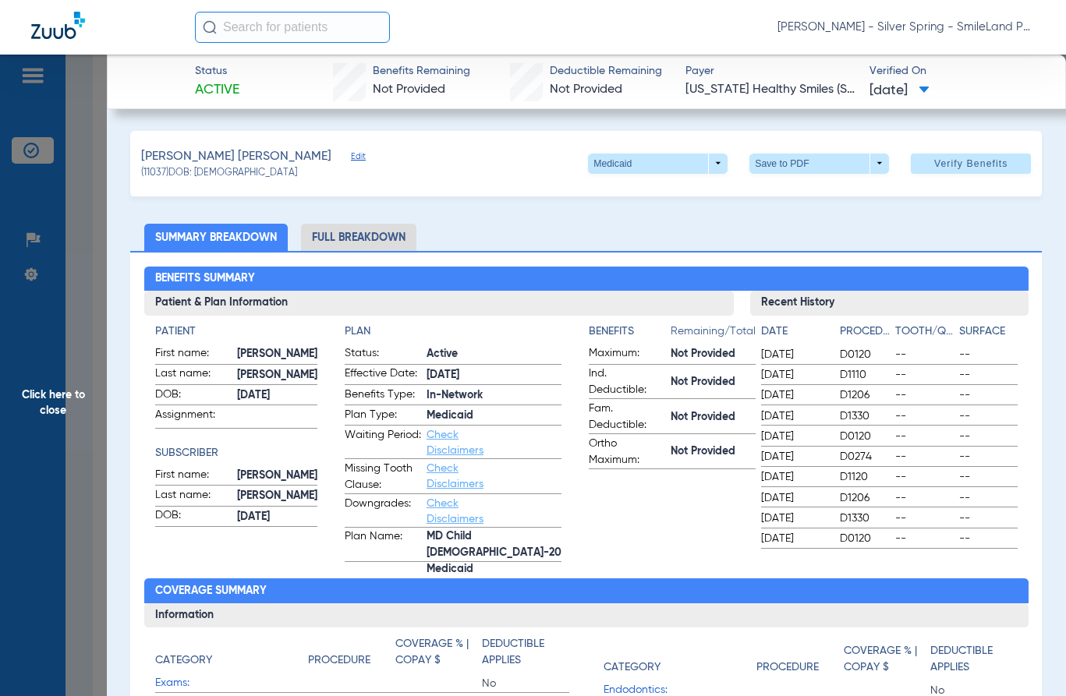
click at [87, 239] on span "Click here to close" at bounding box center [53, 403] width 107 height 696
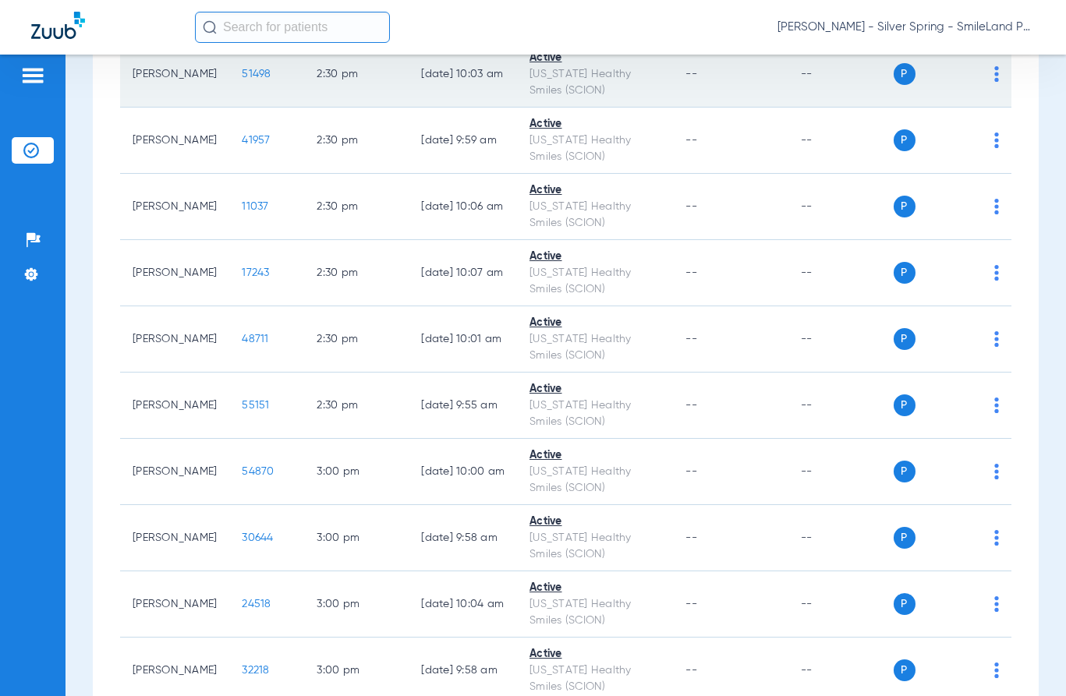
click at [248, 71] on span "51498" at bounding box center [256, 74] width 29 height 11
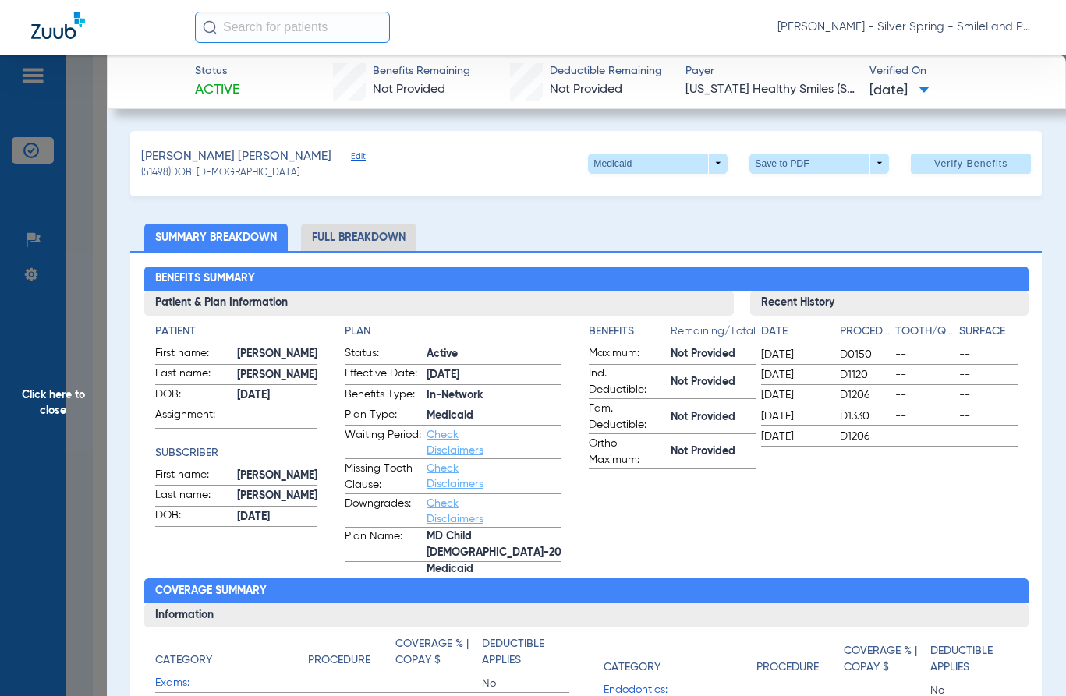
drag, startPoint x: 932, startPoint y: 267, endPoint x: 479, endPoint y: 363, distance: 462.9
click at [932, 267] on h2 "Benefits Summary" at bounding box center [586, 279] width 884 height 25
click at [86, 321] on span "Click here to close" at bounding box center [53, 403] width 107 height 696
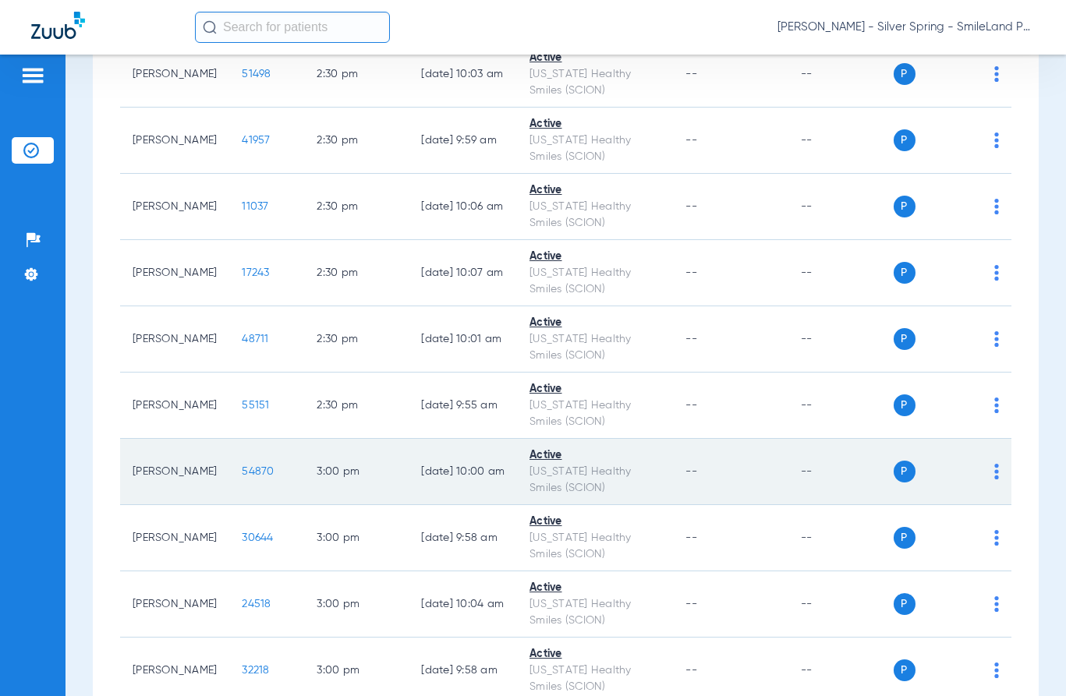
click at [956, 203] on span at bounding box center [967, 207] width 22 height 22
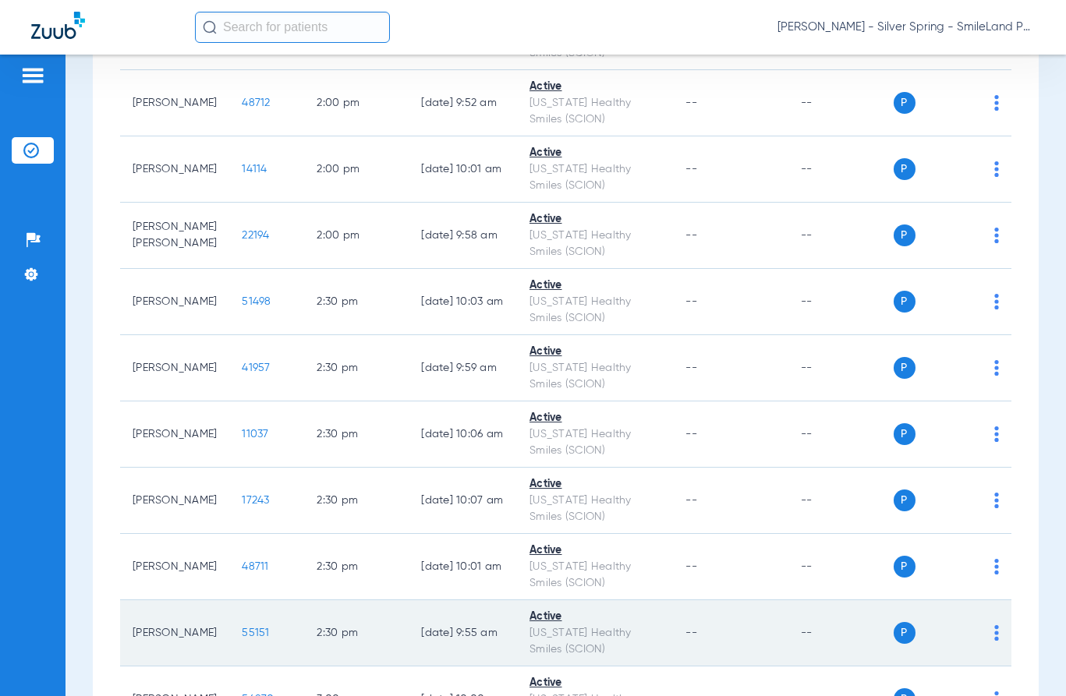
scroll to position [4444, 0]
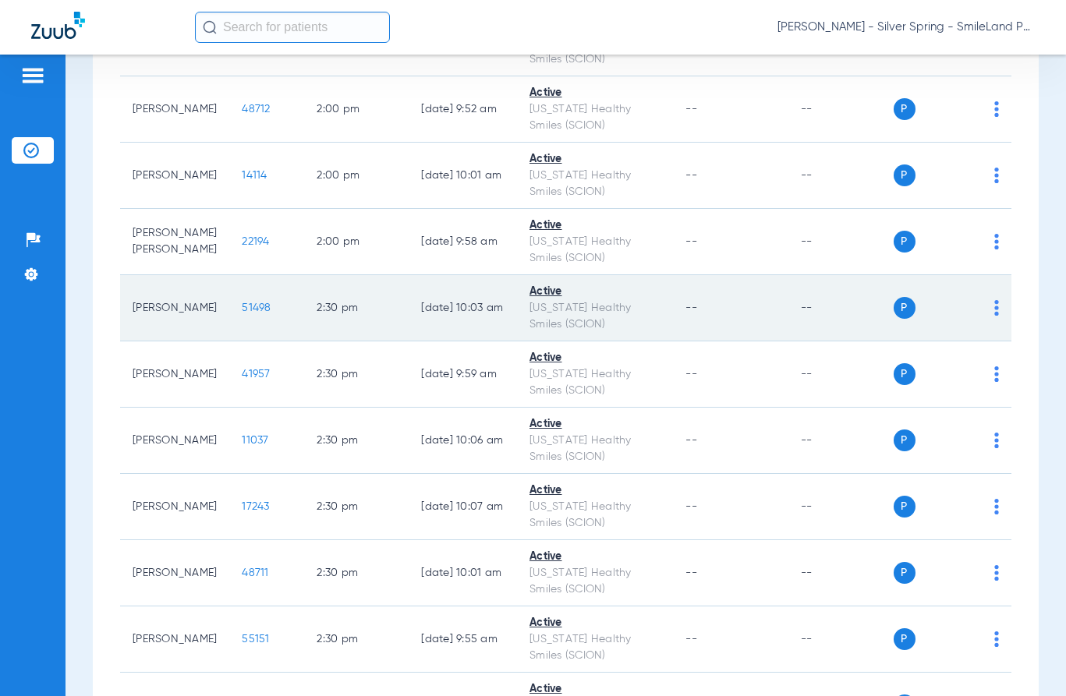
click at [248, 308] on span "51498" at bounding box center [256, 308] width 29 height 11
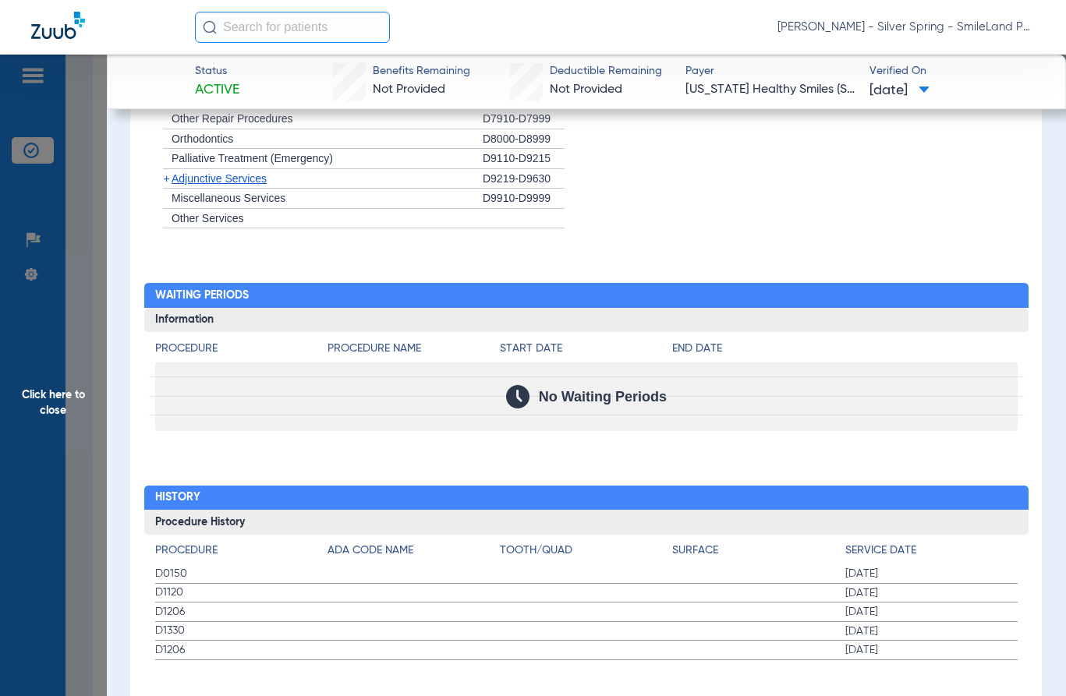
scroll to position [1392, 0]
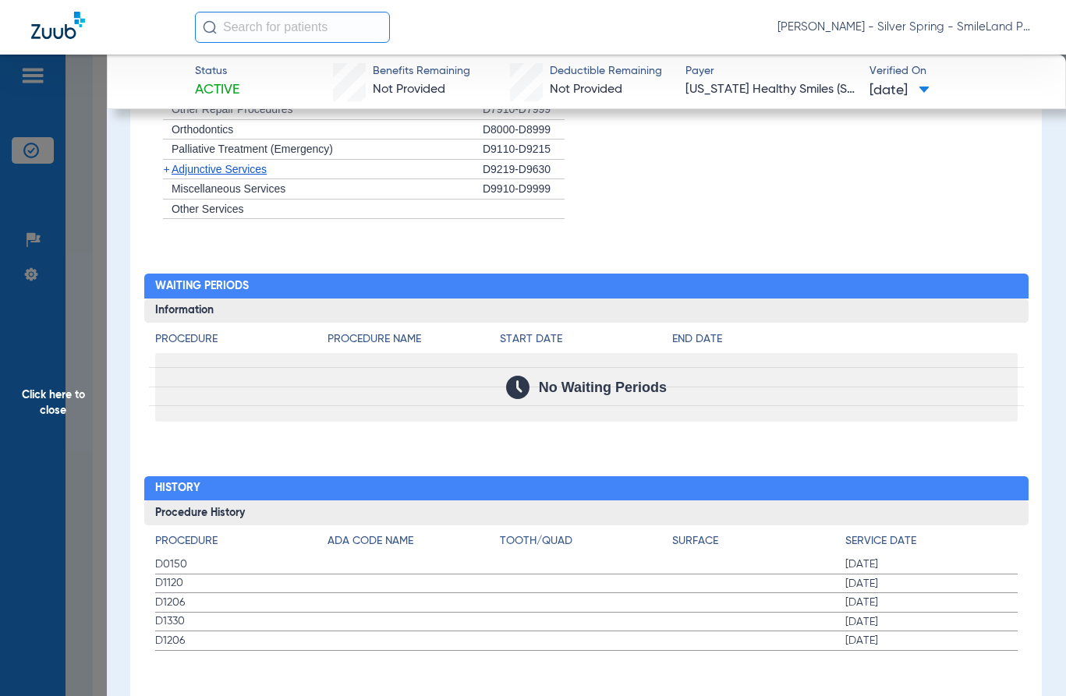
click at [85, 338] on span "Click here to close" at bounding box center [53, 403] width 107 height 696
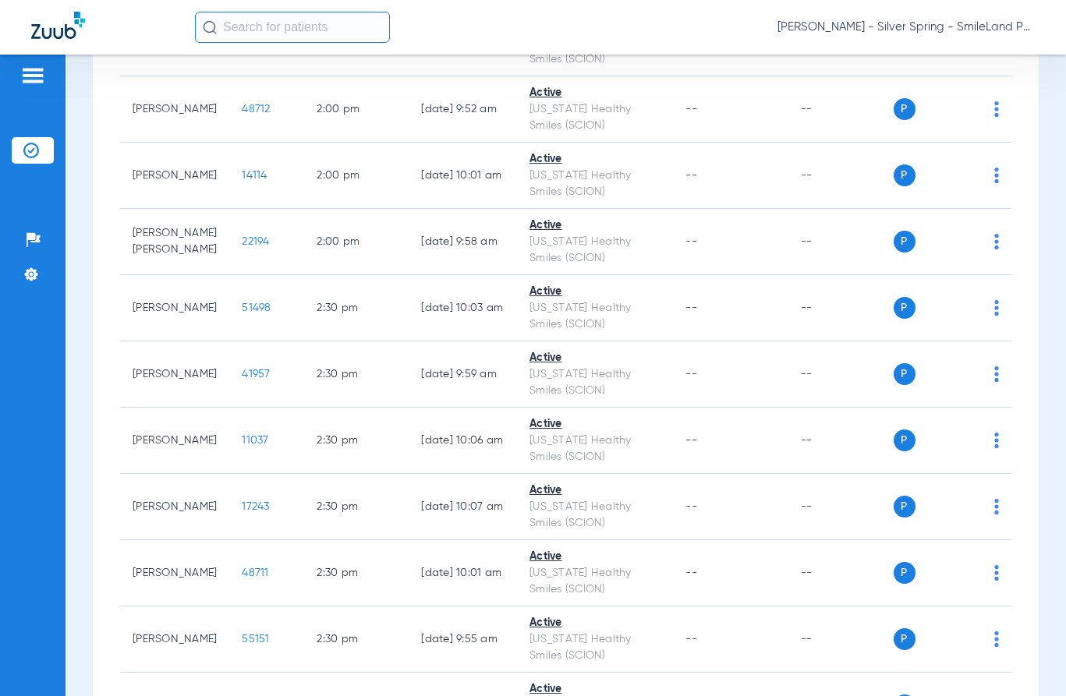
scroll to position [0, 0]
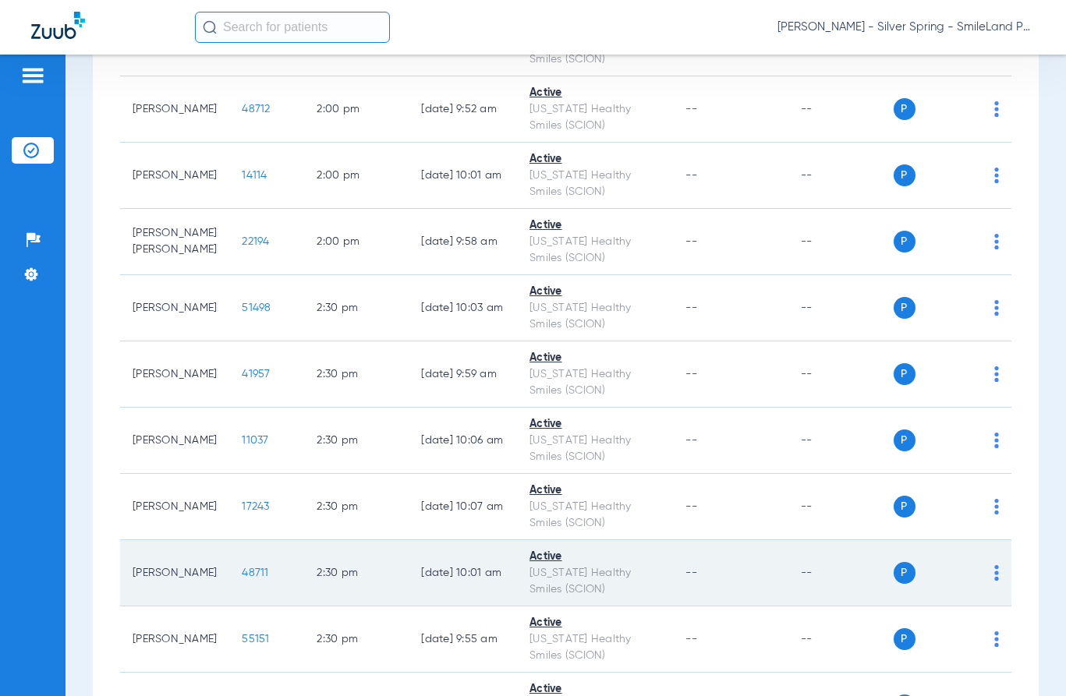
click at [242, 572] on span "48711" at bounding box center [255, 573] width 27 height 11
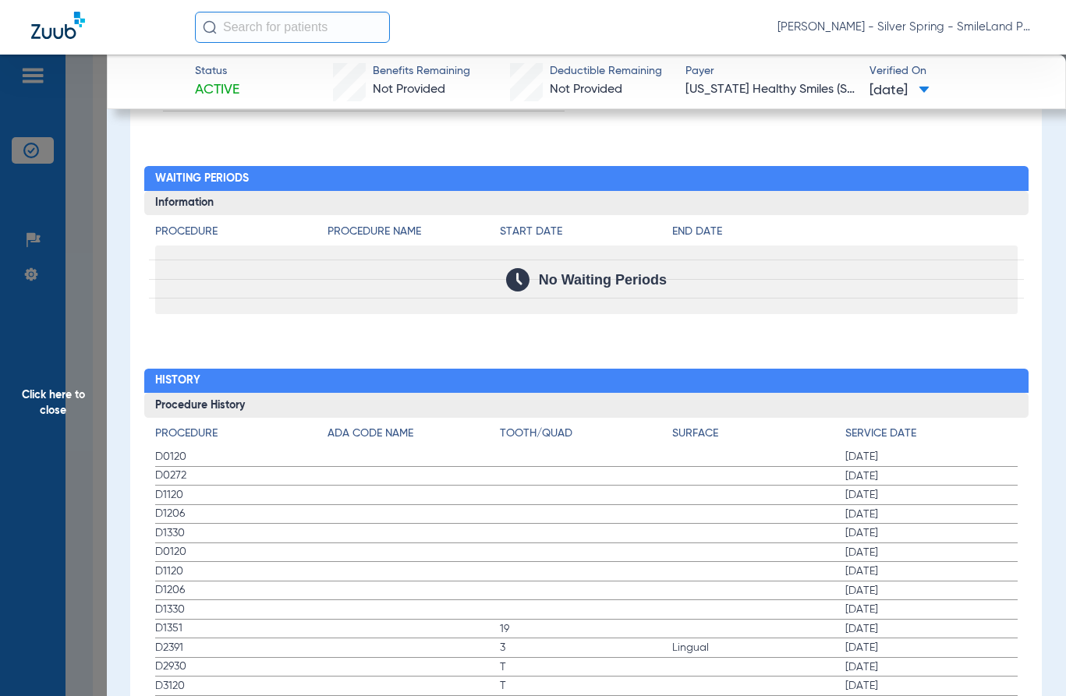
scroll to position [1733, 0]
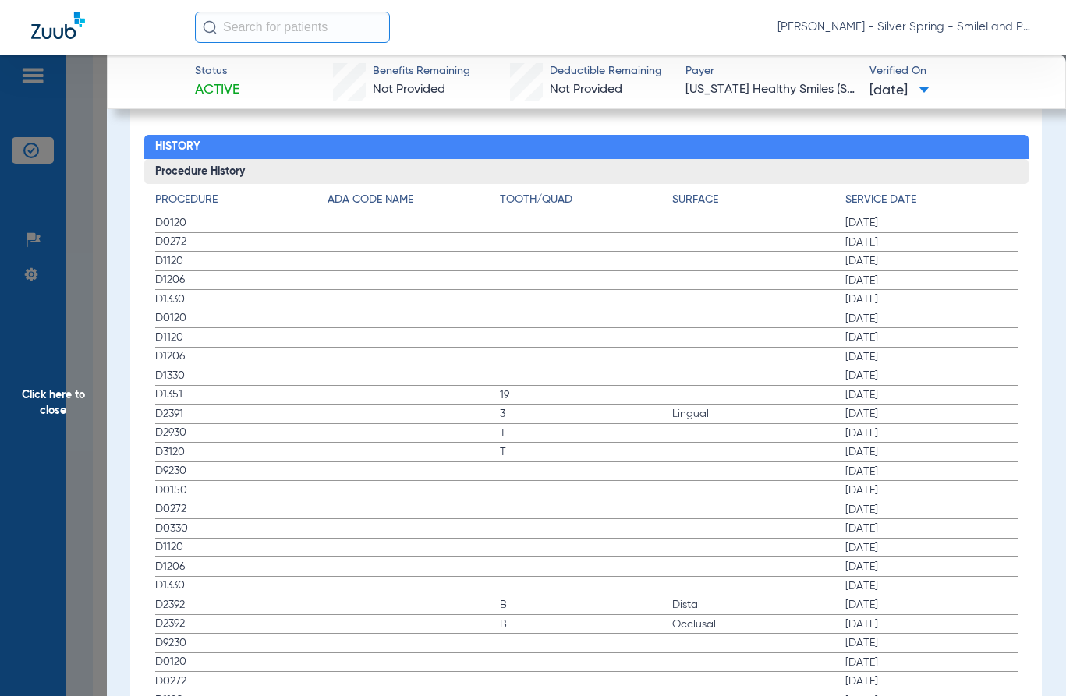
drag, startPoint x: 949, startPoint y: 232, endPoint x: 167, endPoint y: 346, distance: 790.2
click at [949, 235] on span "[DATE]" at bounding box center [931, 243] width 172 height 16
click at [74, 322] on span "Click here to close" at bounding box center [53, 403] width 107 height 696
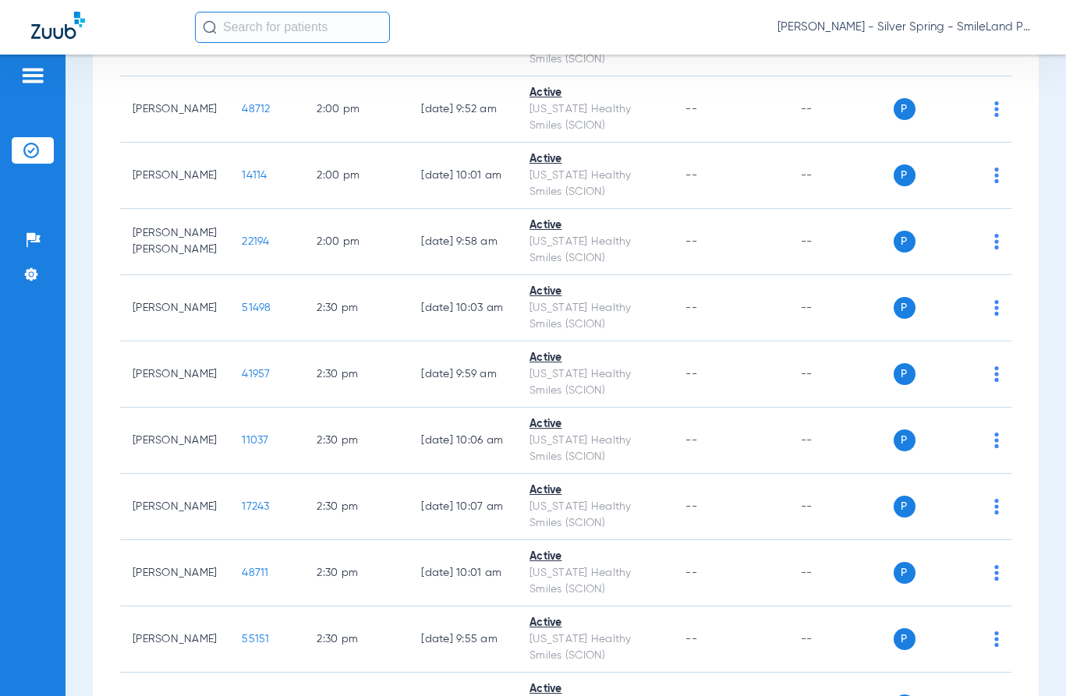
scroll to position [0, 0]
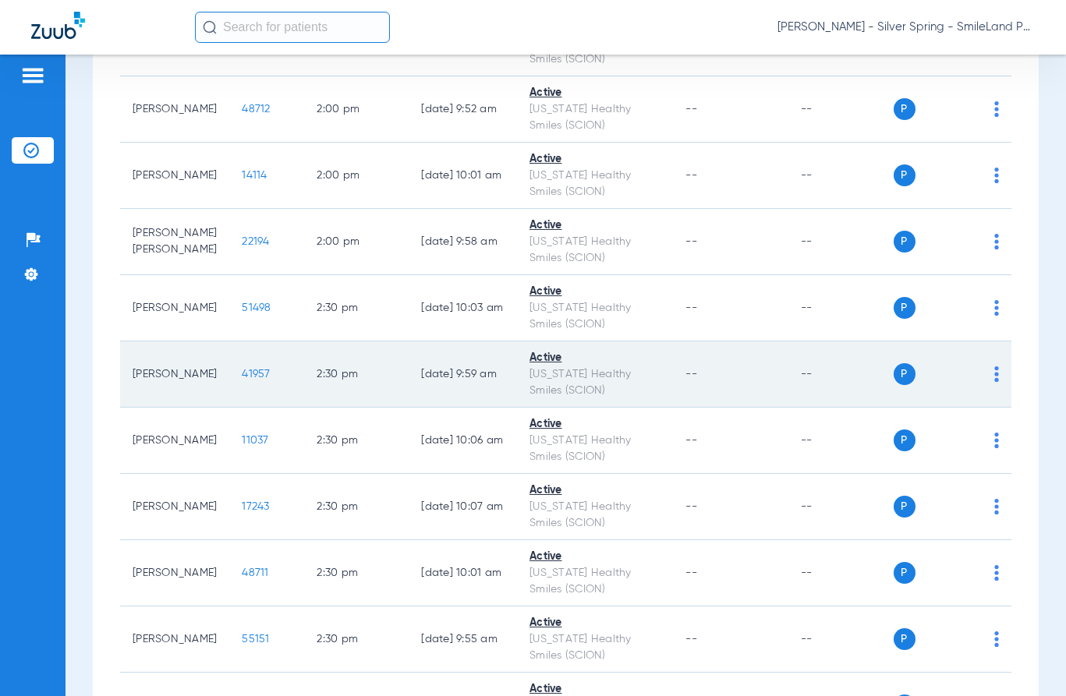
click at [242, 370] on span "41957" at bounding box center [256, 374] width 28 height 11
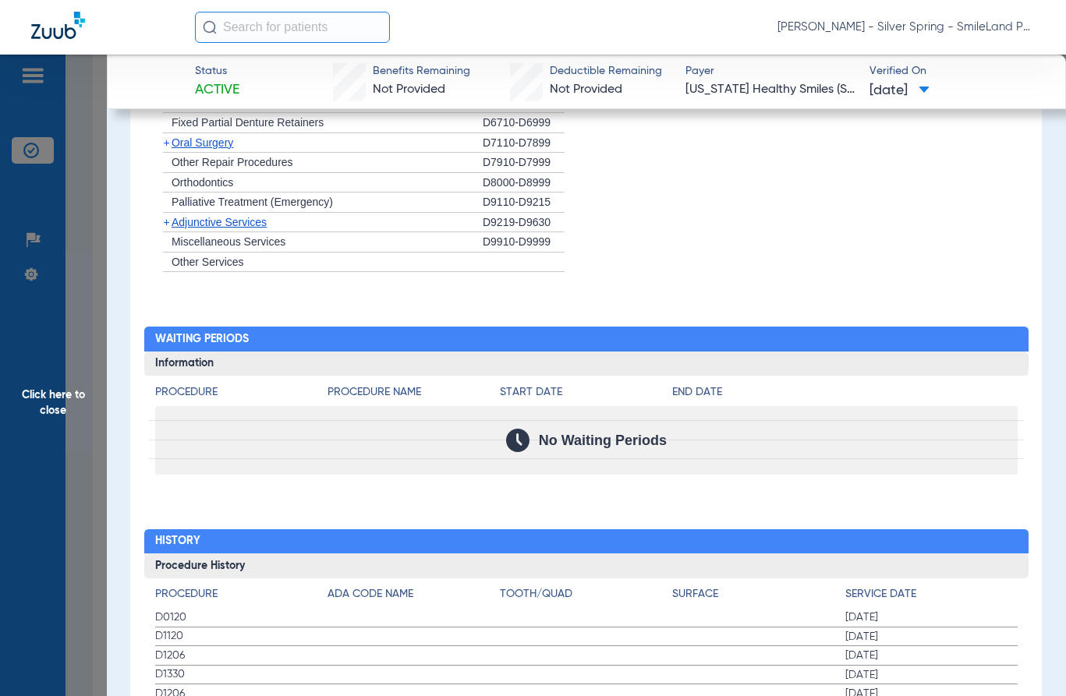
scroll to position [1678, 0]
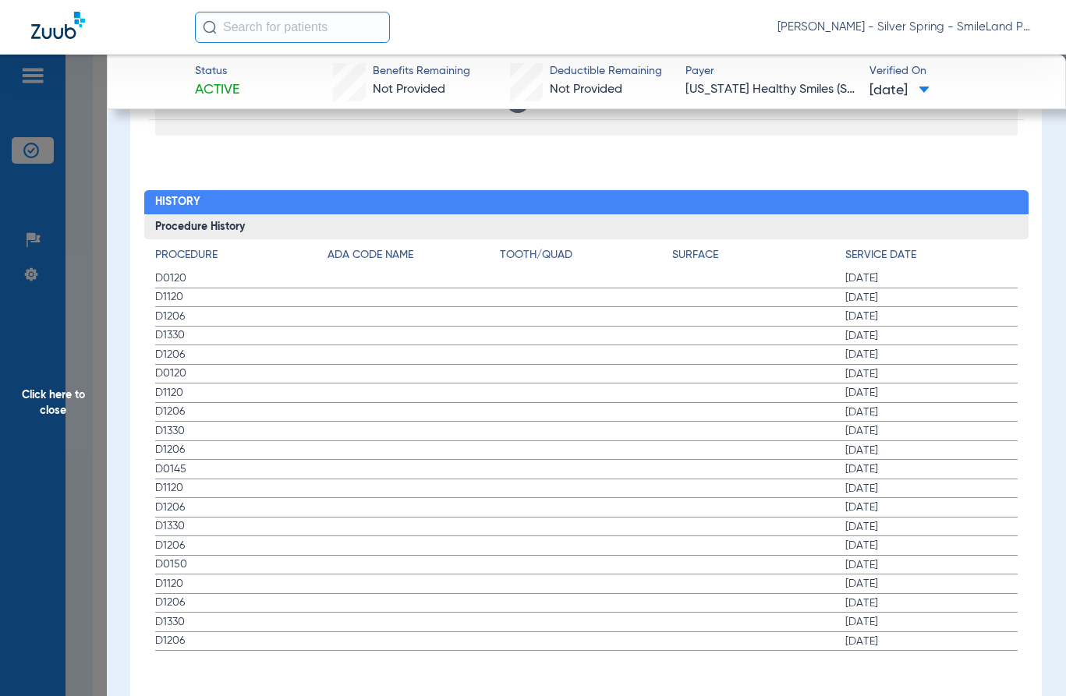
click at [960, 228] on h3 "Procedure History" at bounding box center [586, 226] width 884 height 25
click at [91, 401] on span "Click here to close" at bounding box center [53, 403] width 107 height 696
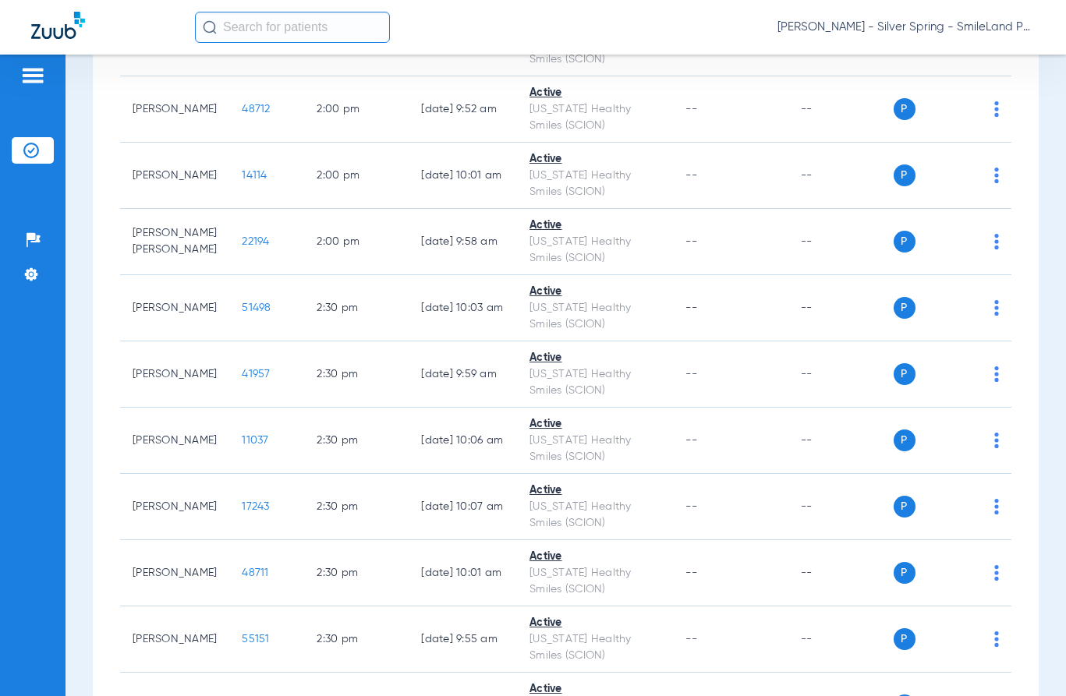
scroll to position [0, 0]
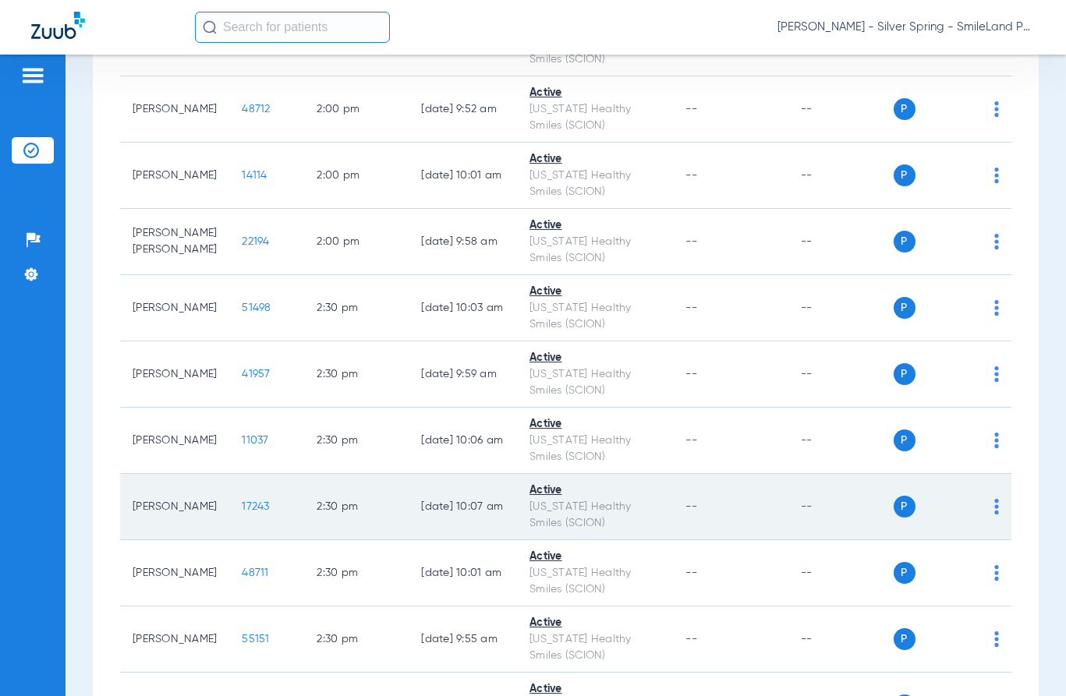
click at [242, 509] on span "17243" at bounding box center [255, 506] width 27 height 11
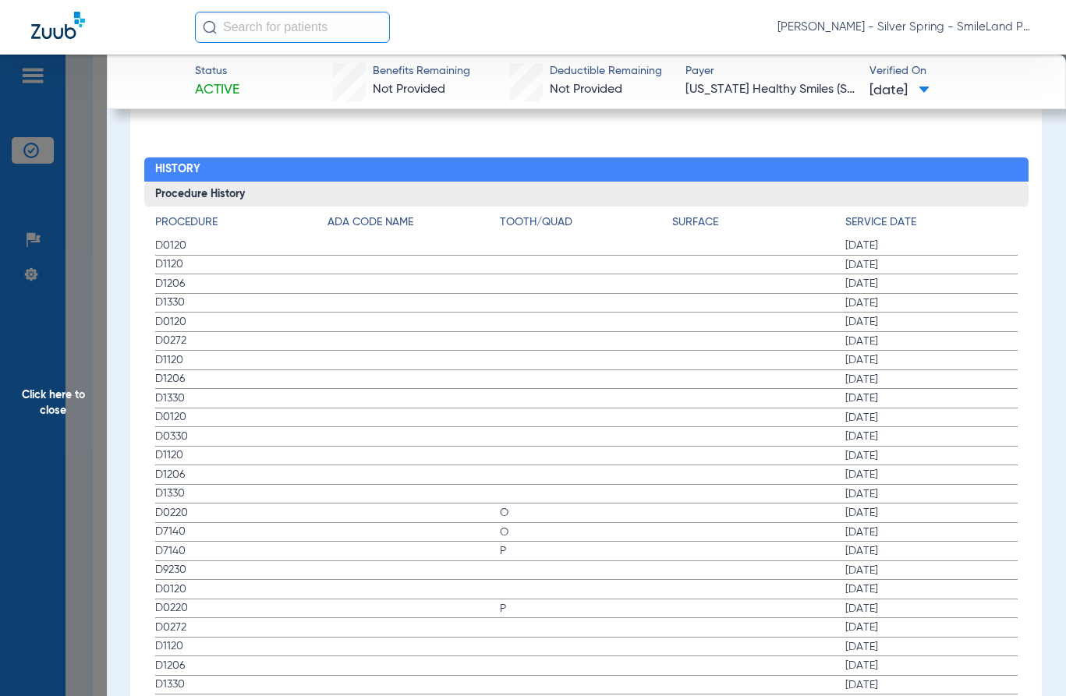
scroll to position [1793, 0]
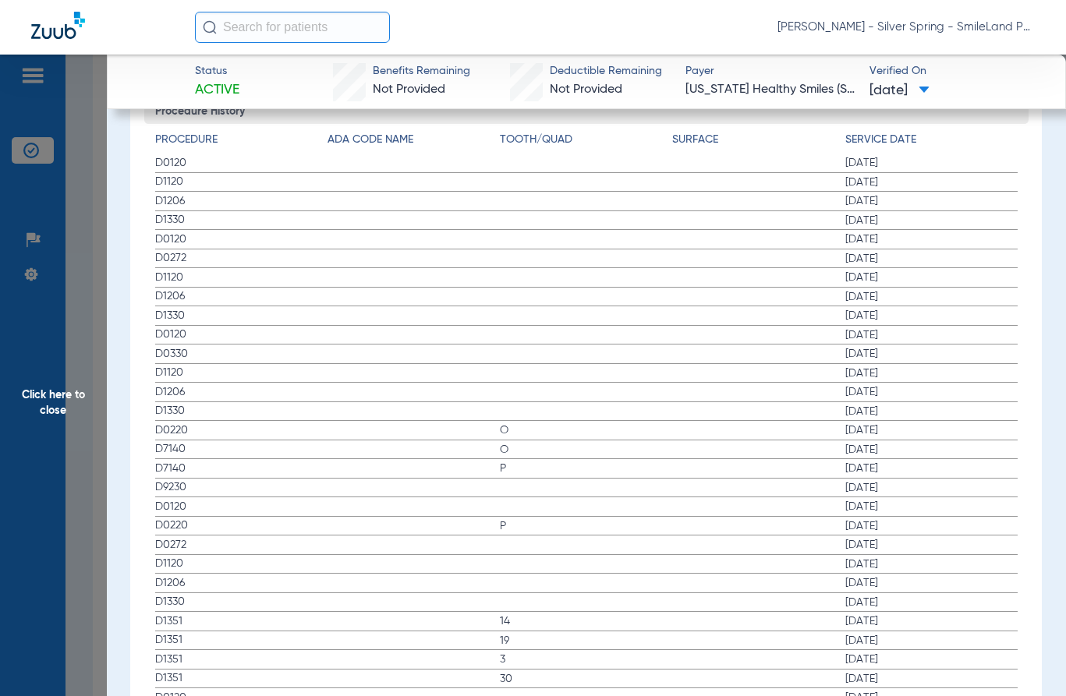
click at [981, 240] on span "08/17/2024" at bounding box center [931, 240] width 172 height 16
click at [96, 307] on span "Click here to close" at bounding box center [53, 403] width 107 height 696
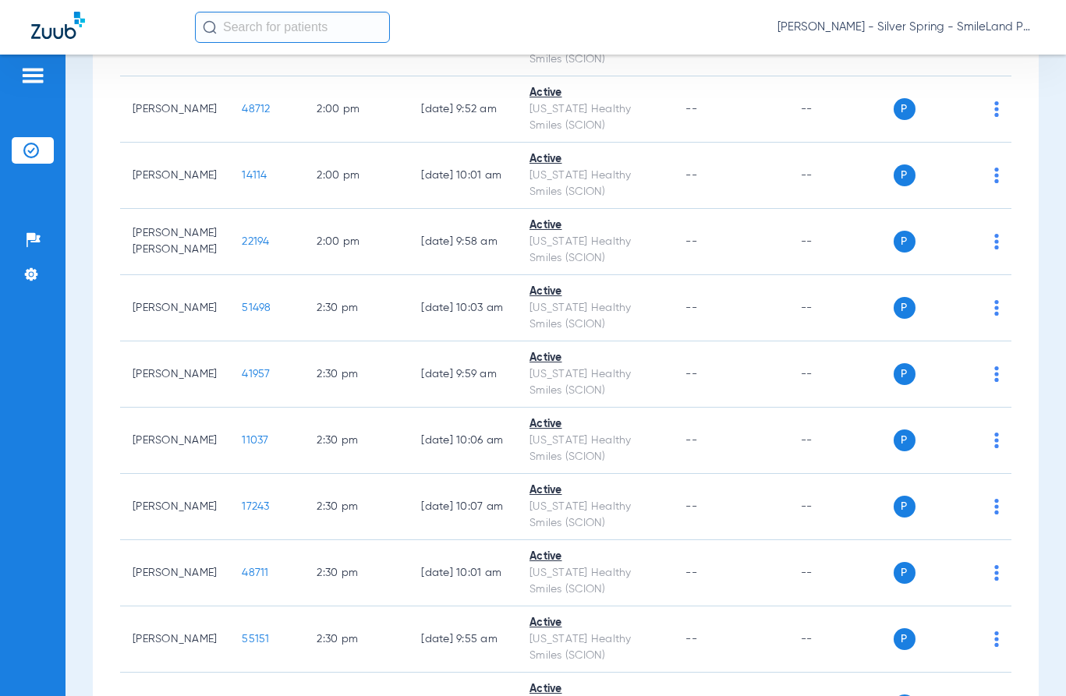
scroll to position [0, 0]
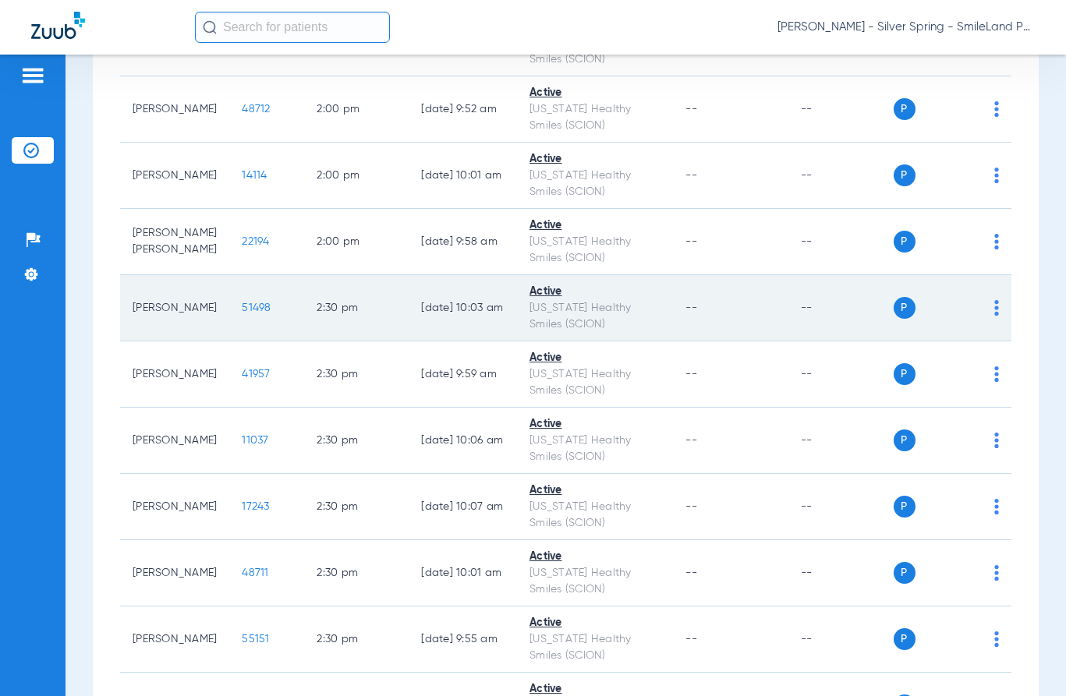
click at [242, 310] on span "51498" at bounding box center [256, 308] width 29 height 11
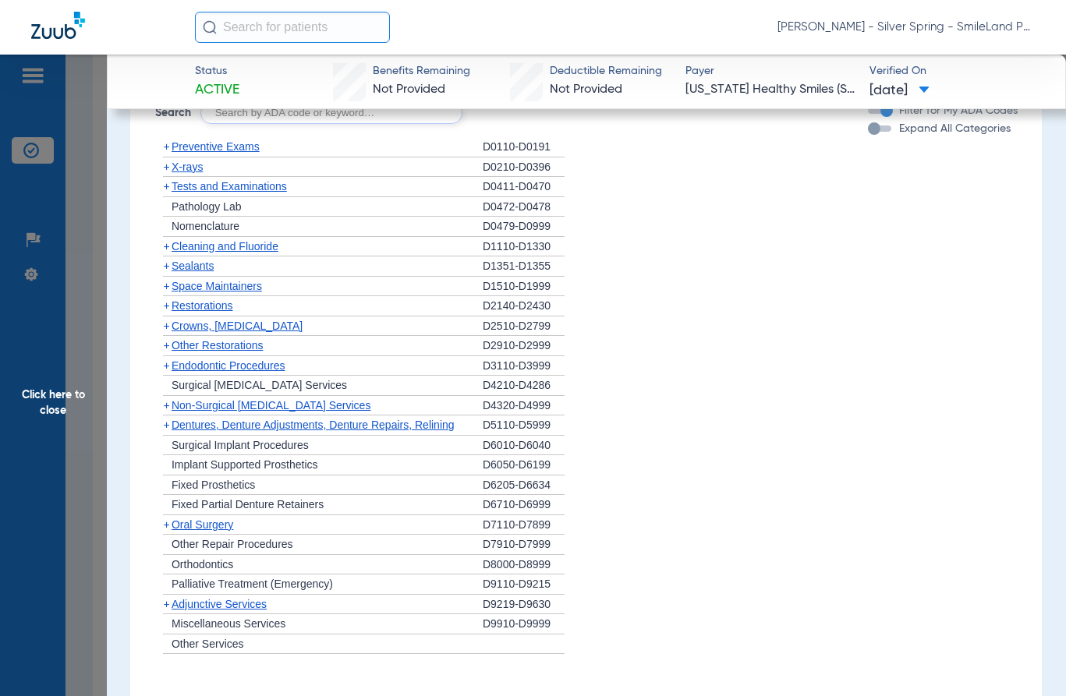
scroll to position [1392, 0]
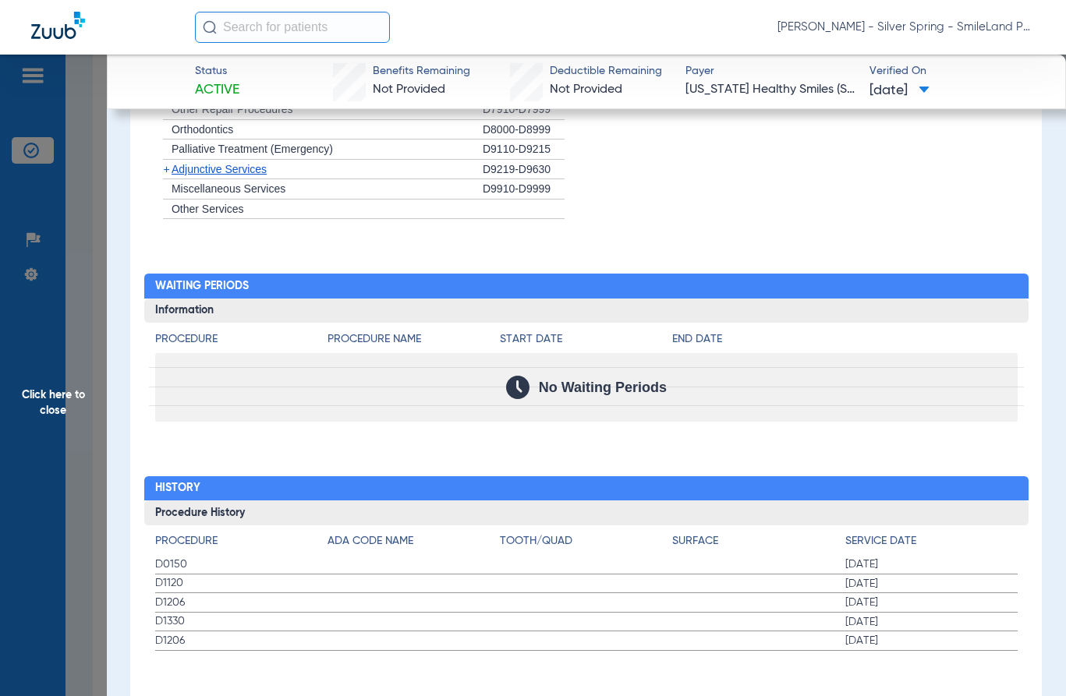
click at [949, 187] on li "+ Miscellaneous Services D9910-D9999" at bounding box center [586, 189] width 862 height 20
drag, startPoint x: 107, startPoint y: 299, endPoint x: 203, endPoint y: 442, distance: 172.6
click at [57, 363] on span "Click here to close" at bounding box center [53, 403] width 107 height 696
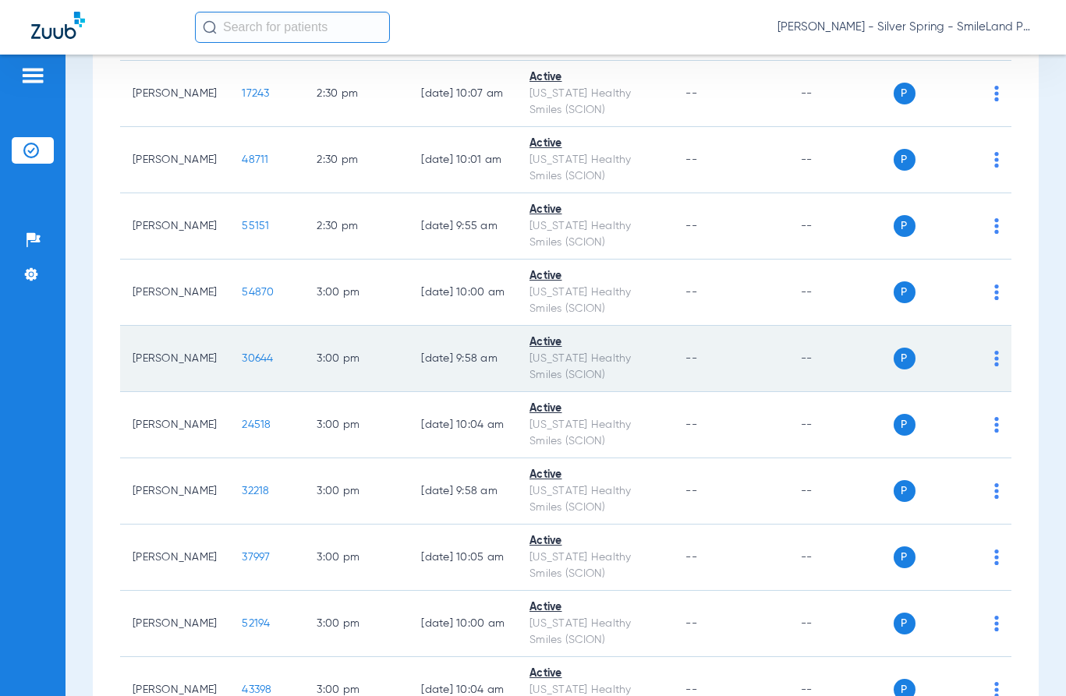
scroll to position [4912, 0]
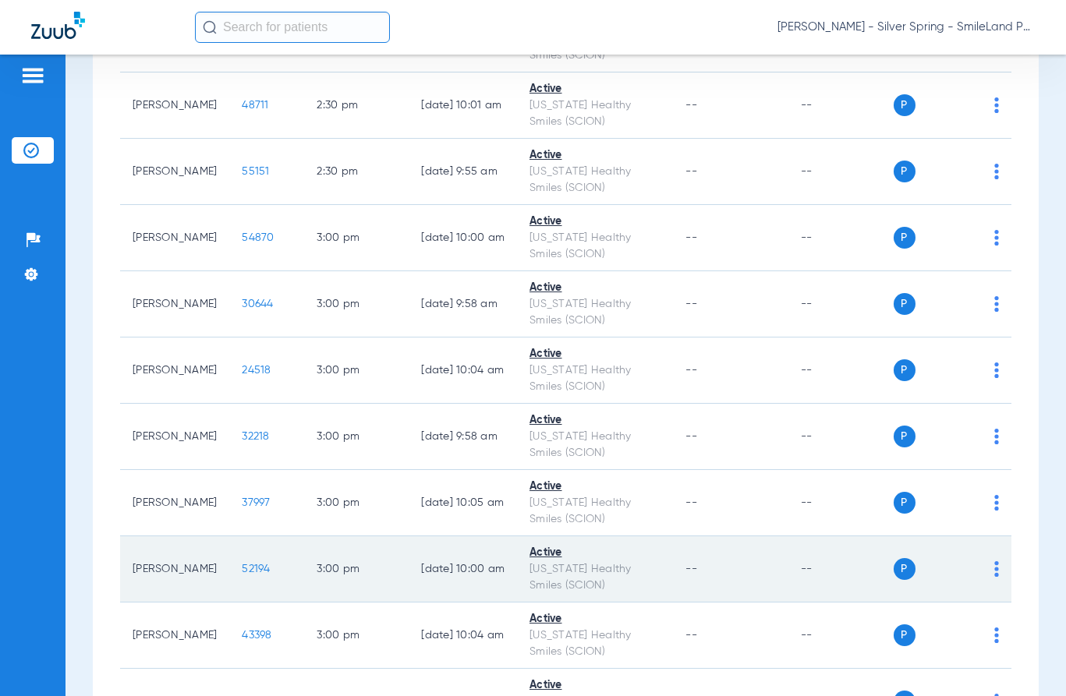
click at [242, 573] on span "52194" at bounding box center [256, 569] width 28 height 11
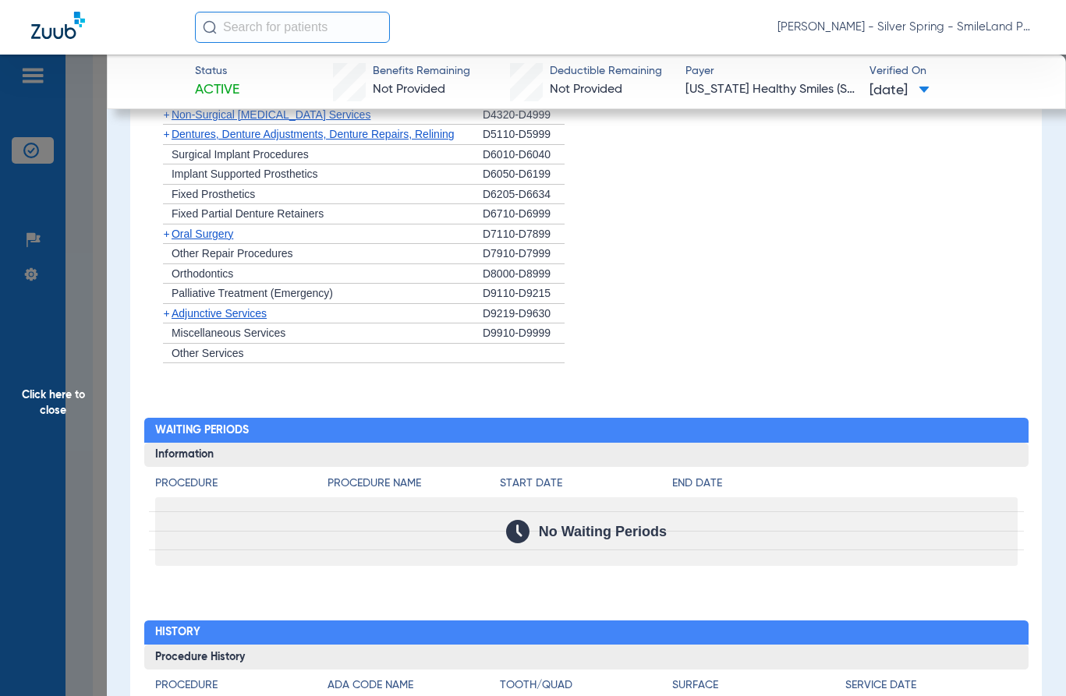
scroll to position [1506, 0]
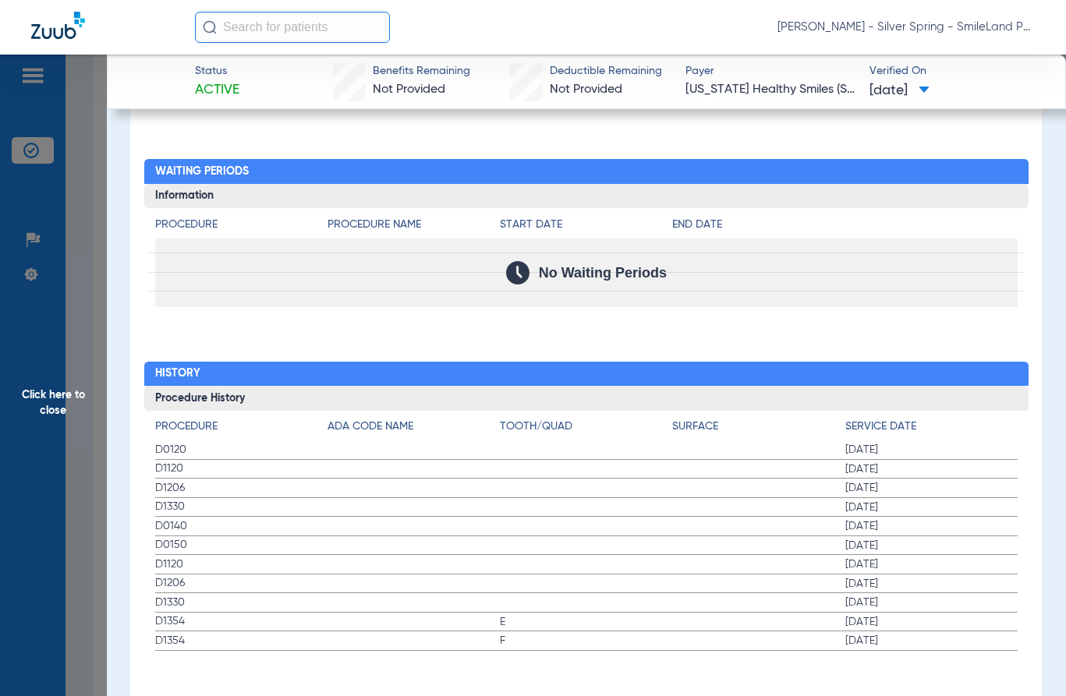
drag, startPoint x: 1007, startPoint y: 292, endPoint x: 30, endPoint y: 447, distance: 989.1
click at [1007, 292] on div at bounding box center [586, 273] width 875 height 69
drag, startPoint x: 21, startPoint y: 420, endPoint x: 58, endPoint y: 466, distance: 58.8
click at [34, 428] on span "Click here to close" at bounding box center [53, 403] width 107 height 696
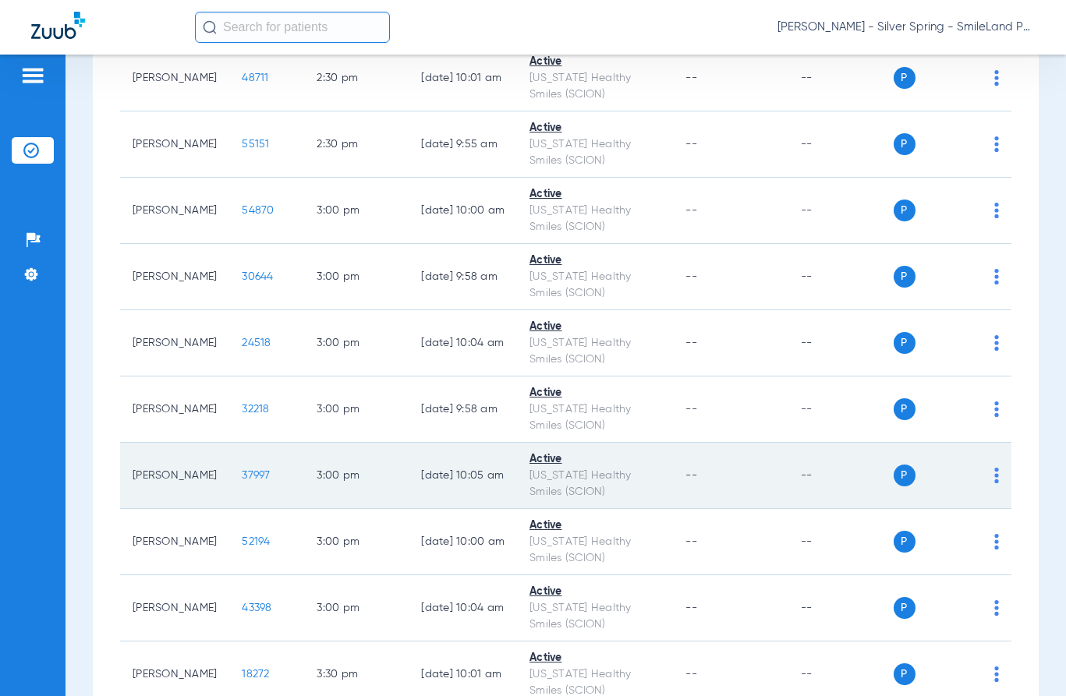
scroll to position [4912, 0]
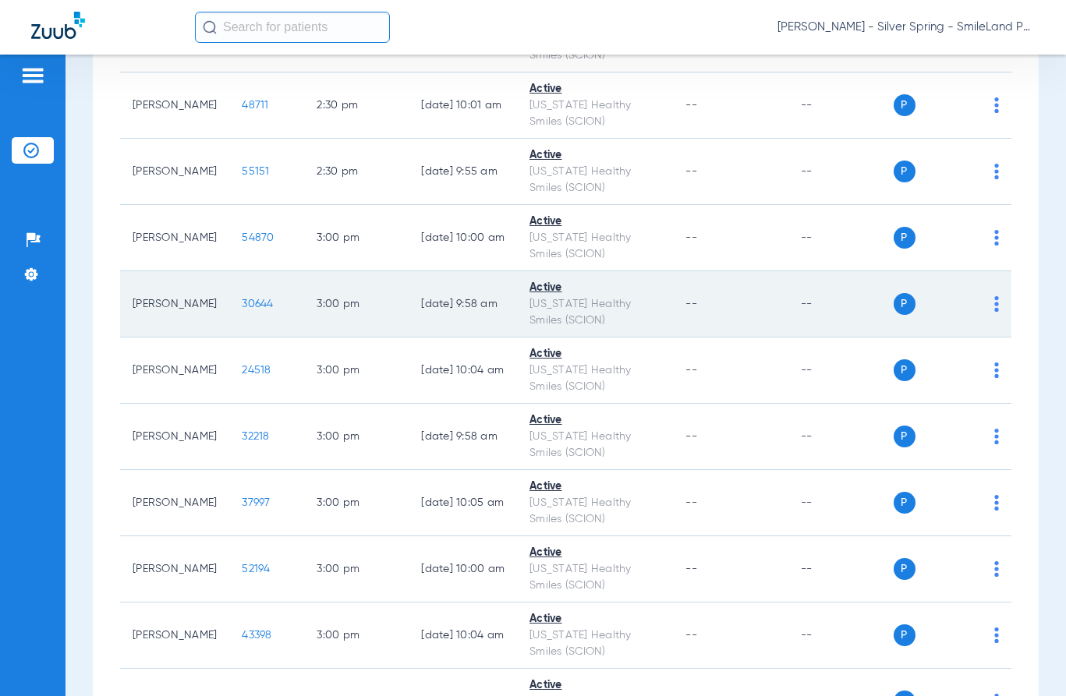
click at [242, 299] on span "30644" at bounding box center [257, 304] width 31 height 11
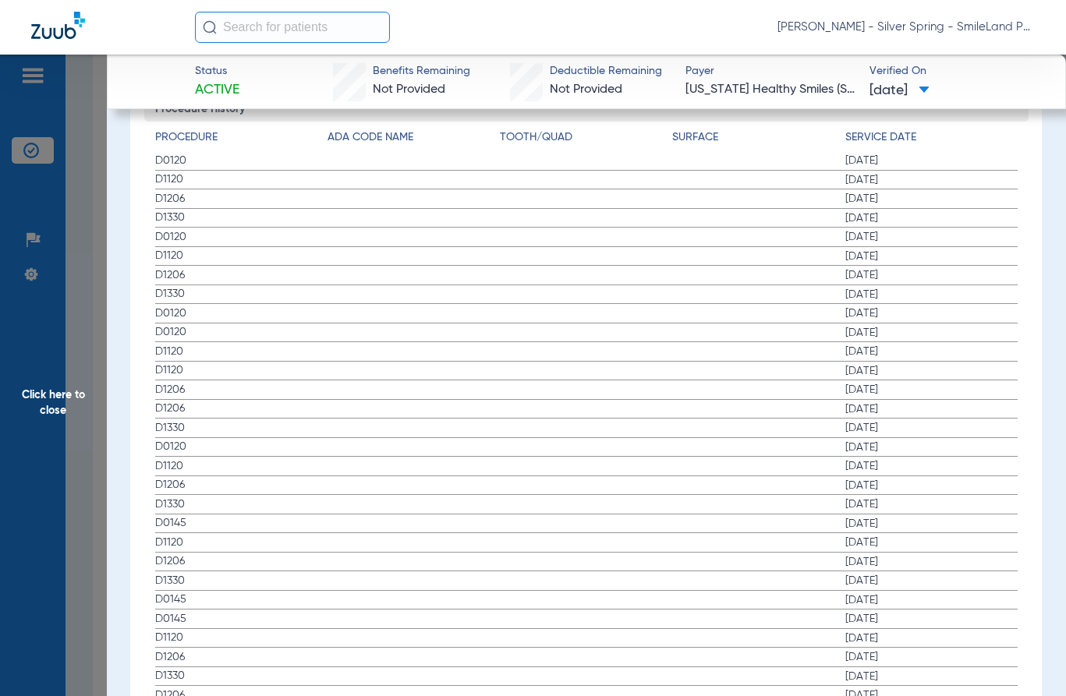
scroll to position [1789, 0]
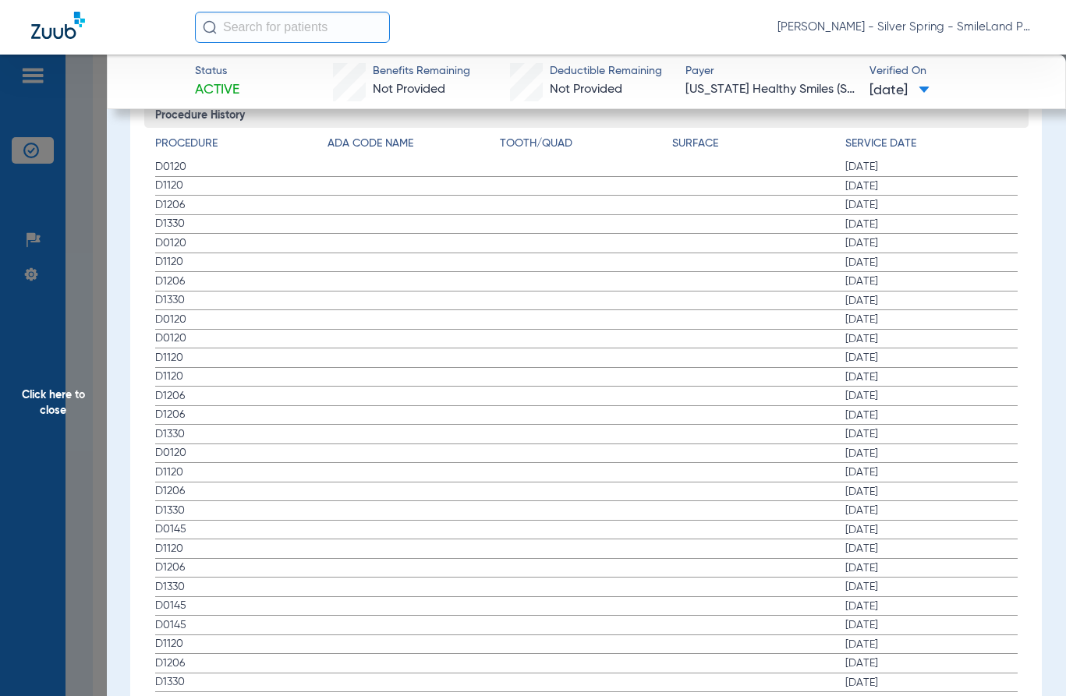
click at [968, 253] on label "D1120 07/24/2024" at bounding box center [586, 262] width 862 height 19
click at [68, 377] on span "Click here to close" at bounding box center [53, 403] width 107 height 696
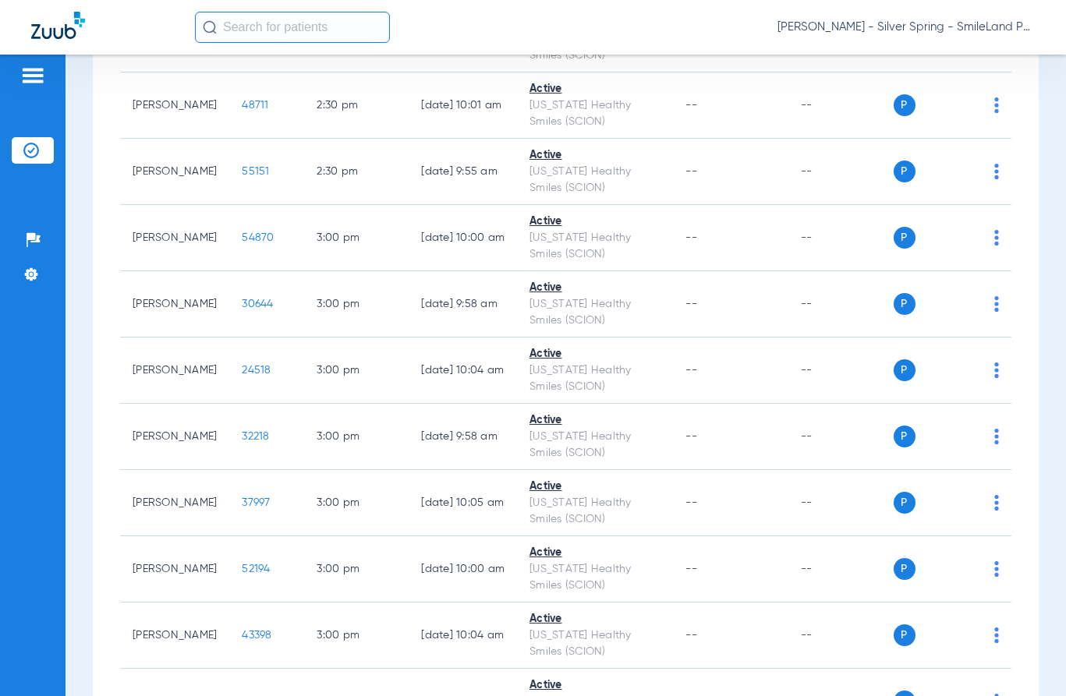
scroll to position [0, 0]
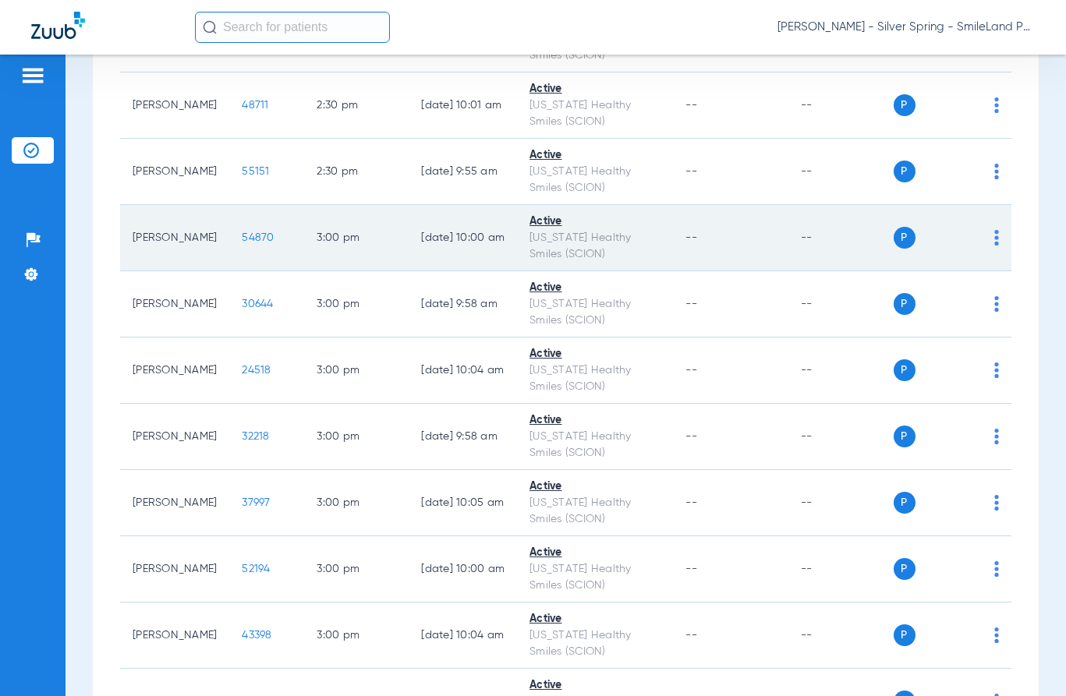
click at [242, 242] on span "54870" at bounding box center [258, 237] width 32 height 11
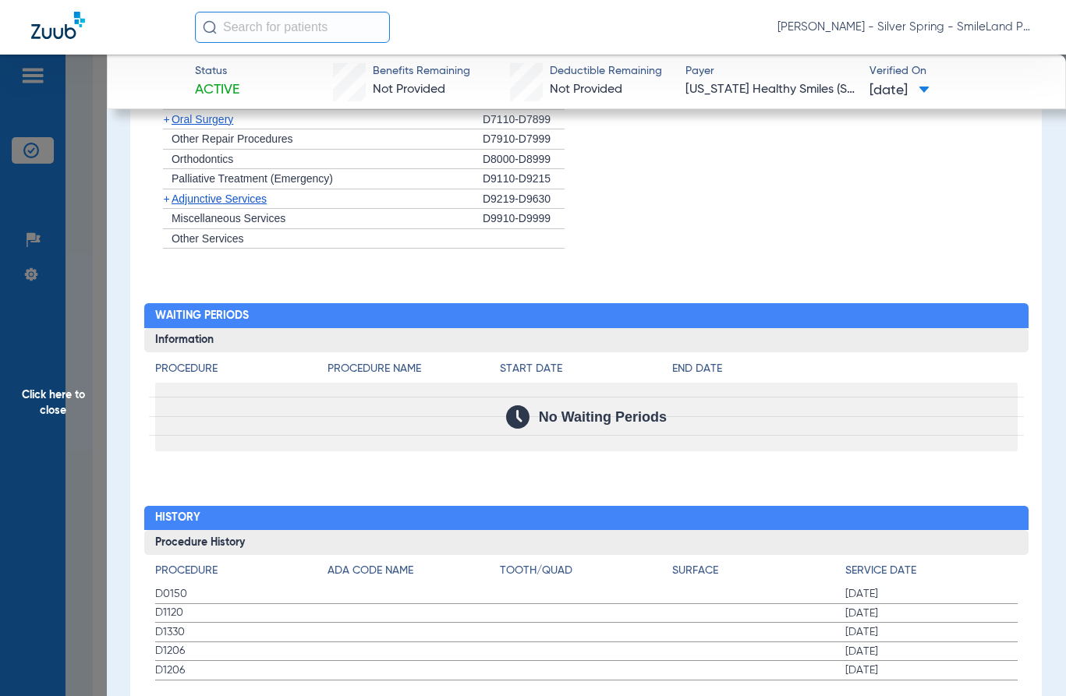
scroll to position [1392, 0]
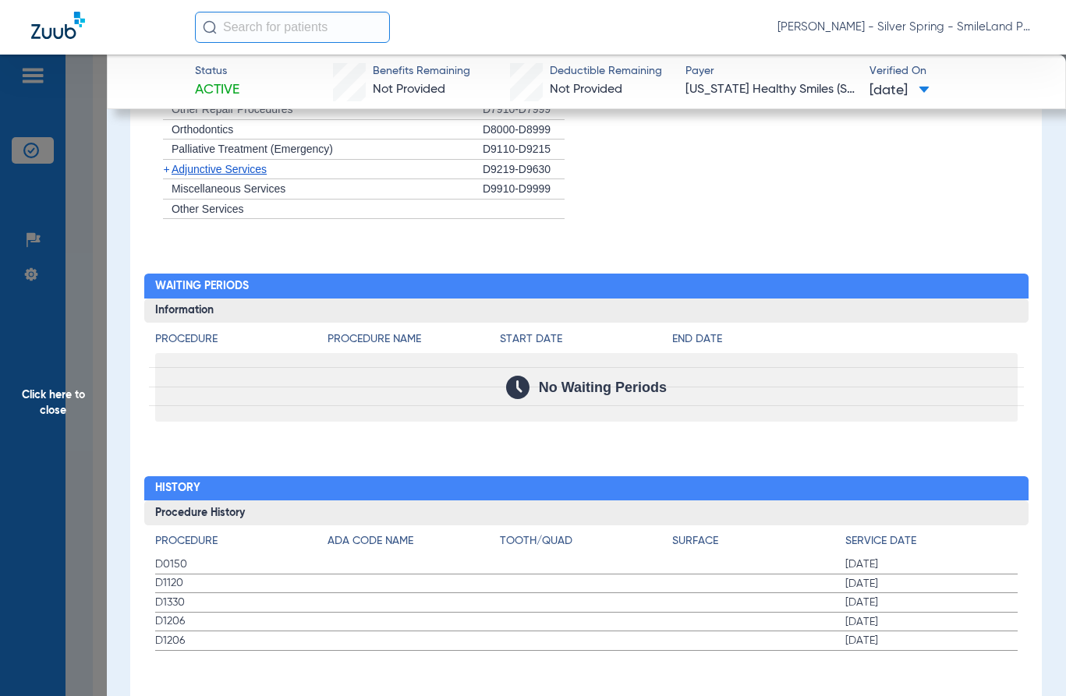
click at [964, 16] on div "[PERSON_NAME] - Silver Spring - SmileLand PD" at bounding box center [615, 27] width 840 height 31
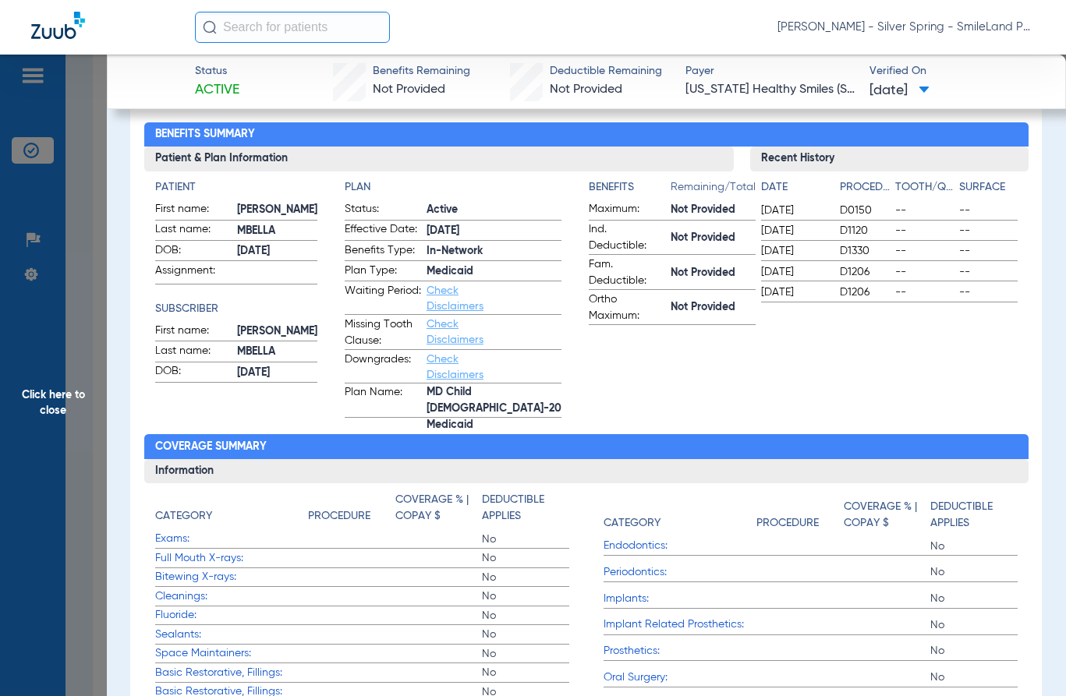
scroll to position [0, 0]
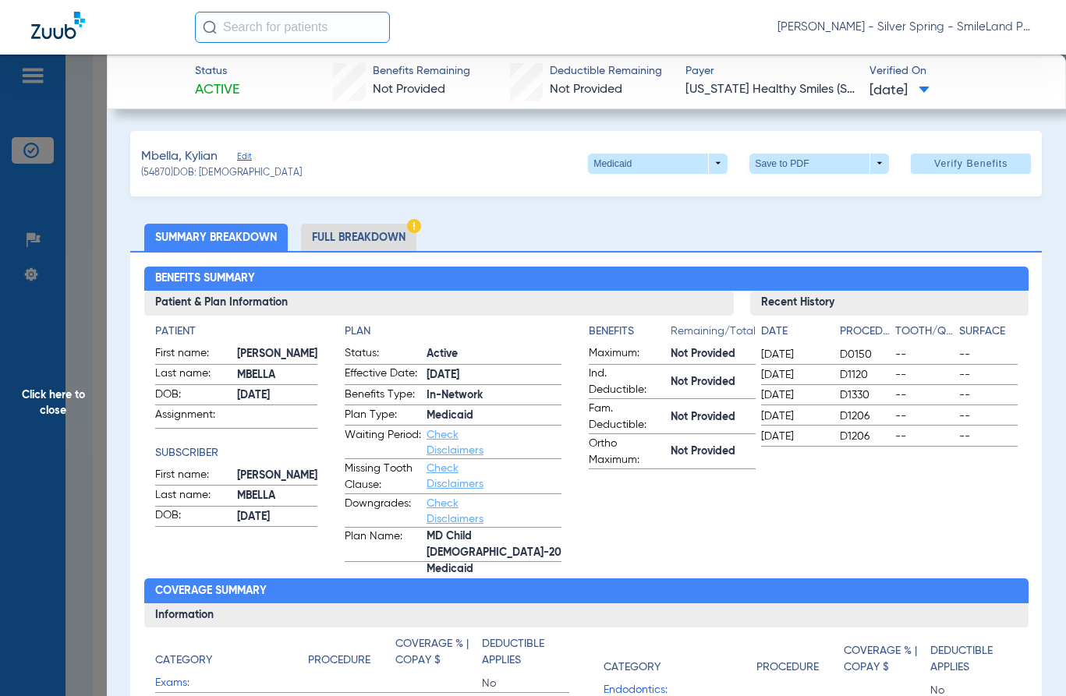
drag, startPoint x: 61, startPoint y: 299, endPoint x: 175, endPoint y: 226, distance: 136.0
click at [63, 306] on span "Click here to close" at bounding box center [53, 403] width 107 height 696
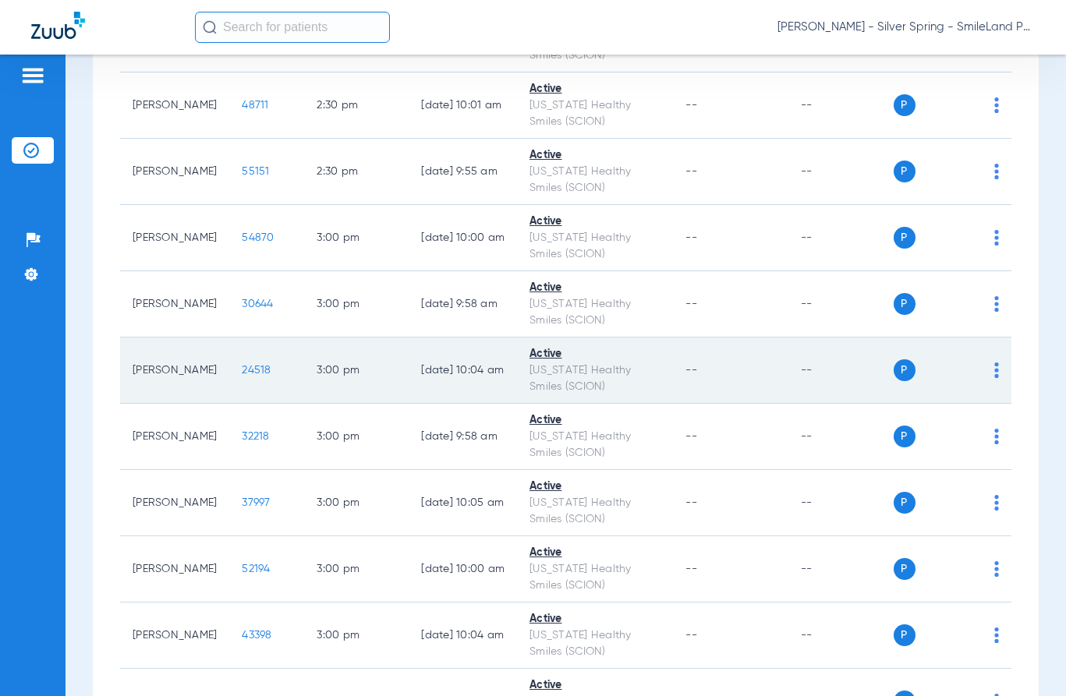
click at [229, 377] on td "24518" at bounding box center [266, 371] width 75 height 66
click at [242, 367] on span "24518" at bounding box center [256, 370] width 29 height 11
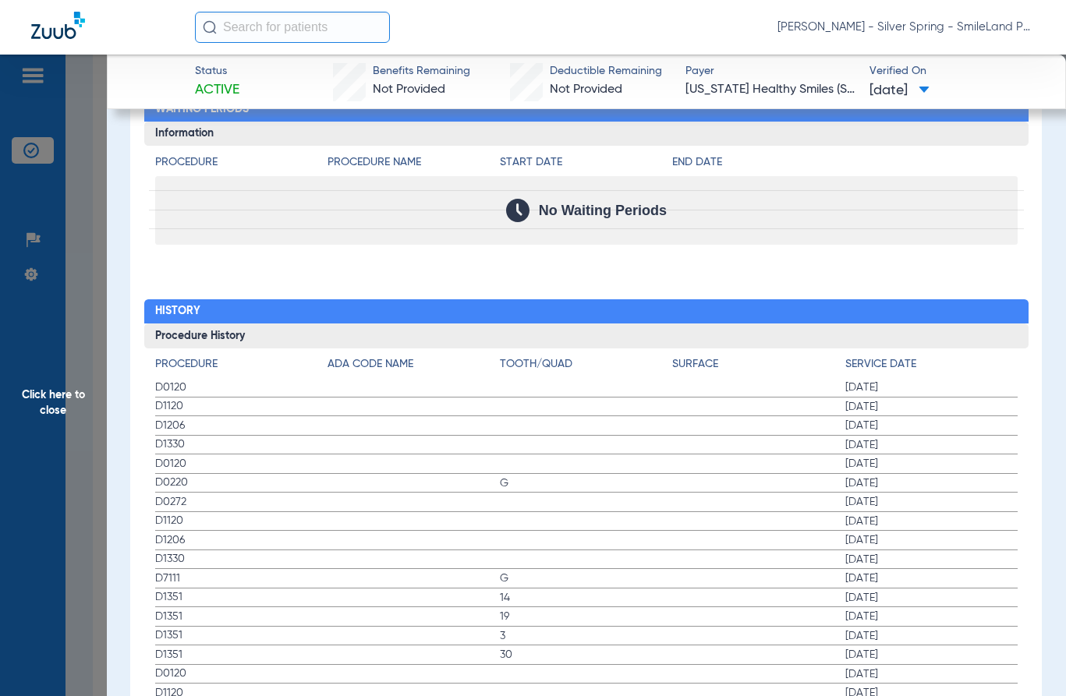
scroll to position [1594, 0]
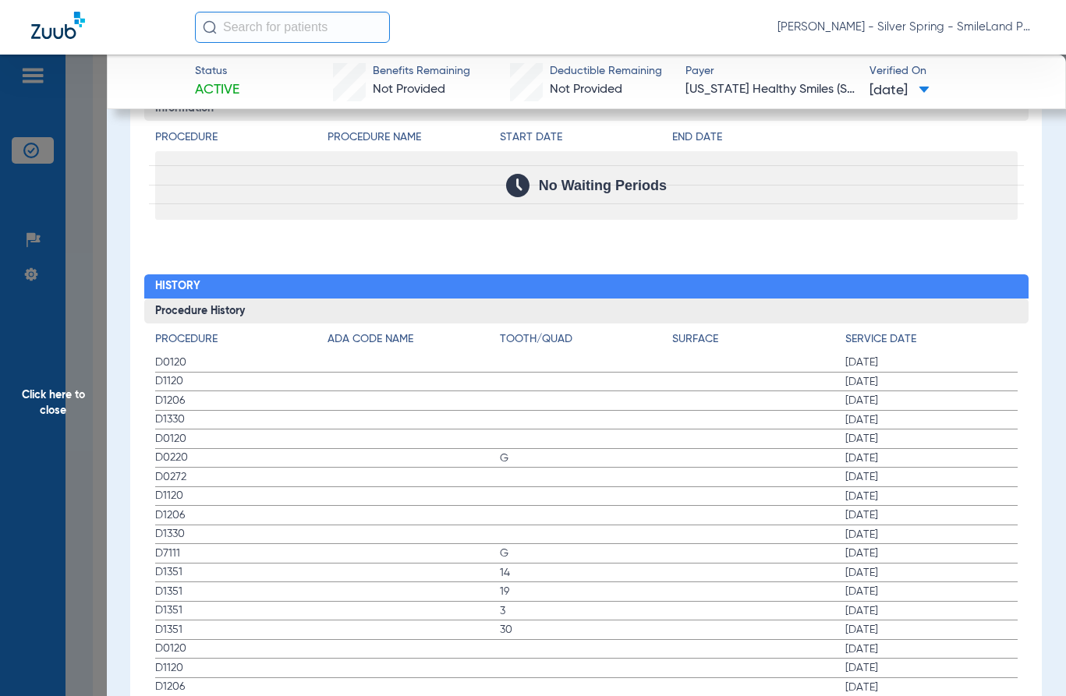
click at [965, 254] on div "Procedure Benefits Disclaimers The Service History displayed above is the last …" at bounding box center [585, 638] width 911 height 2662
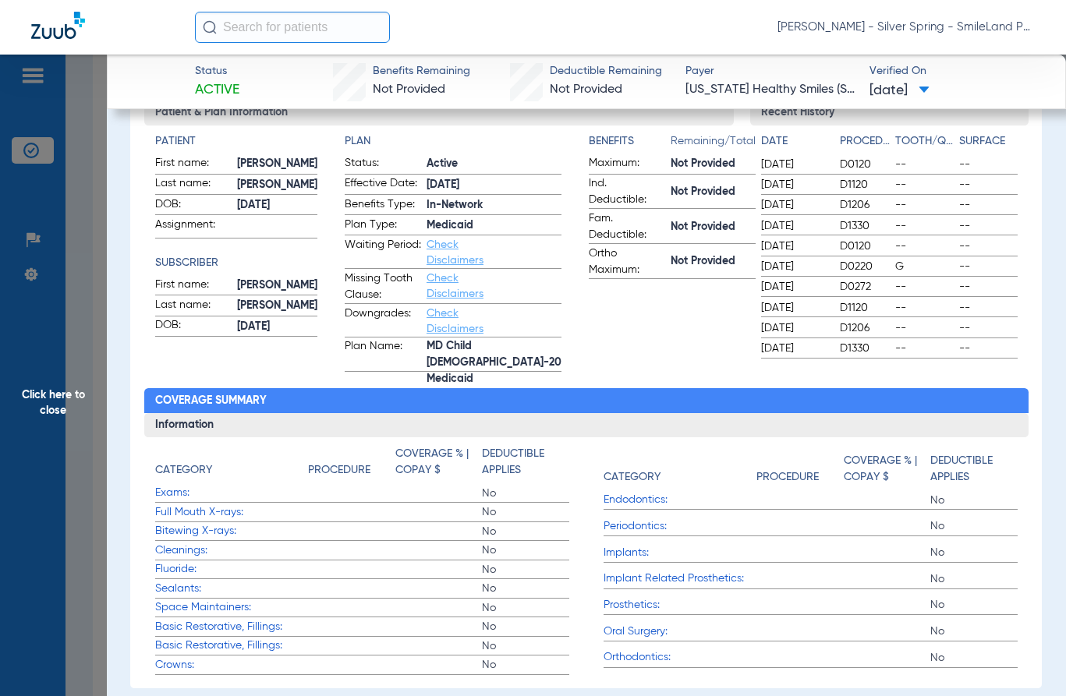
scroll to position [0, 0]
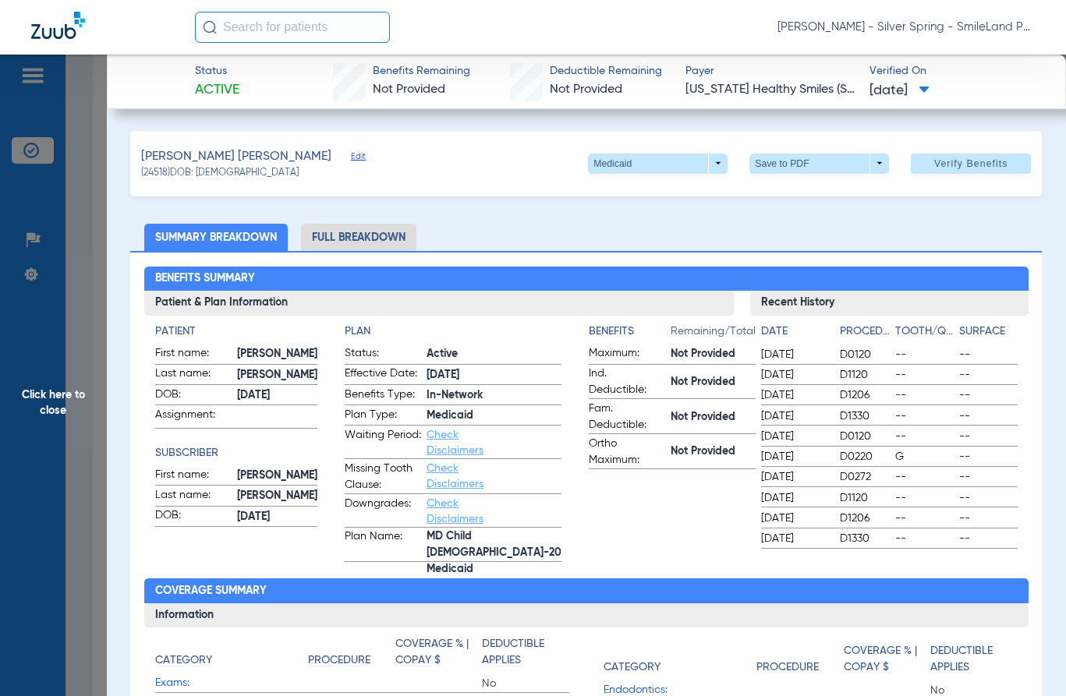
click at [100, 164] on span "Click here to close" at bounding box center [53, 403] width 107 height 696
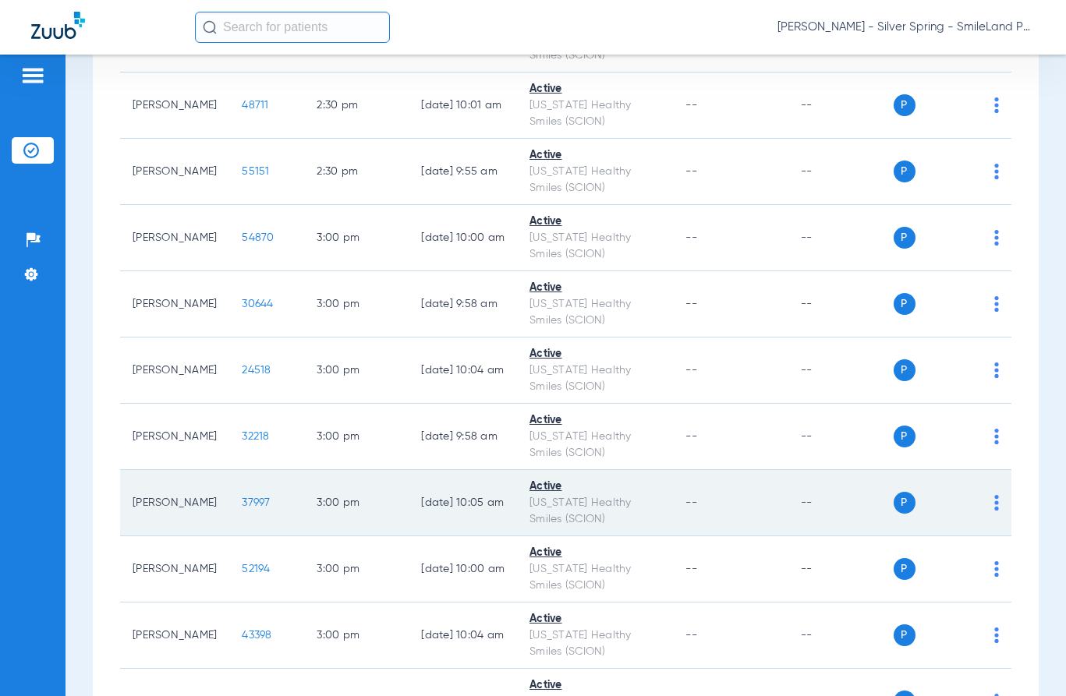
drag, startPoint x: 254, startPoint y: 509, endPoint x: 242, endPoint y: 507, distance: 11.9
click at [253, 509] on td "37997" at bounding box center [266, 503] width 75 height 66
click at [242, 507] on span "37997" at bounding box center [256, 502] width 28 height 11
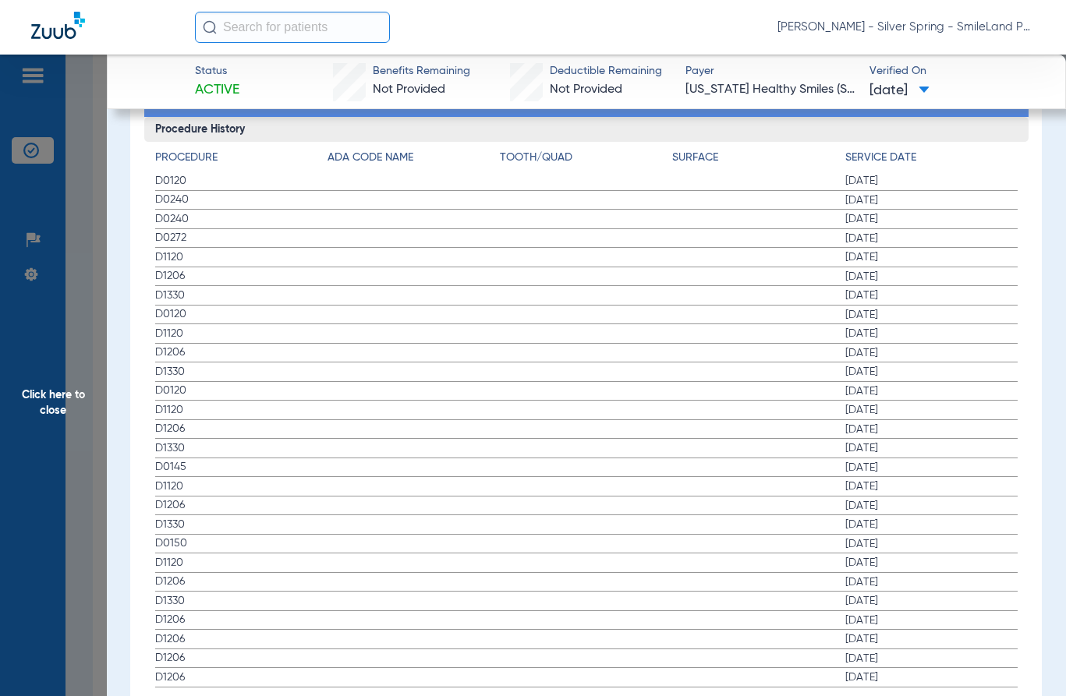
scroll to position [1812, 0]
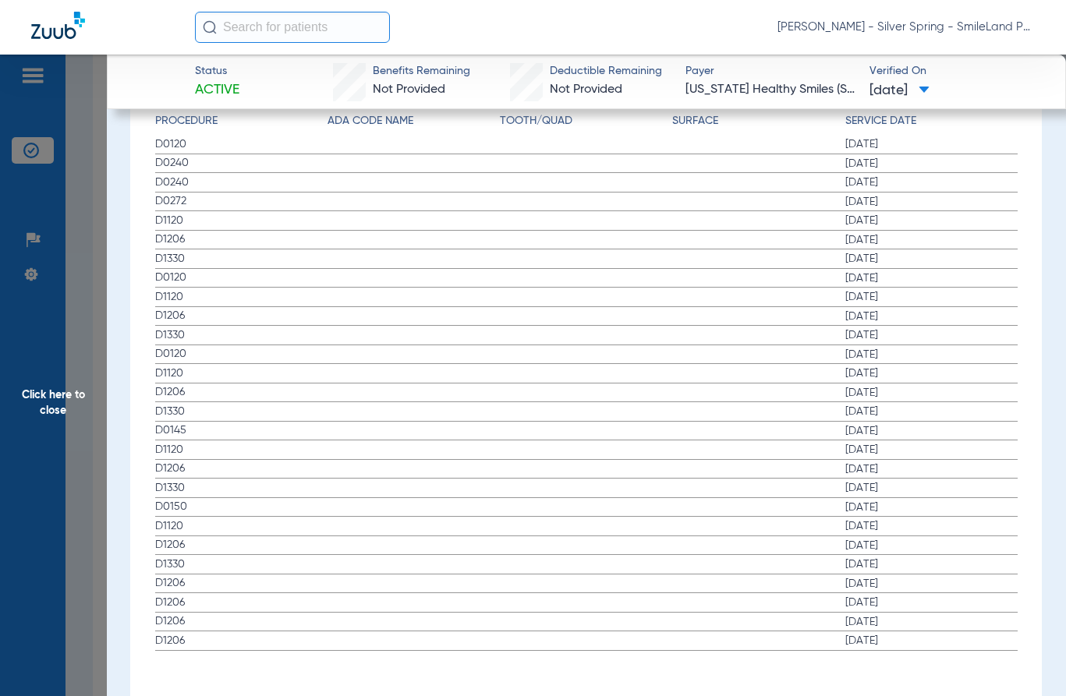
click at [342, 231] on label "D1206 02/25/2025" at bounding box center [586, 240] width 862 height 19
click at [933, 237] on span "[DATE]" at bounding box center [931, 240] width 172 height 16
click at [43, 280] on span "Click here to close" at bounding box center [53, 403] width 107 height 696
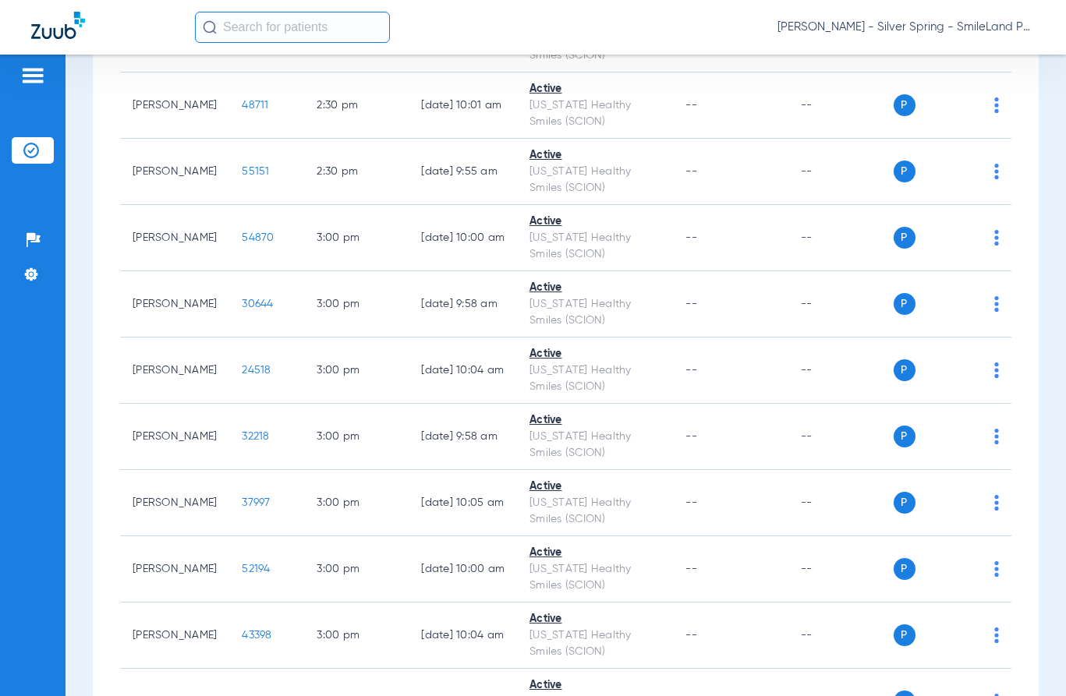
scroll to position [0, 0]
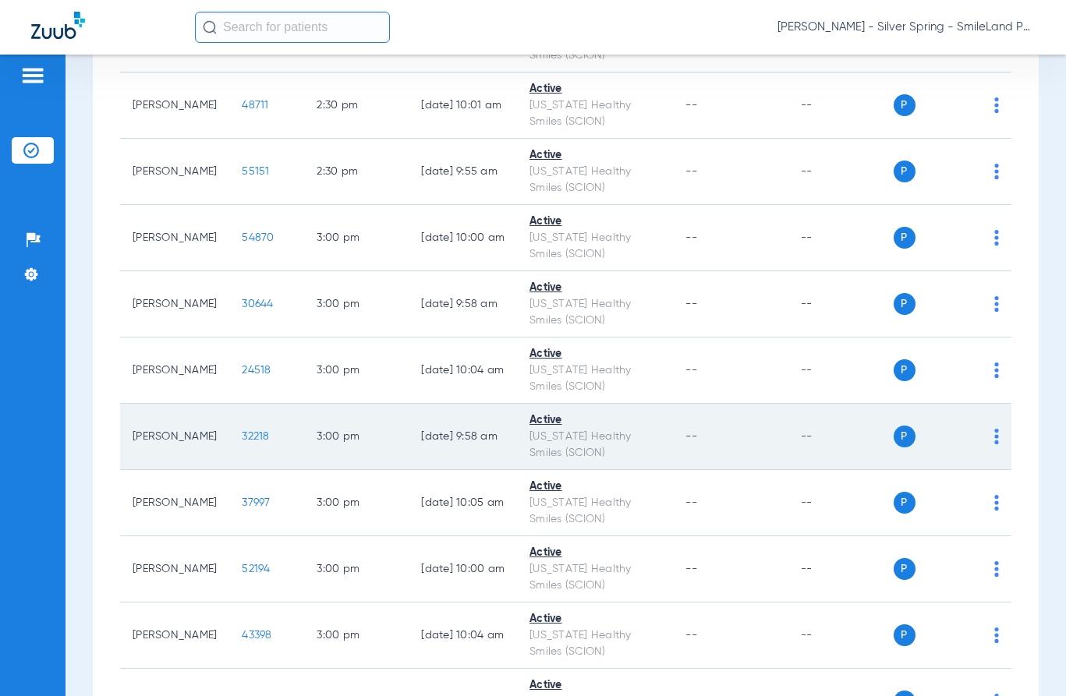
click at [242, 431] on span "32218" at bounding box center [255, 436] width 27 height 11
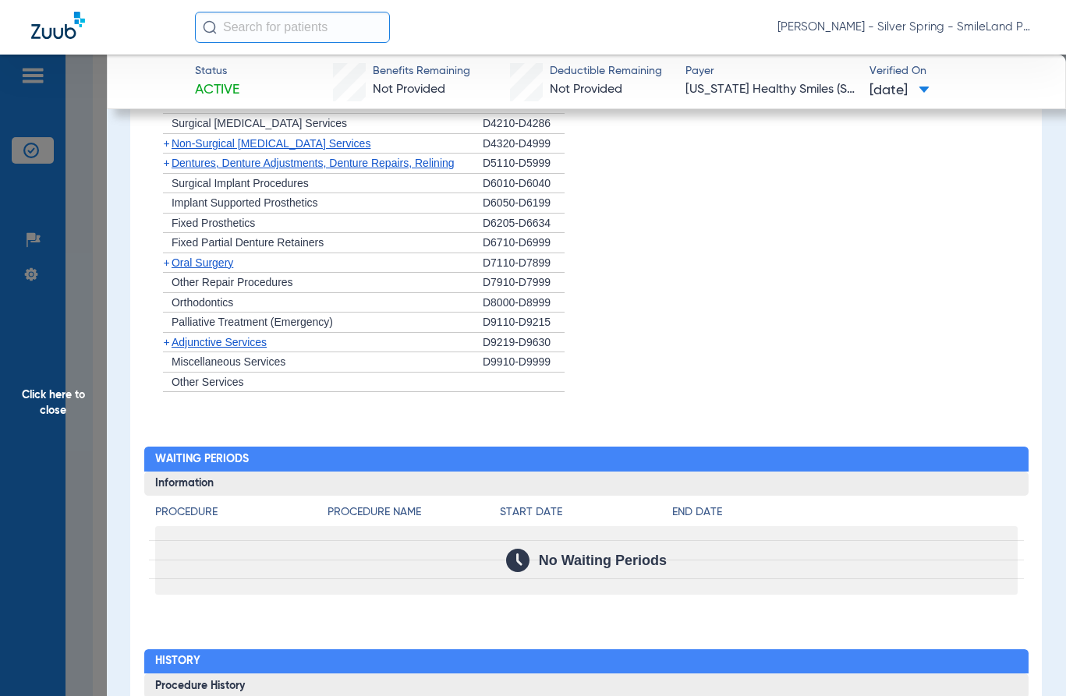
scroll to position [1428, 0]
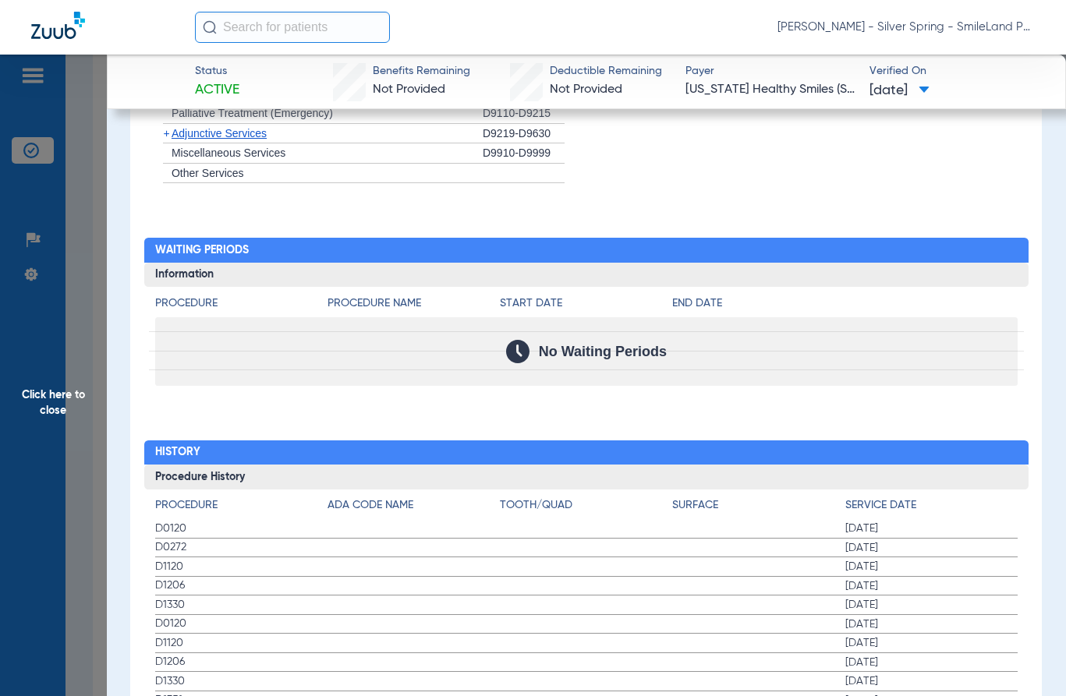
drag, startPoint x: 974, startPoint y: 255, endPoint x: 10, endPoint y: 374, distance: 971.0
click at [974, 255] on h2 "Waiting Periods" at bounding box center [586, 250] width 884 height 25
click at [9, 374] on span "Click here to close" at bounding box center [53, 403] width 107 height 696
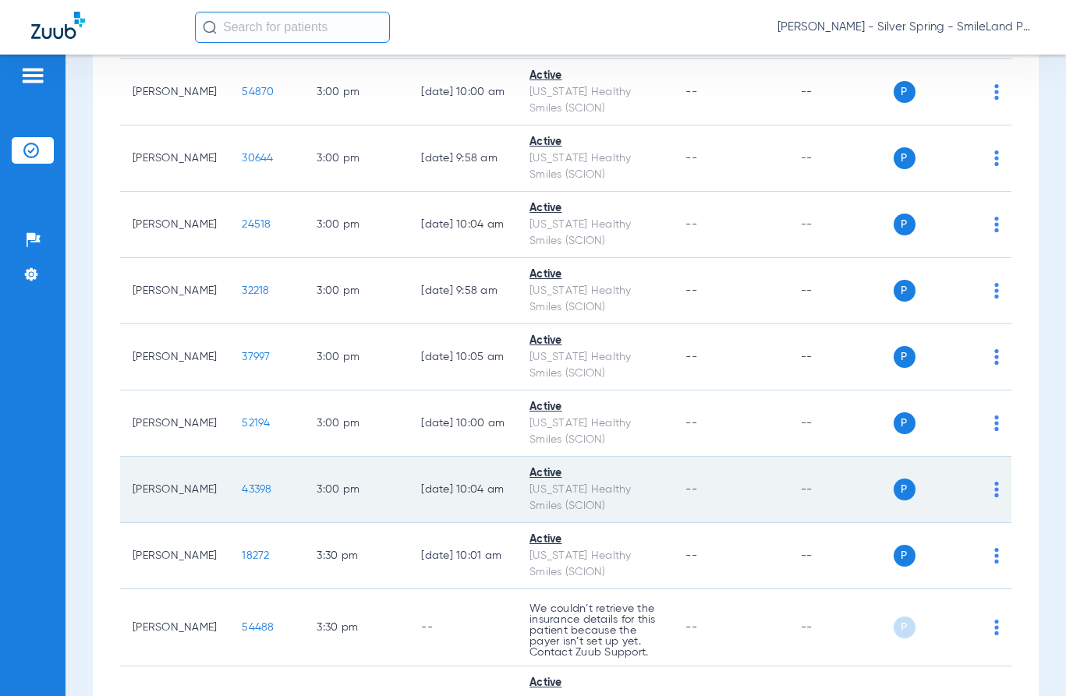
scroll to position [5068, 0]
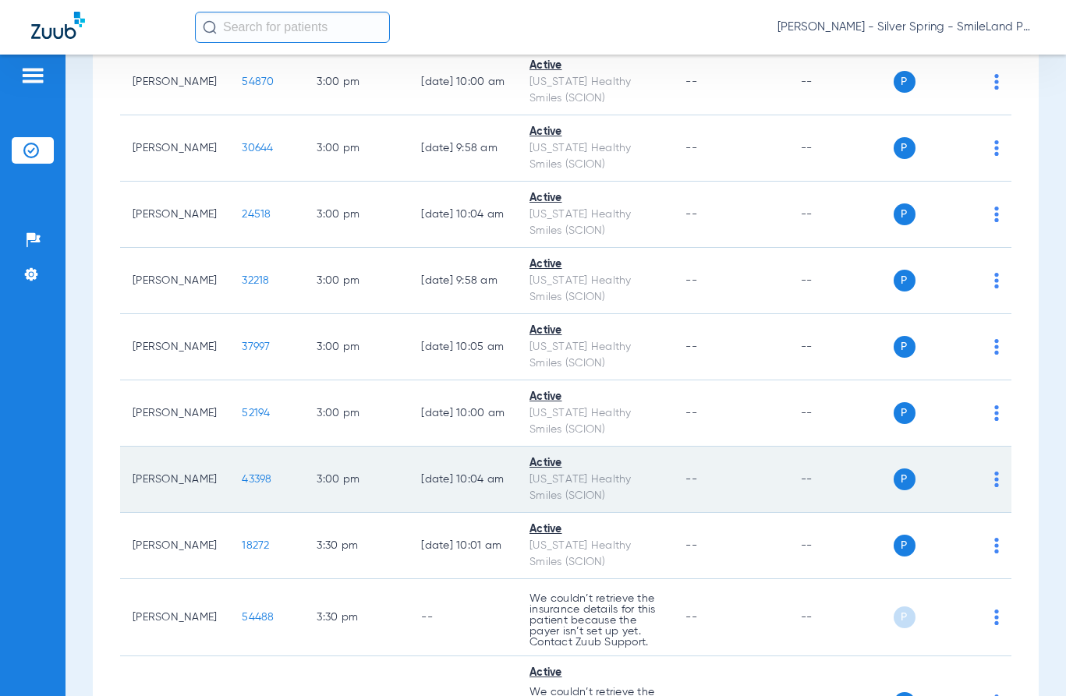
click at [248, 483] on span "43398" at bounding box center [257, 479] width 30 height 11
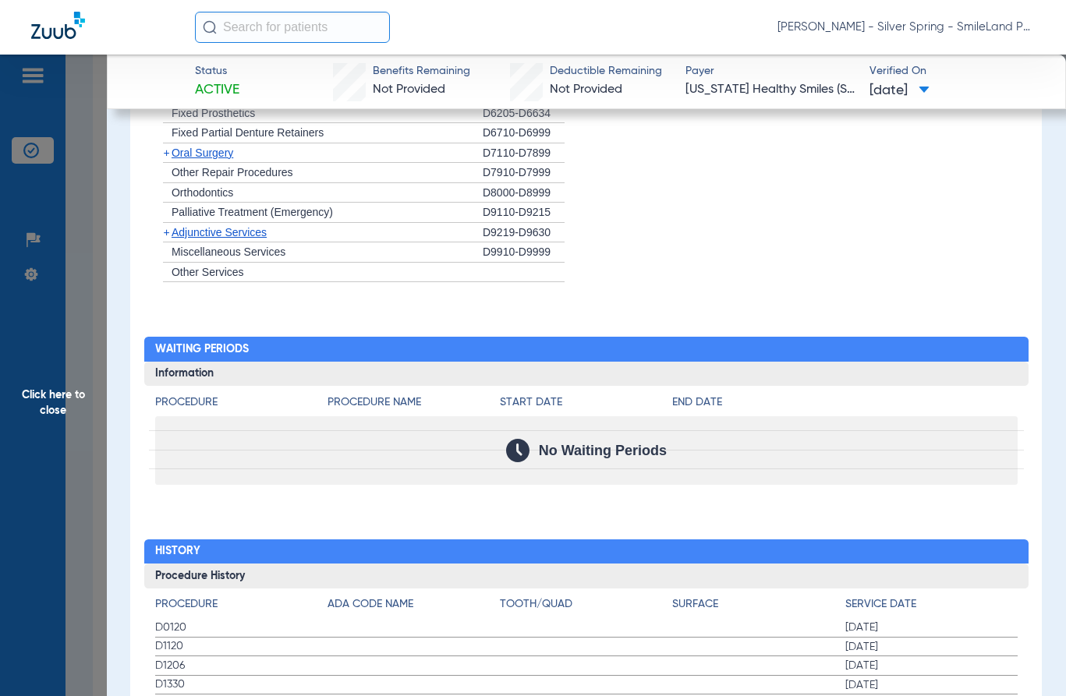
scroll to position [1661, 0]
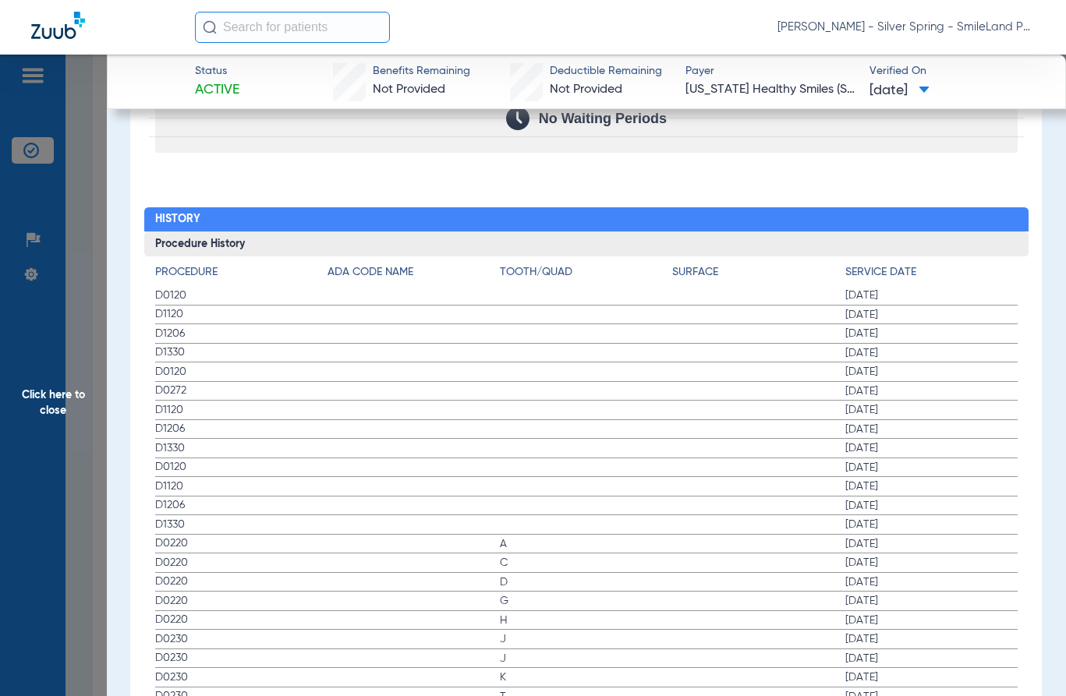
click at [1033, 285] on app-member-insurance-verification-view "Status Active Benefits Remaining Not Provided Deductible Remaining Not Provided…" at bounding box center [586, 310] width 959 height 3833
click at [103, 362] on span "Click here to close" at bounding box center [53, 403] width 107 height 696
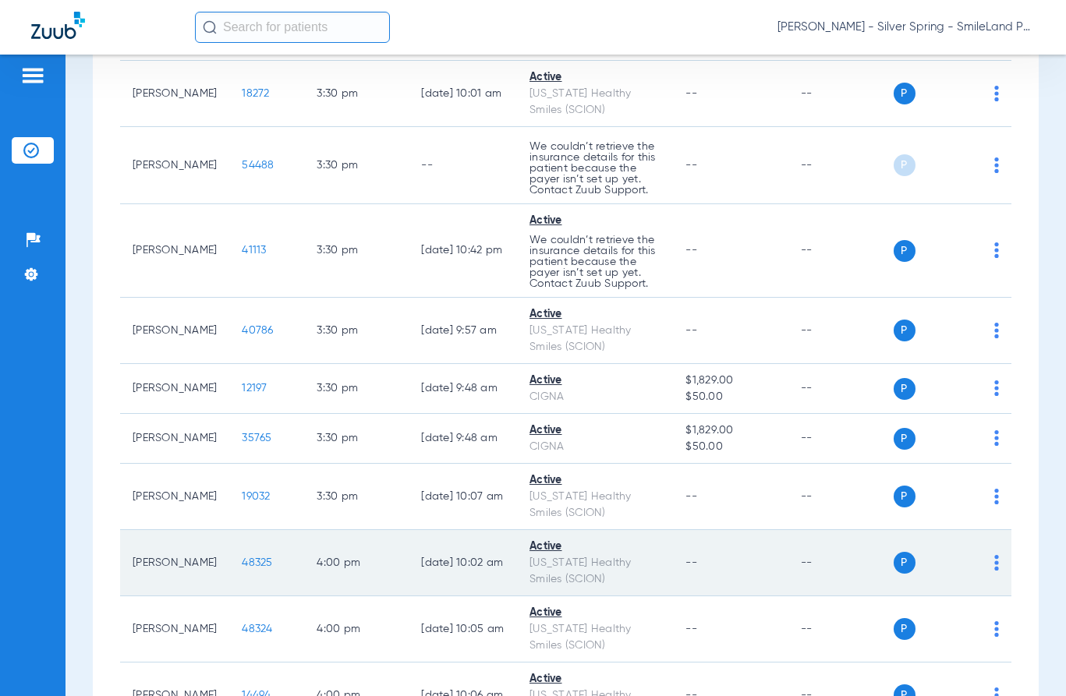
scroll to position [5613, 0]
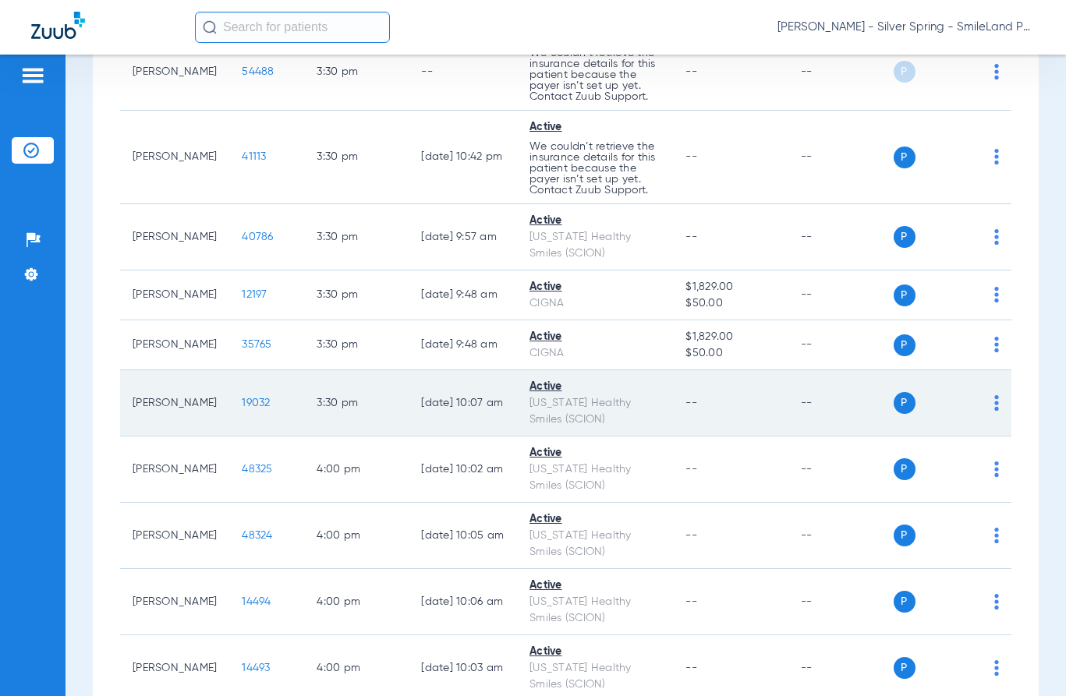
click at [244, 402] on span "19032" at bounding box center [256, 403] width 28 height 11
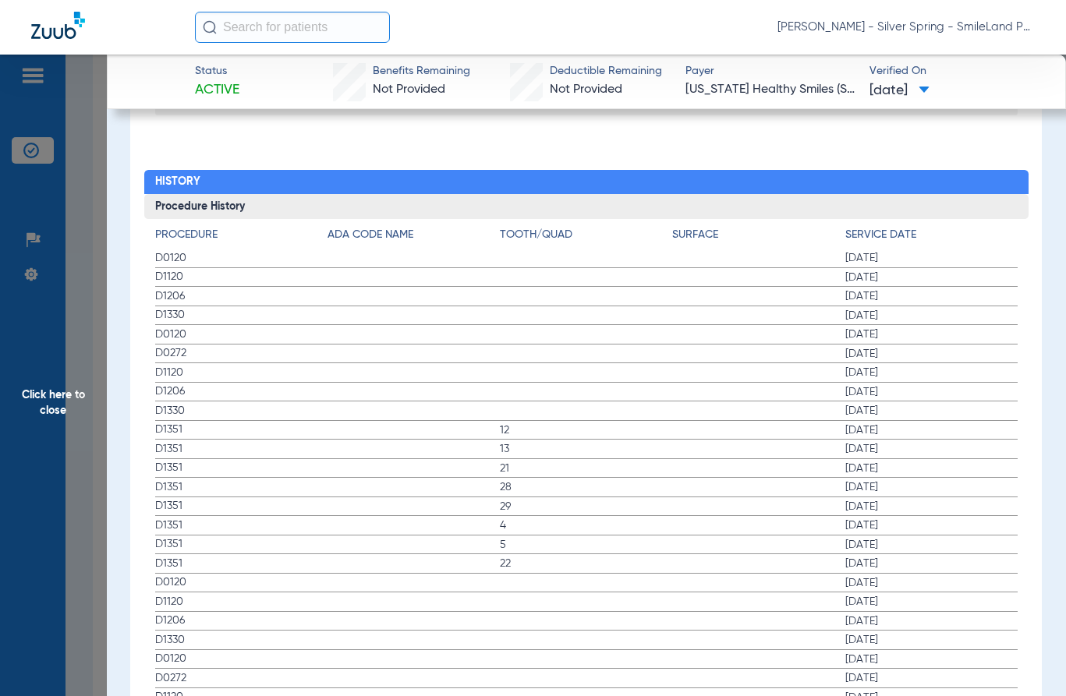
scroll to position [1793, 0]
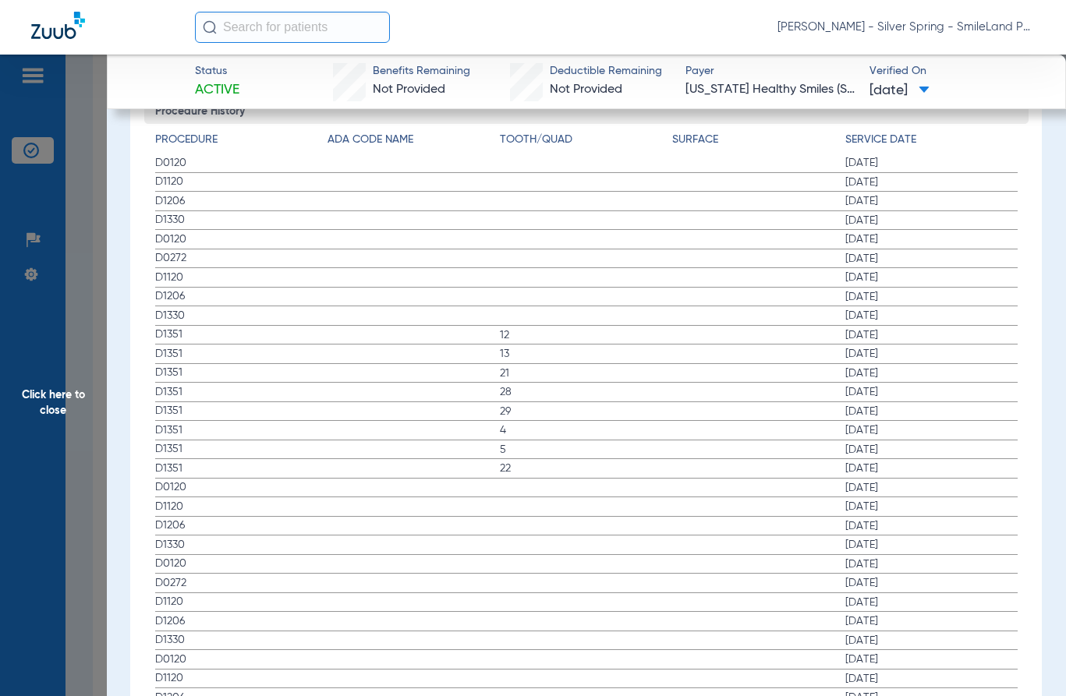
click at [974, 252] on span "08/17/2024" at bounding box center [931, 259] width 172 height 16
click at [97, 384] on span "Click here to close" at bounding box center [53, 403] width 107 height 696
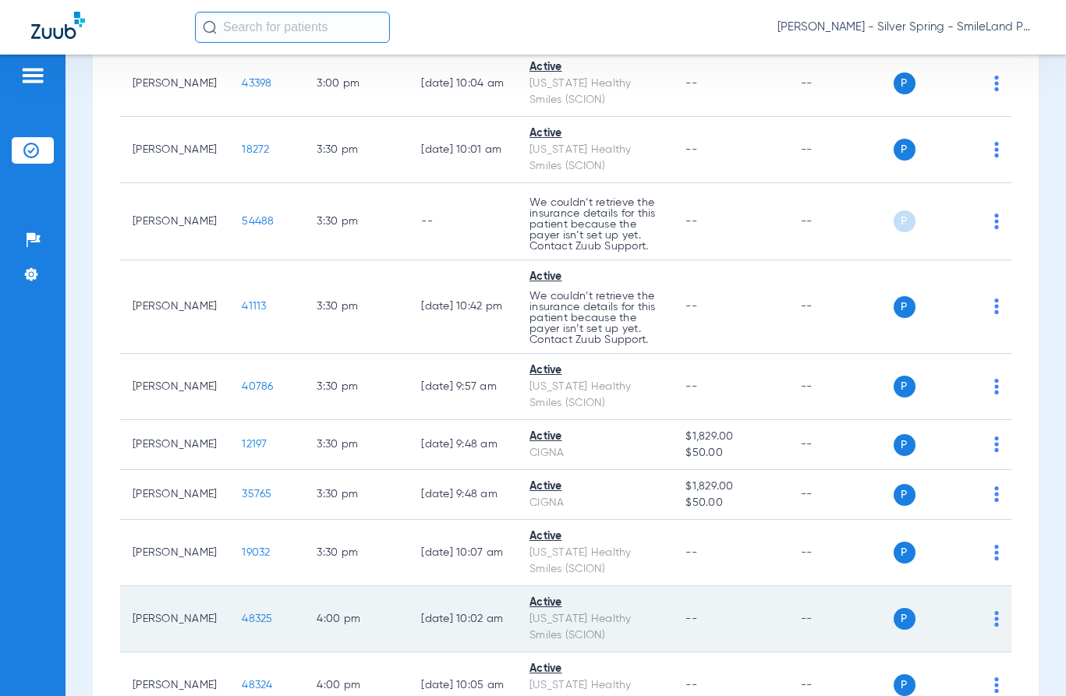
scroll to position [5458, 0]
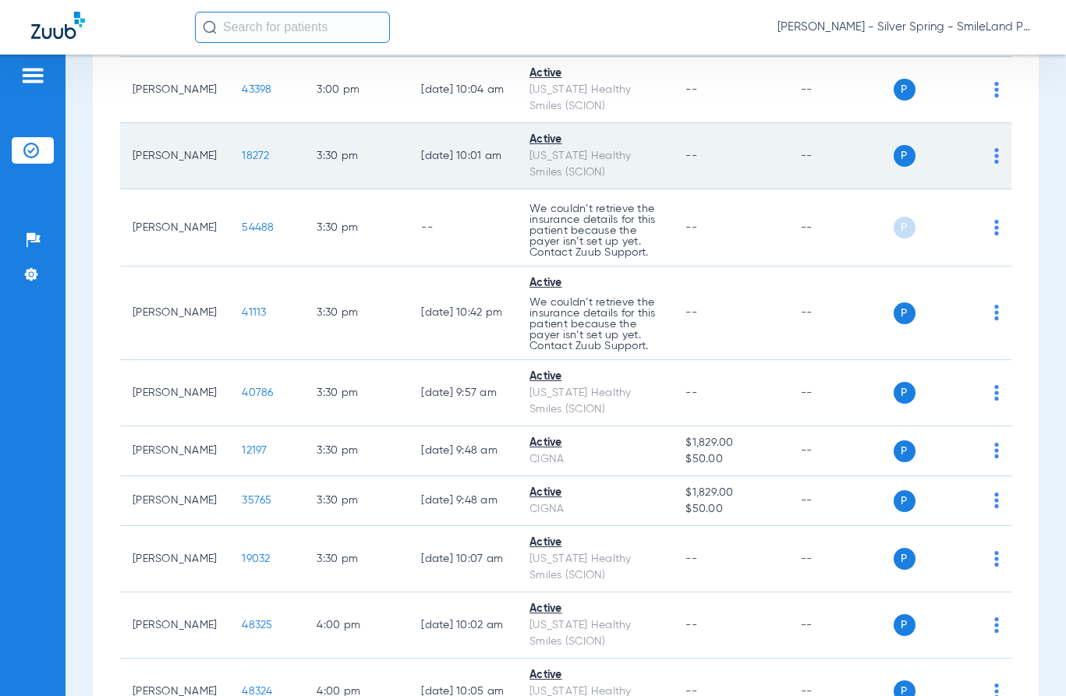
click at [242, 161] on span "18272" at bounding box center [255, 155] width 27 height 11
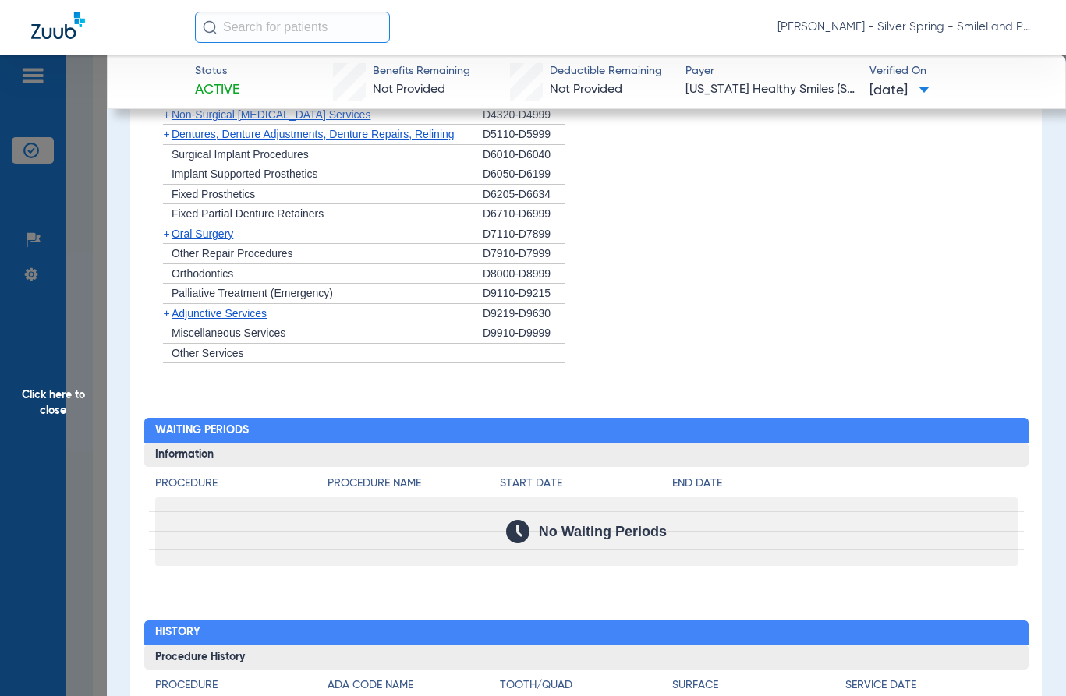
scroll to position [1559, 0]
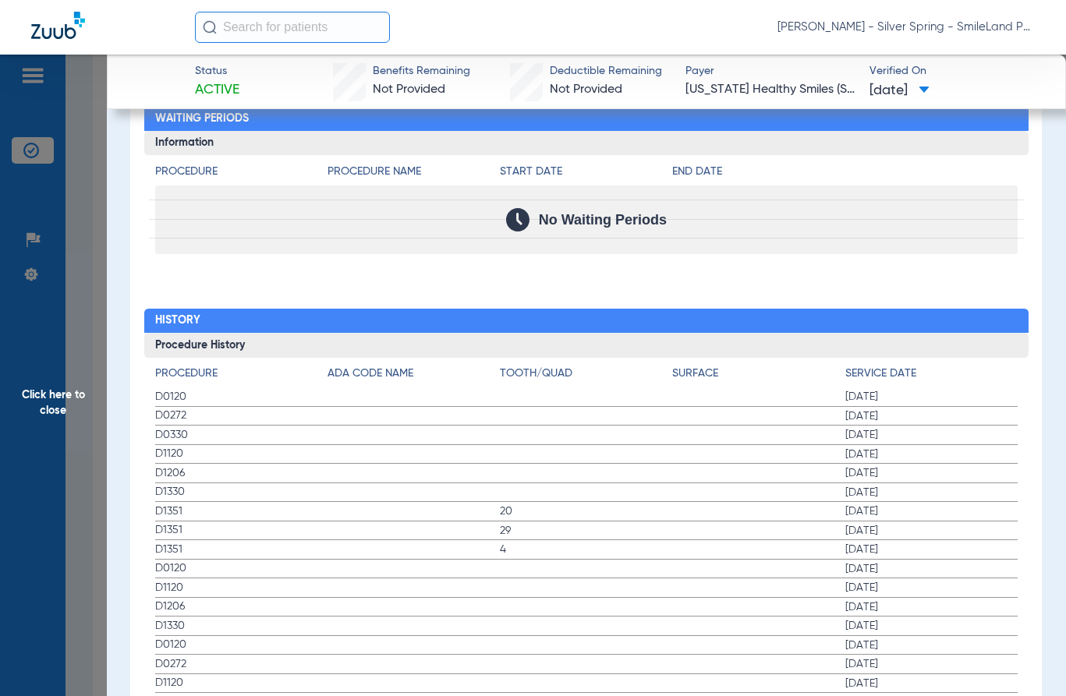
click at [73, 381] on span "Click here to close" at bounding box center [53, 403] width 107 height 696
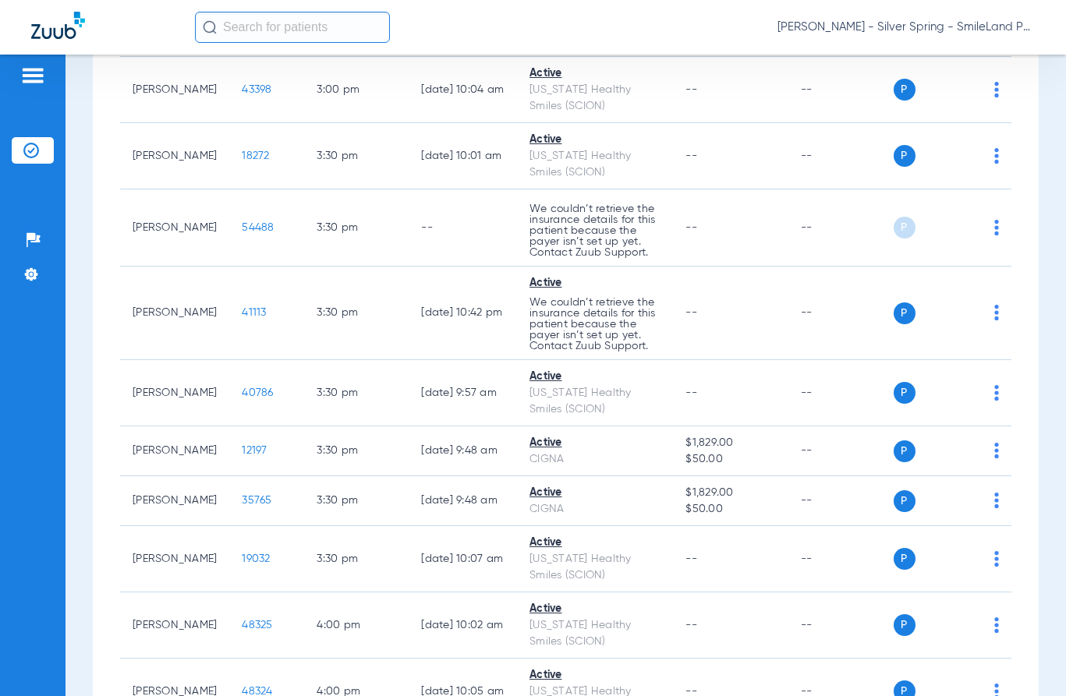
scroll to position [0, 0]
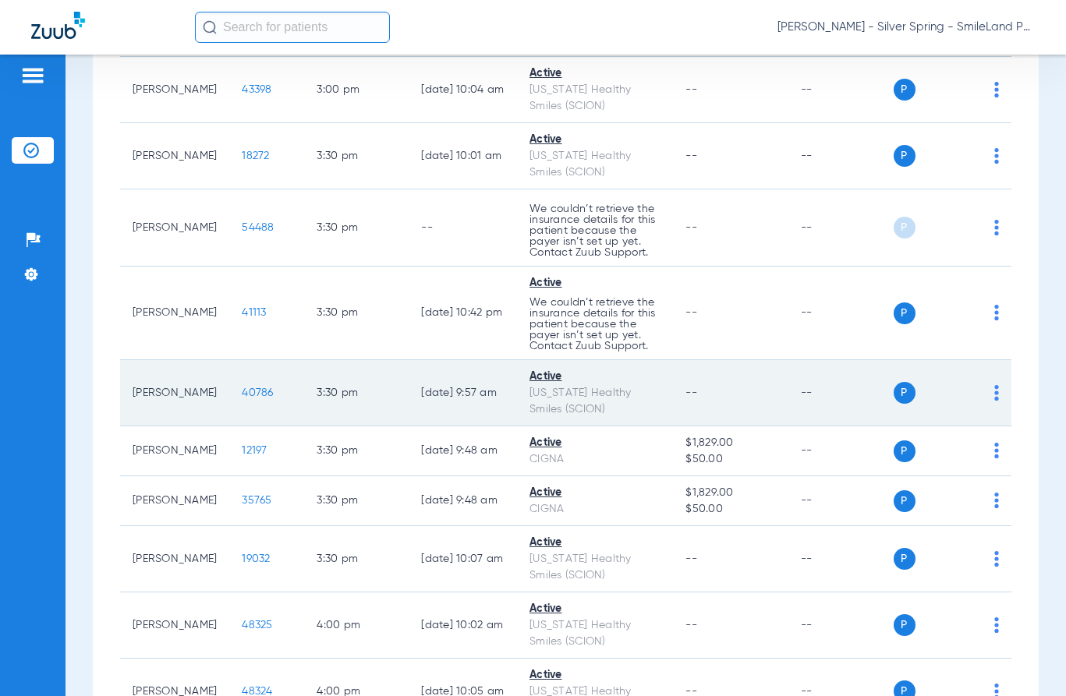
click at [242, 392] on span "40786" at bounding box center [257, 392] width 31 height 11
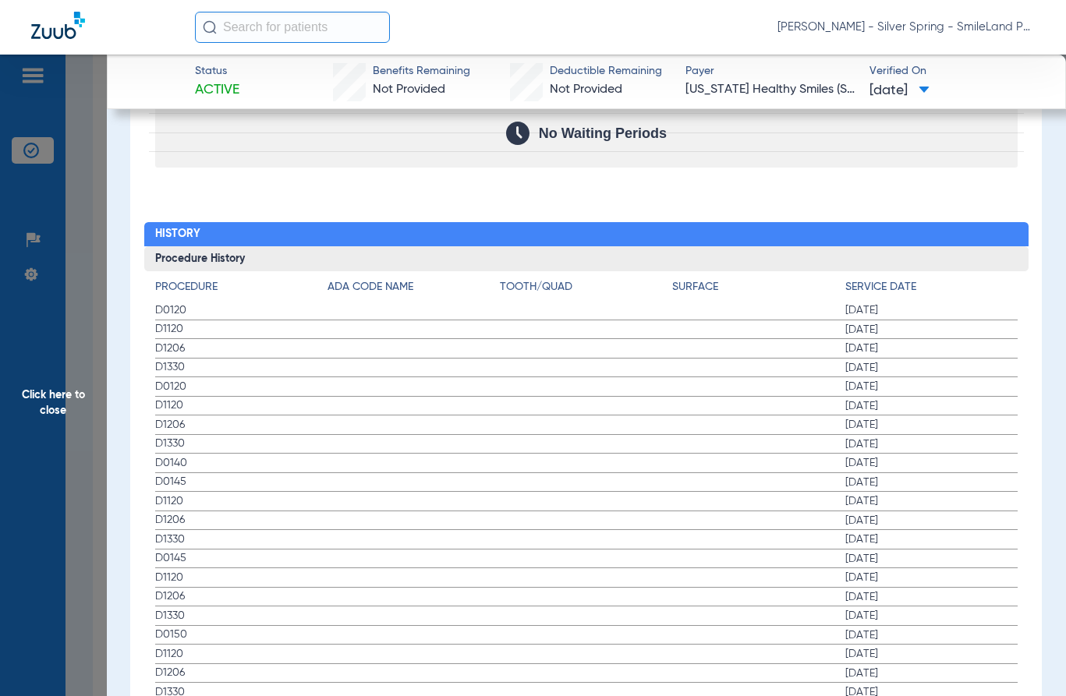
scroll to position [1792, 0]
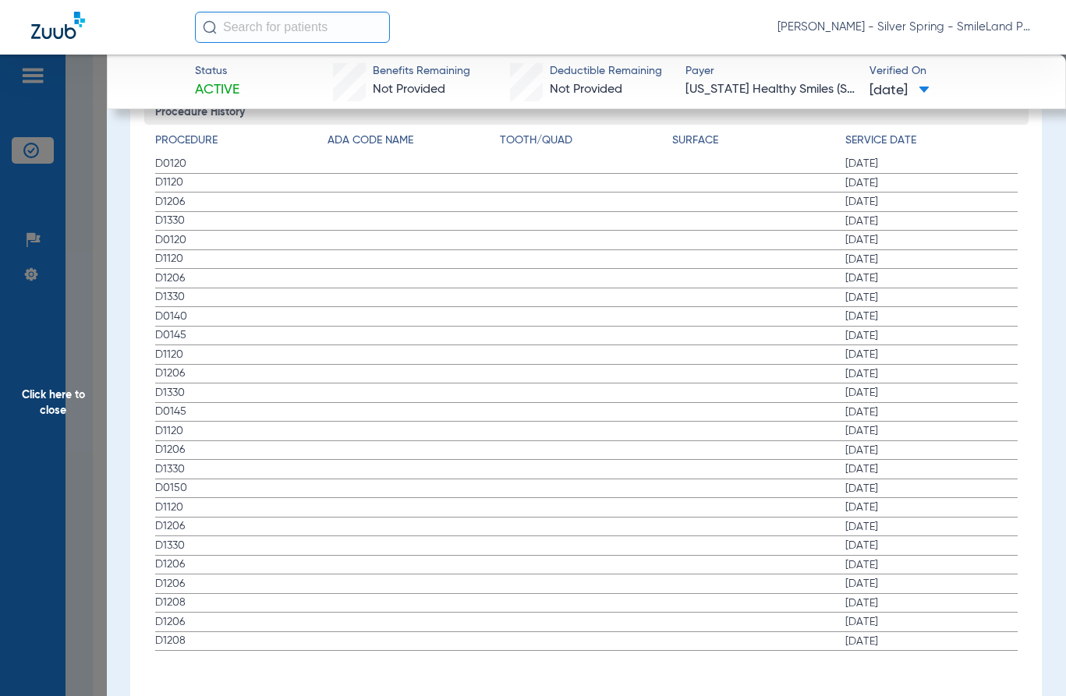
drag, startPoint x: 1018, startPoint y: 195, endPoint x: 32, endPoint y: 415, distance: 1010.5
click at [36, 416] on span "Click here to close" at bounding box center [53, 403] width 107 height 696
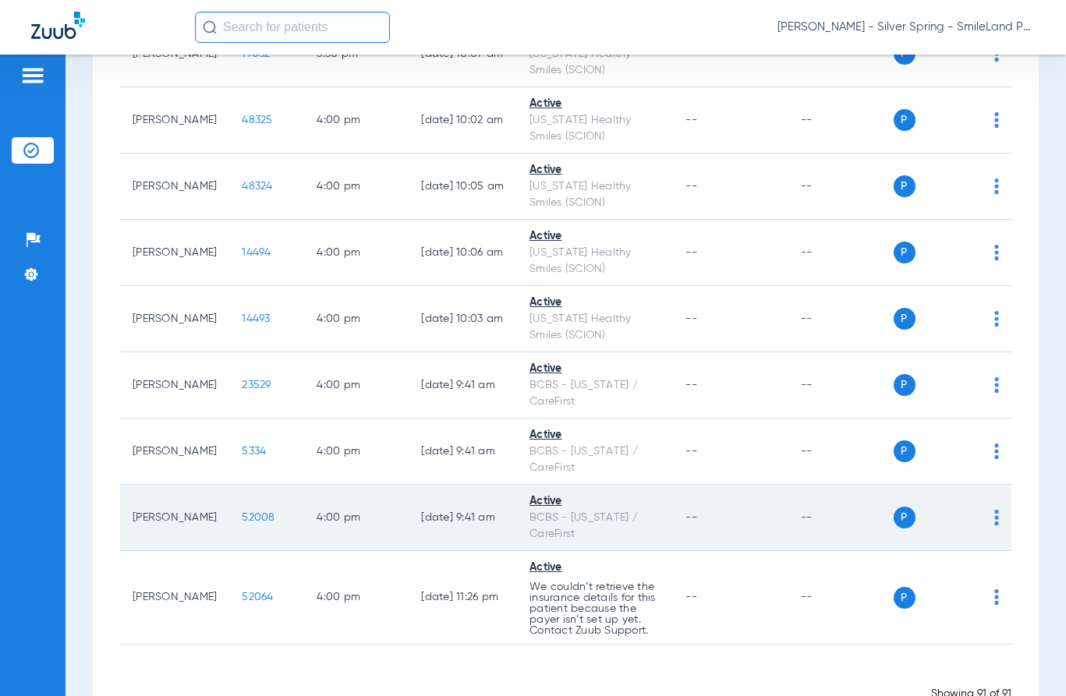
scroll to position [6011, 0]
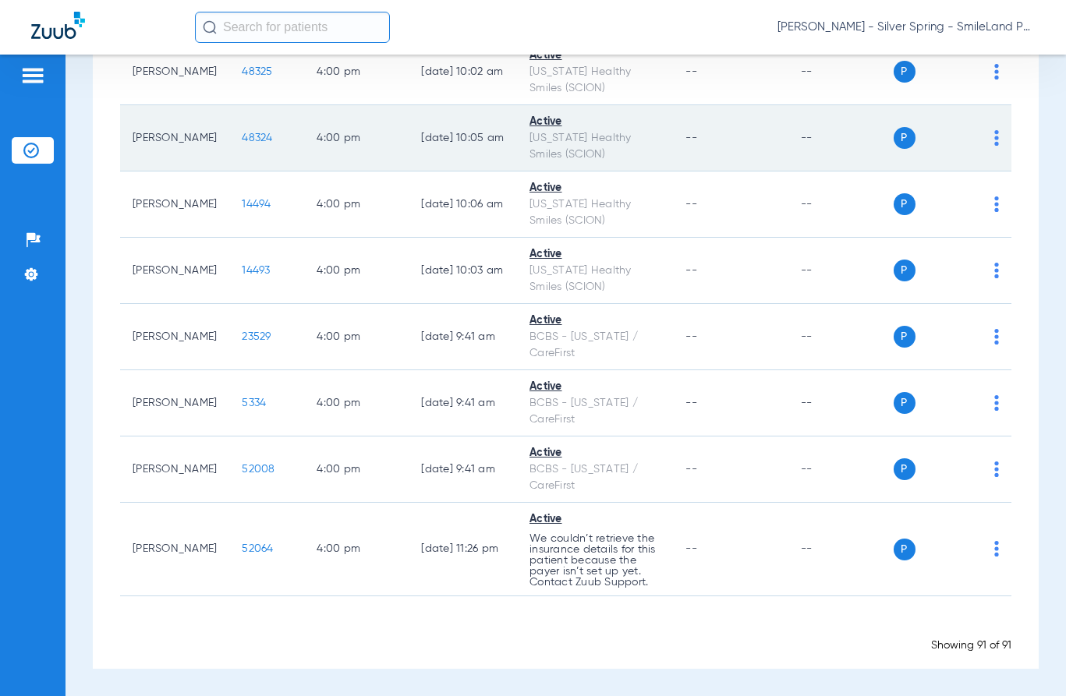
click at [242, 140] on span "48324" at bounding box center [257, 138] width 30 height 11
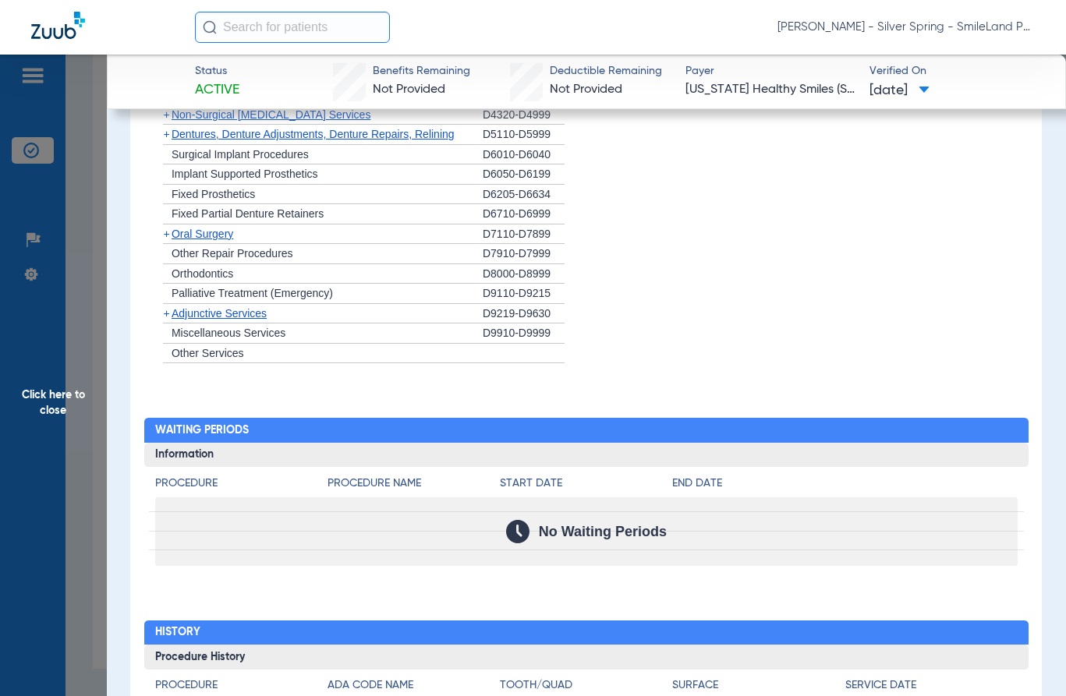
scroll to position [1525, 0]
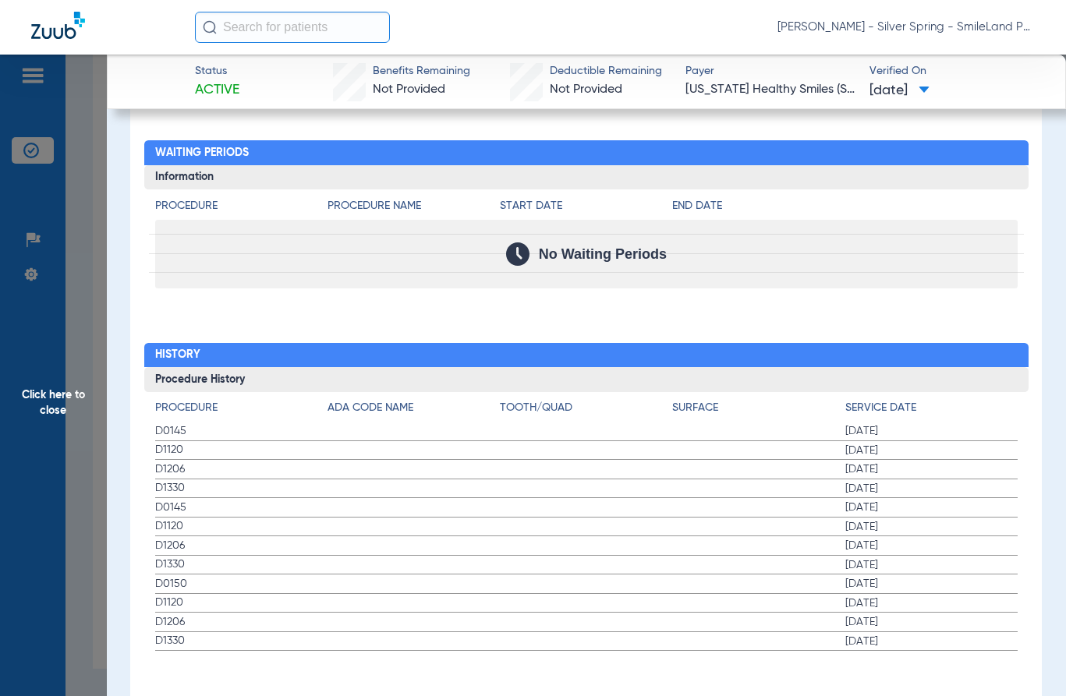
click at [956, 227] on div "No Waiting Periods" at bounding box center [586, 254] width 862 height 69
click at [54, 363] on span "Click here to close" at bounding box center [53, 403] width 107 height 696
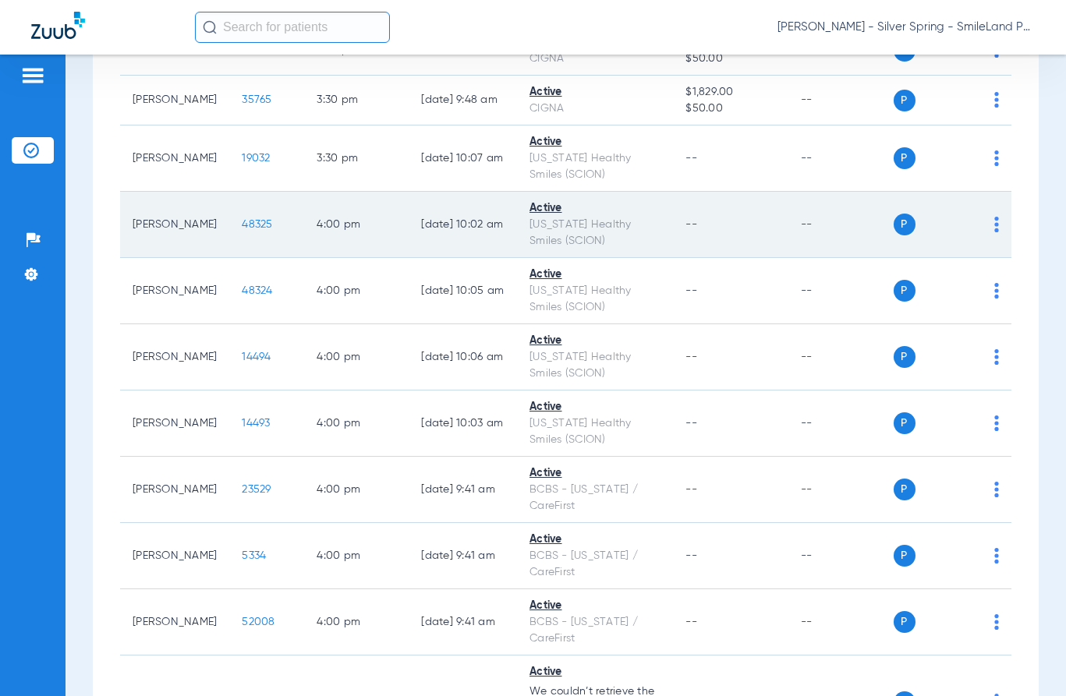
scroll to position [5855, 0]
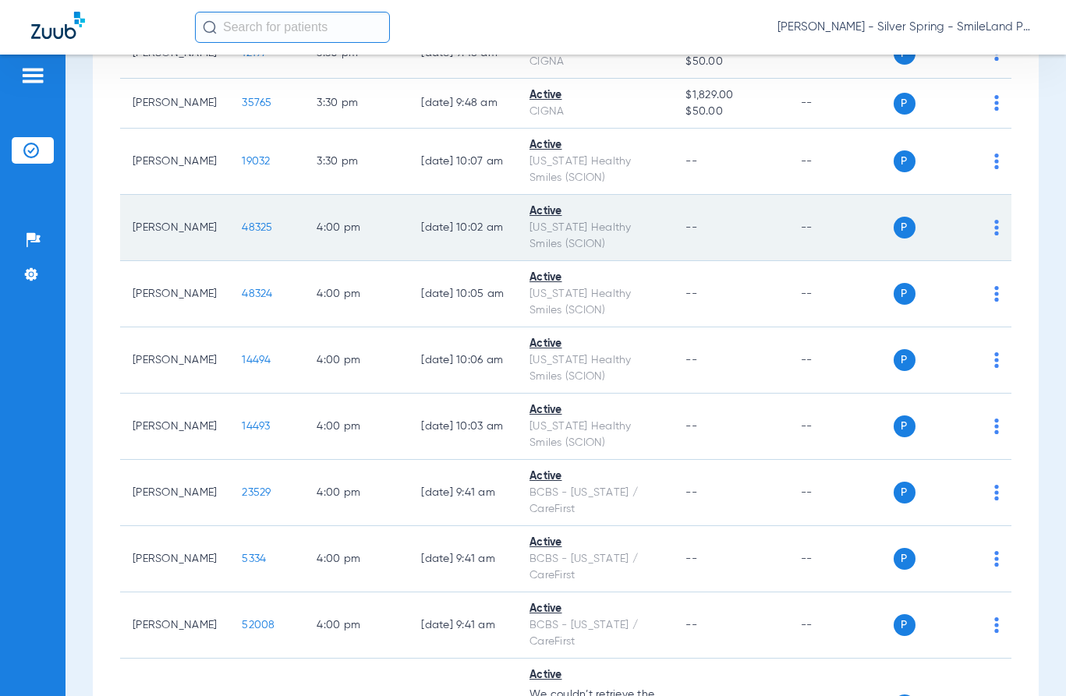
click at [249, 224] on span "48325" at bounding box center [257, 227] width 30 height 11
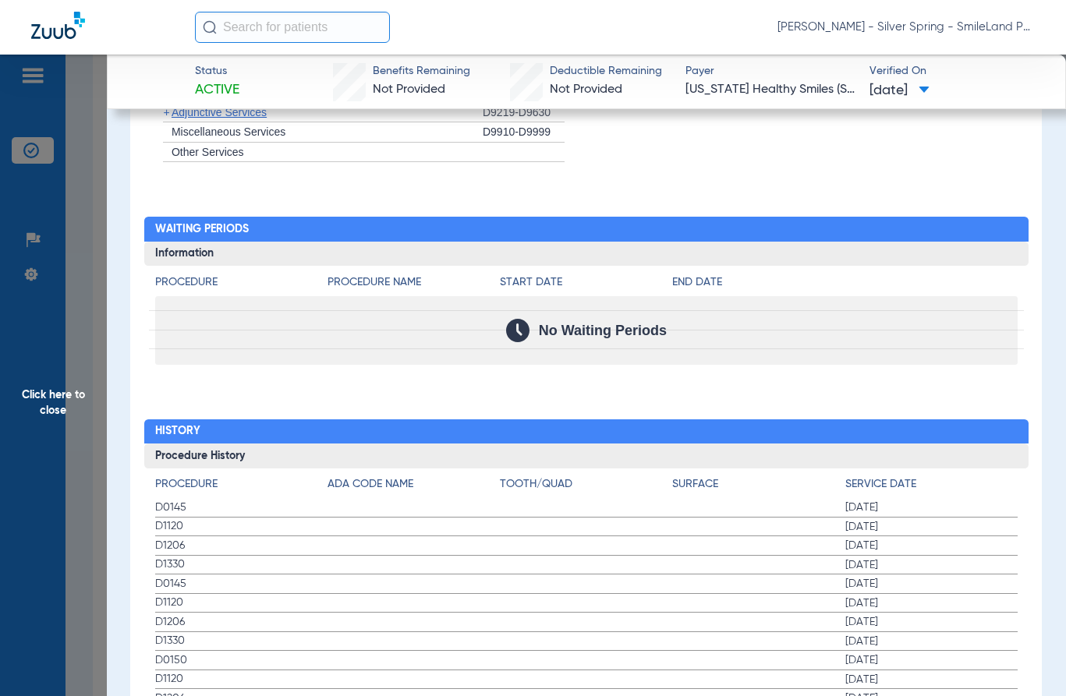
scroll to position [1513, 0]
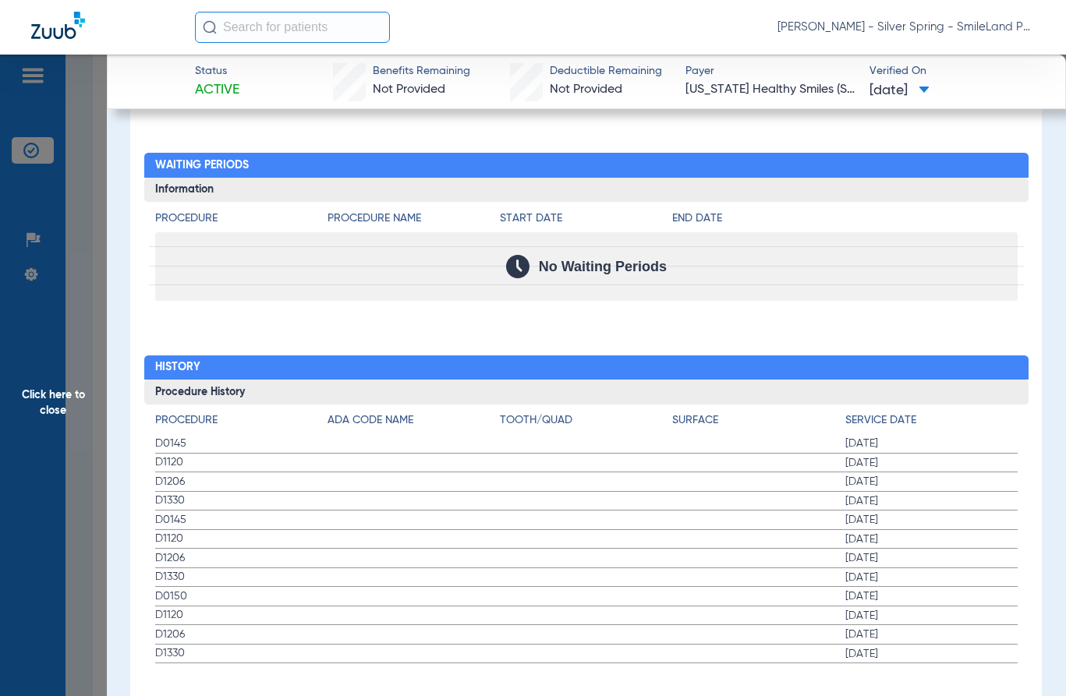
click at [955, 290] on div "No Waiting Periods" at bounding box center [586, 266] width 862 height 69
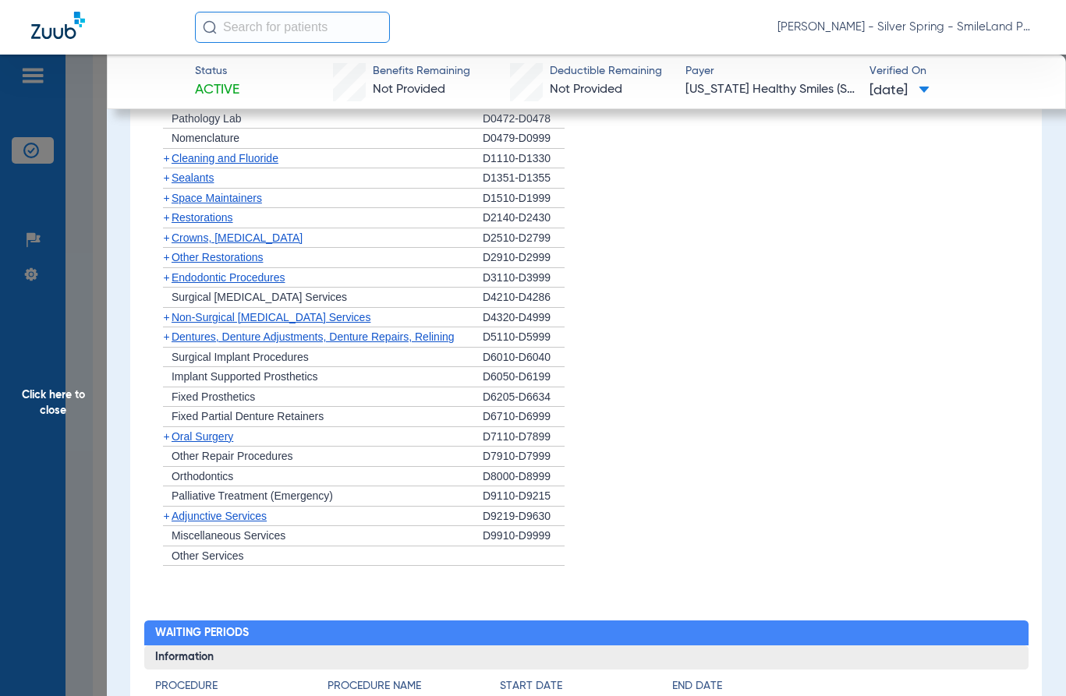
drag, startPoint x: 1034, startPoint y: 138, endPoint x: 93, endPoint y: 464, distance: 995.9
click at [1034, 138] on app-member-insurance-verification-view "Status Active Benefits Remaining Not Provided Deductible Remaining Not Provided…" at bounding box center [586, 124] width 959 height 2228
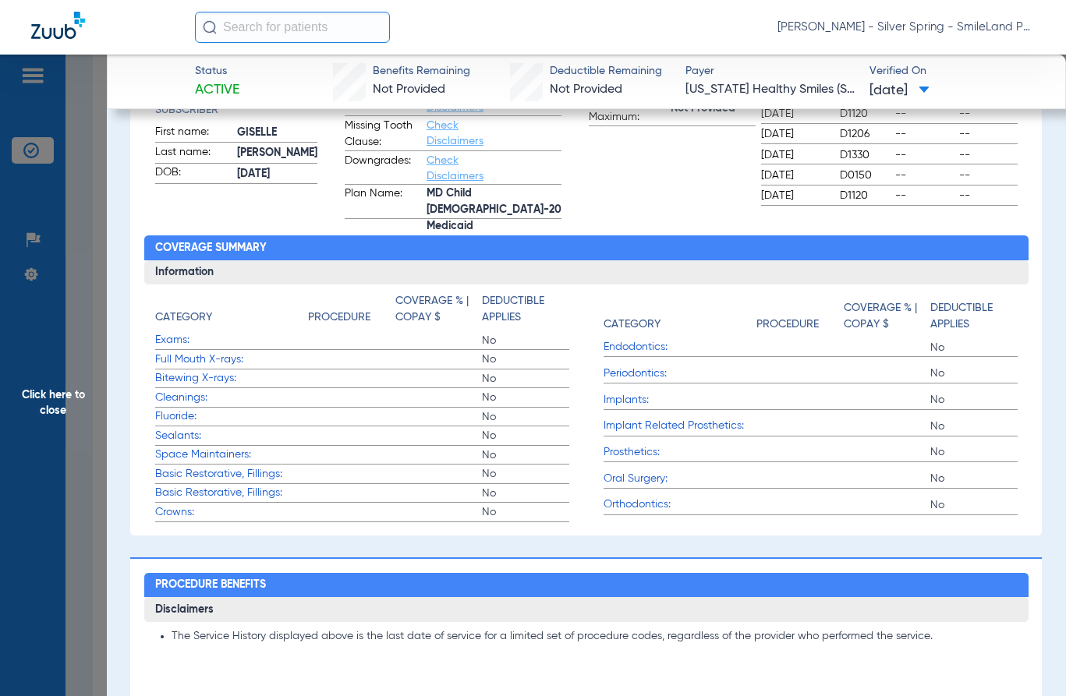
scroll to position [0, 0]
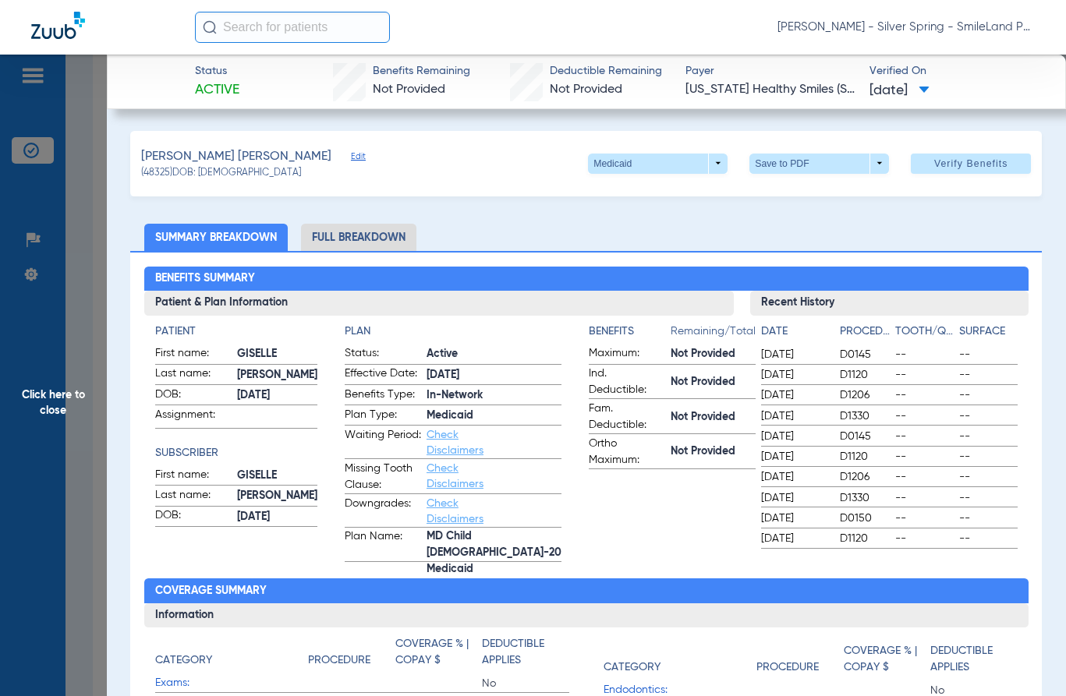
drag, startPoint x: 43, startPoint y: 243, endPoint x: 122, endPoint y: 292, distance: 93.5
click at [43, 242] on span "Click here to close" at bounding box center [53, 403] width 107 height 696
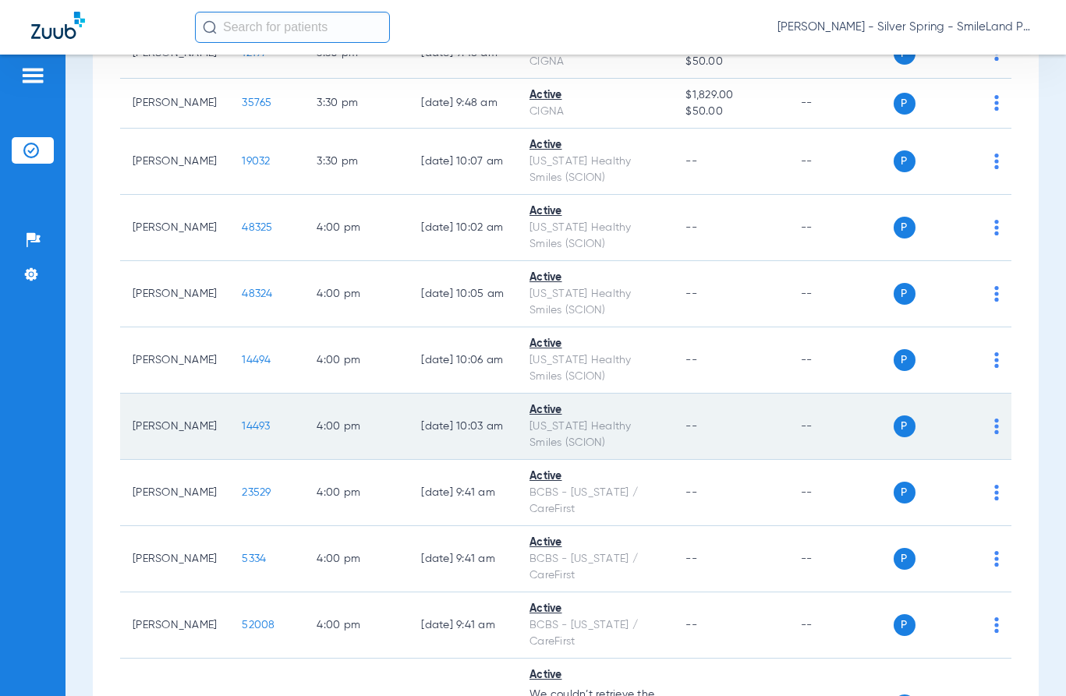
click at [249, 423] on span "14493" at bounding box center [256, 426] width 28 height 11
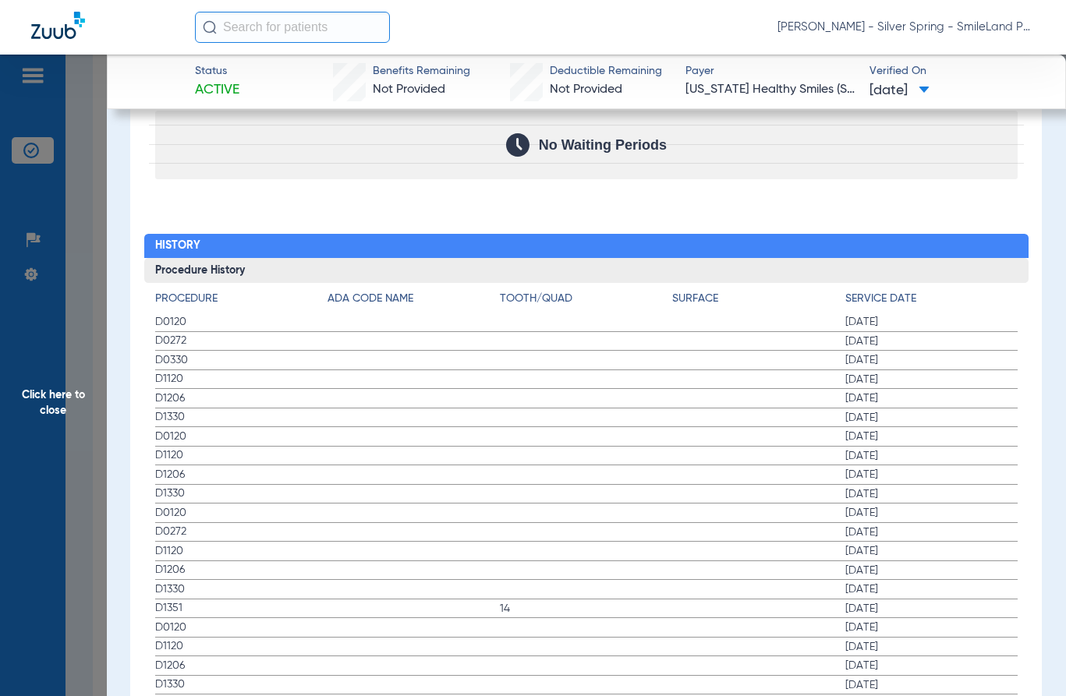
scroll to position [1637, 0]
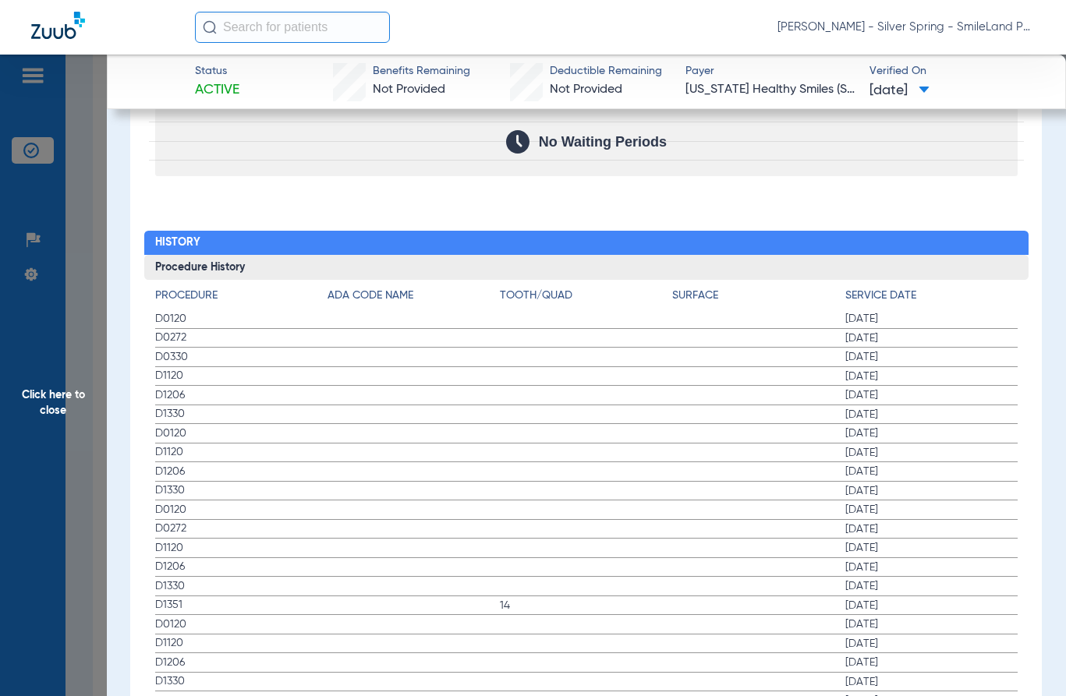
click at [943, 192] on div "Procedure Benefits Disclaimers The Service History displayed above is the last …" at bounding box center [585, 527] width 911 height 2528
click at [99, 267] on span "Click here to close" at bounding box center [53, 403] width 107 height 696
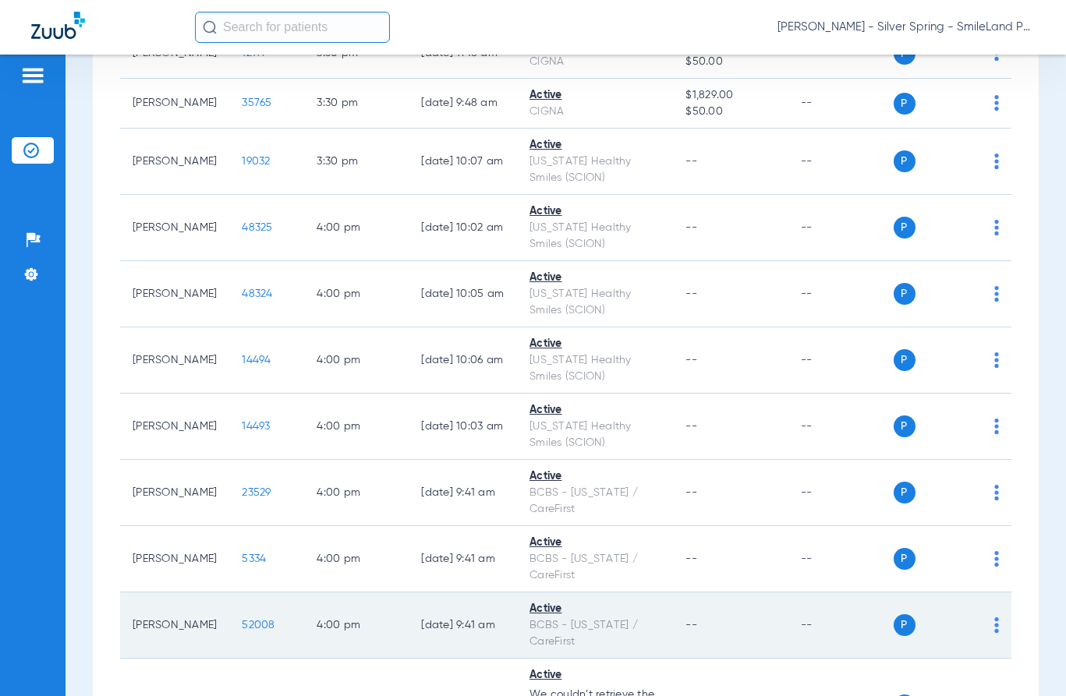
scroll to position [6011, 0]
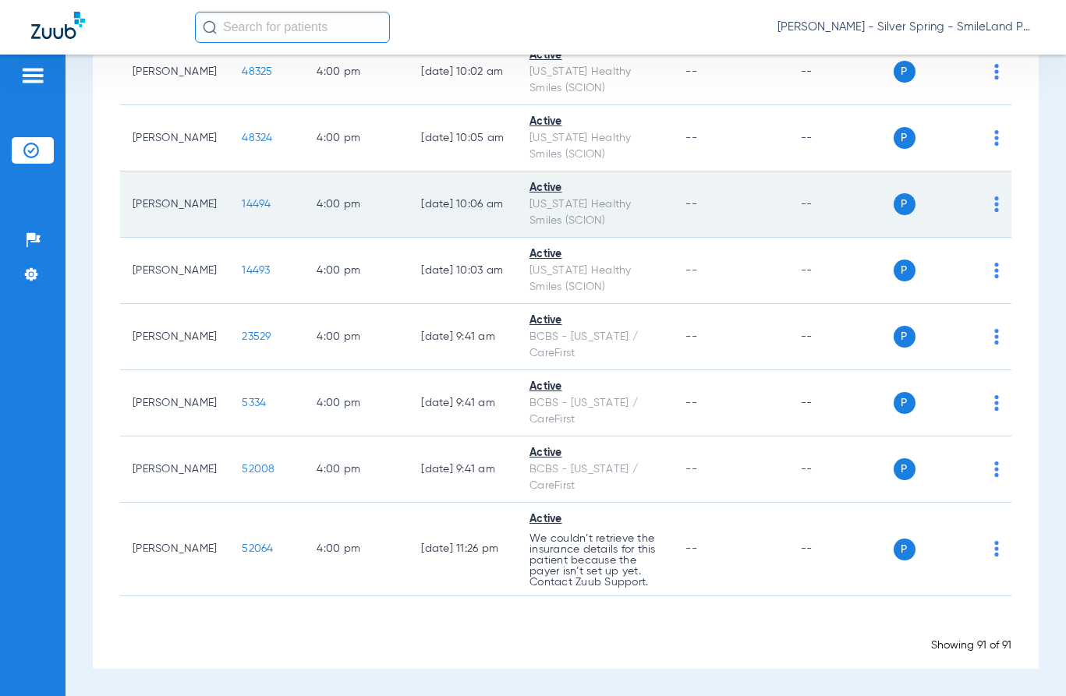
click at [245, 202] on span "14494" at bounding box center [256, 204] width 29 height 11
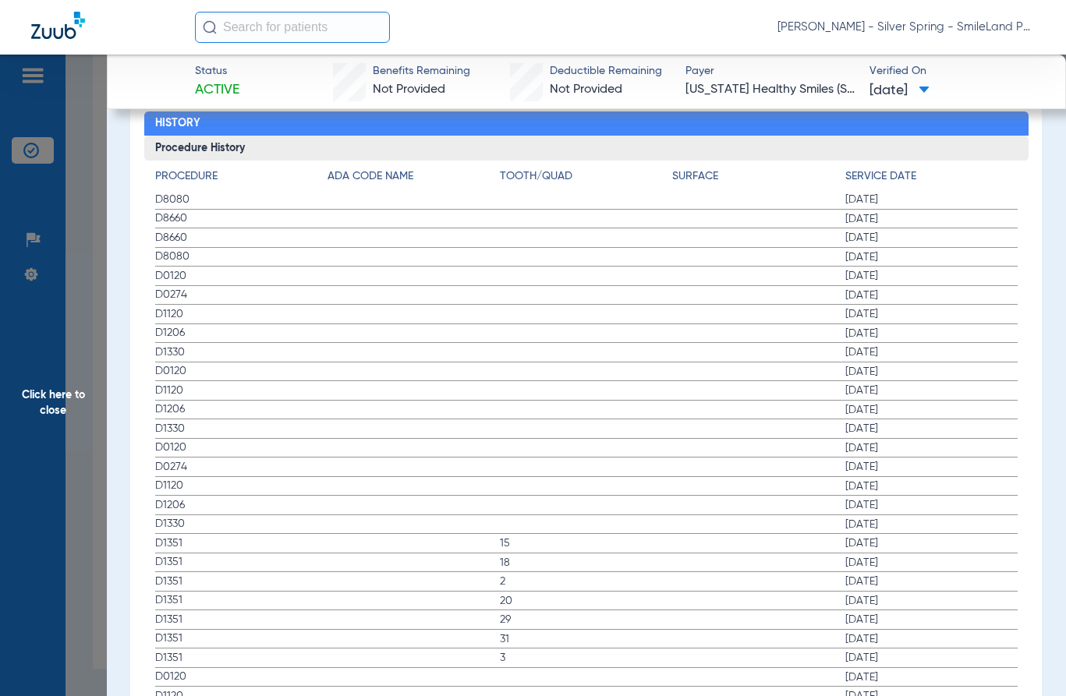
scroll to position [1715, 0]
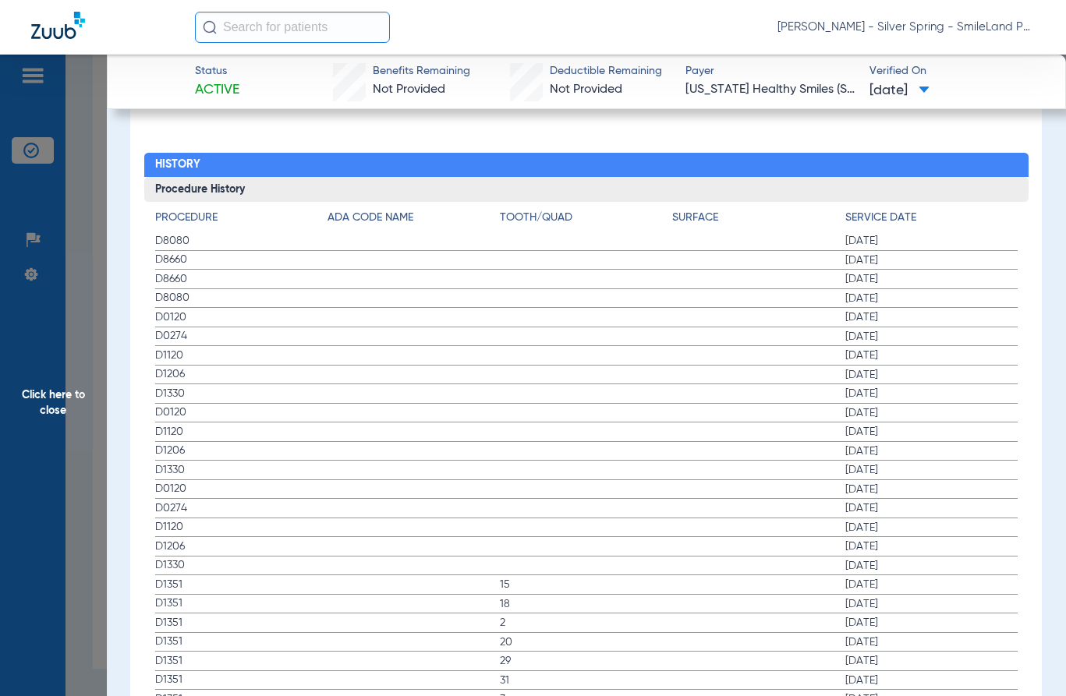
click at [968, 277] on span "06/16/2025" at bounding box center [931, 279] width 172 height 16
click at [117, 317] on app-member-insurance-verification-view "Status Active Benefits Remaining Not Provided Deductible Remaining Not Provided…" at bounding box center [586, 293] width 959 height 3909
click at [101, 329] on span "Click here to close" at bounding box center [53, 403] width 107 height 696
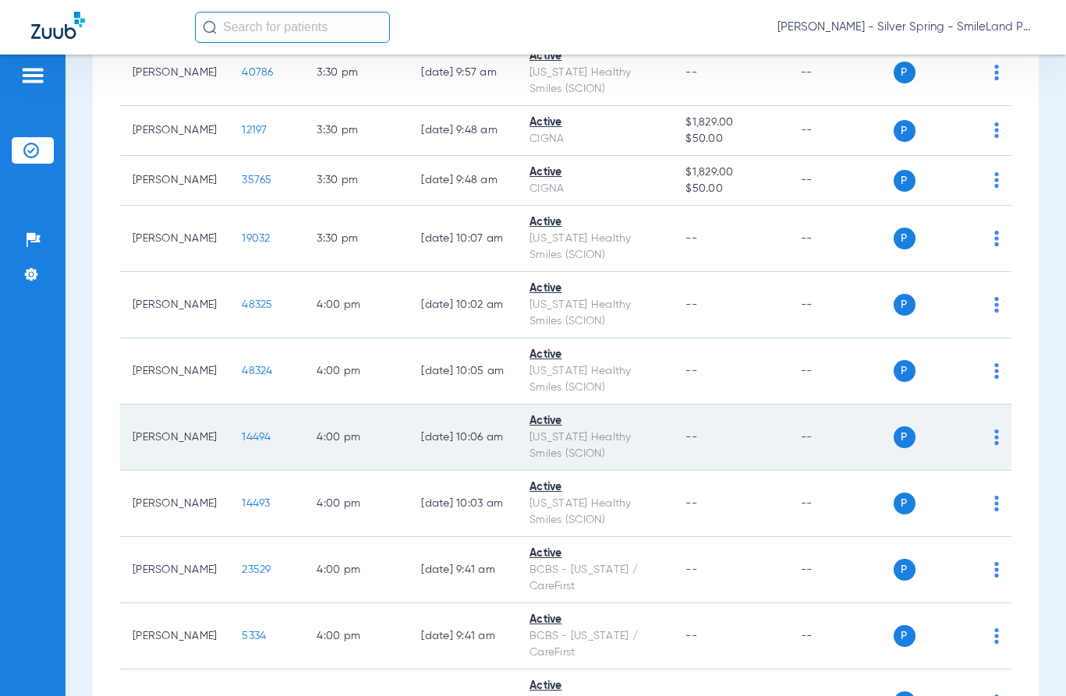
scroll to position [5777, 0]
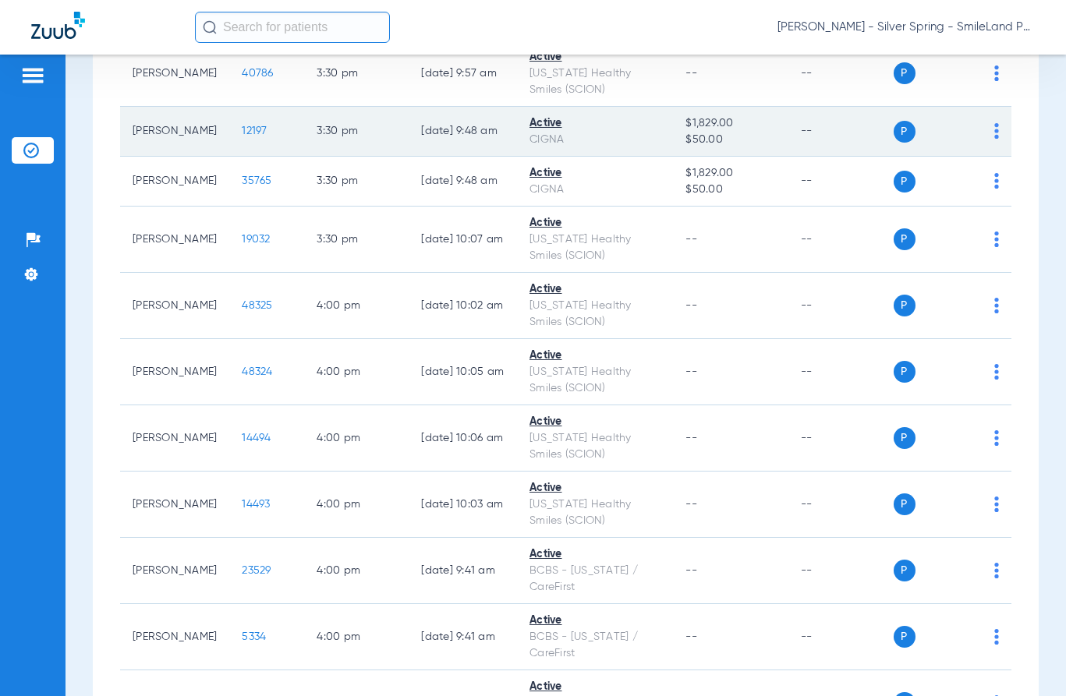
click at [942, 189] on div "P S" at bounding box center [935, 182] width 85 height 22
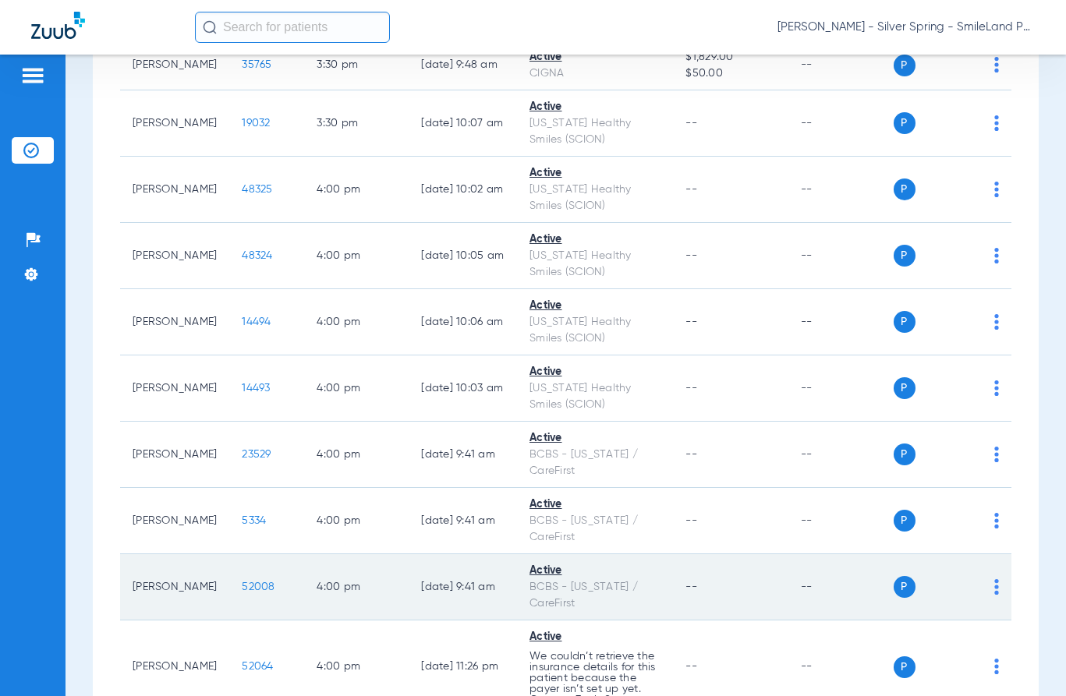
scroll to position [6011, 0]
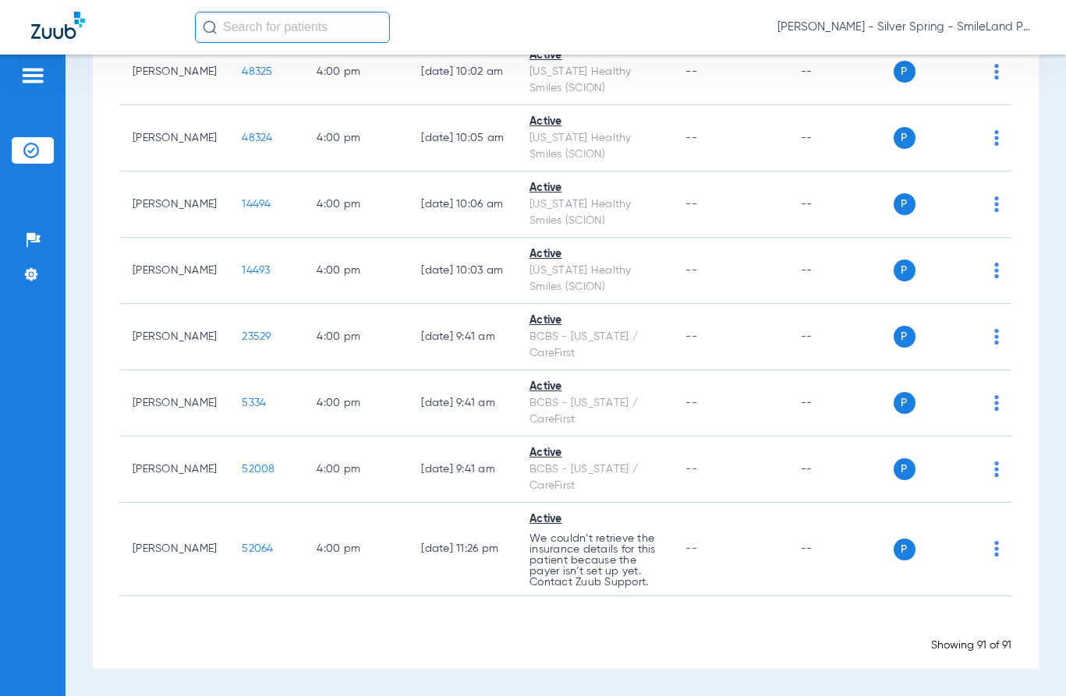
click at [1031, 155] on div "Schedule Insurance Verification History Last Appt. Sync Time: Today - 12:01 PM …" at bounding box center [565, 376] width 1000 height 642
